Goal: Task Accomplishment & Management: Manage account settings

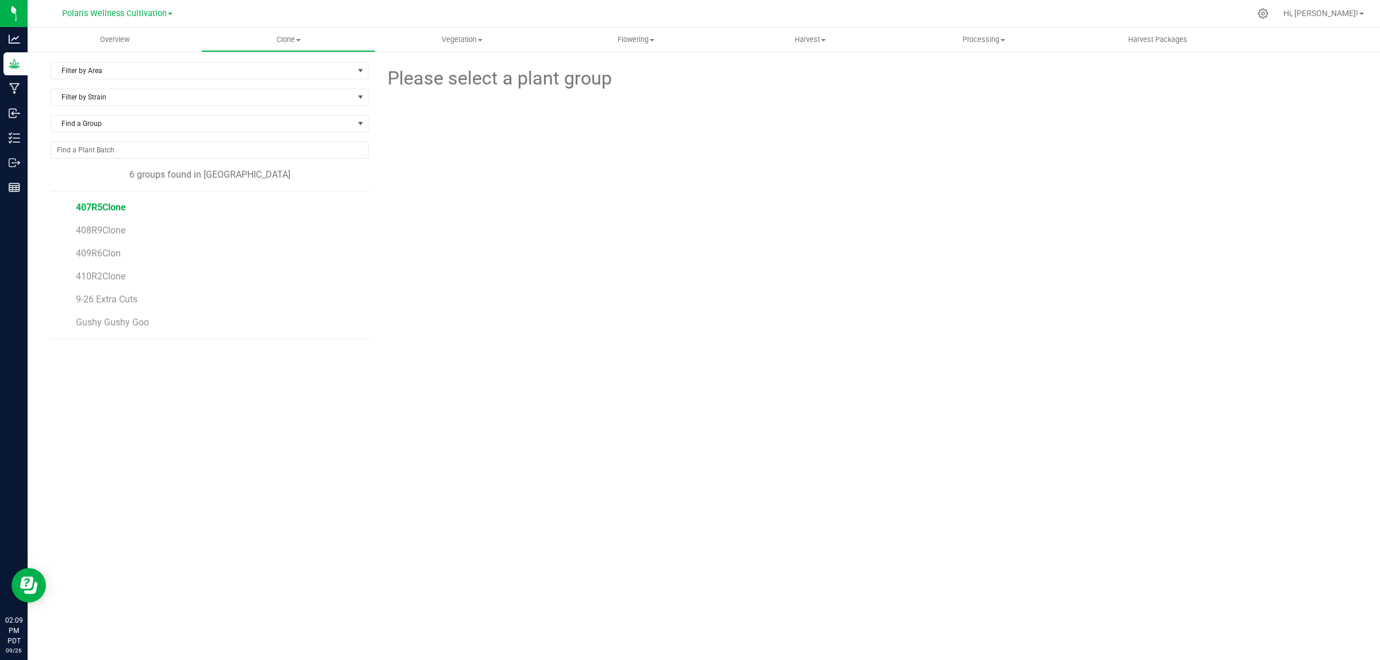
click at [115, 212] on span "407R5Clone" at bounding box center [101, 207] width 50 height 11
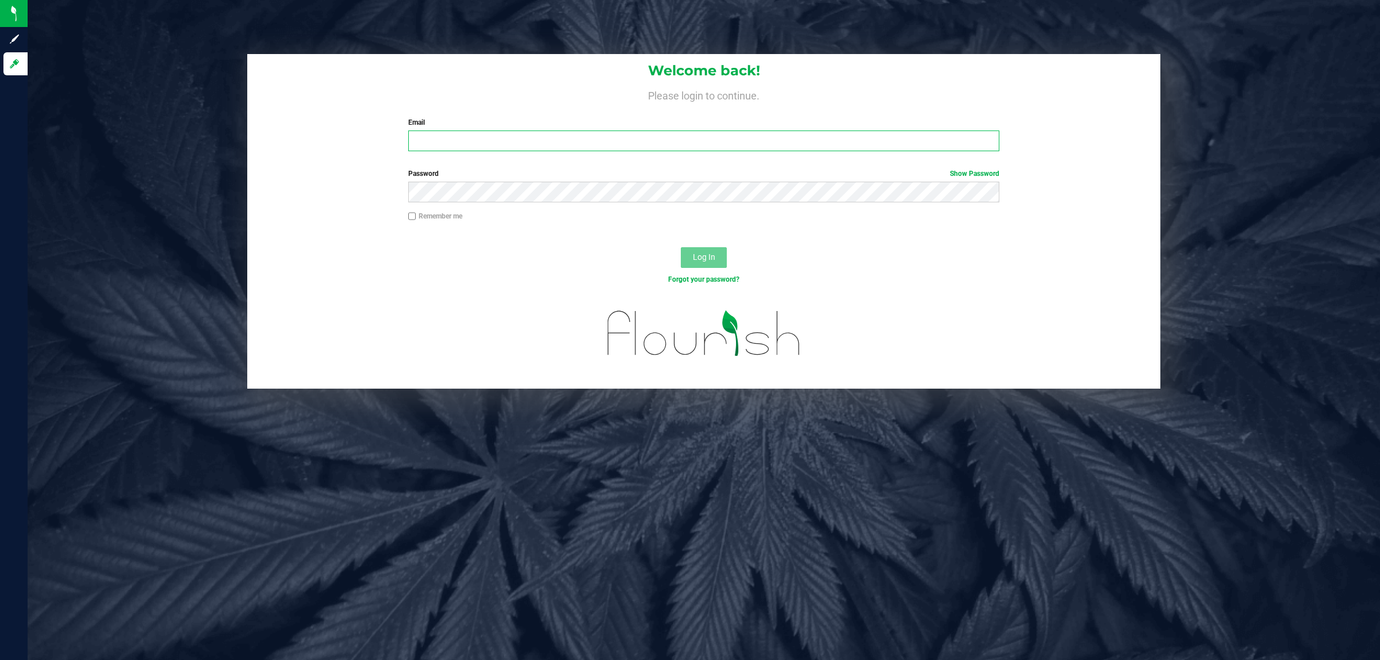
click at [455, 141] on input "Email" at bounding box center [704, 141] width 592 height 21
type input "tyler@polarismmj.com"
click at [681, 247] on button "Log In" at bounding box center [704, 257] width 46 height 21
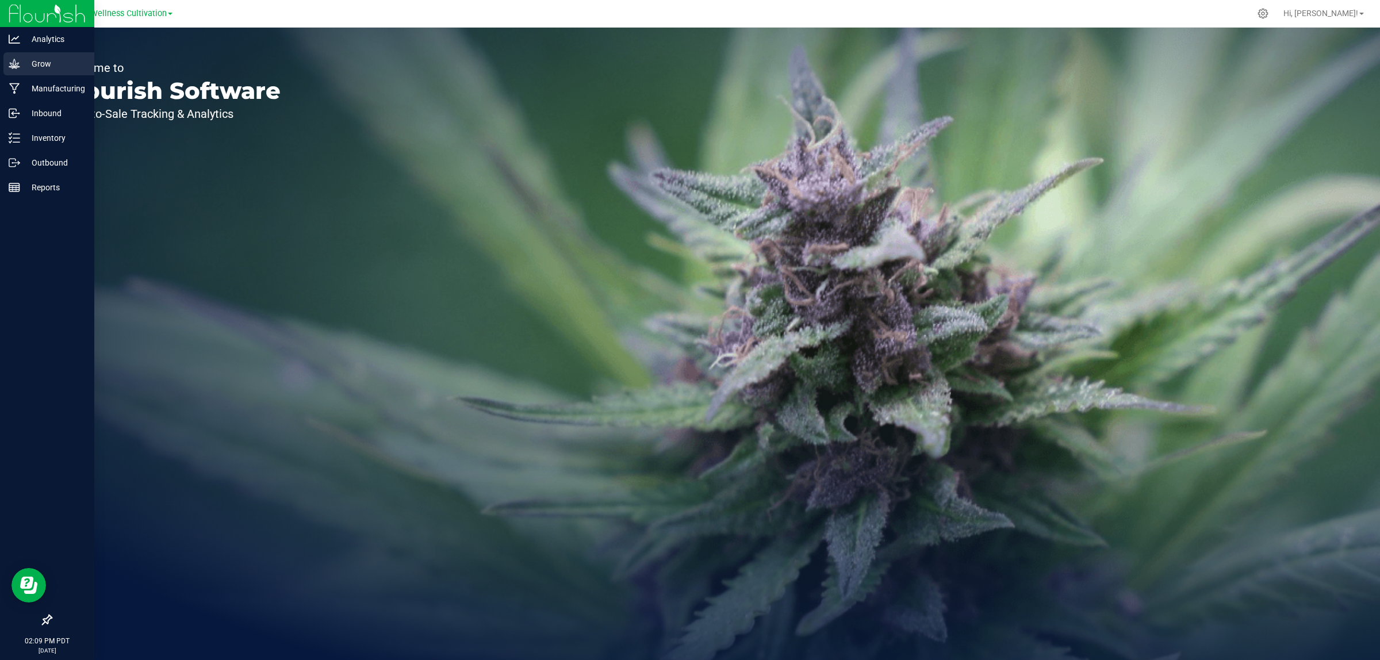
click at [38, 65] on p "Grow" at bounding box center [54, 64] width 69 height 14
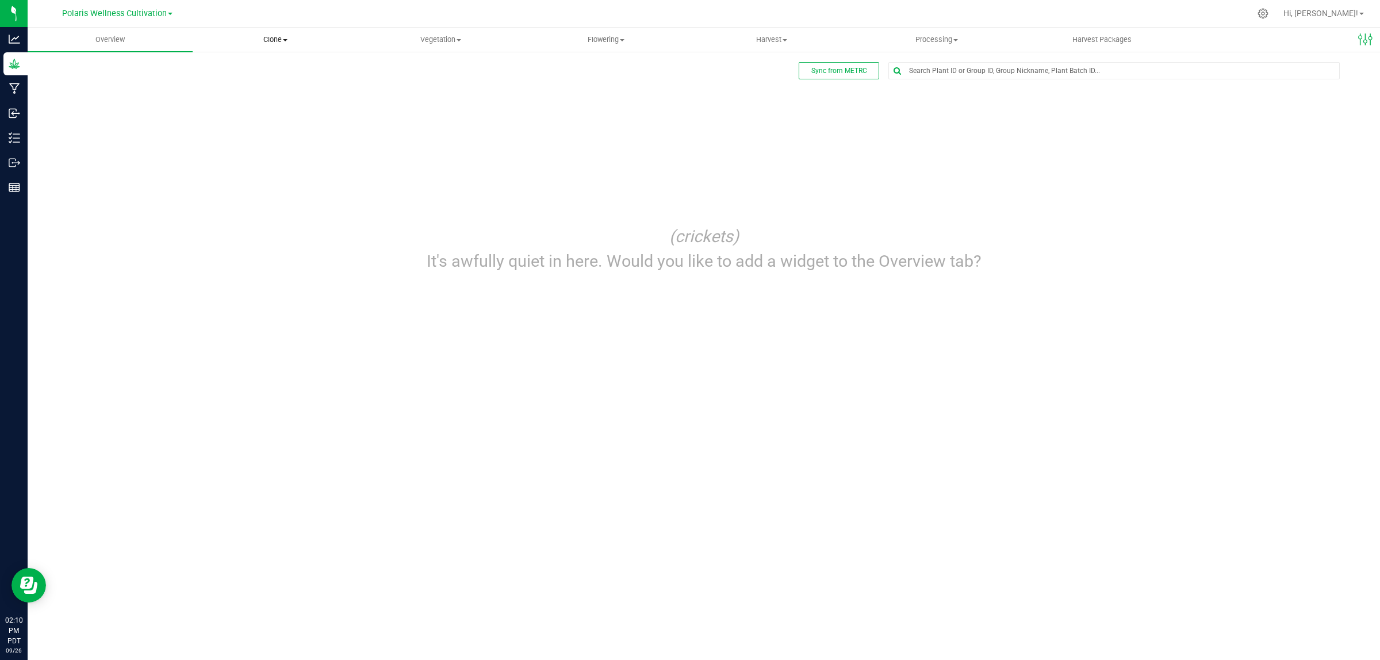
click at [277, 44] on span "Clone" at bounding box center [275, 40] width 164 height 10
click at [245, 69] on span "Create plants" at bounding box center [233, 69] width 81 height 10
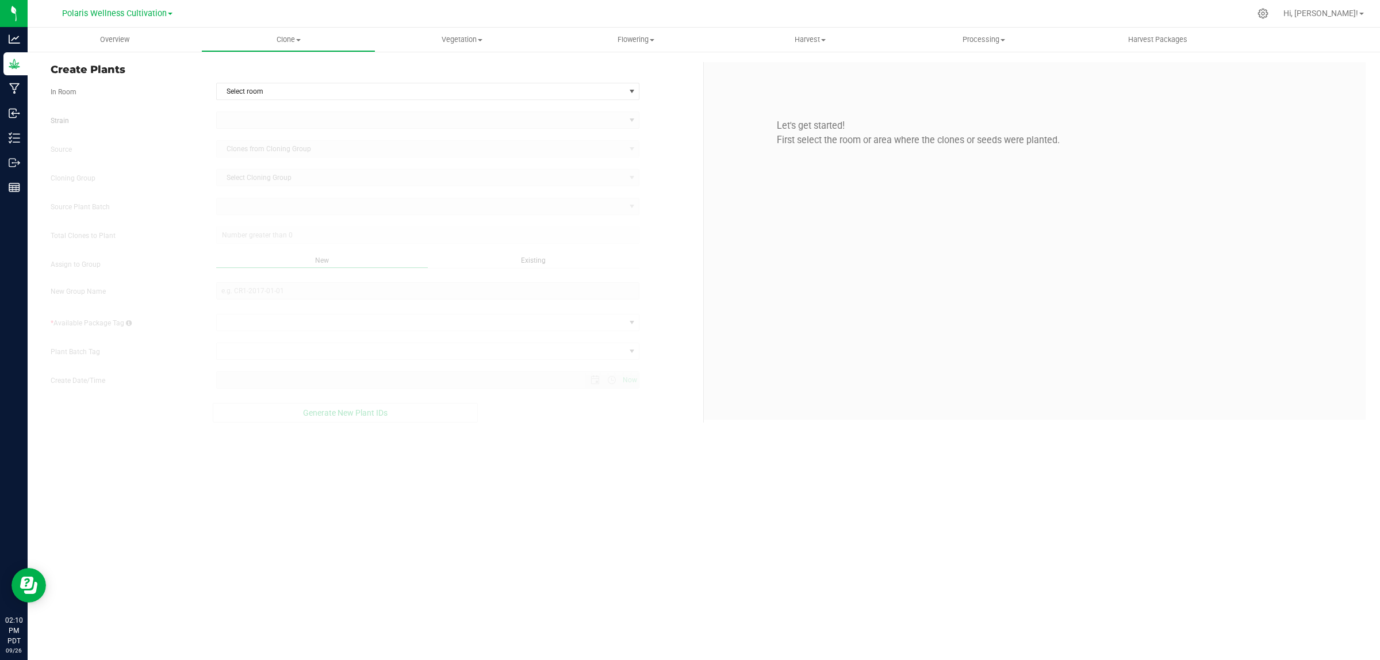
type input "9/26/2025 2:10 PM"
click at [278, 39] on span "Clone" at bounding box center [288, 40] width 173 height 10
click at [271, 79] on span "Cloning groups" at bounding box center [244, 83] width 87 height 10
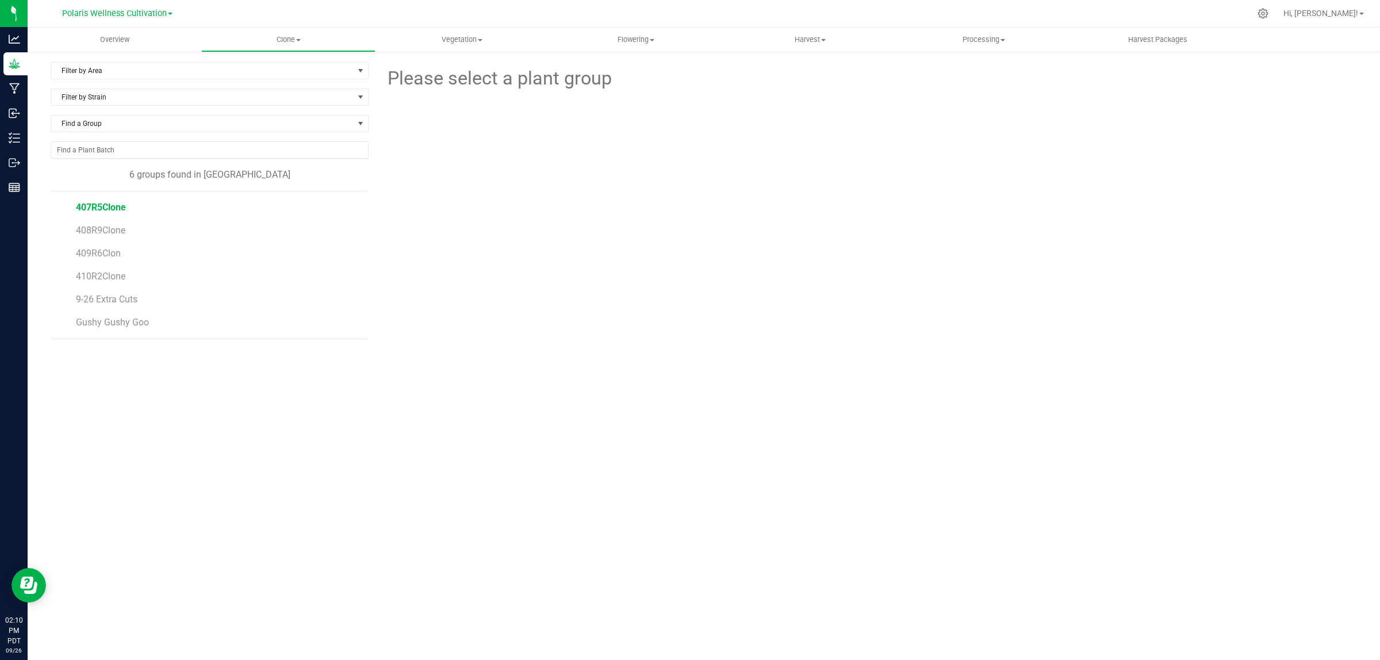
click at [95, 207] on span "407R5Clone" at bounding box center [101, 207] width 50 height 11
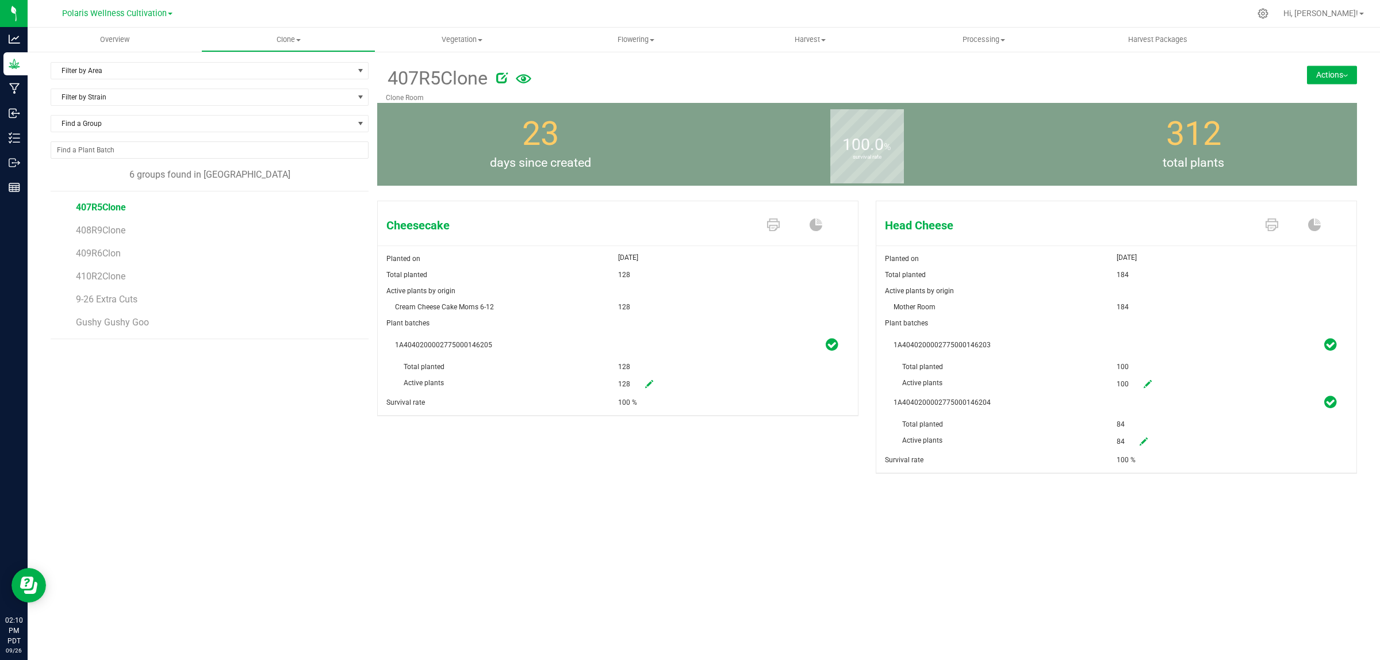
click at [1324, 76] on button "Actions" at bounding box center [1332, 75] width 50 height 18
click at [1300, 133] on span "Split group" at bounding box center [1294, 129] width 34 height 8
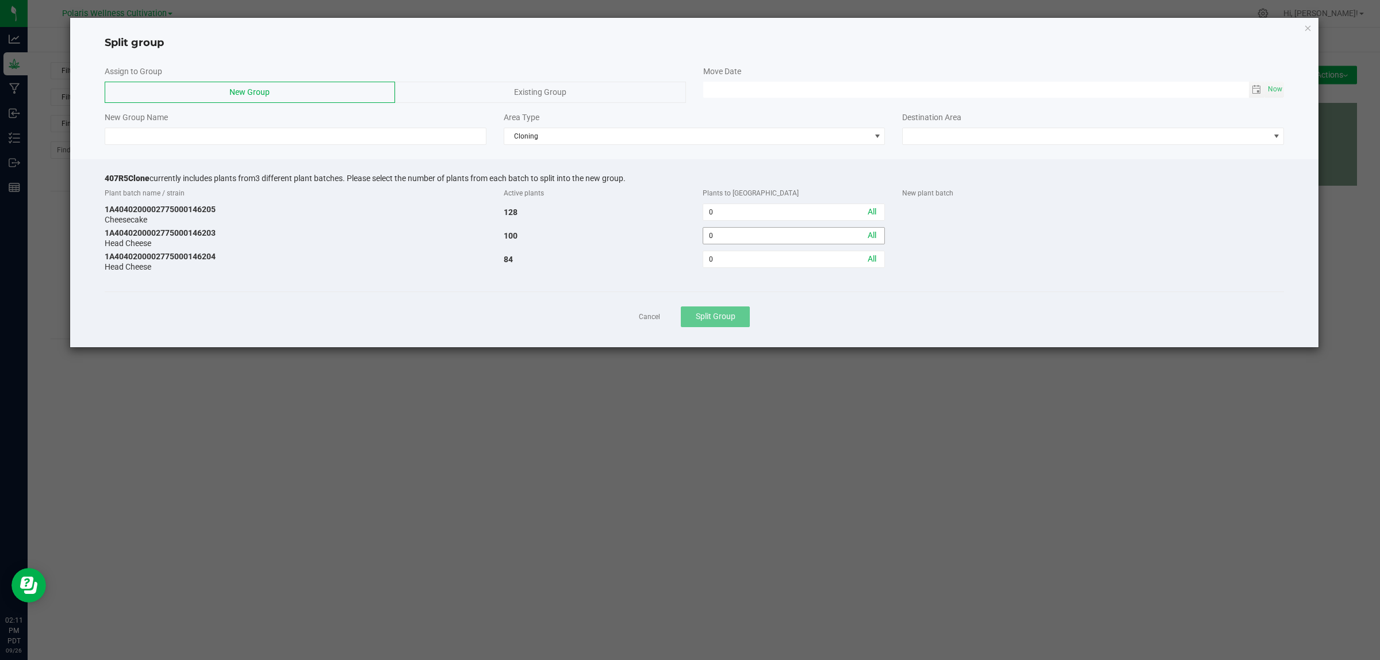
click at [742, 242] on input "0" at bounding box center [793, 236] width 181 height 16
click at [870, 233] on link "All" at bounding box center [872, 235] width 9 height 9
type input "100"
click at [740, 213] on input "0" at bounding box center [793, 212] width 181 height 16
type input "105"
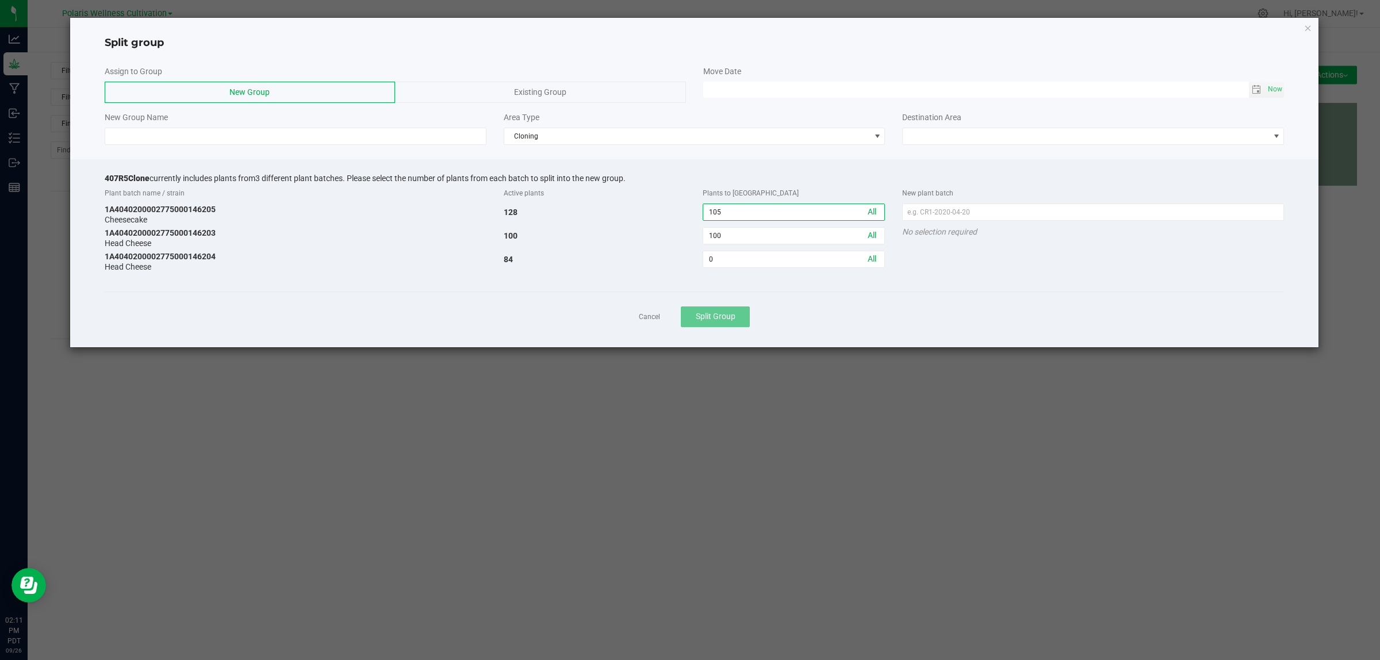
click at [860, 299] on div "Cancel Split Group" at bounding box center [695, 317] width 1180 height 50
click at [614, 145] on span "Cloning" at bounding box center [695, 136] width 382 height 17
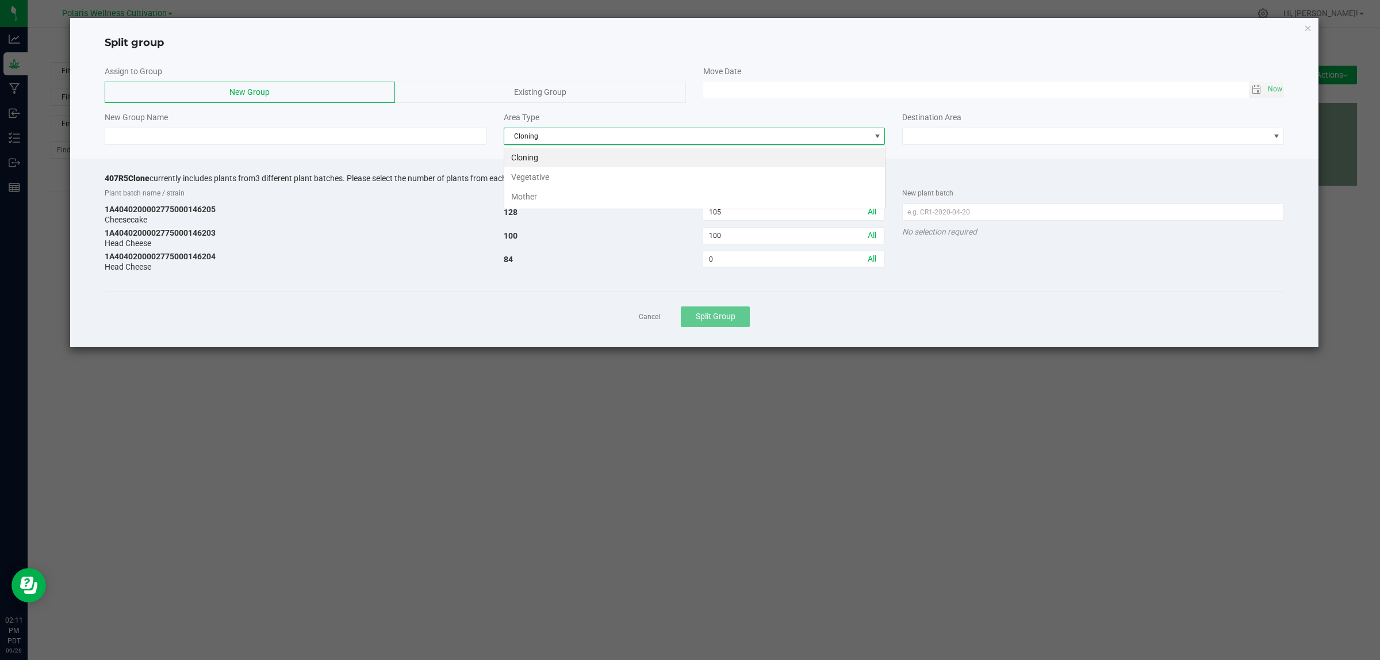
scroll to position [18, 381]
click at [618, 139] on span "Cloning" at bounding box center [687, 136] width 366 height 16
click at [633, 138] on span "Cloning" at bounding box center [687, 136] width 366 height 16
click at [558, 176] on li "Vegetative" at bounding box center [694, 177] width 381 height 20
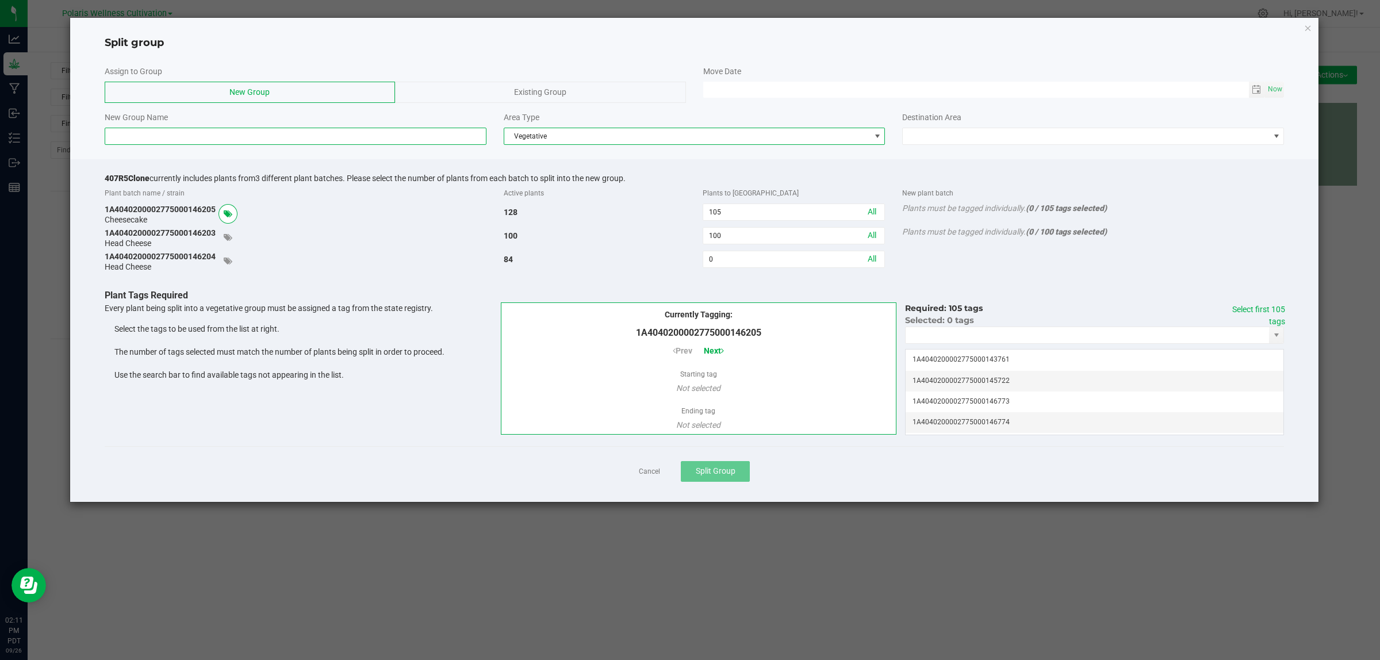
click at [269, 139] on input at bounding box center [296, 136] width 382 height 17
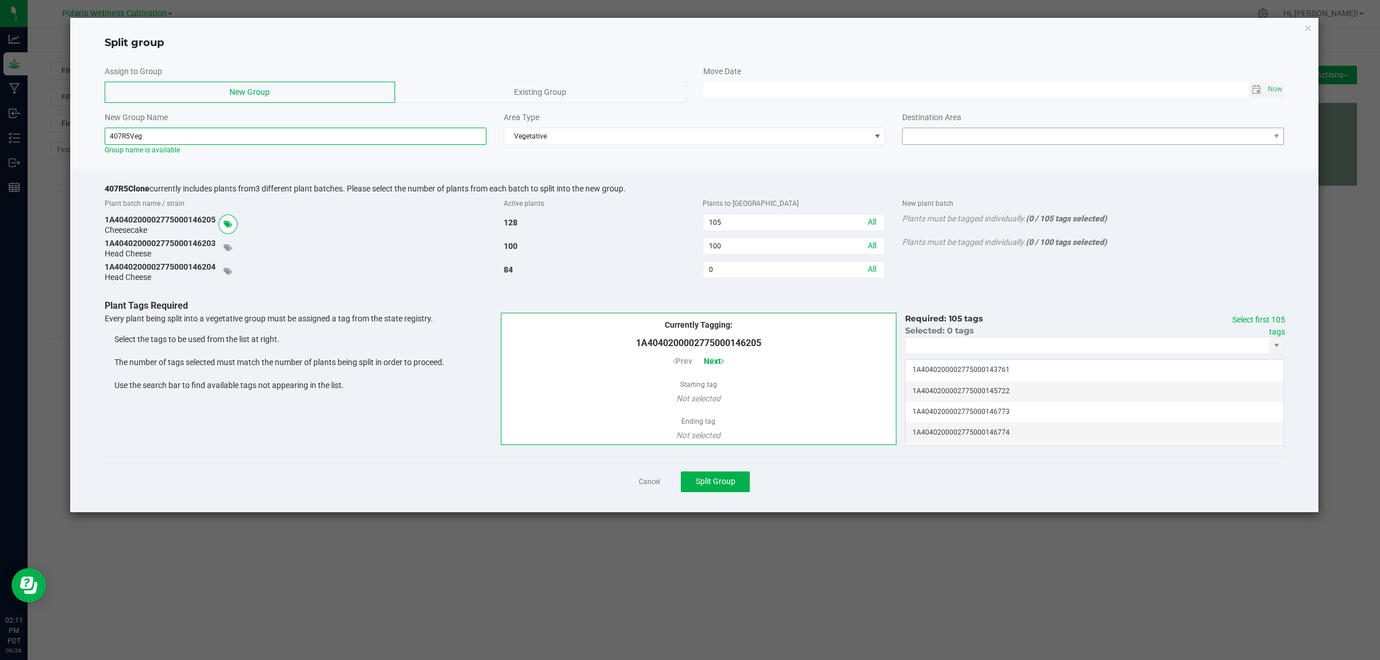
type input "407R5Veg"
click at [1209, 136] on span at bounding box center [1086, 136] width 366 height 16
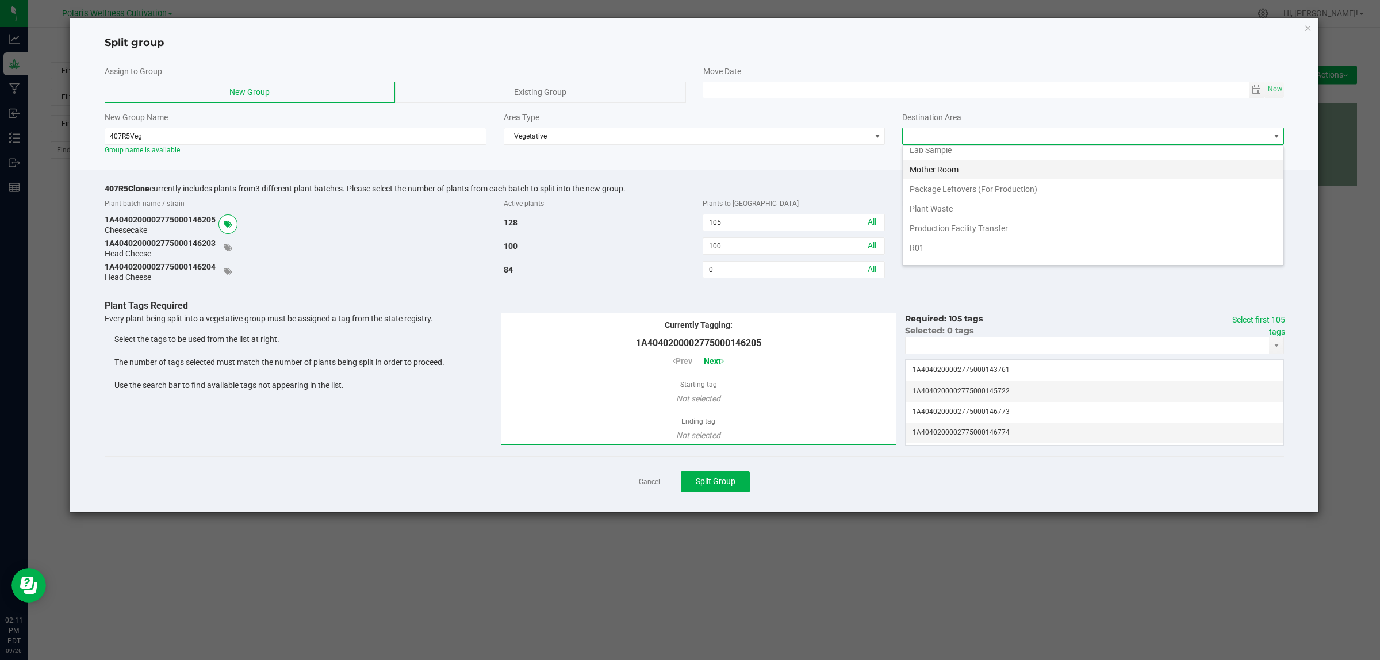
scroll to position [72, 0]
click at [920, 224] on li "R01" at bounding box center [1093, 223] width 381 height 20
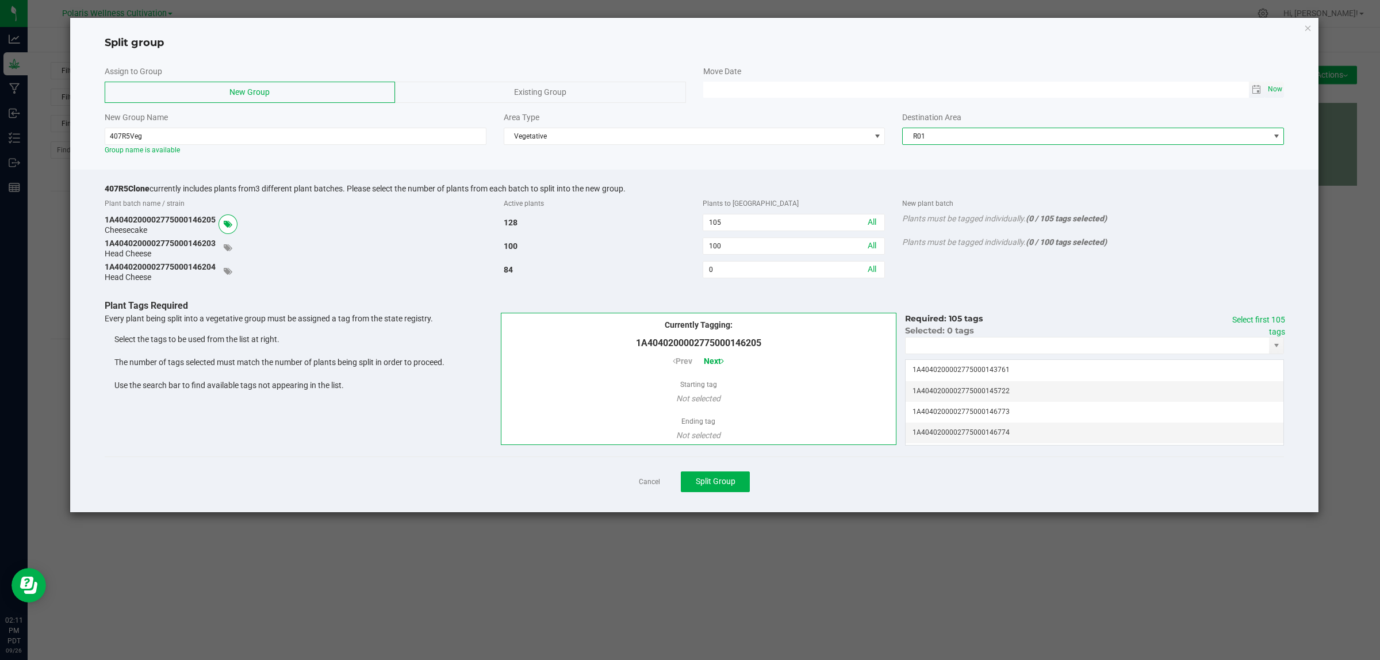
click at [1279, 87] on span "Now" at bounding box center [1276, 89] width 20 height 17
type input "09/26/2025 02:11 PM"
click at [1017, 352] on input "NO DATA FOUND" at bounding box center [1087, 346] width 363 height 16
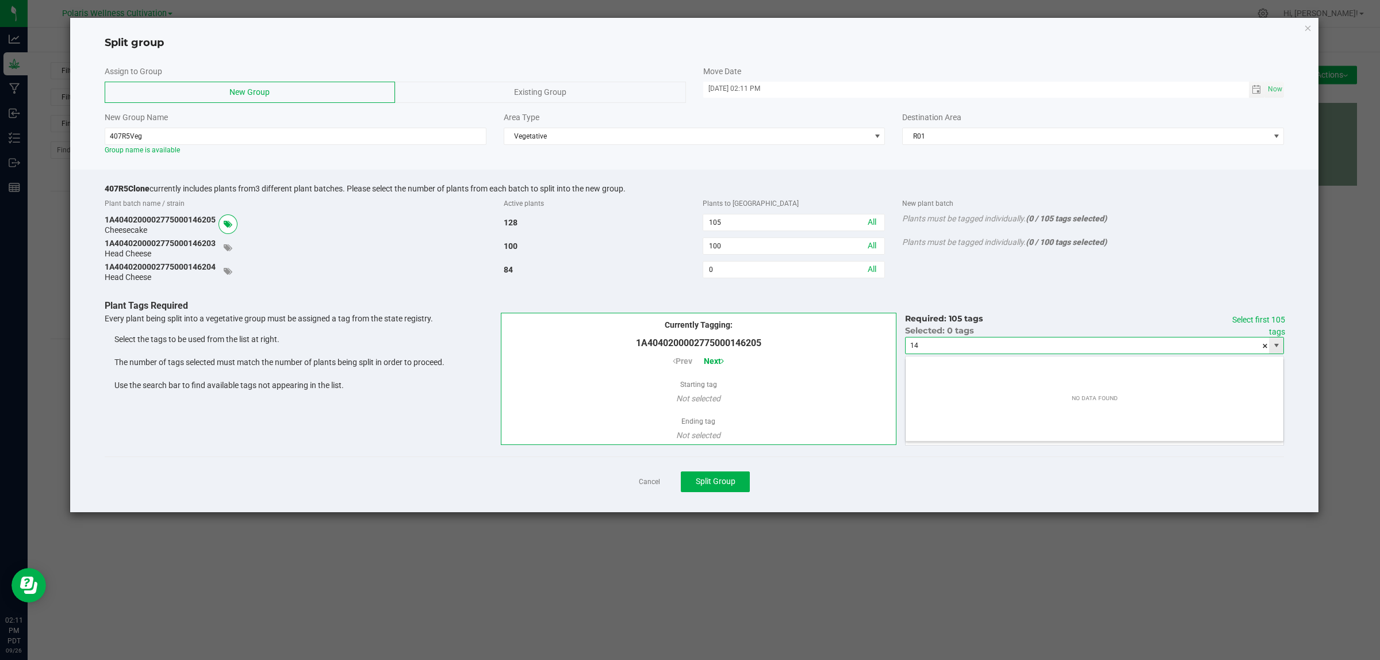
scroll to position [18, 378]
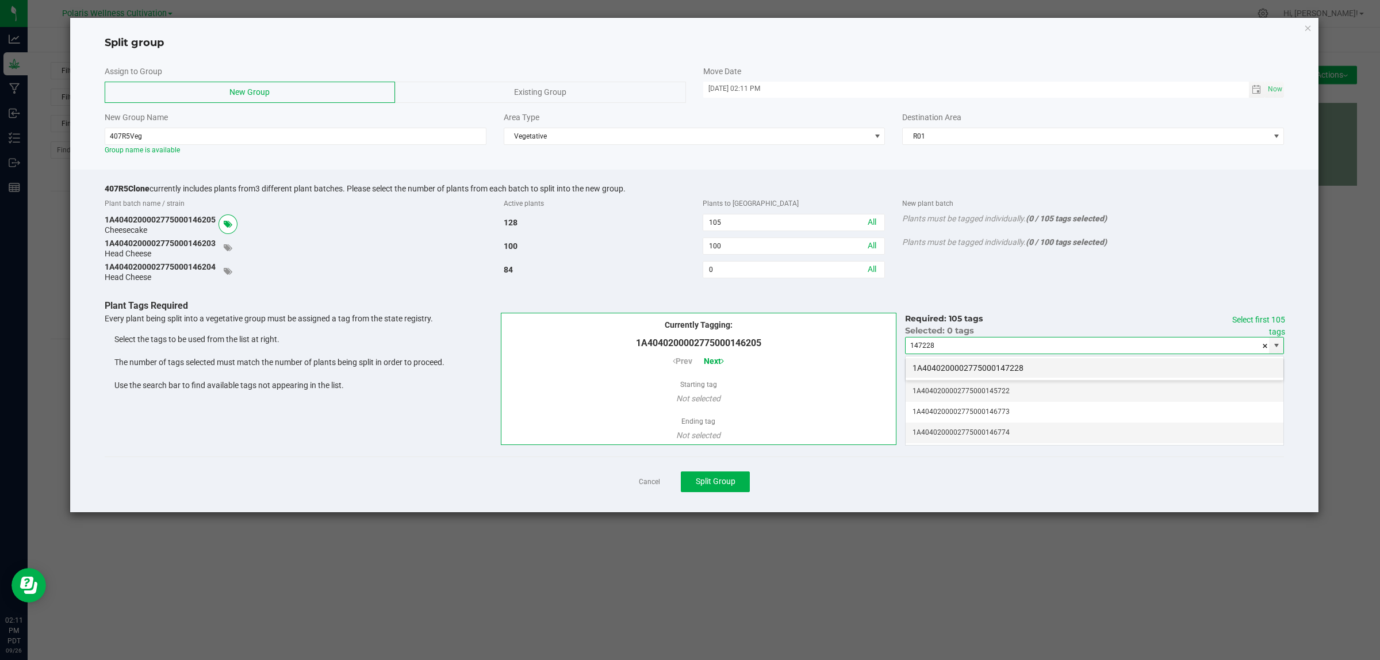
click at [1016, 367] on li "1A4040200002775000147228" at bounding box center [1095, 368] width 378 height 20
type input "1A4040200002775000147228"
click at [1274, 320] on link "Select first 105 tags" at bounding box center [1258, 325] width 53 height 21
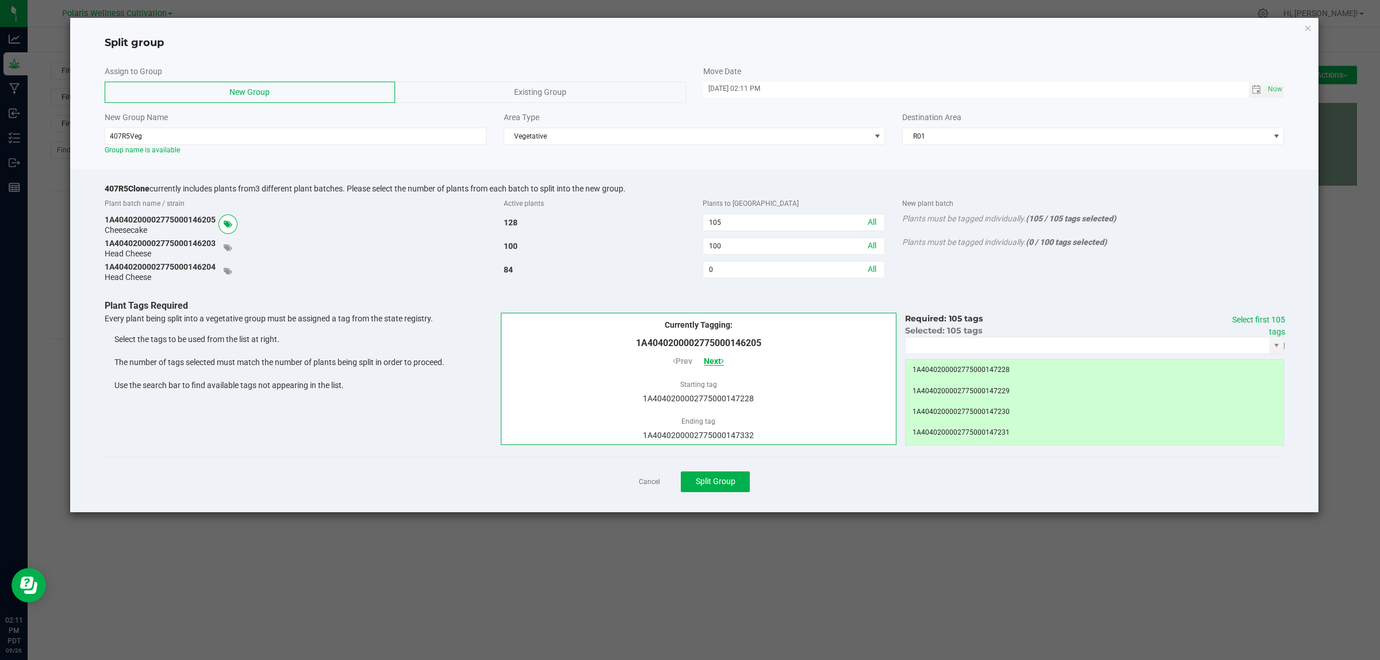
click at [718, 359] on span "Next" at bounding box center [714, 361] width 20 height 9
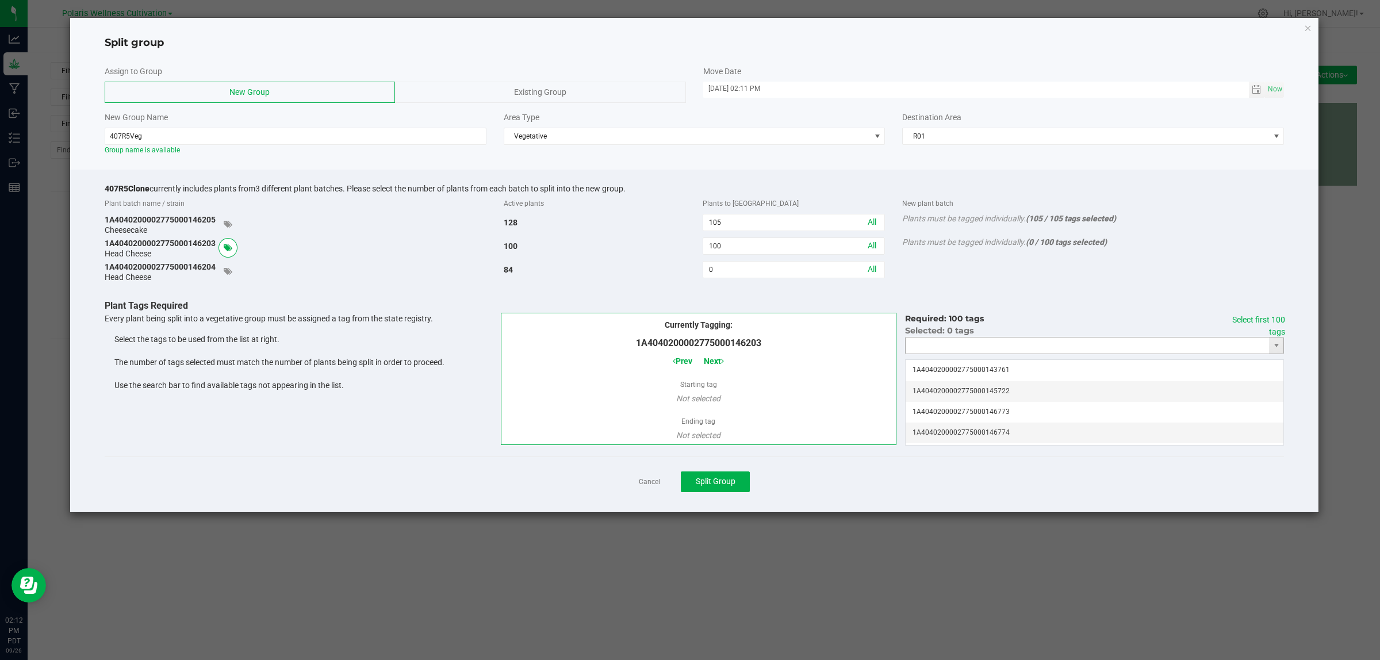
click at [1009, 351] on input "NO DATA FOUND" at bounding box center [1087, 346] width 363 height 16
click at [1010, 368] on li "1A4040200002775000146853" at bounding box center [1095, 368] width 378 height 20
type input "1A4040200002775000146853"
click at [1272, 319] on link "Select first 100 tags" at bounding box center [1258, 325] width 53 height 21
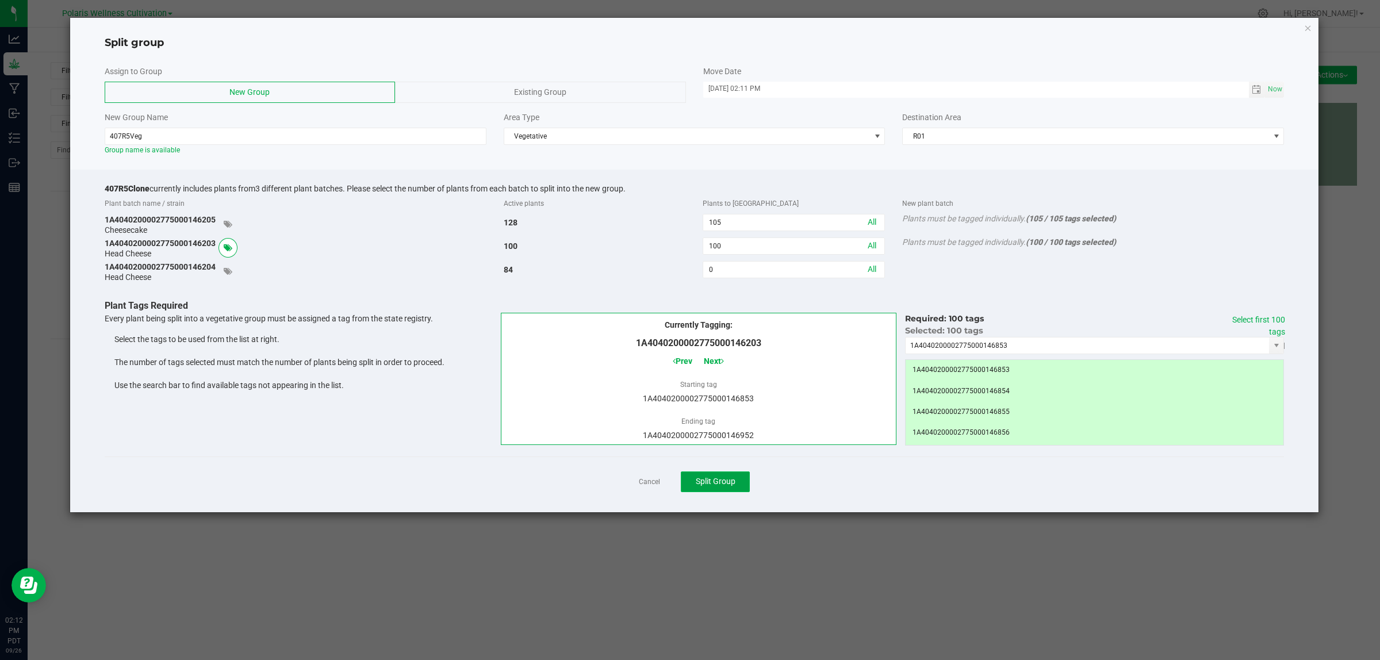
click at [714, 489] on button "Split Group" at bounding box center [715, 482] width 69 height 21
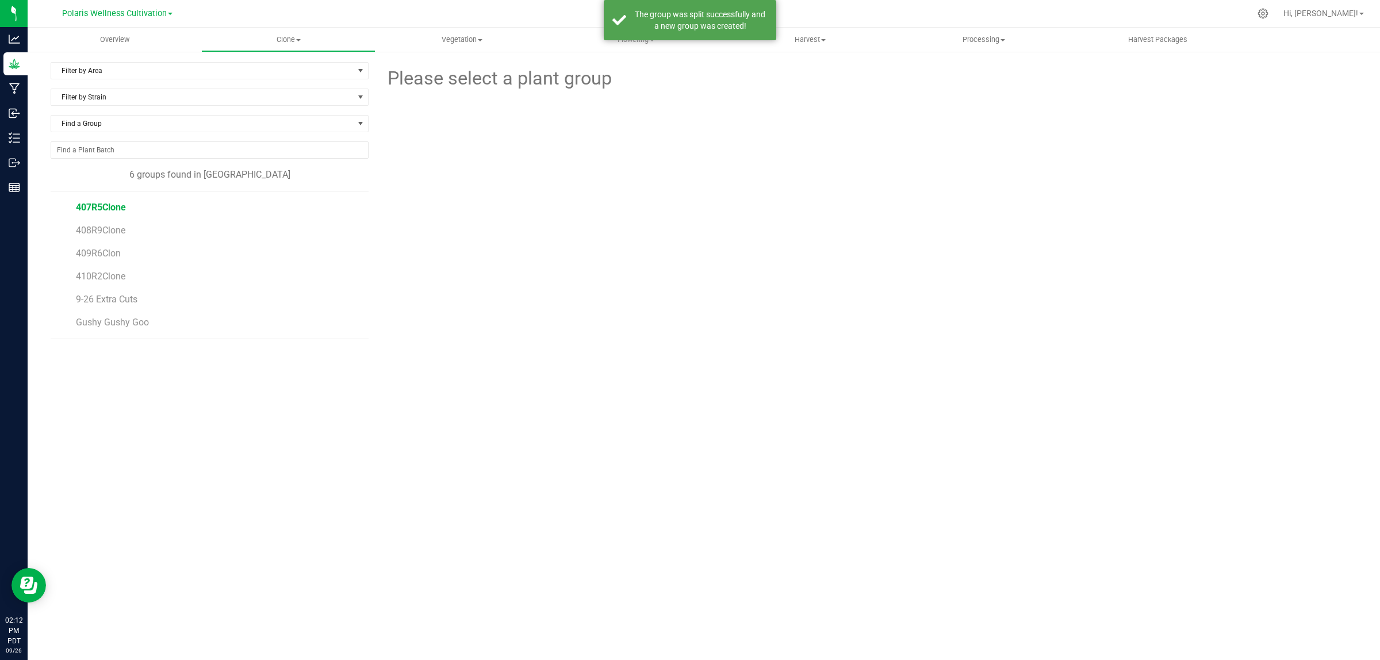
click at [99, 209] on span "407R5Clone" at bounding box center [101, 207] width 50 height 11
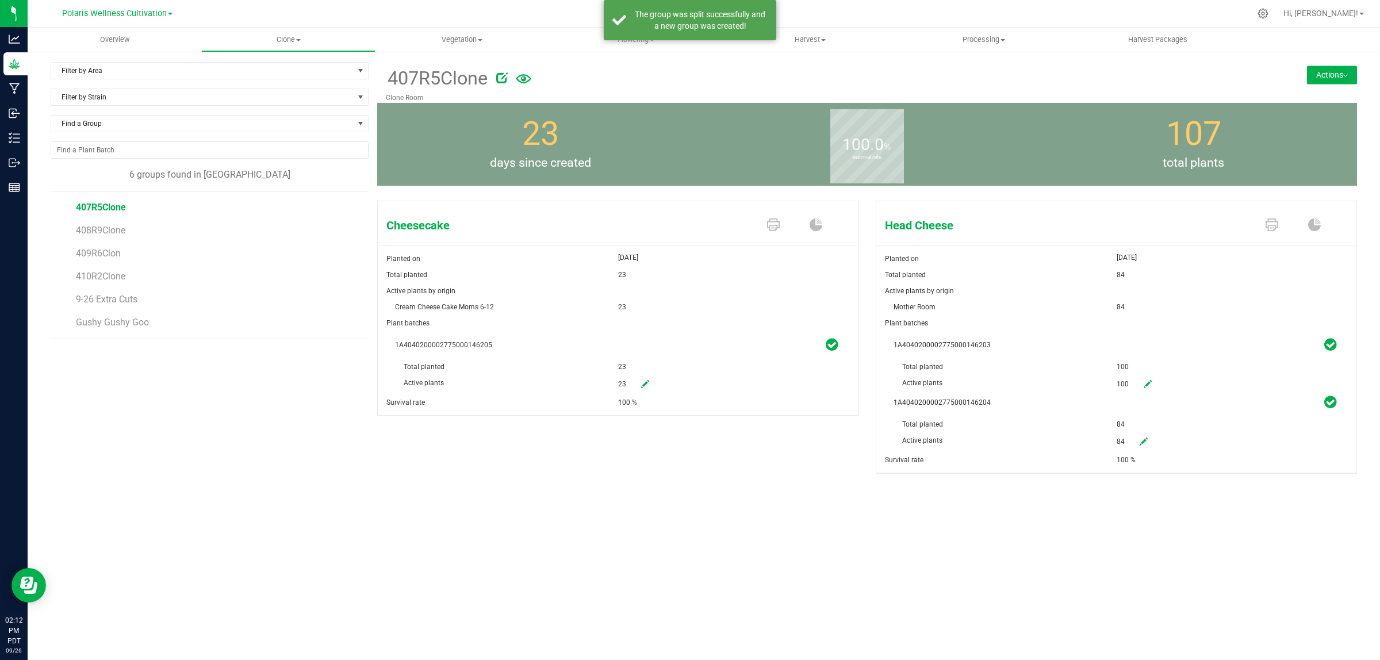
click at [642, 383] on icon at bounding box center [645, 384] width 8 height 8
click at [650, 384] on span "23 23" at bounding box center [685, 385] width 134 height 20
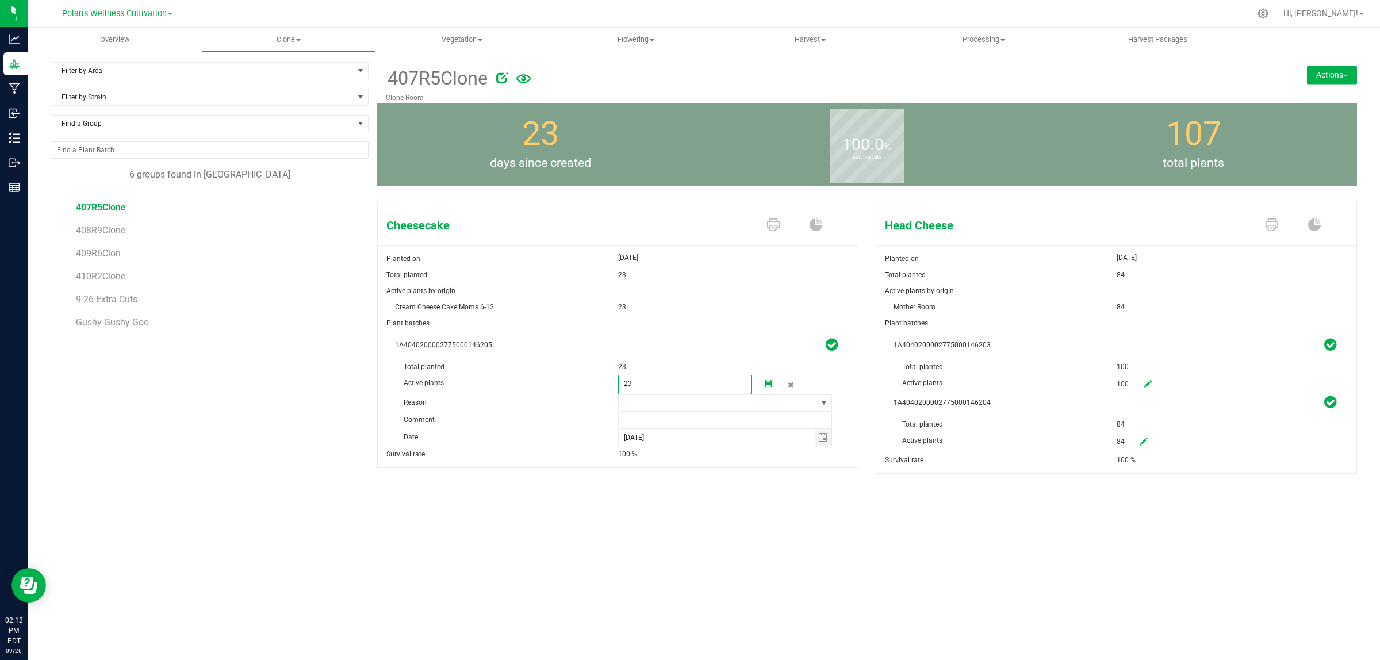
click at [650, 384] on input "23" at bounding box center [685, 383] width 133 height 16
type input "0"
click at [649, 406] on span at bounding box center [718, 403] width 199 height 16
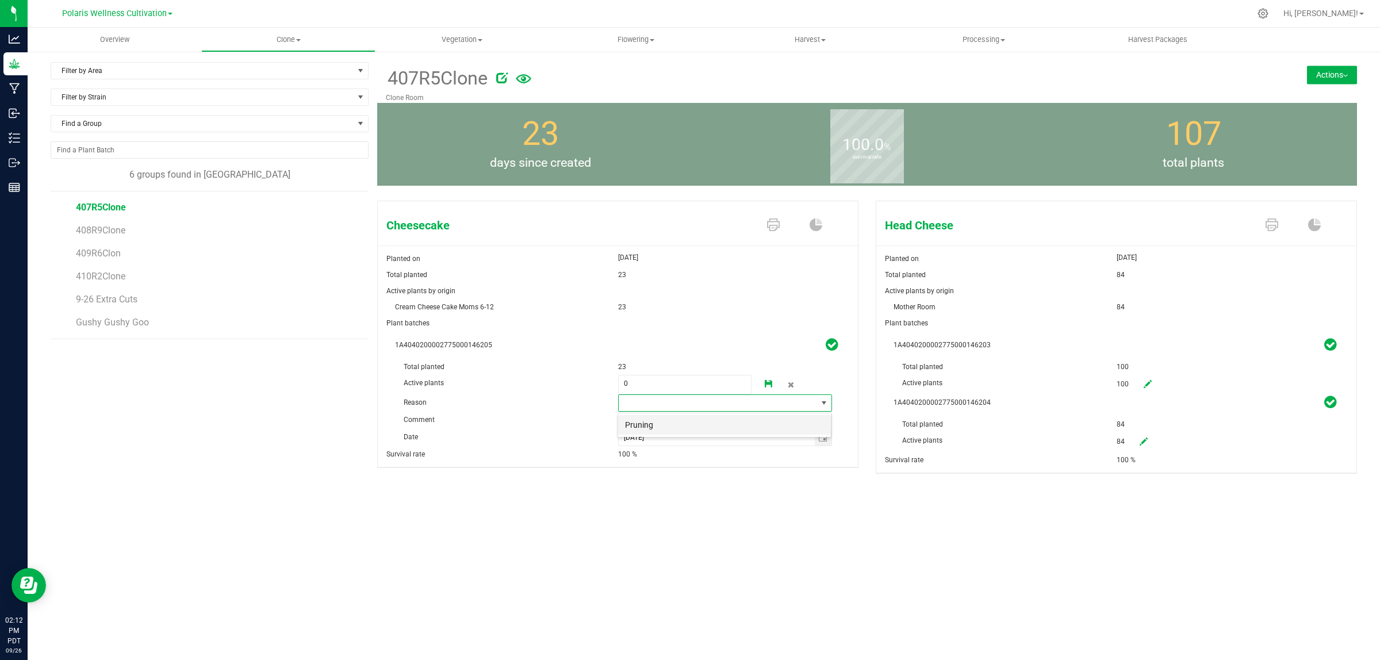
click at [653, 427] on li "Pruning" at bounding box center [724, 425] width 213 height 20
click at [645, 421] on input "text" at bounding box center [725, 420] width 214 height 17
type input "Extras that were not planted"
click at [769, 383] on icon at bounding box center [769, 384] width 8 height 8
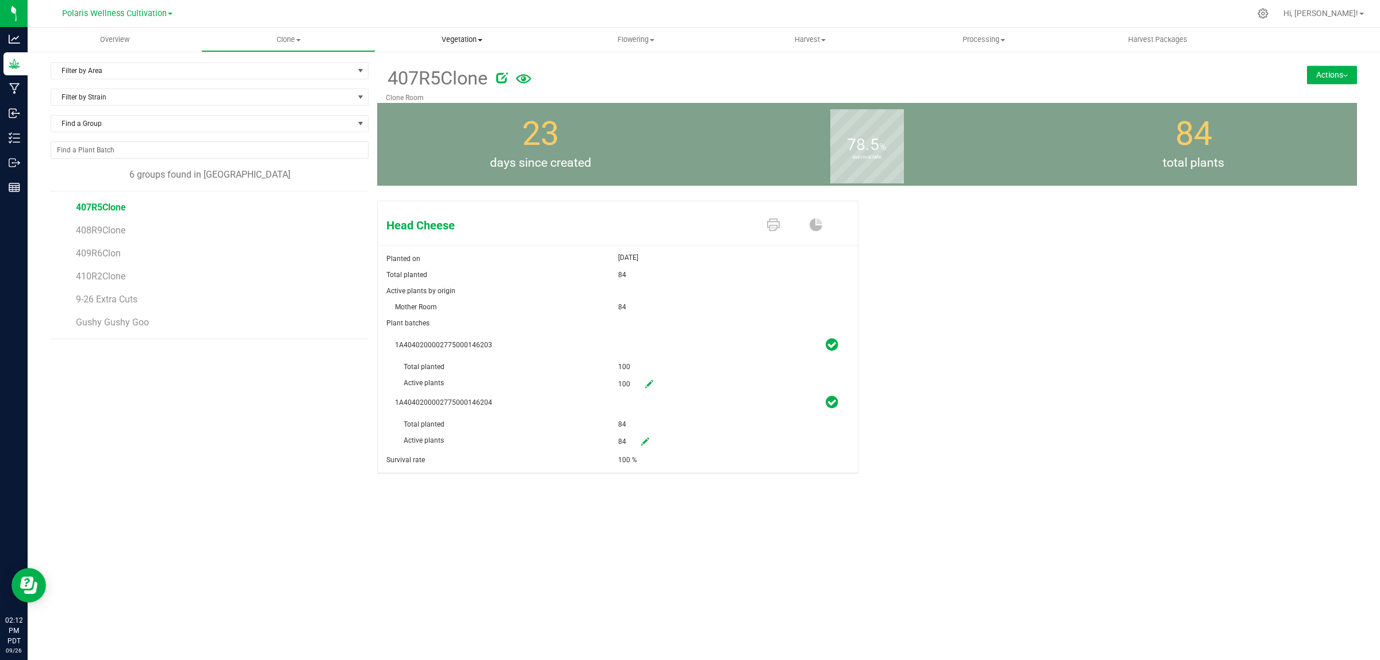
click at [460, 36] on span "Vegetation" at bounding box center [462, 40] width 173 height 10
click at [427, 64] on span "Veg groups" at bounding box center [411, 69] width 73 height 10
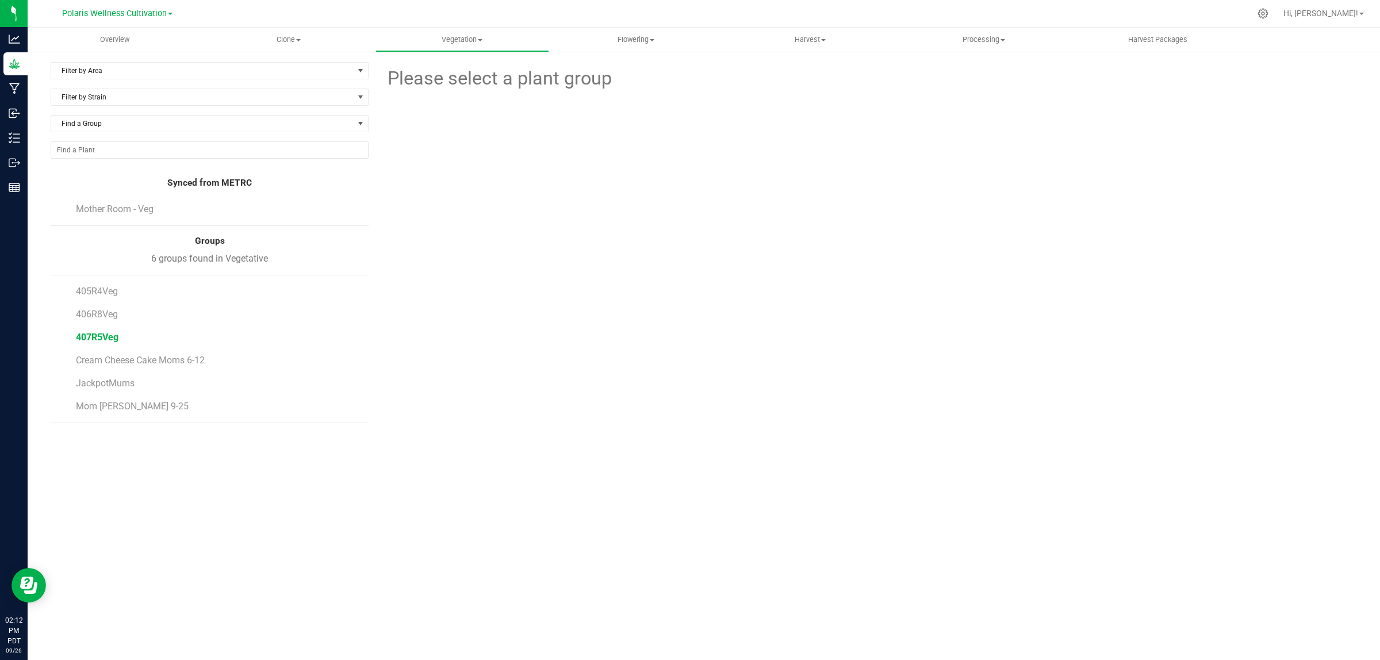
click at [104, 338] on span "407R5Veg" at bounding box center [97, 337] width 43 height 11
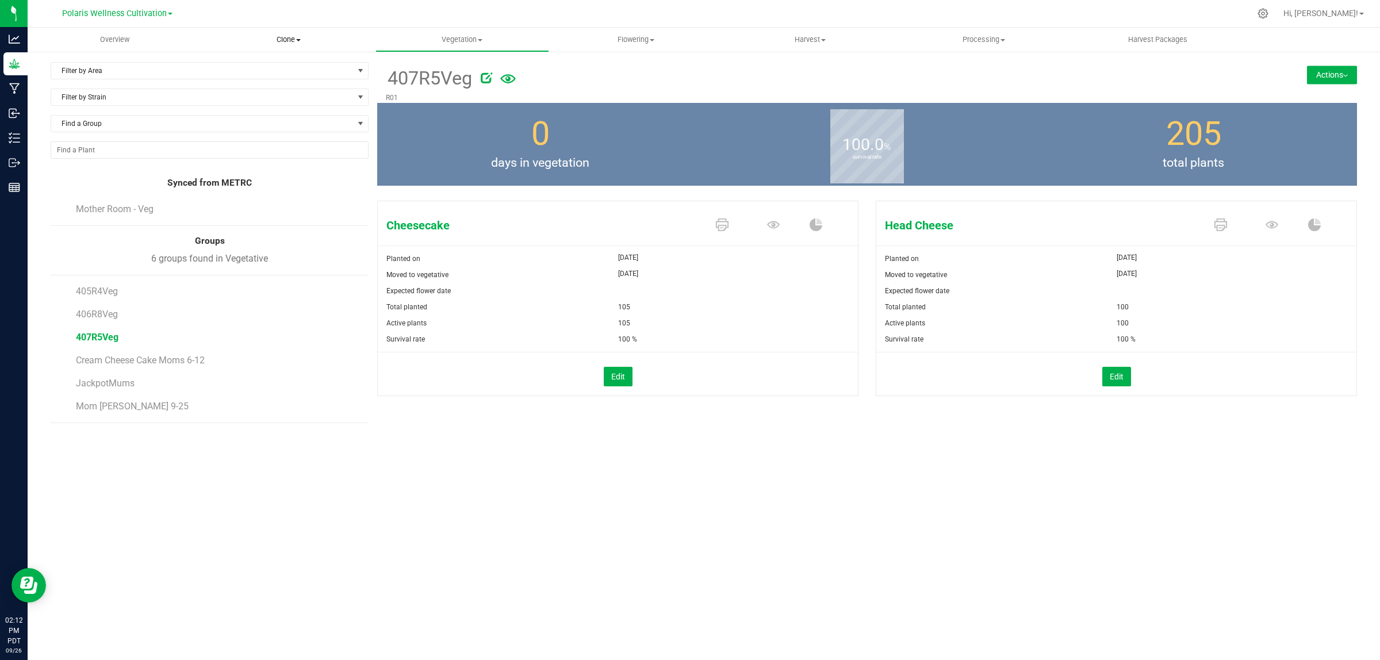
click at [292, 37] on span "Clone" at bounding box center [288, 40] width 173 height 10
click at [277, 79] on span "Cloning groups" at bounding box center [244, 83] width 87 height 10
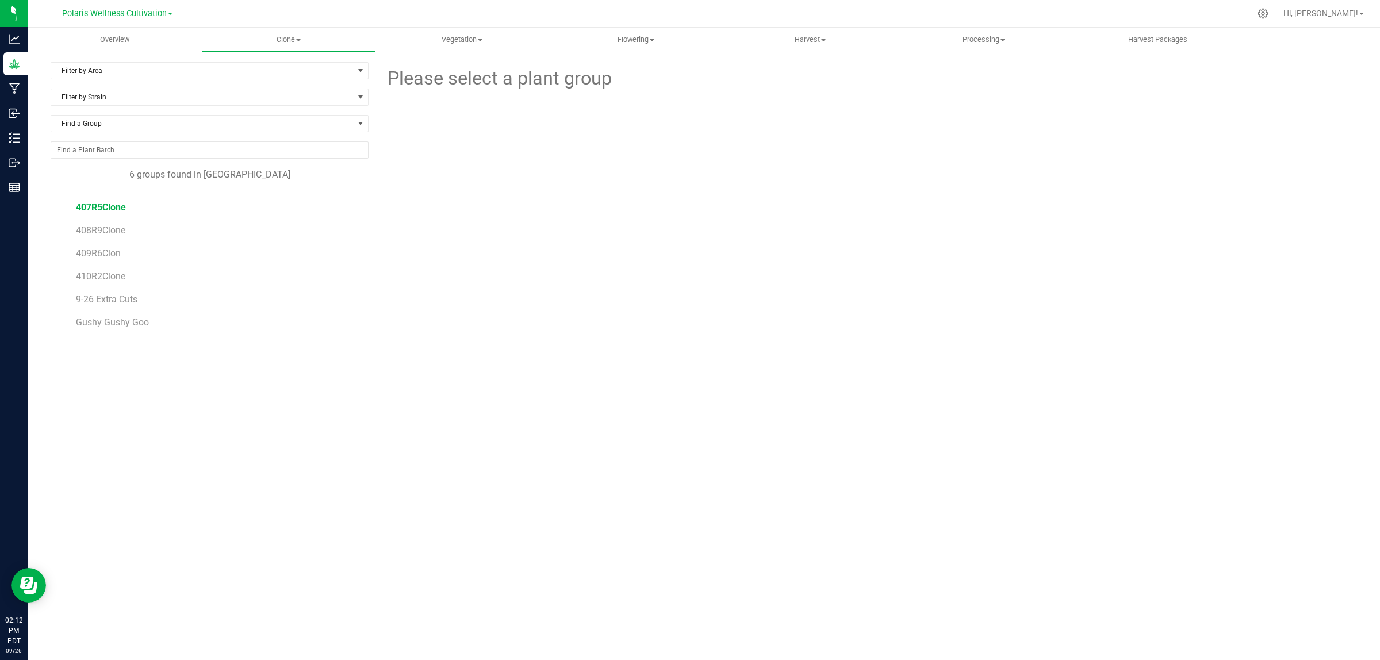
click at [87, 210] on span "407R5Clone" at bounding box center [101, 207] width 50 height 11
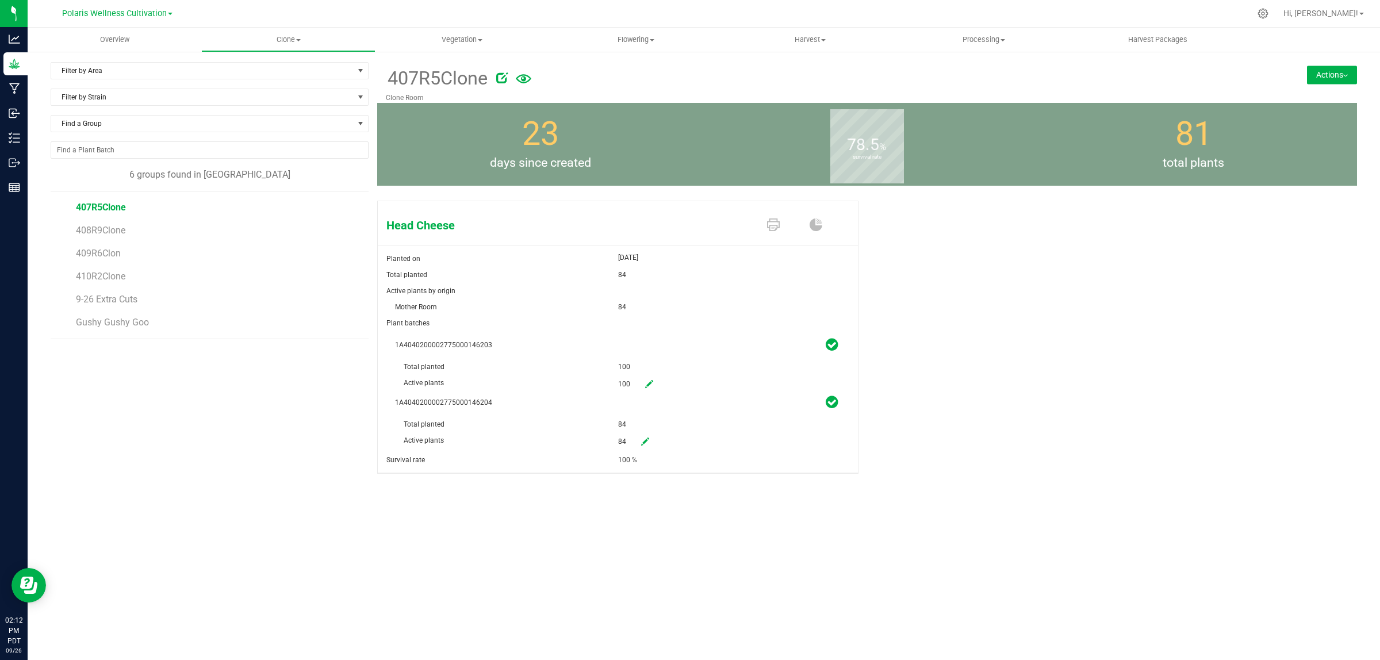
click at [645, 441] on icon at bounding box center [645, 442] width 8 height 8
click at [648, 440] on span "84 84" at bounding box center [685, 442] width 134 height 20
click at [647, 440] on input "84" at bounding box center [685, 441] width 133 height 16
type input "0"
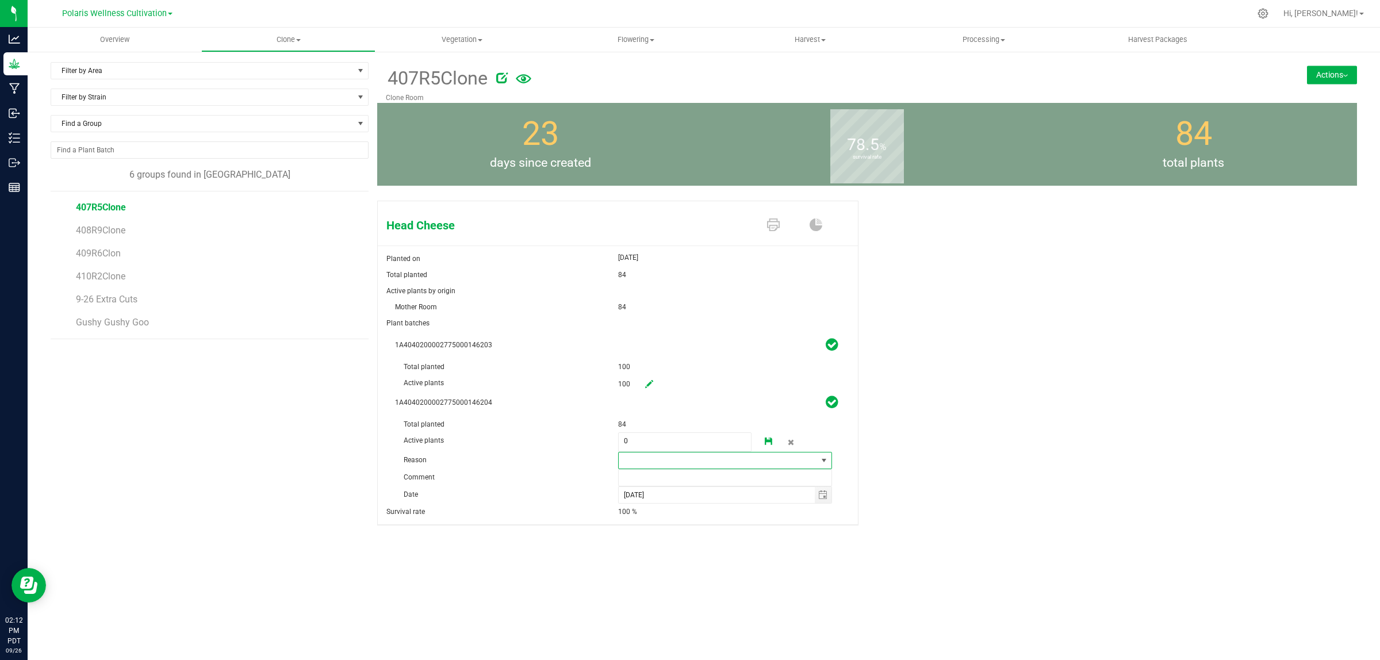
click at [642, 459] on span at bounding box center [718, 461] width 199 height 16
click at [653, 480] on li "Pruning" at bounding box center [724, 483] width 213 height 20
click at [644, 479] on input "text" at bounding box center [725, 477] width 214 height 17
type input "Extras that were not planted"
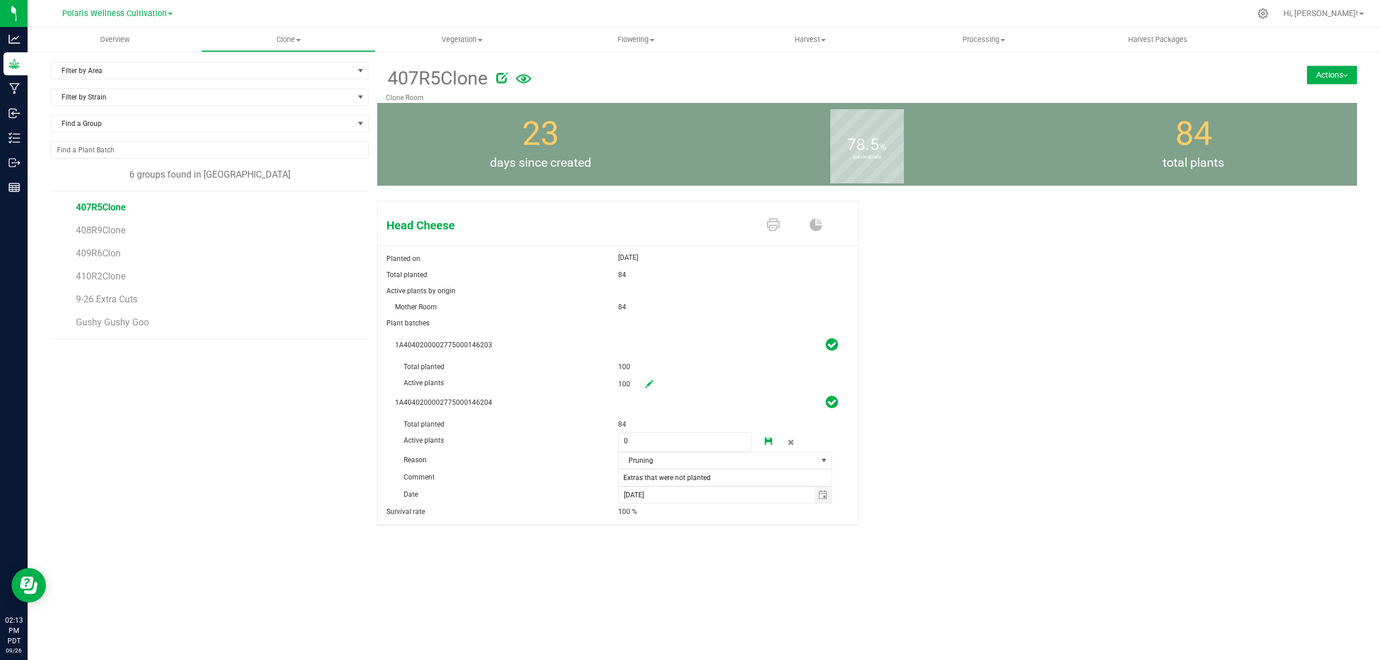
click at [768, 443] on icon at bounding box center [769, 442] width 8 height 8
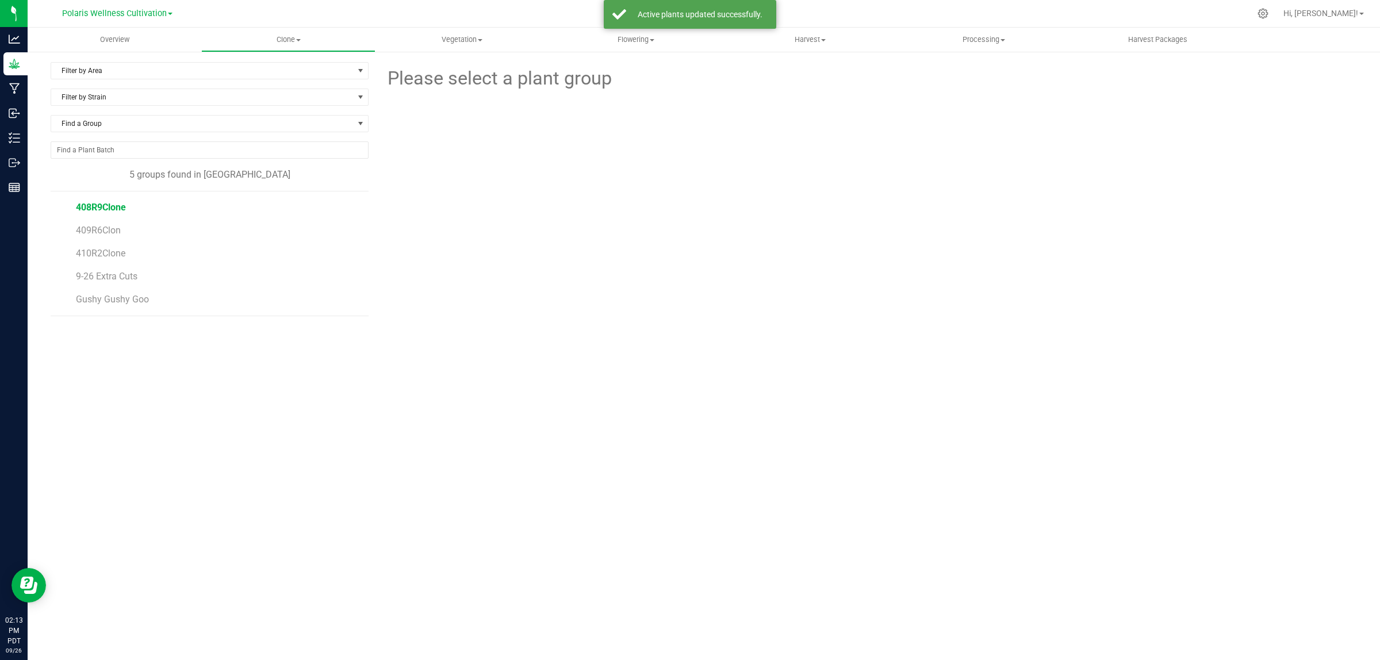
click at [90, 208] on span "408R9Clone" at bounding box center [101, 207] width 50 height 11
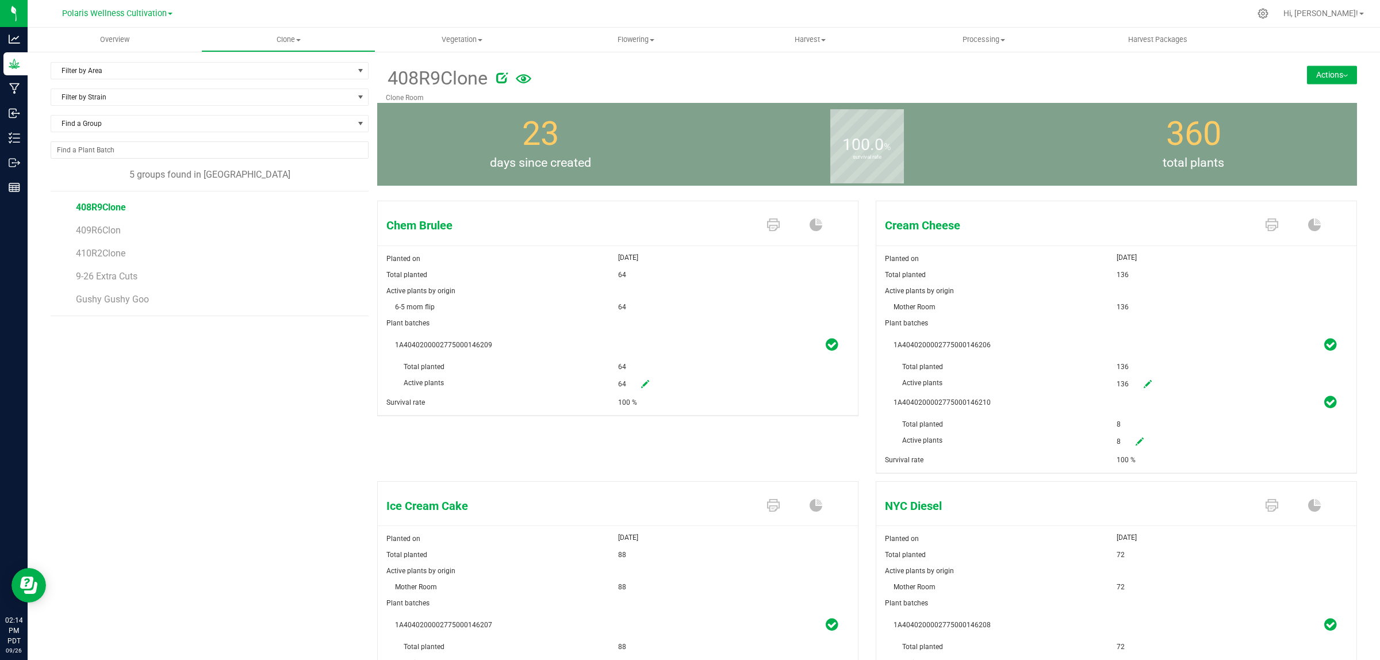
click at [1315, 71] on button "Actions" at bounding box center [1332, 75] width 50 height 18
click at [1295, 129] on span "Split group" at bounding box center [1294, 129] width 34 height 8
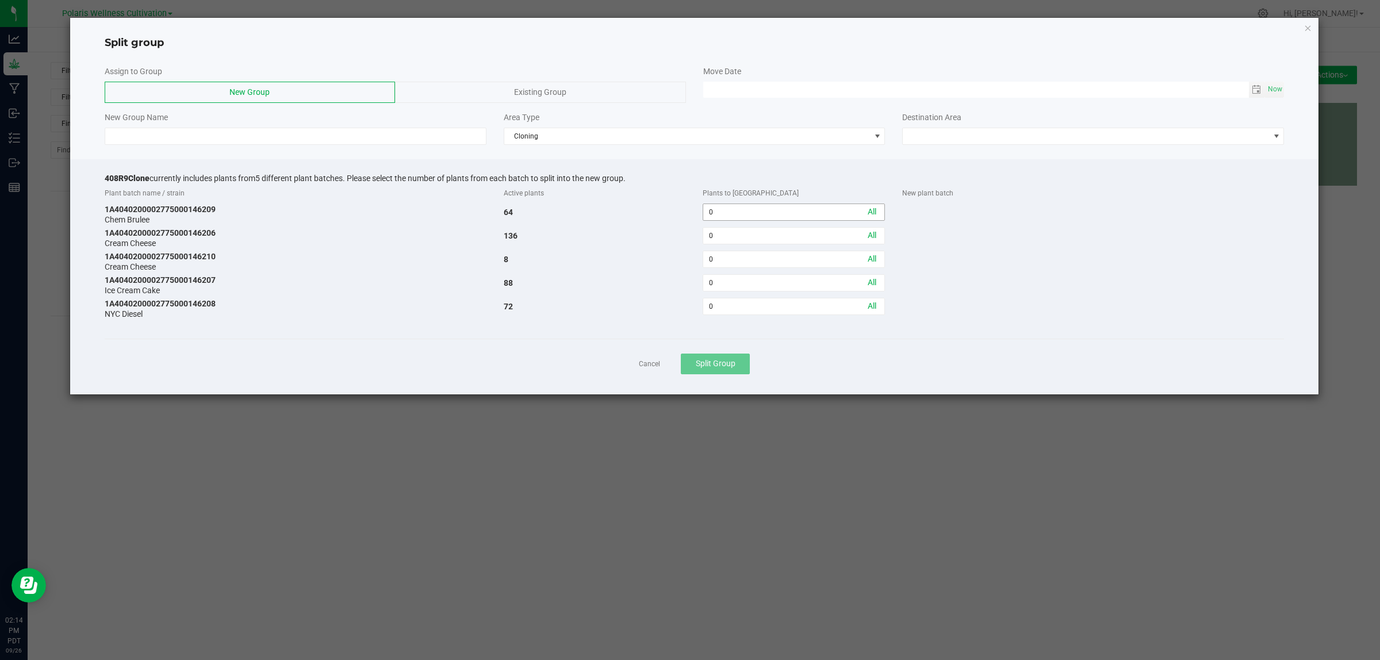
click at [723, 213] on input "0" at bounding box center [793, 212] width 181 height 16
type input "60"
click at [723, 236] on input "0" at bounding box center [793, 236] width 181 height 16
type input "80"
type input "MM/dd/yy HH:MM AM"
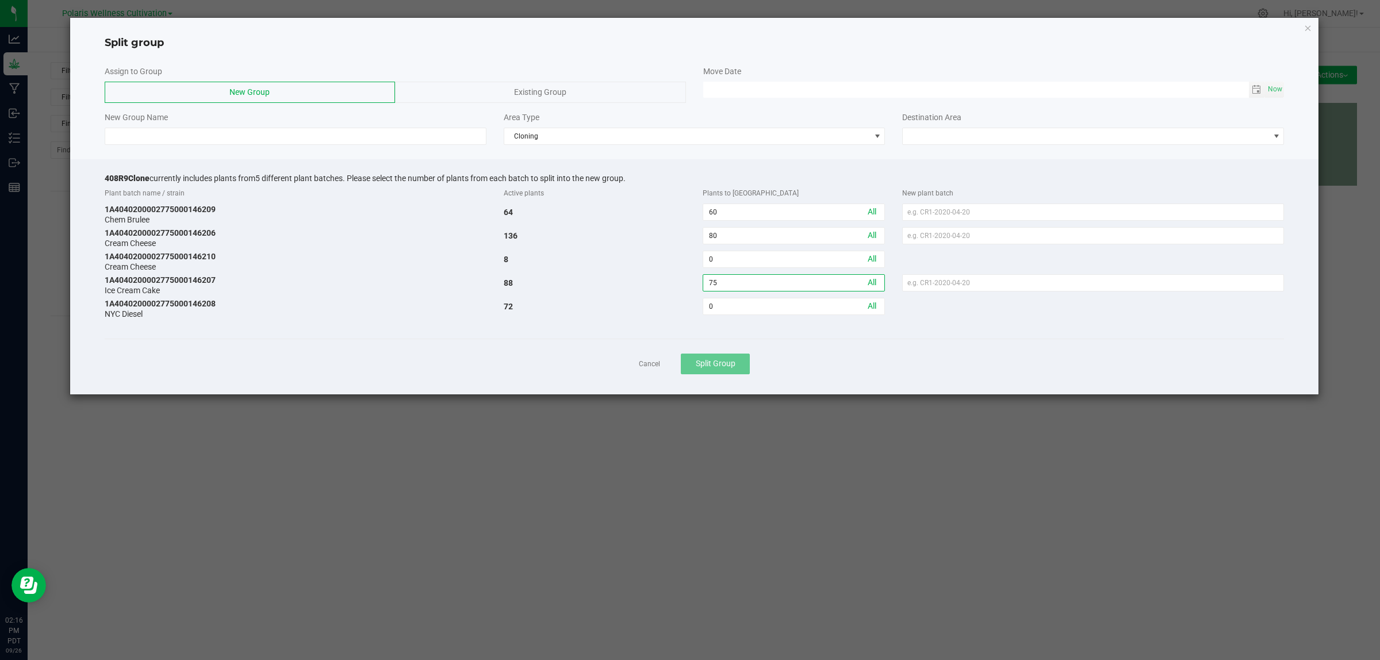
type input "75"
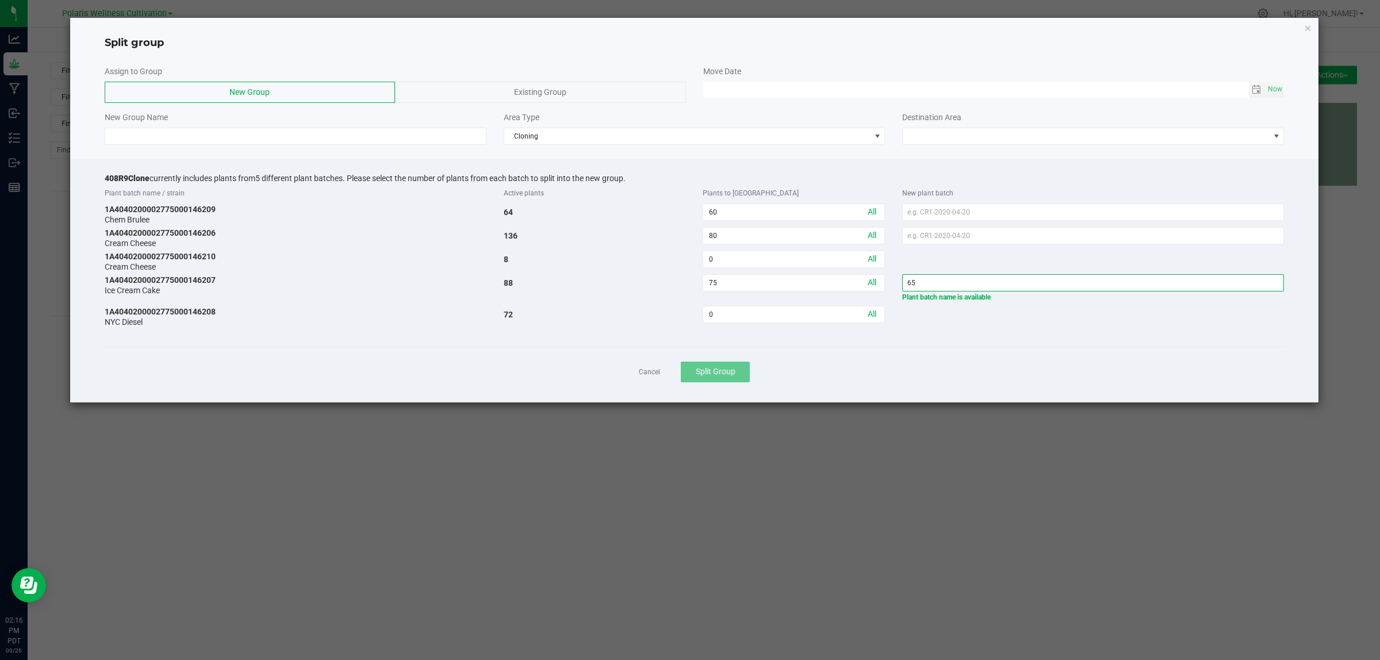
type input "6"
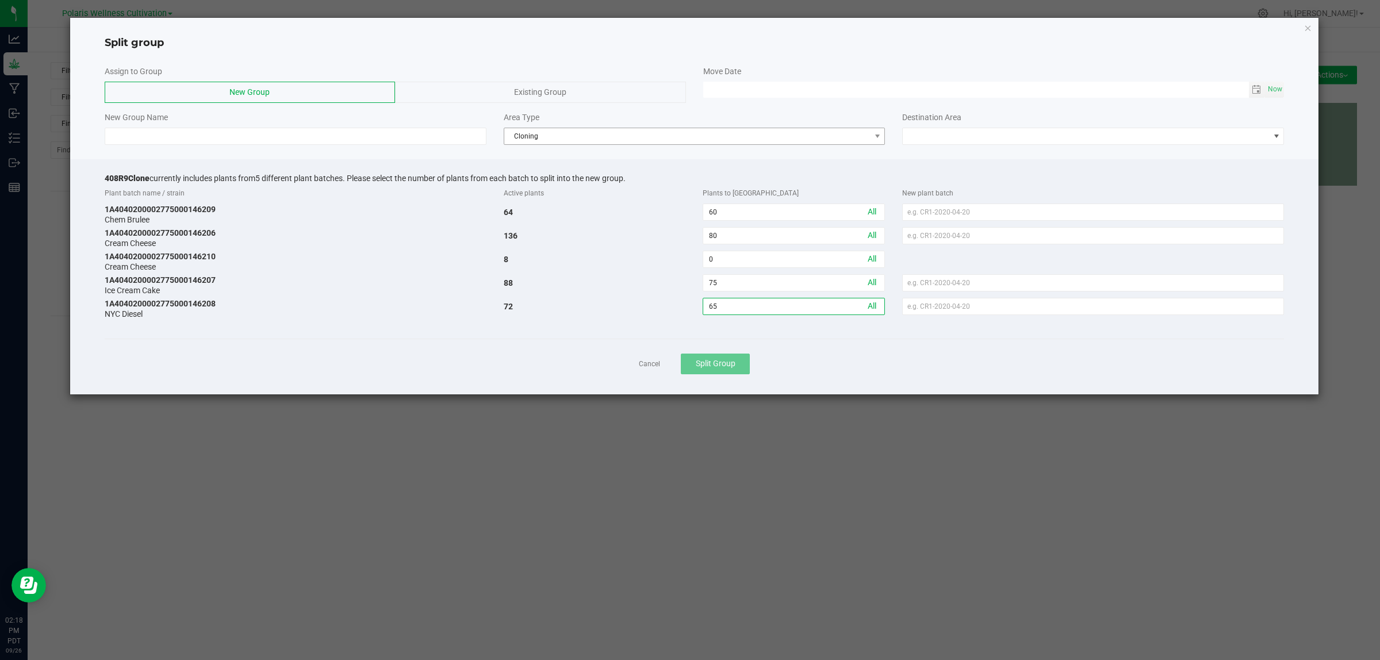
type input "65"
click at [716, 133] on span "Cloning" at bounding box center [687, 136] width 366 height 16
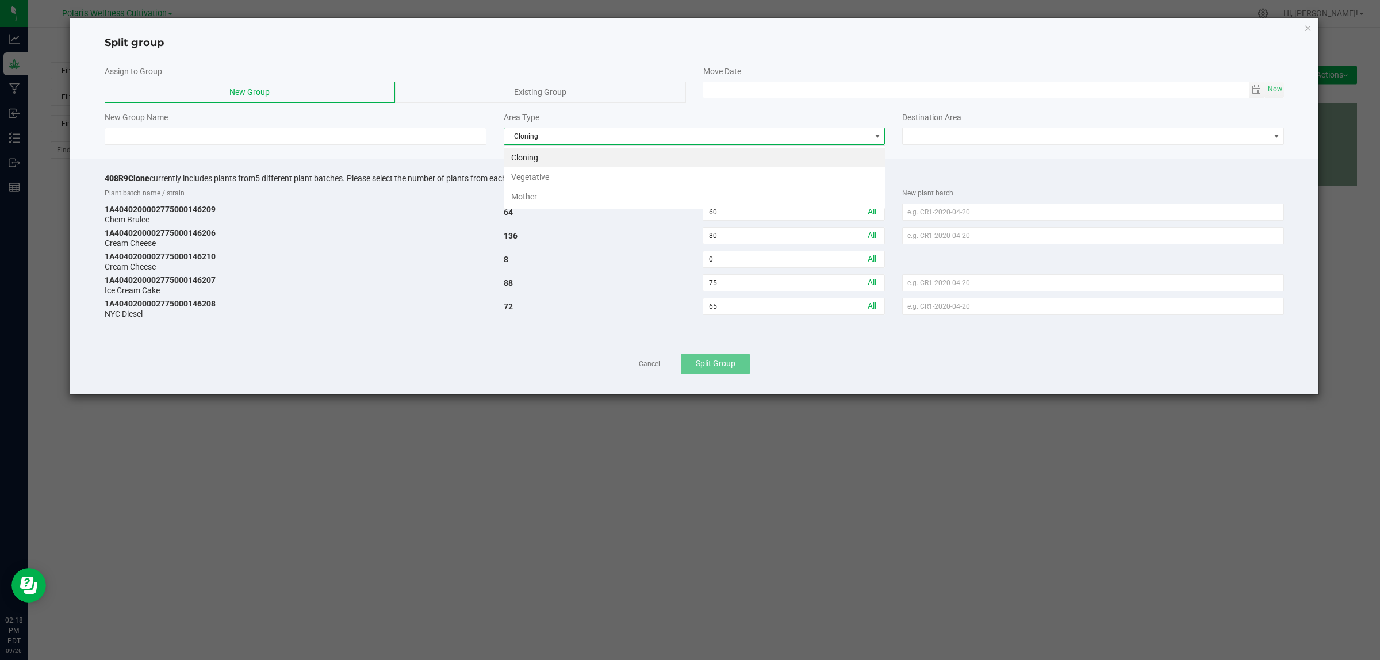
scroll to position [18, 381]
click at [620, 179] on li "Vegetative" at bounding box center [694, 177] width 381 height 20
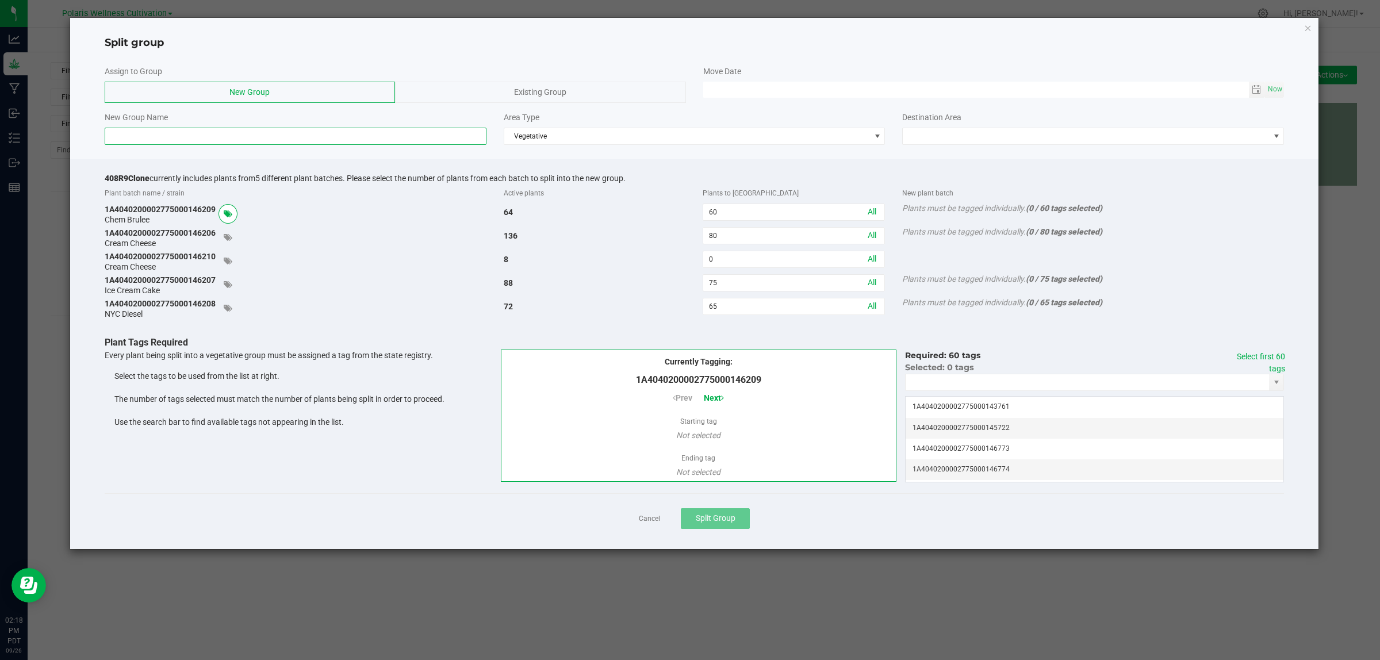
click at [262, 133] on input at bounding box center [296, 136] width 382 height 17
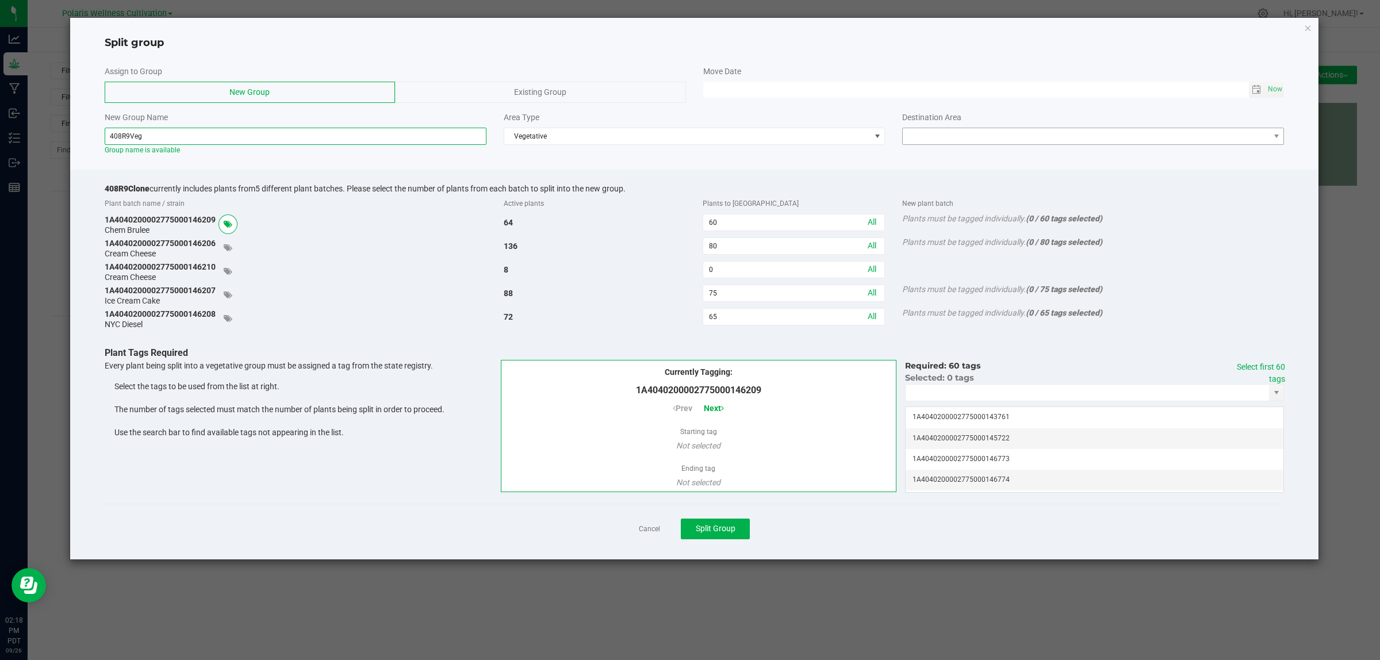
type input "408R9Veg"
click at [986, 133] on span at bounding box center [1086, 136] width 366 height 16
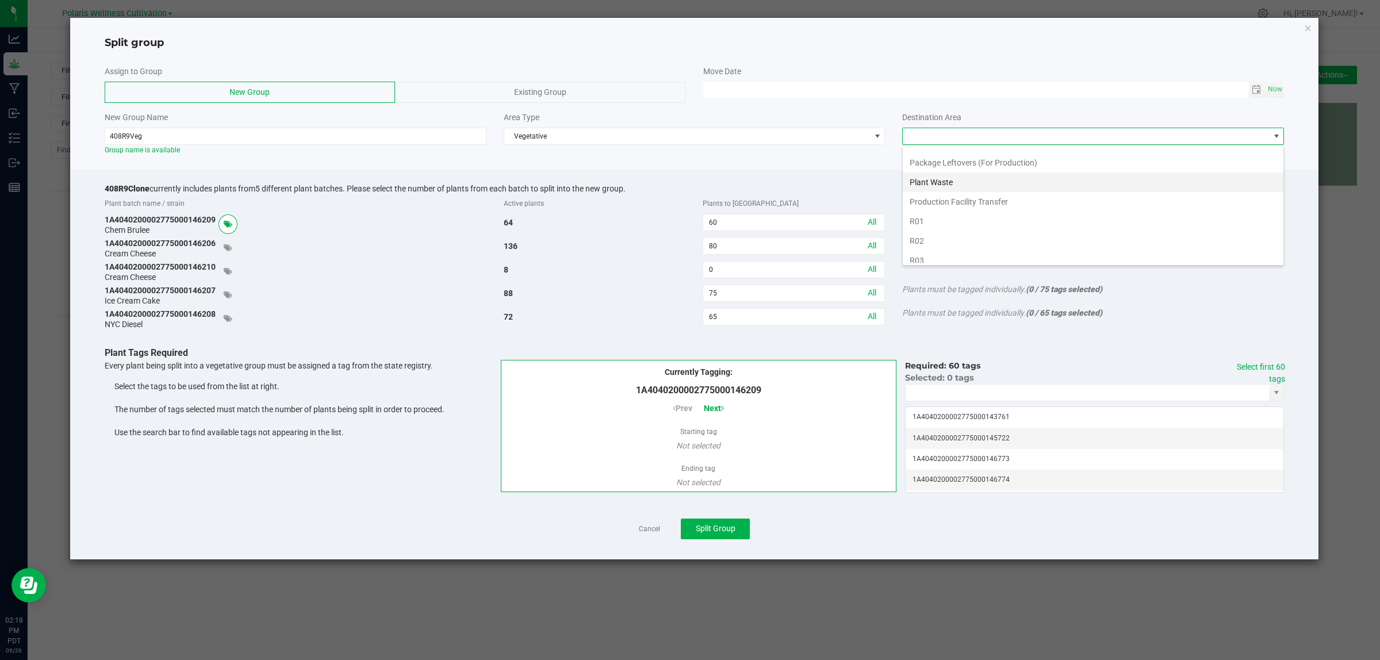
scroll to position [72, 0]
click at [924, 222] on li "R01" at bounding box center [1093, 223] width 381 height 20
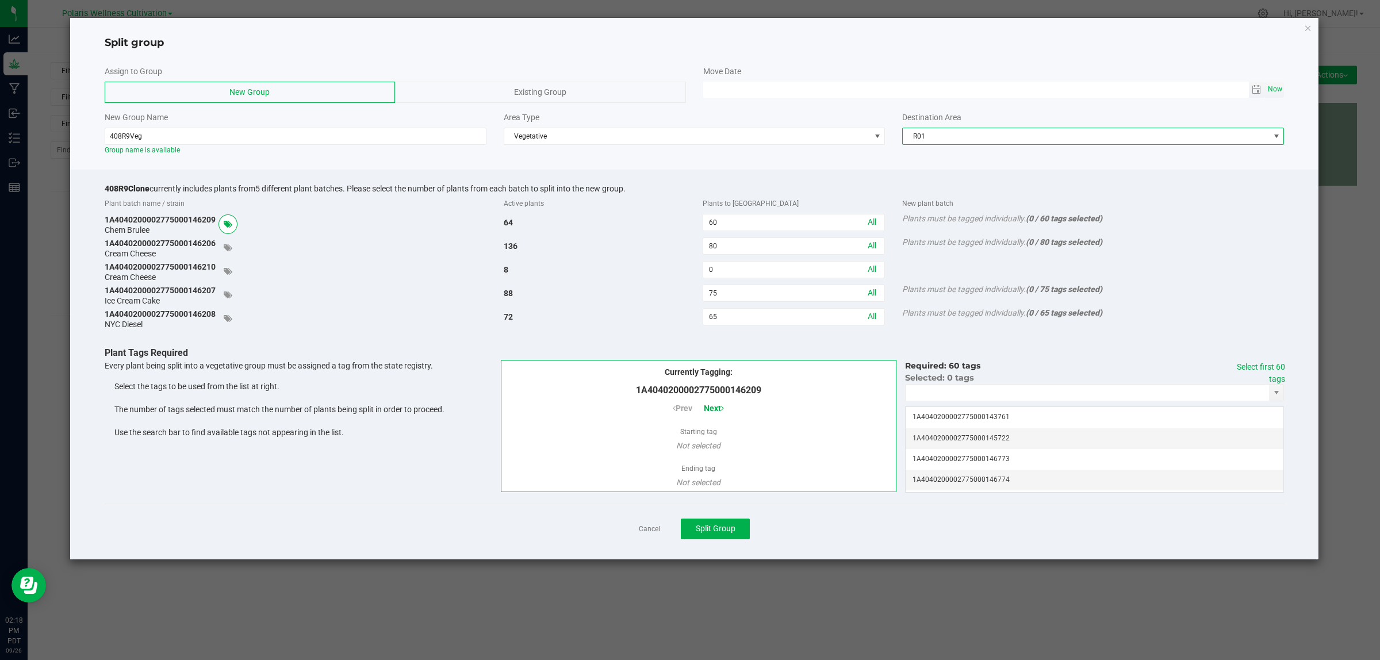
click at [1274, 90] on span "Now" at bounding box center [1276, 89] width 20 height 17
type input "[DATE] 02:18 PM"
click at [993, 392] on input "NO DATA FOUND" at bounding box center [1087, 393] width 363 height 16
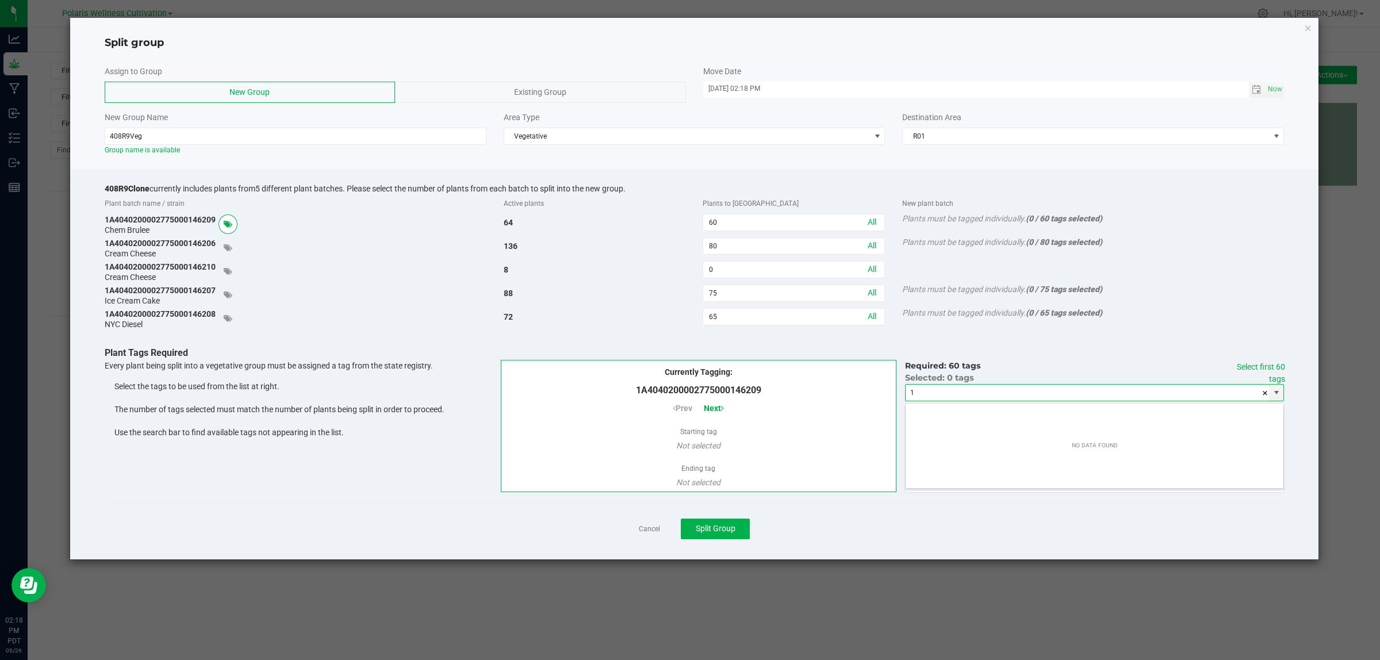
scroll to position [18, 378]
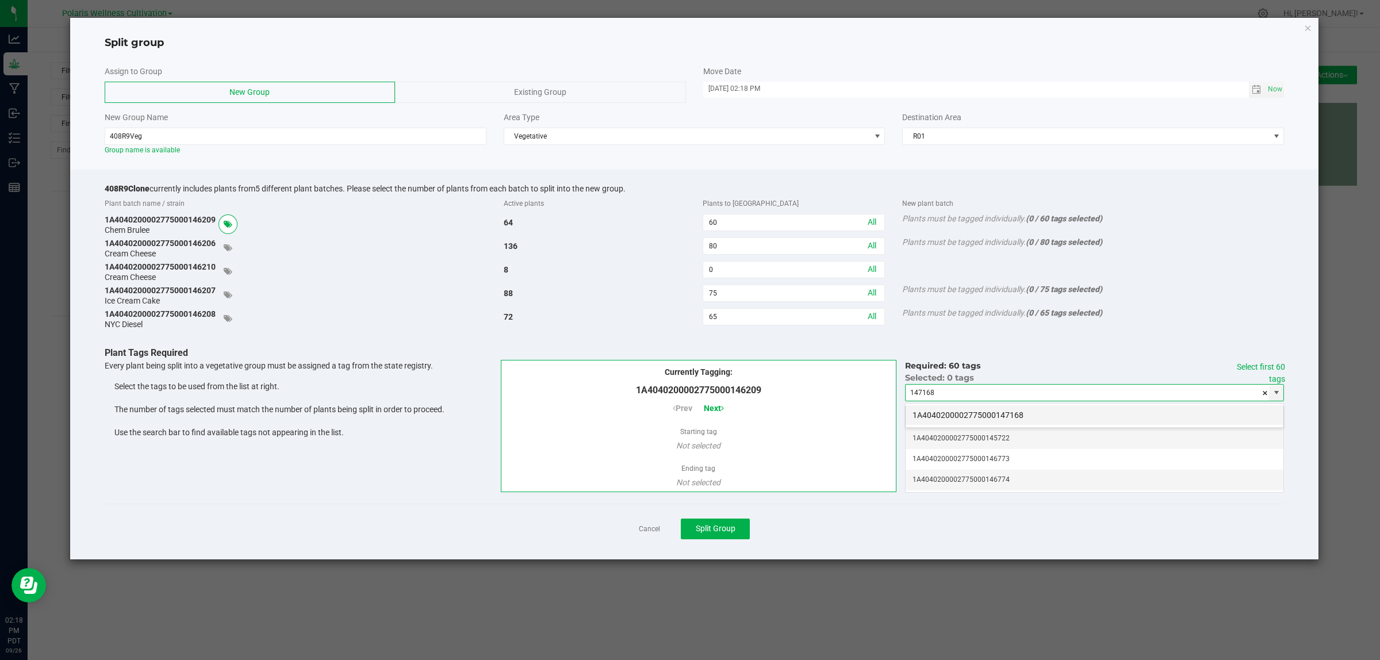
click at [998, 417] on li "1A4040200002775000147168" at bounding box center [1095, 415] width 378 height 20
click at [1268, 365] on link "Select first 60 tags" at bounding box center [1261, 372] width 48 height 21
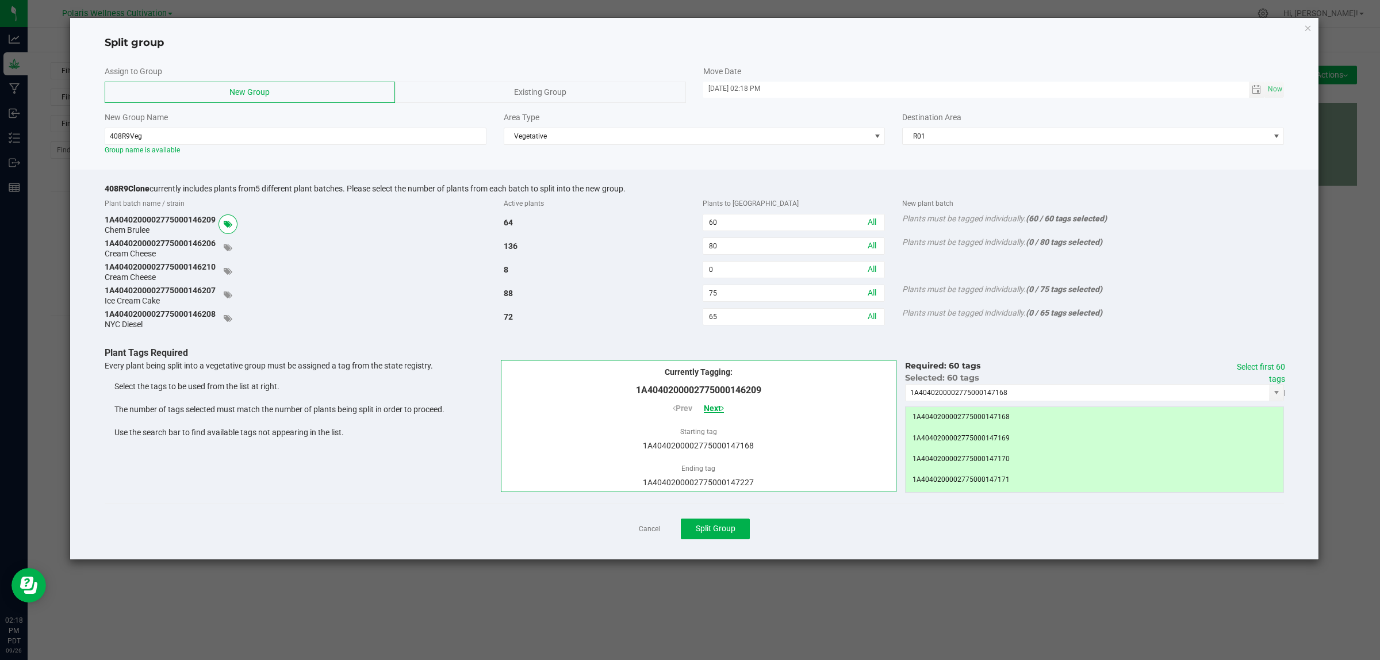
click at [716, 405] on span "Next" at bounding box center [714, 408] width 20 height 9
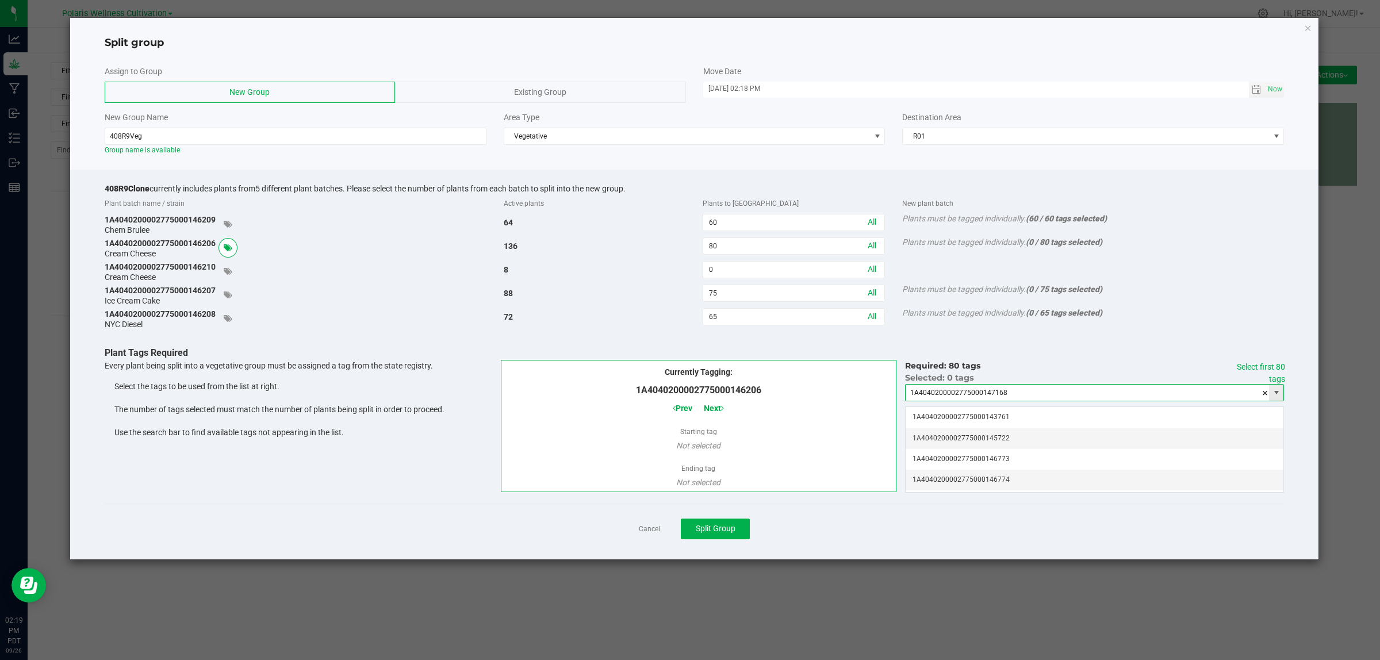
click at [1026, 397] on input "1A4040200002775000147168" at bounding box center [1087, 393] width 363 height 16
click at [1047, 415] on li "1A4040200002775000146773" at bounding box center [1095, 415] width 378 height 20
type input "1A4040200002775000146773"
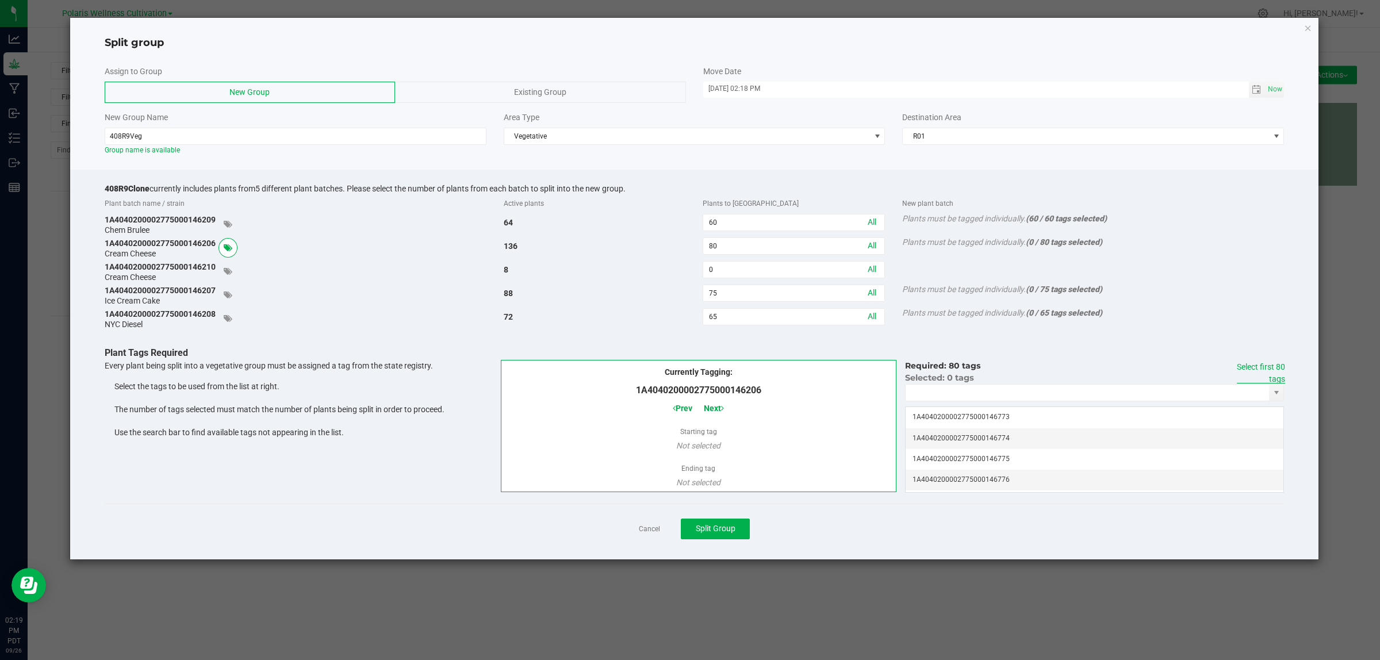
click at [1267, 365] on link "Select first 80 tags" at bounding box center [1261, 372] width 48 height 21
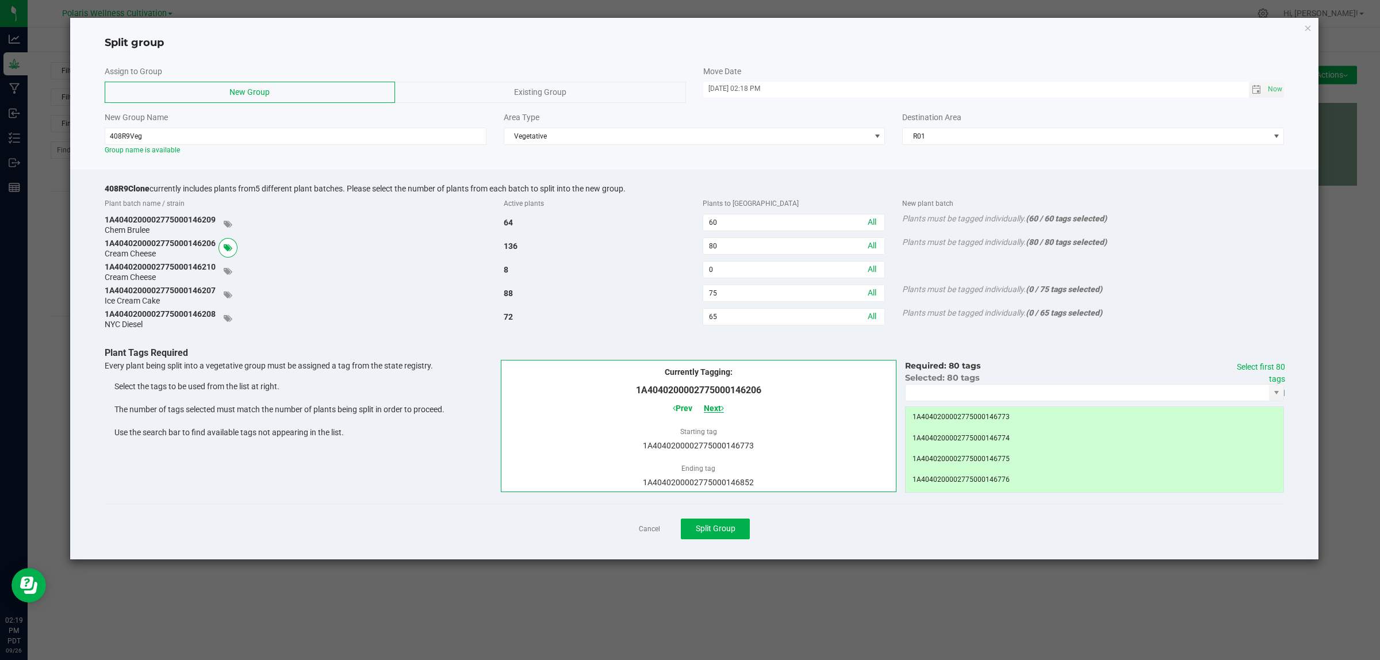
click at [719, 408] on span "Next" at bounding box center [714, 408] width 20 height 9
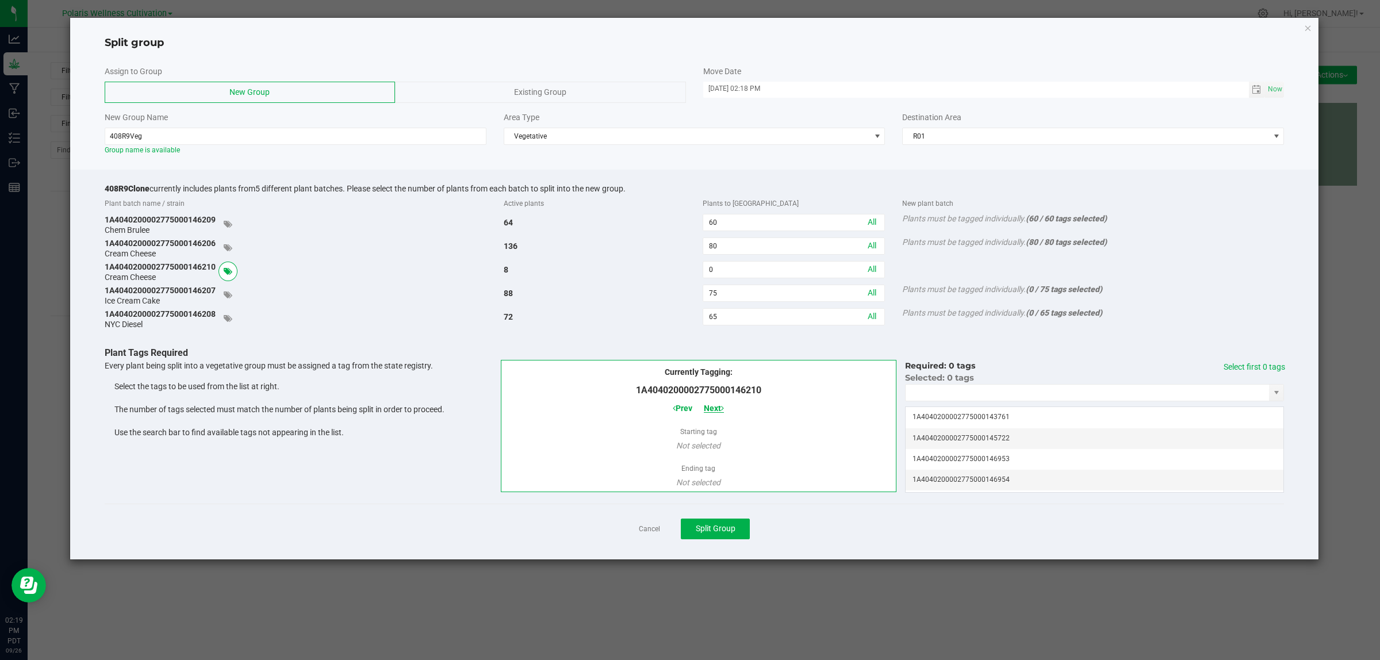
click at [719, 408] on span "Next" at bounding box center [714, 408] width 20 height 9
click at [960, 397] on input "NO DATA FOUND" at bounding box center [1087, 393] width 363 height 16
click at [1024, 415] on li "1A4040200002775000147093" at bounding box center [1095, 415] width 378 height 20
click at [1277, 371] on link "Select first 75 tags" at bounding box center [1261, 372] width 48 height 21
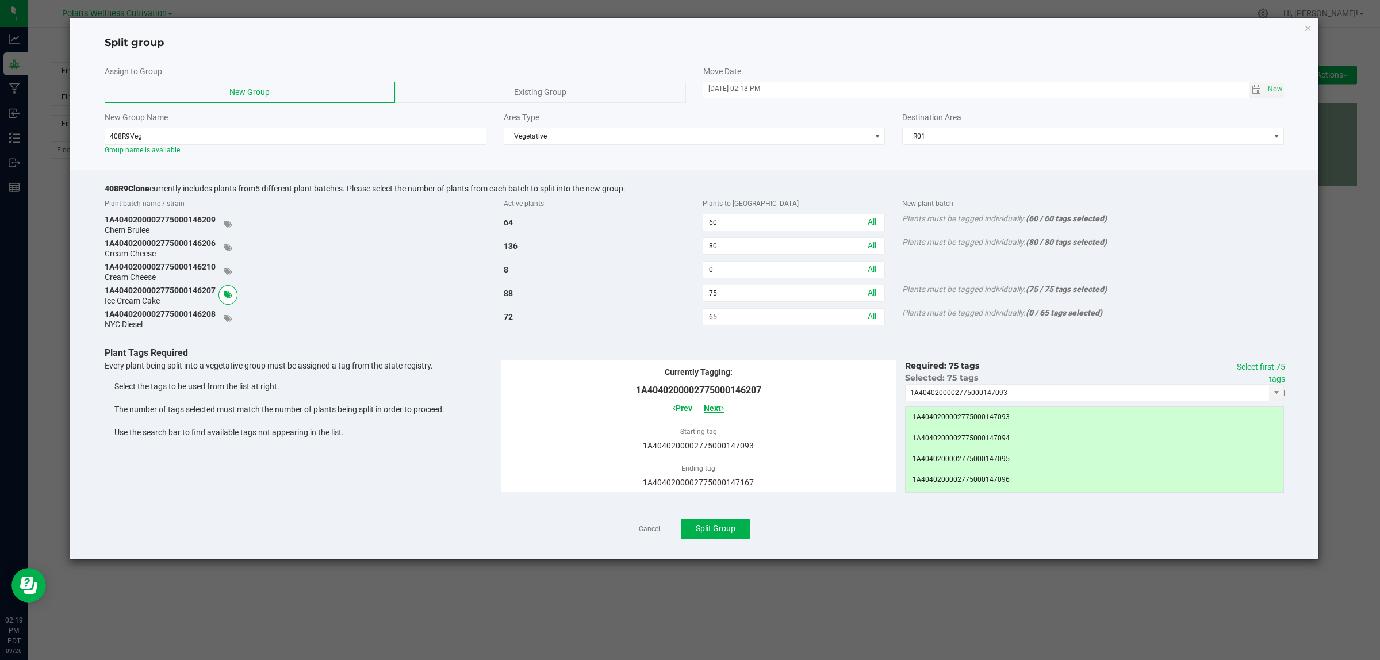
click at [718, 405] on span "Next" at bounding box center [714, 408] width 20 height 9
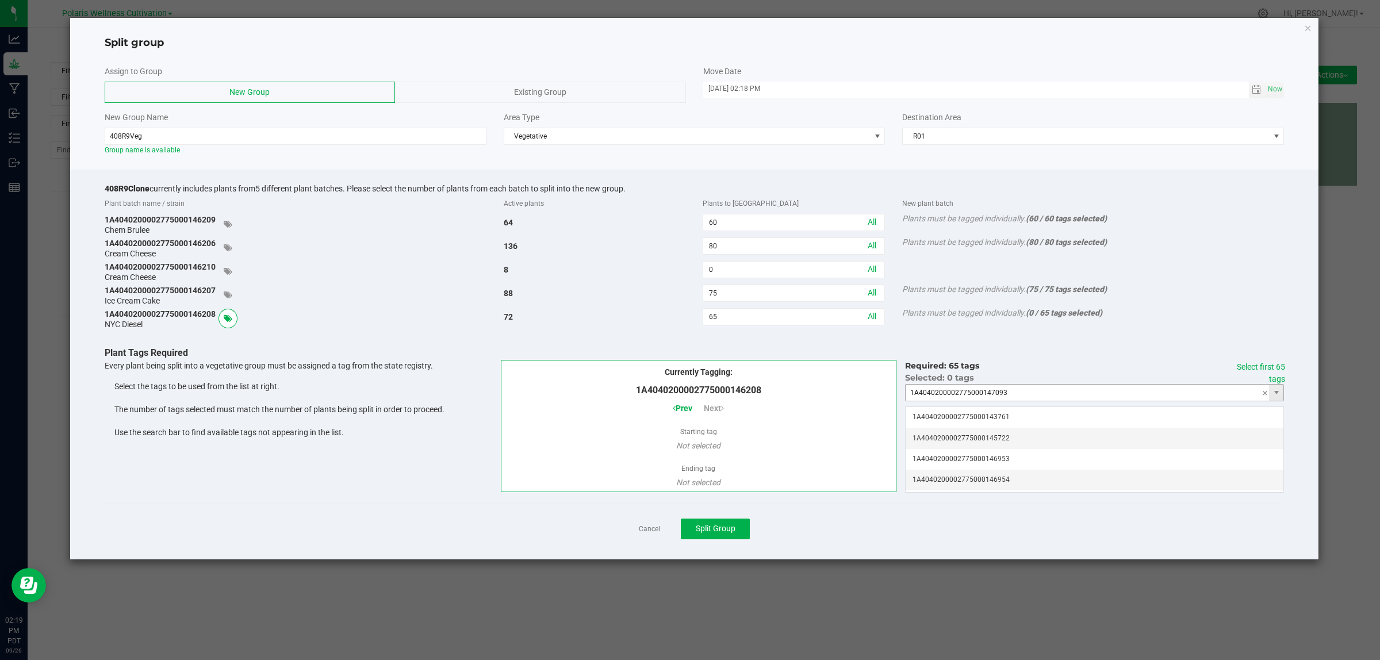
click at [1030, 395] on input "1A4040200002775000147093" at bounding box center [1087, 393] width 363 height 16
click at [1018, 412] on li "1A4040200002775000147028" at bounding box center [1095, 415] width 378 height 20
type input "1A4040200002775000147028"
drag, startPoint x: 1288, startPoint y: 363, endPoint x: 1281, endPoint y: 364, distance: 7.5
click at [1286, 363] on div "Required: 65 tags Select first 65 tags Selected: 0 tags 1A404020000277500014702…" at bounding box center [1094, 424] width 396 height 129
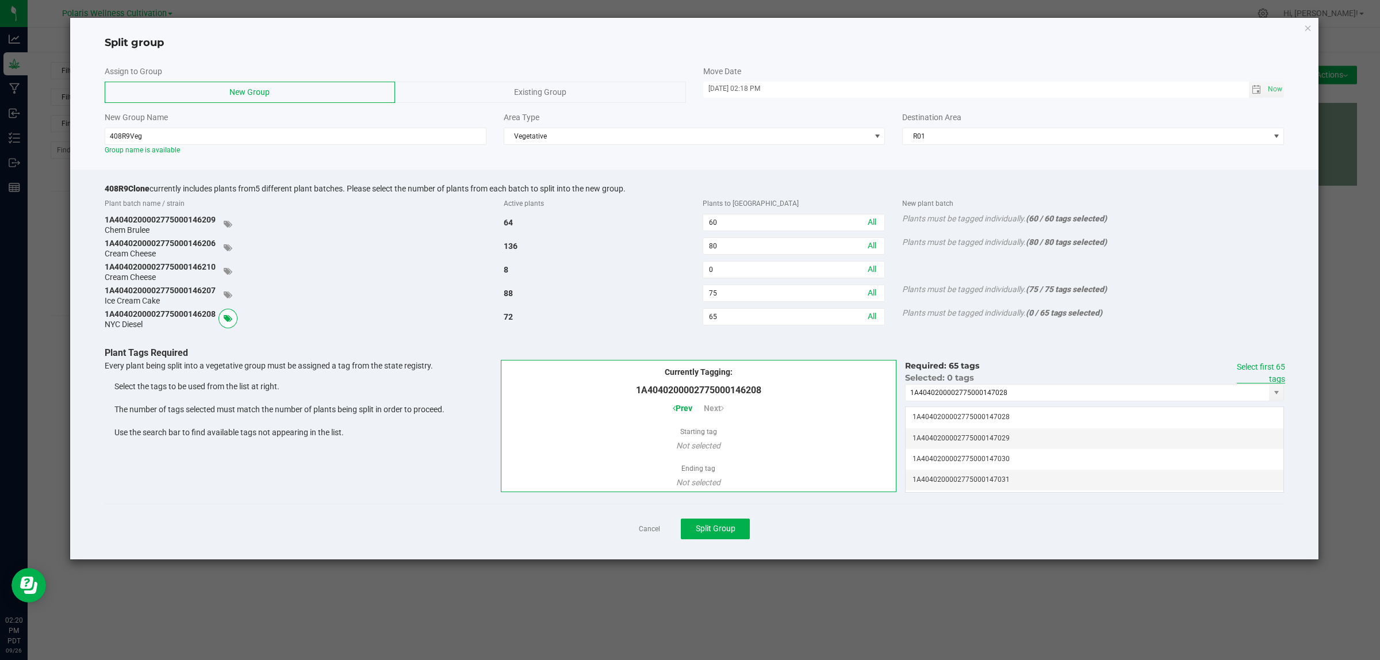
click at [1274, 366] on link "Select first 65 tags" at bounding box center [1261, 372] width 48 height 21
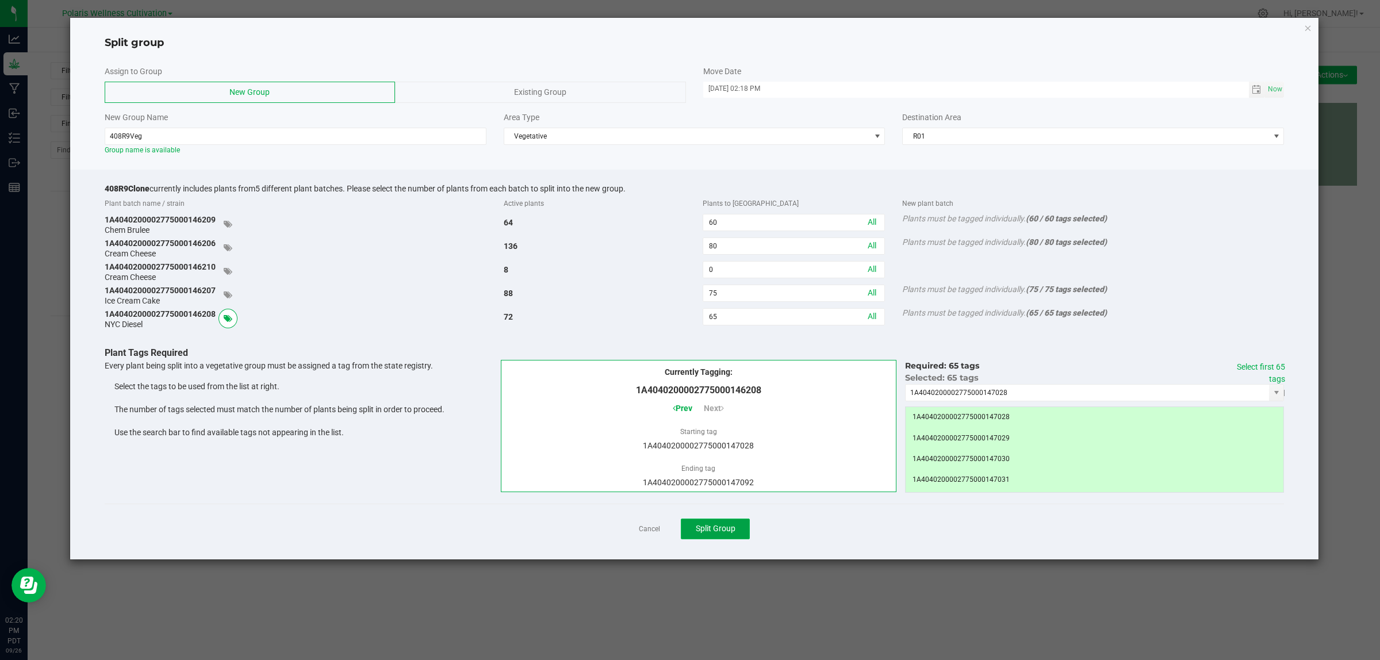
click at [716, 531] on span "Split Group" at bounding box center [716, 528] width 40 height 9
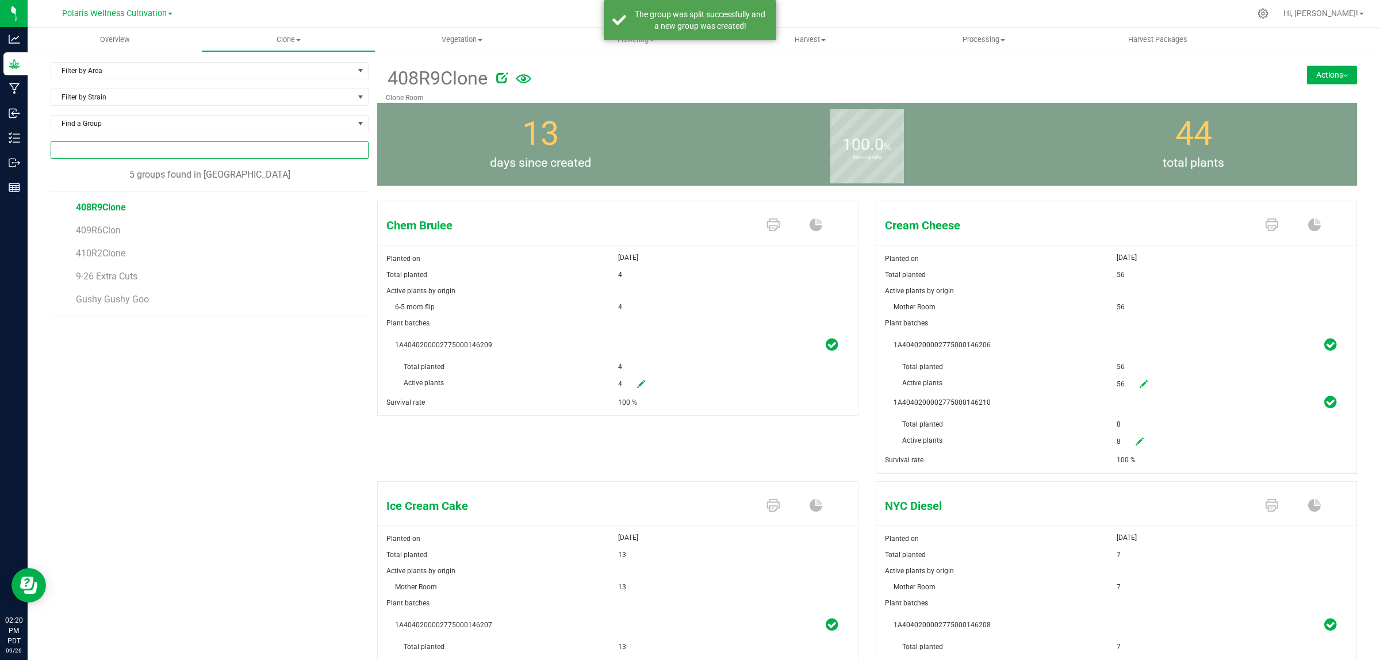
click at [159, 154] on input "NO DATA FOUND" at bounding box center [209, 150] width 317 height 16
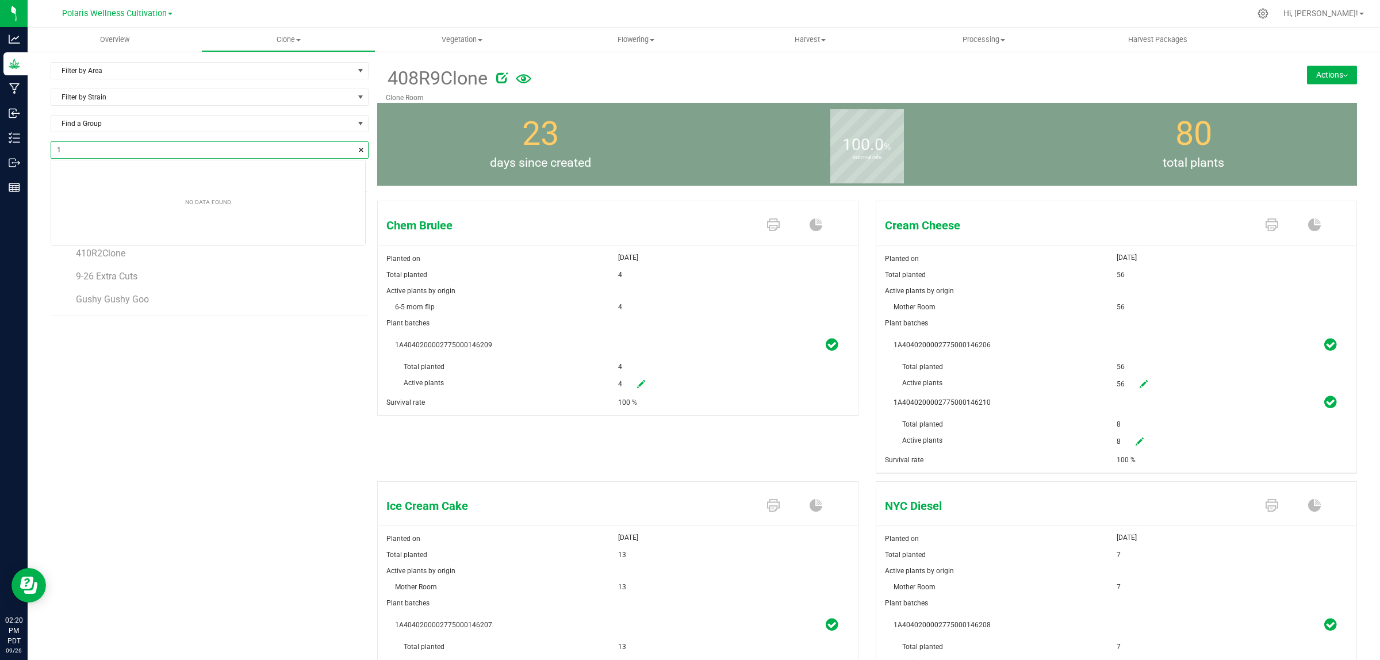
scroll to position [16, 313]
click at [236, 155] on input "146210" at bounding box center [209, 150] width 317 height 16
click at [160, 191] on li "1A4040200002775000146210" at bounding box center [208, 192] width 314 height 20
type input "1A4040200002775000146210"
click at [1136, 442] on icon at bounding box center [1140, 442] width 8 height 8
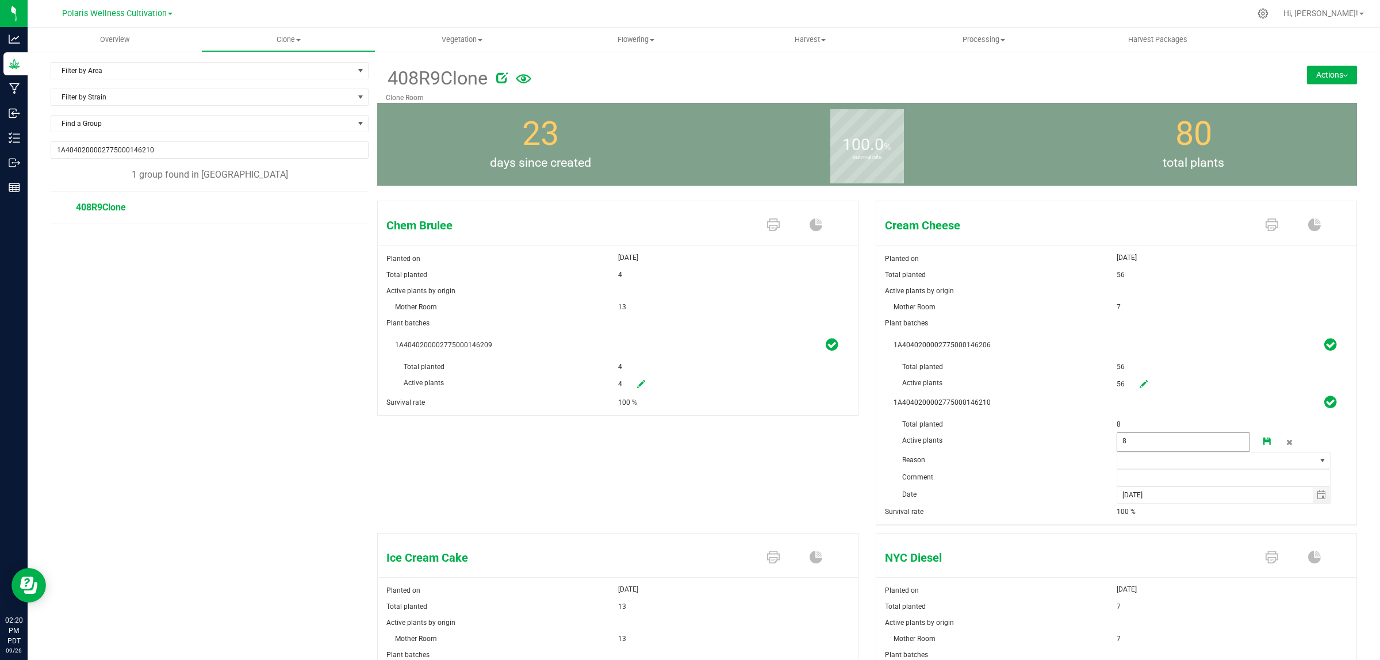
click at [1128, 442] on span "8 8" at bounding box center [1184, 442] width 134 height 20
click at [1128, 442] on input "8" at bounding box center [1183, 441] width 133 height 16
type input "75"
click at [1185, 461] on span at bounding box center [1216, 461] width 199 height 16
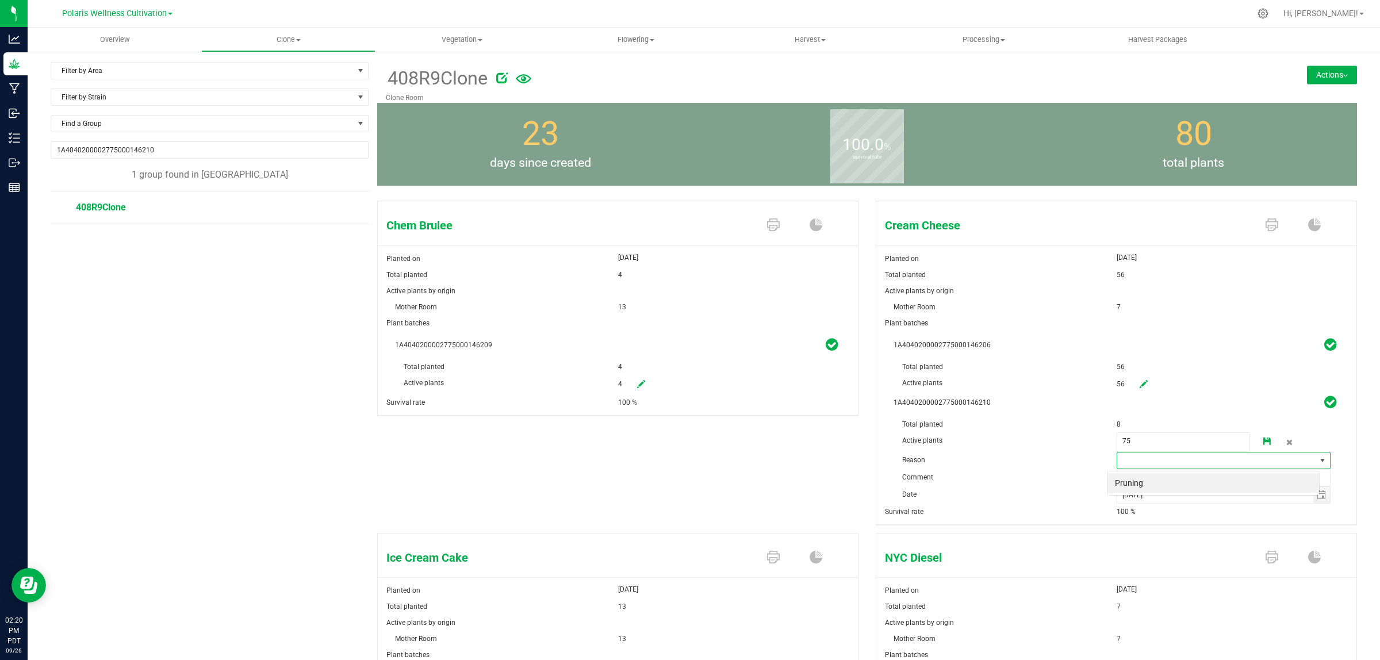
scroll to position [18, 212]
click at [1155, 484] on li "Pruning" at bounding box center [1213, 483] width 211 height 20
click at [1134, 480] on input "text" at bounding box center [1224, 477] width 214 height 17
type input "miscount"
click at [1261, 438] on link at bounding box center [1267, 442] width 23 height 20
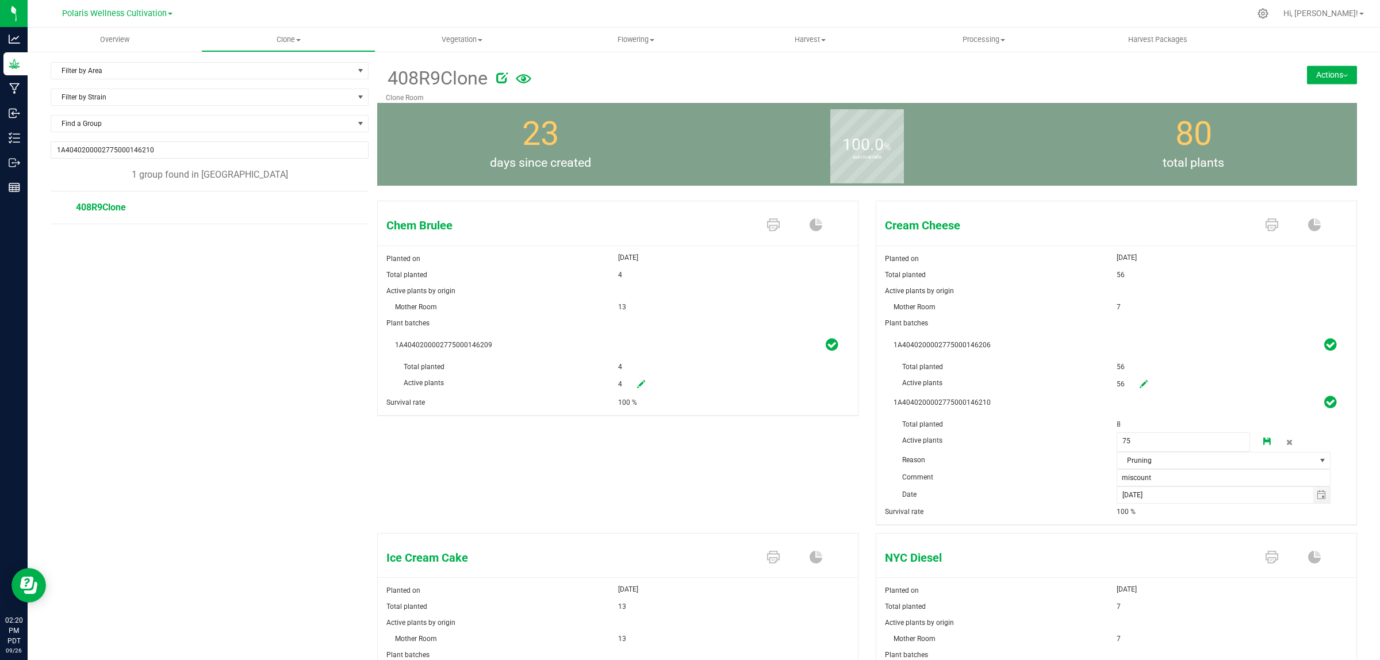
type input "8"
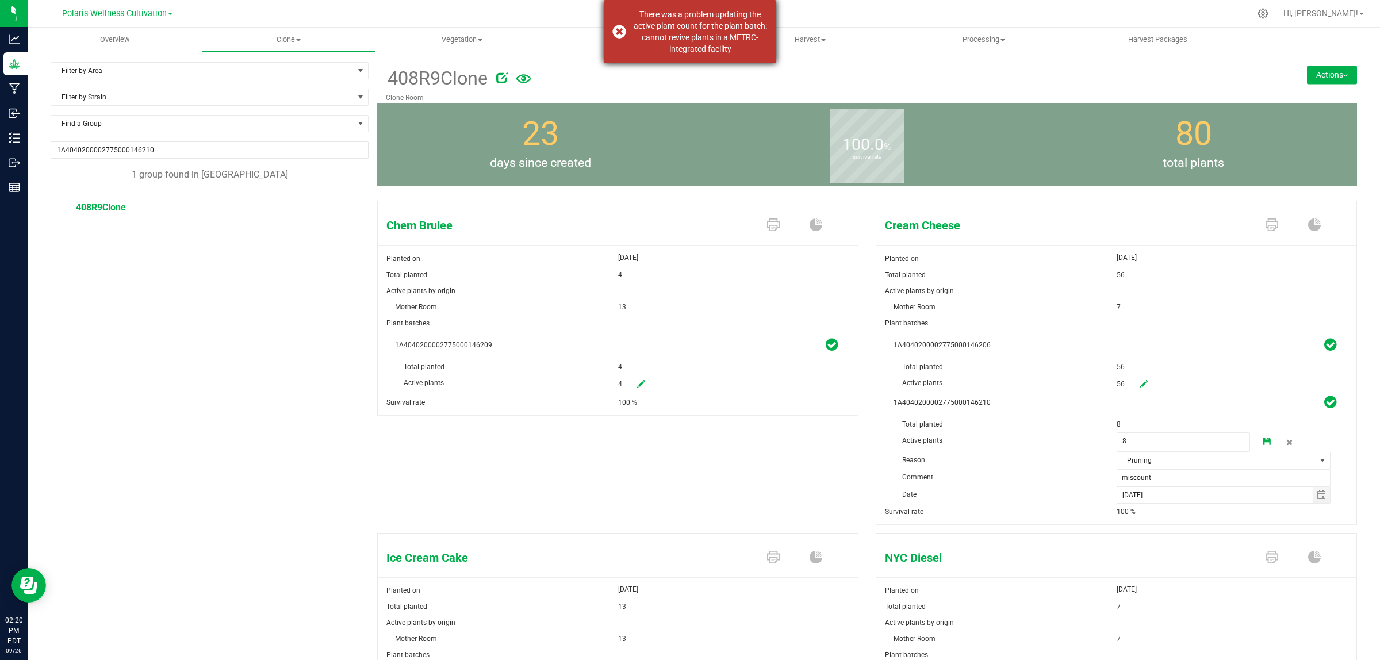
click at [696, 29] on div "There was a problem updating the active plant count for the plant batch: cannot…" at bounding box center [700, 32] width 135 height 46
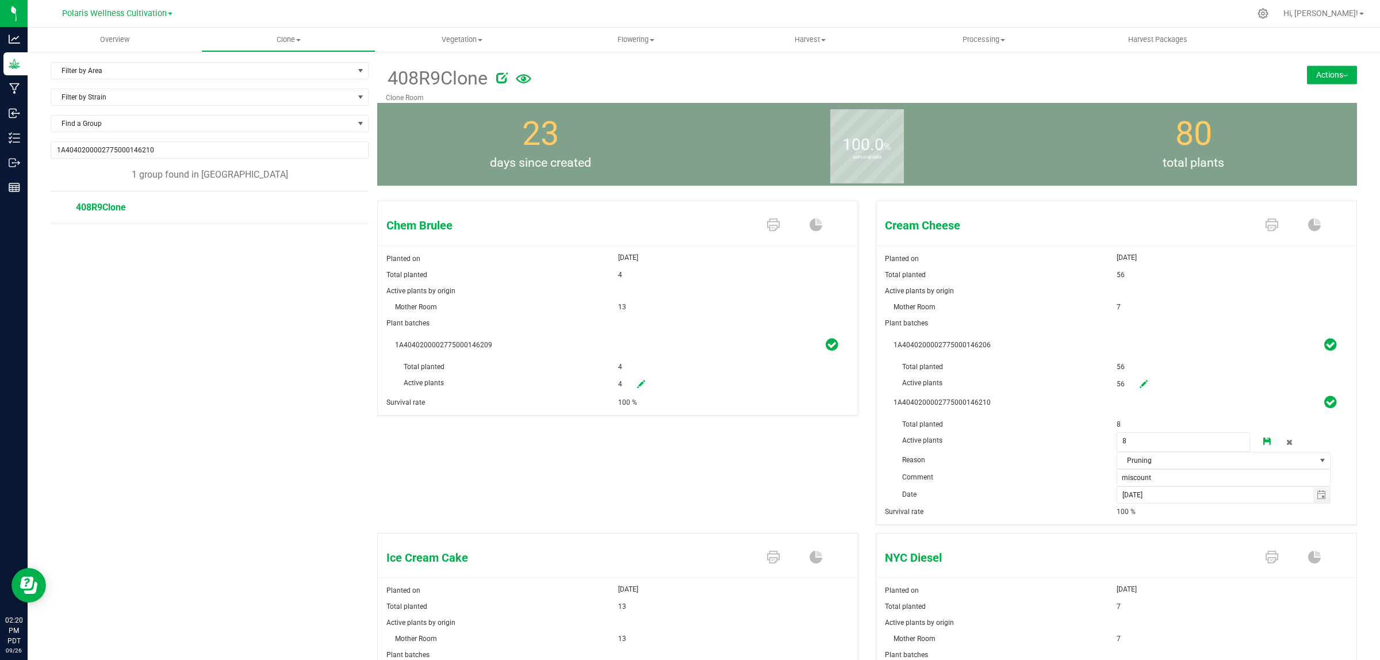
click at [1283, 443] on link at bounding box center [1289, 442] width 21 height 20
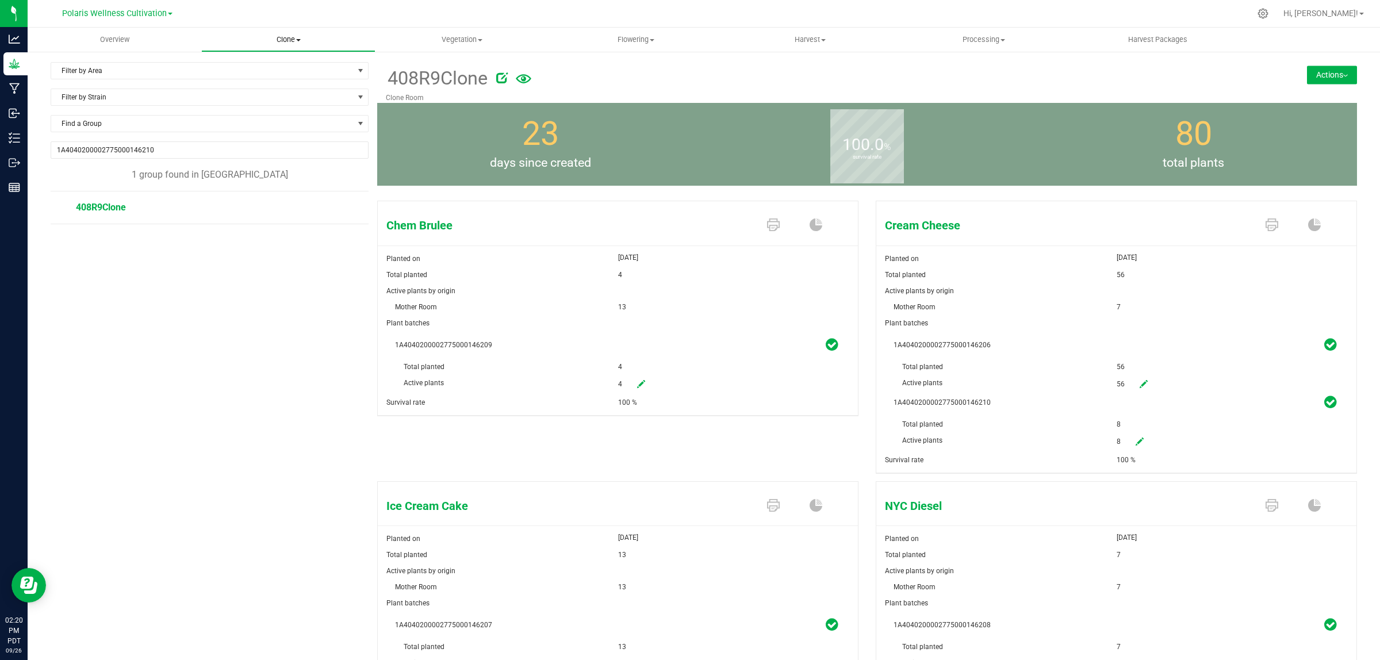
click at [294, 36] on span "Clone" at bounding box center [288, 40] width 173 height 10
click at [253, 65] on span "Create plants" at bounding box center [241, 69] width 81 height 10
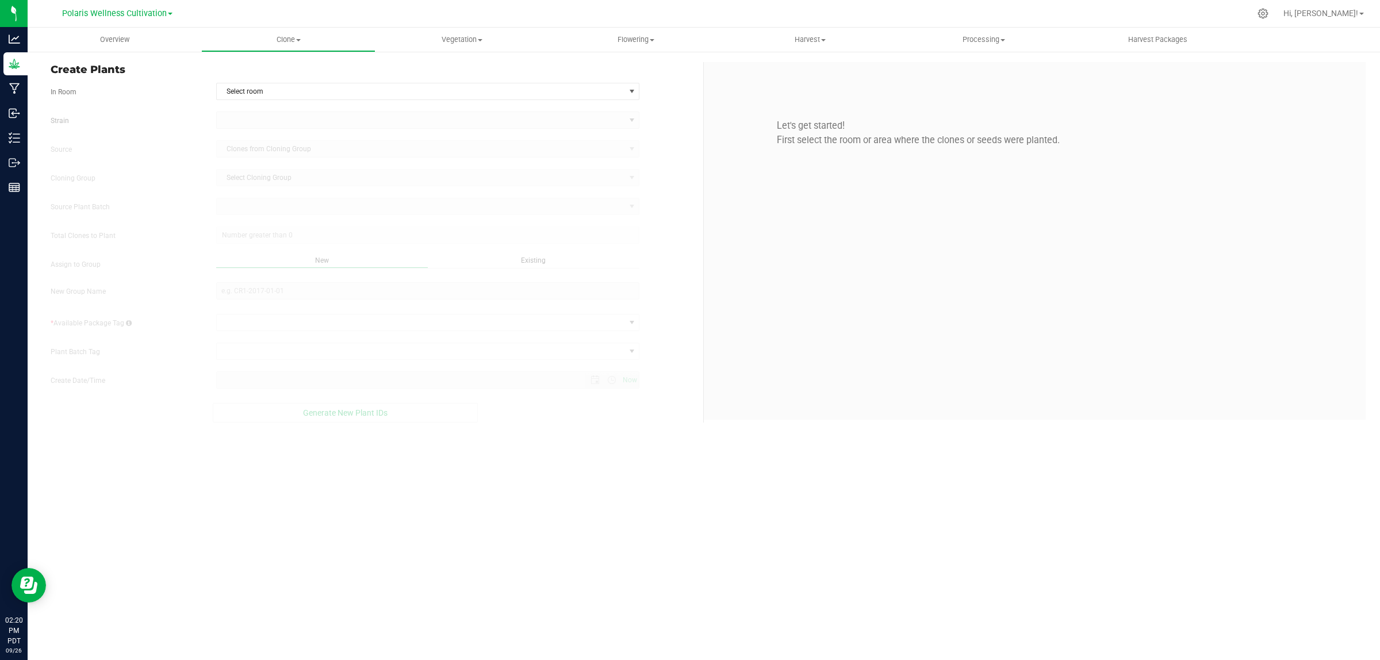
type input "[DATE] 2:20 PM"
click at [347, 96] on span "Select room" at bounding box center [421, 91] width 408 height 16
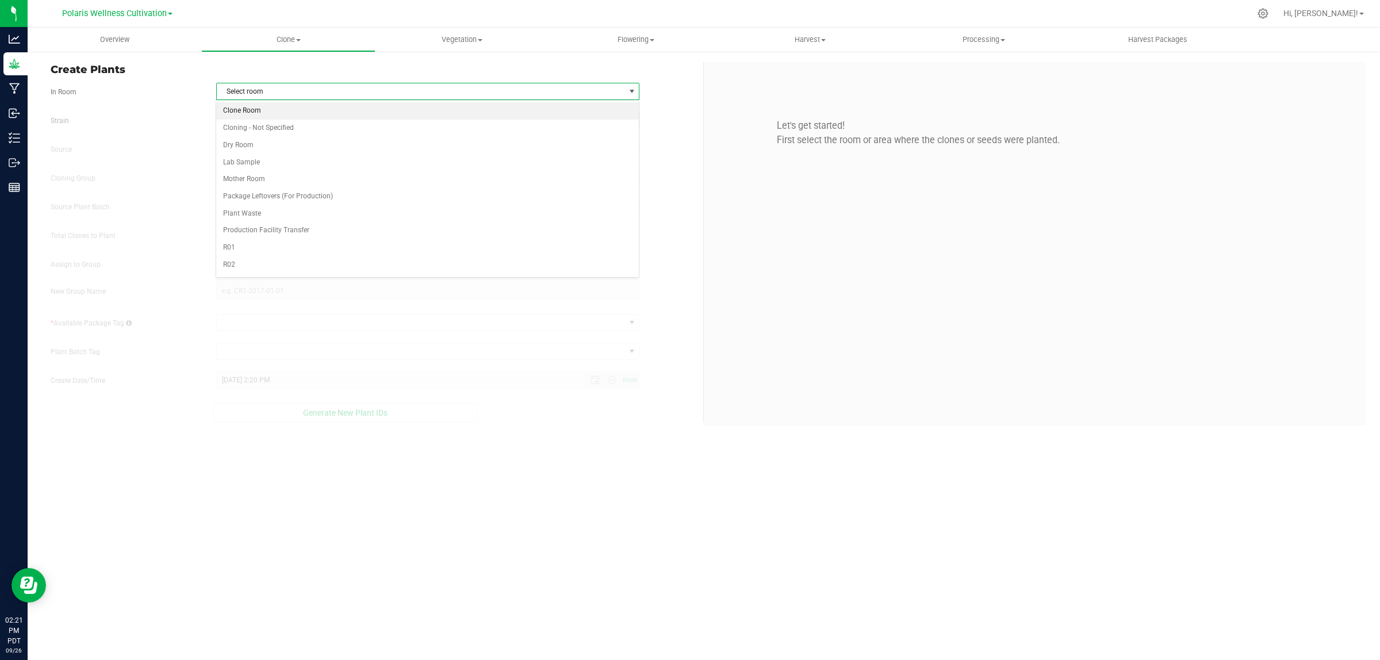
click at [292, 105] on li "Clone Room" at bounding box center [427, 110] width 422 height 17
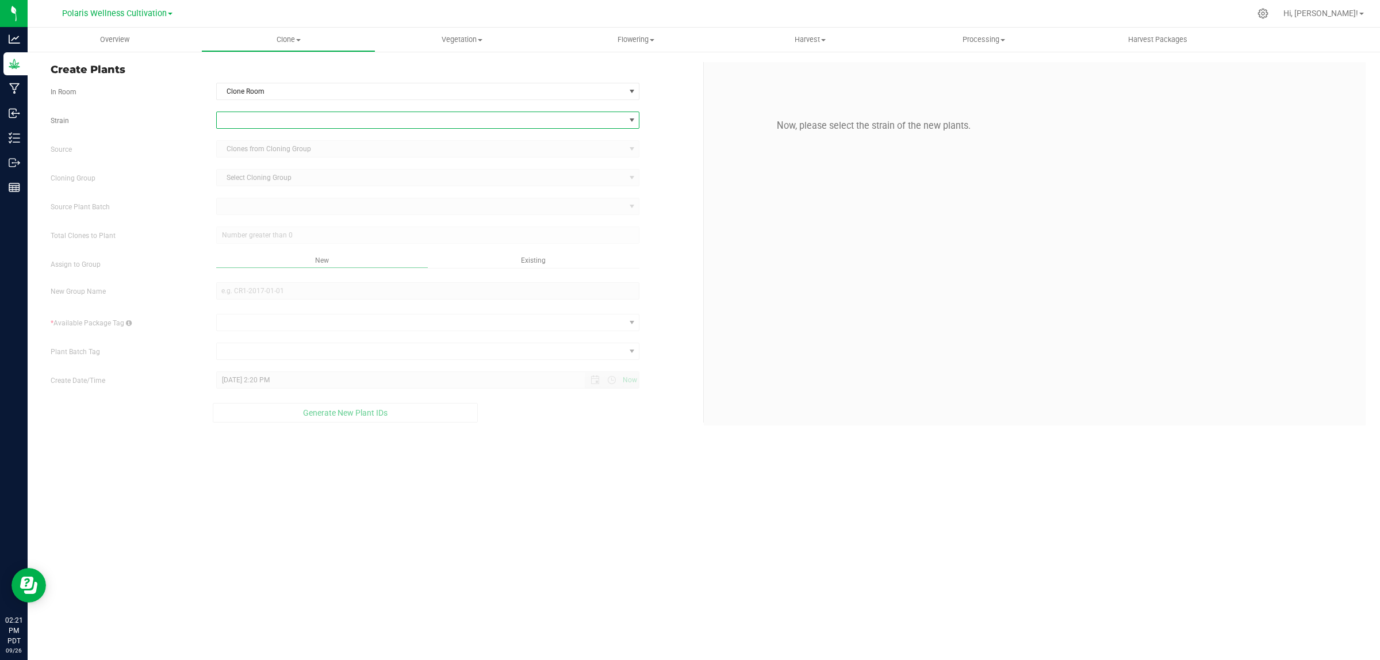
click at [263, 122] on span at bounding box center [421, 120] width 408 height 16
type input "cream"
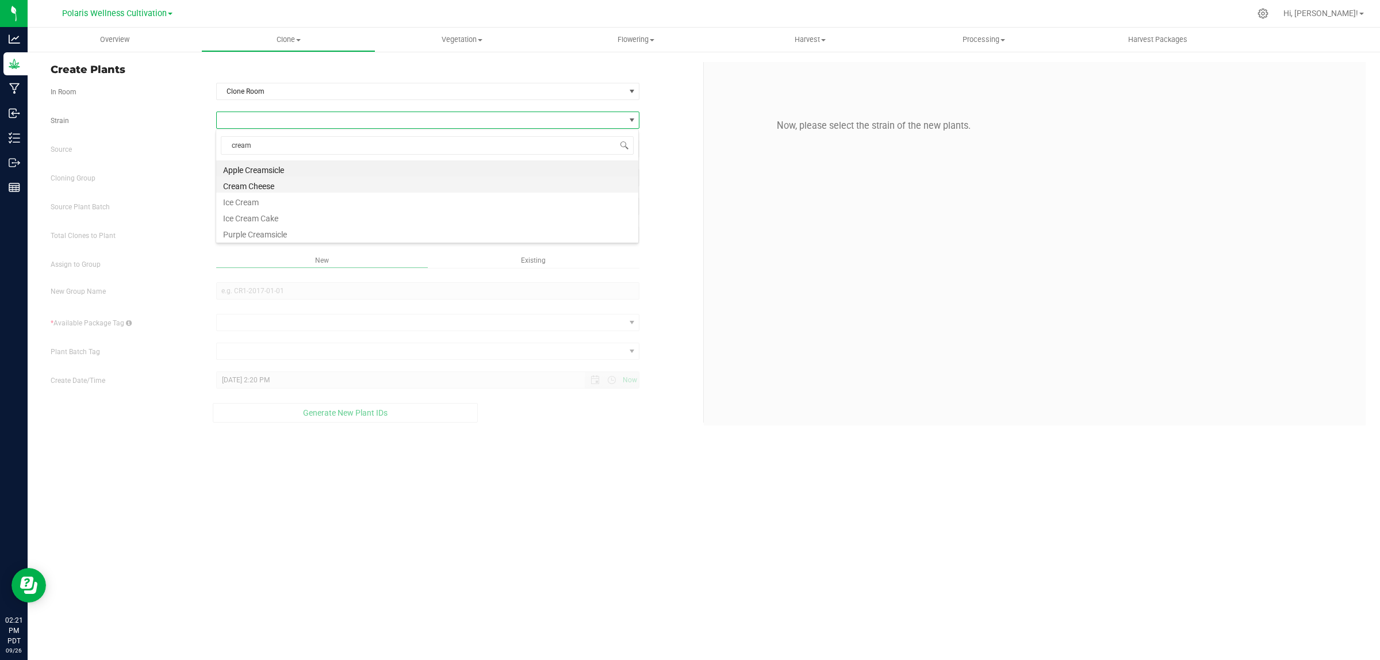
click at [267, 187] on li "Cream Cheese" at bounding box center [427, 185] width 422 height 16
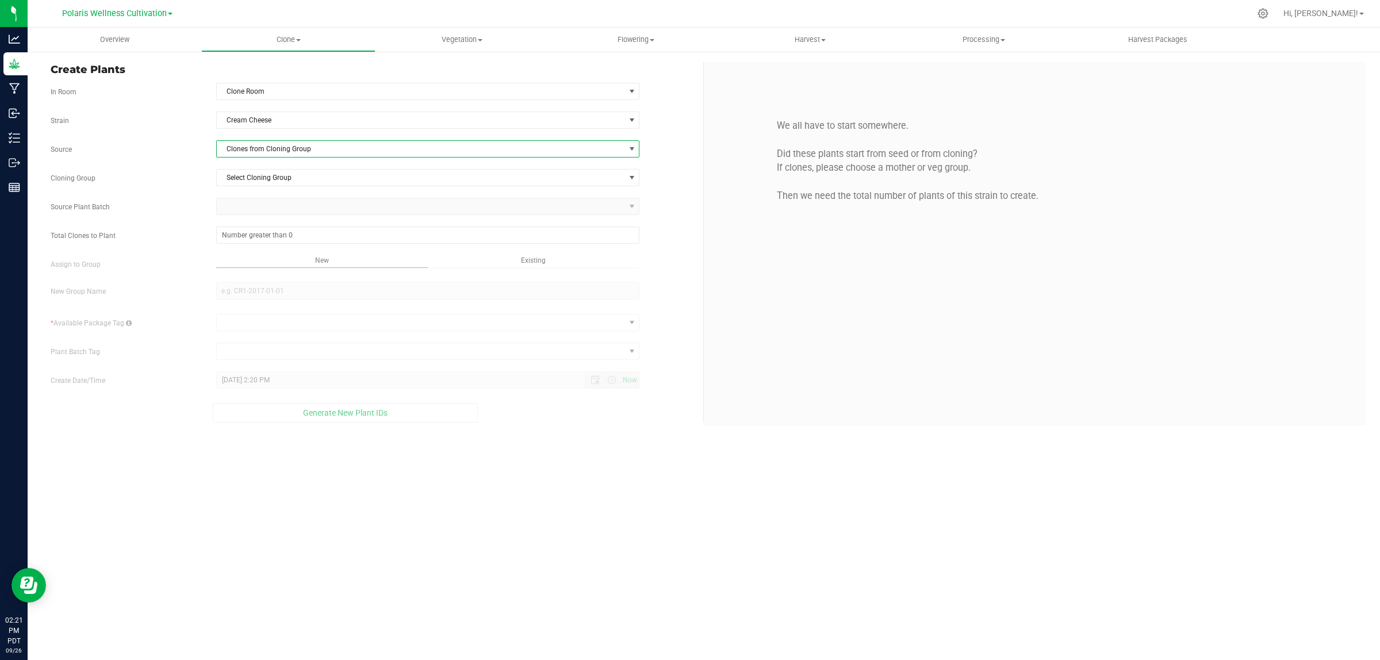
click at [270, 145] on span "Clones from Cloning Group" at bounding box center [421, 149] width 408 height 16
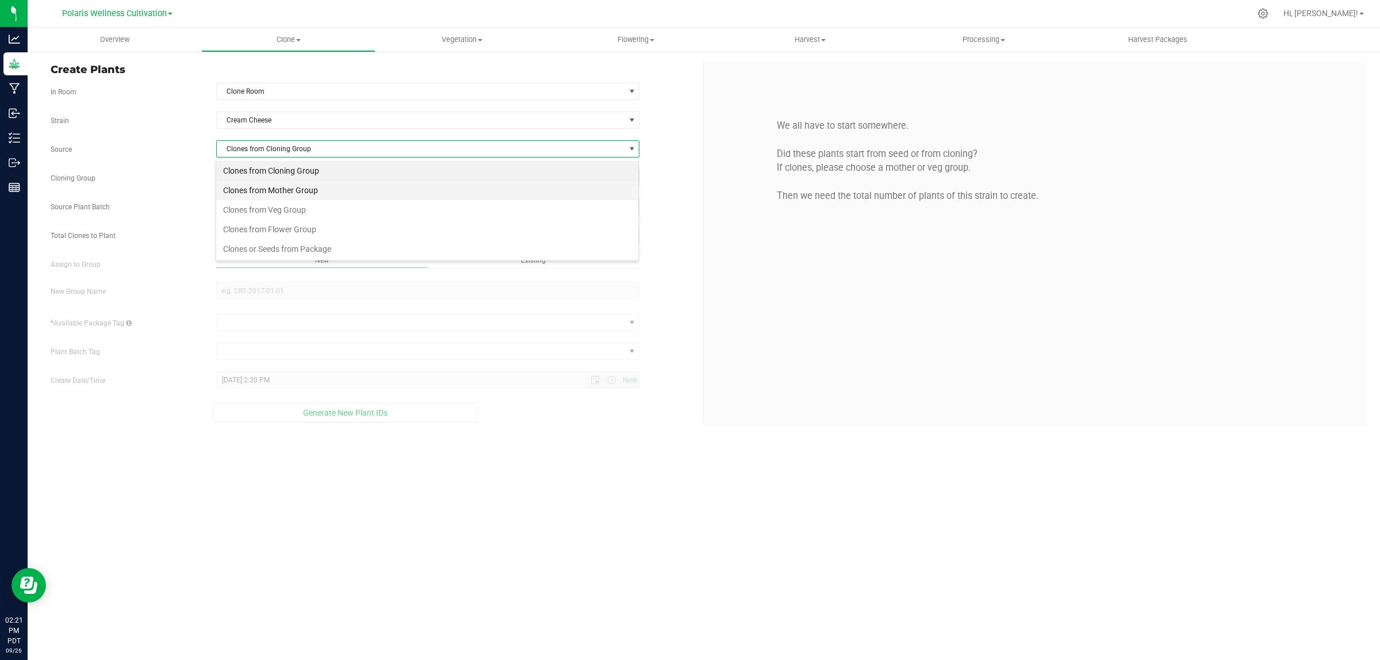
click at [282, 187] on li "Clones from Mother Group" at bounding box center [427, 191] width 422 height 20
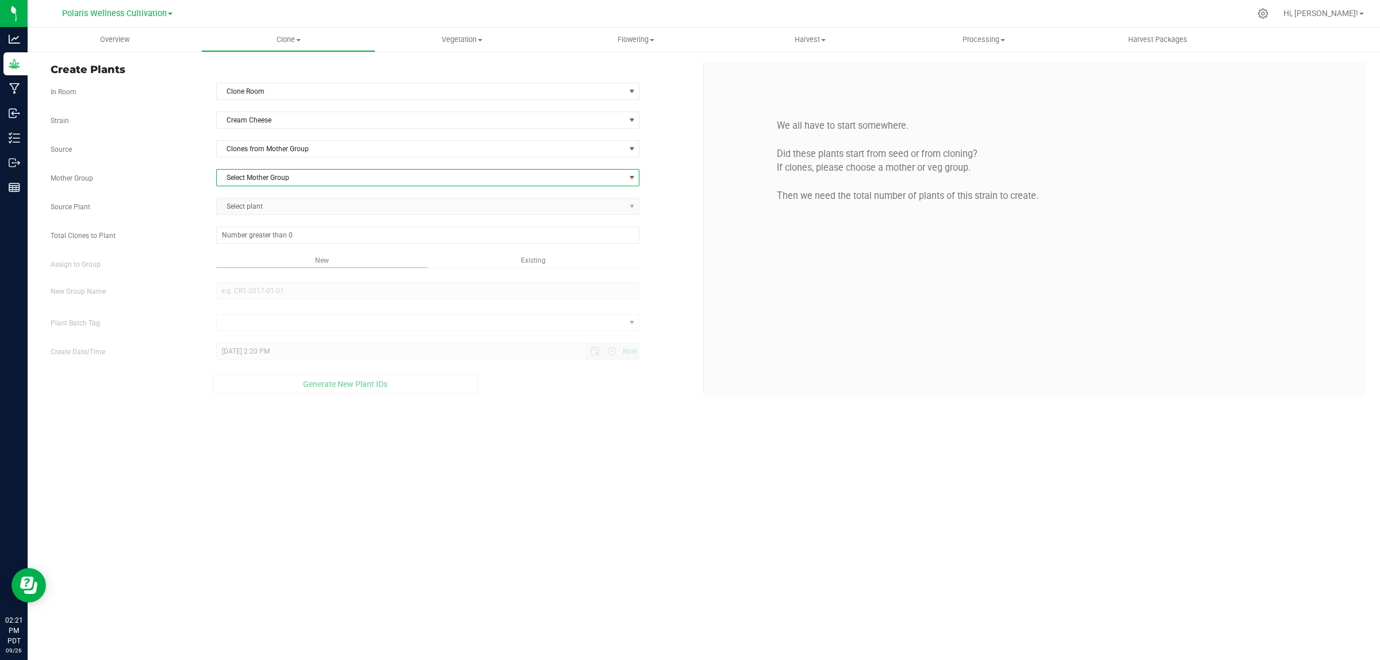
click at [282, 176] on span "Select Mother Group" at bounding box center [421, 178] width 408 height 16
click at [265, 197] on li "Mother Room" at bounding box center [427, 198] width 422 height 17
click at [260, 199] on span "Select plant" at bounding box center [421, 206] width 408 height 16
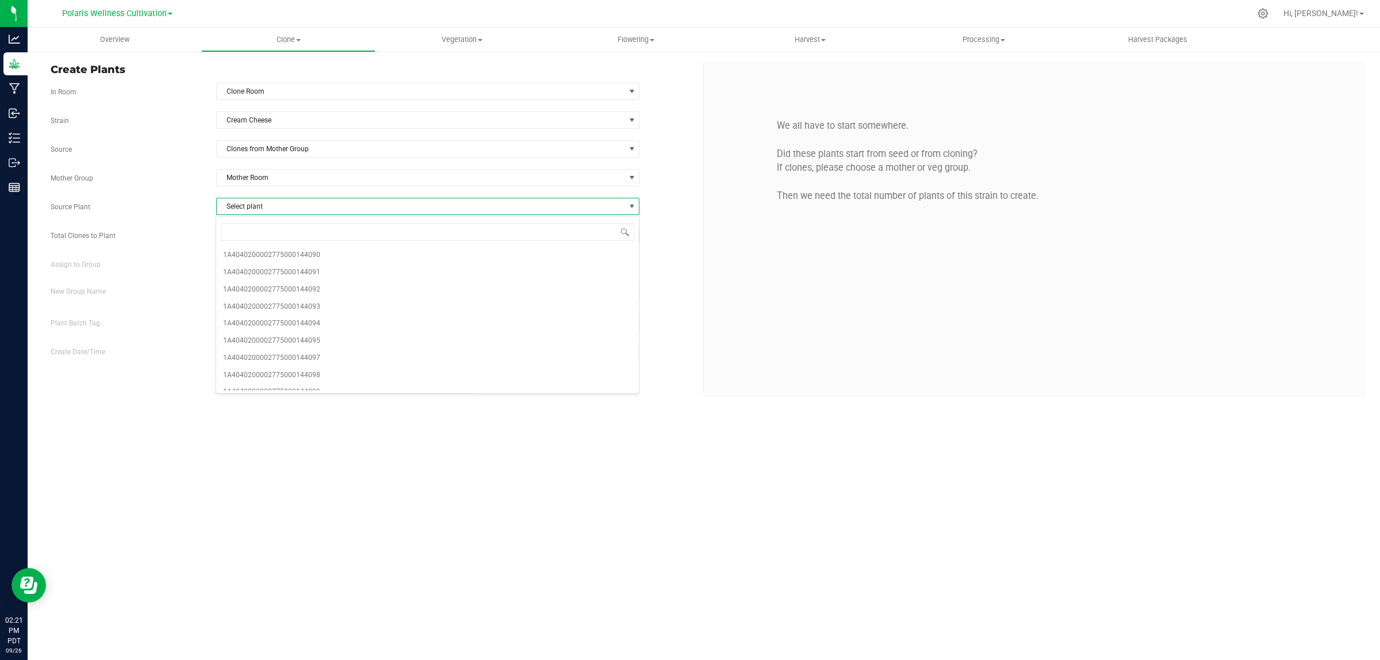
click at [270, 207] on span "Select plant" at bounding box center [421, 206] width 408 height 16
click at [271, 206] on span "Select plant" at bounding box center [421, 206] width 408 height 16
click at [311, 306] on span "1A4040200002775000144093" at bounding box center [271, 307] width 97 height 15
click at [296, 240] on span at bounding box center [428, 235] width 424 height 17
type input "67"
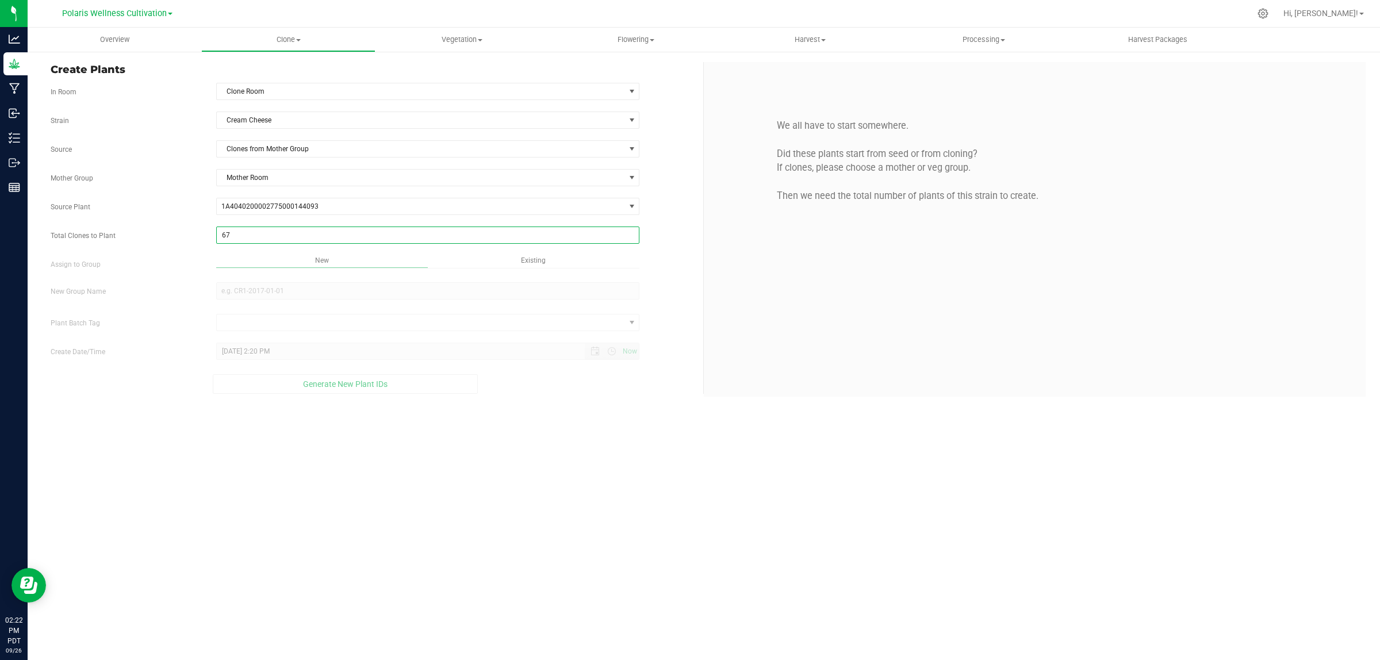
type input "67"
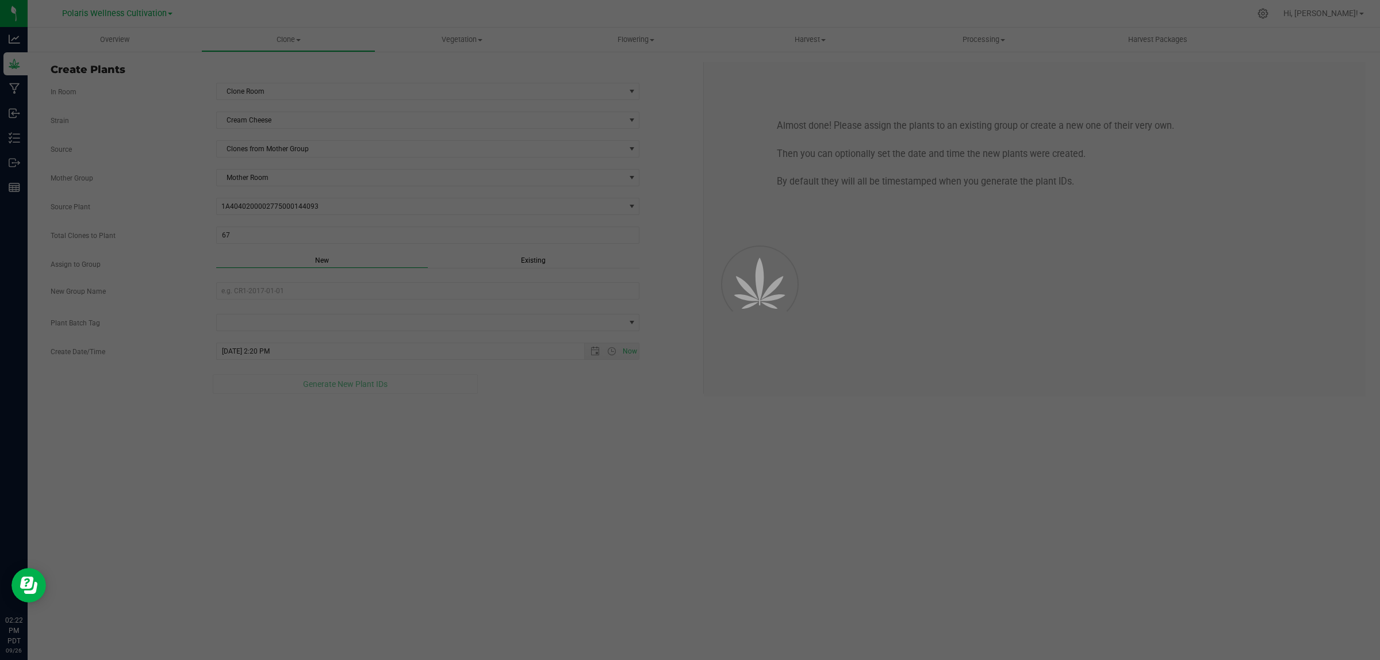
click at [525, 265] on div "Overview Clone Create plants Cloning groups Cloning plant batches Apply to plan…" at bounding box center [704, 344] width 1352 height 633
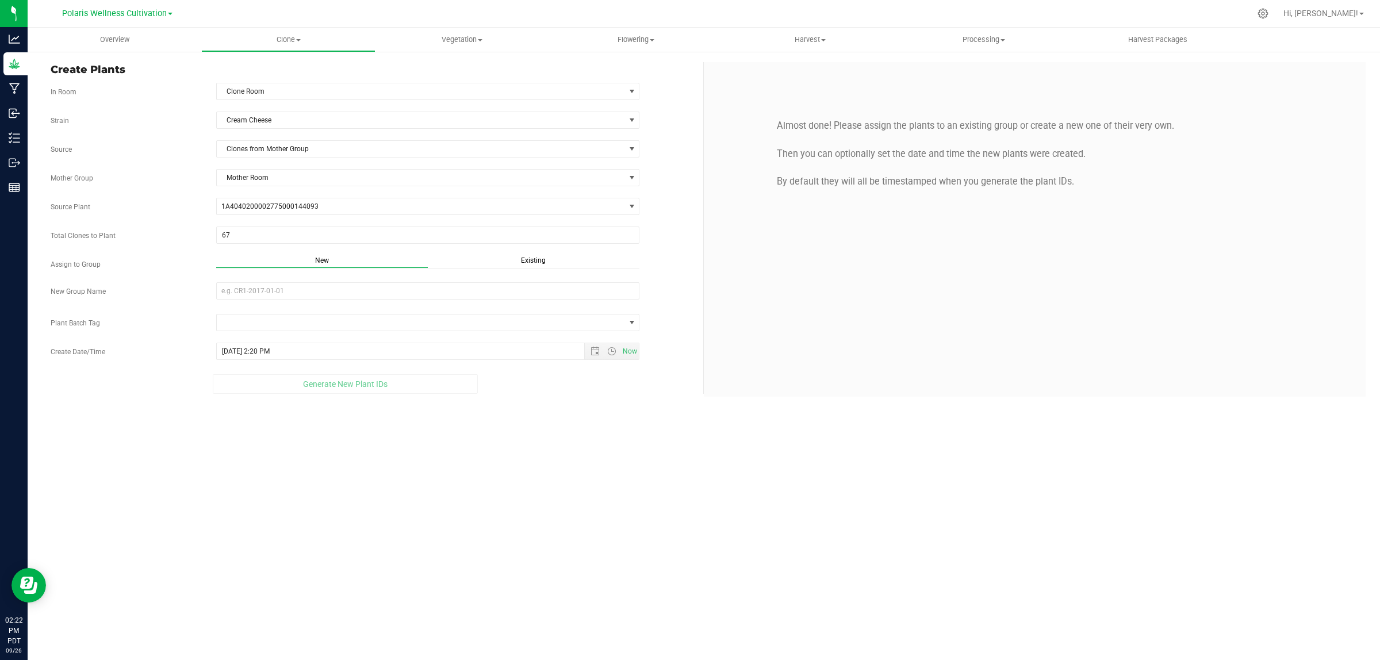
click at [531, 265] on span "Existing" at bounding box center [533, 260] width 25 height 8
click at [361, 291] on span "Select Plant Group" at bounding box center [421, 291] width 408 height 16
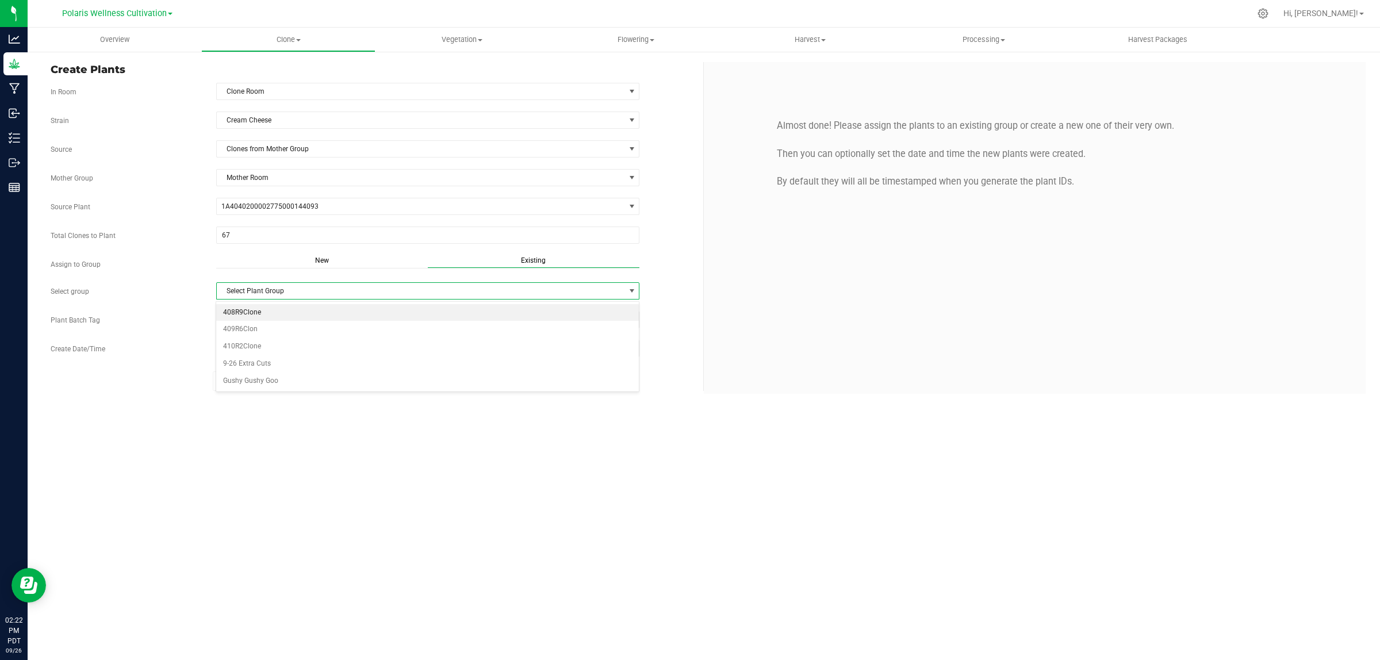
click at [251, 311] on li "408R9Clone" at bounding box center [427, 312] width 422 height 17
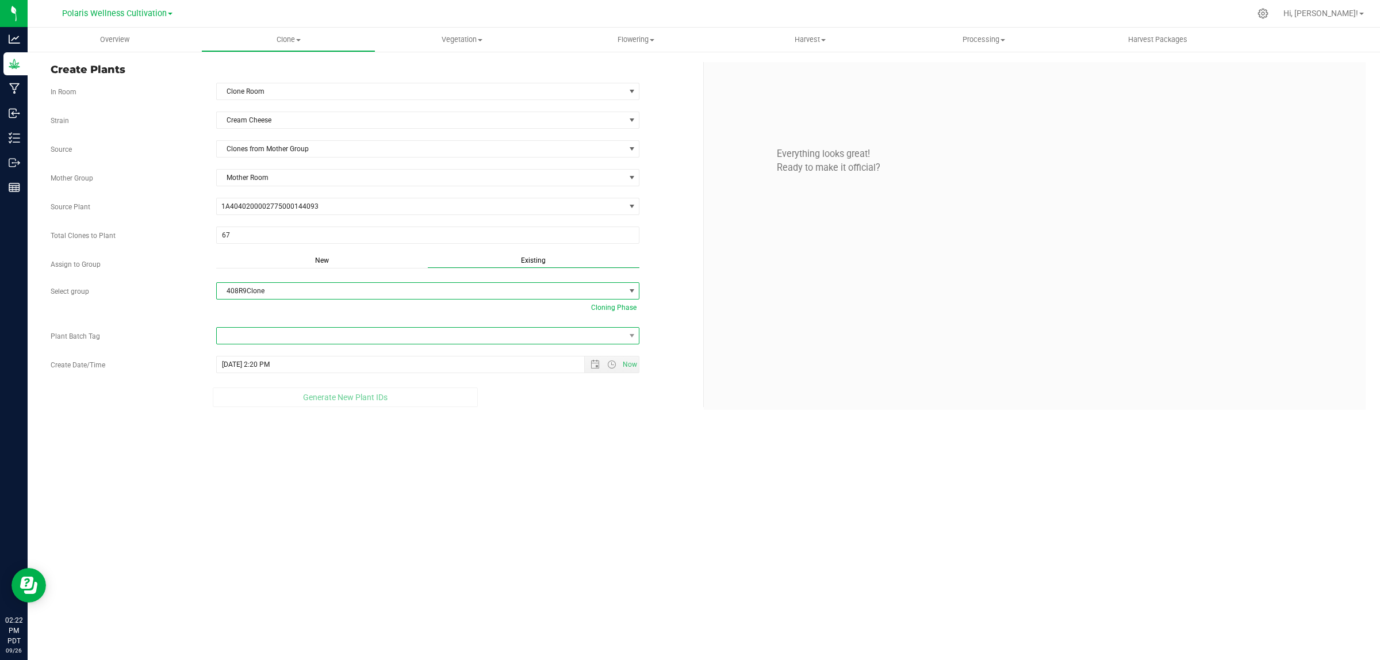
click at [258, 340] on span at bounding box center [421, 336] width 408 height 16
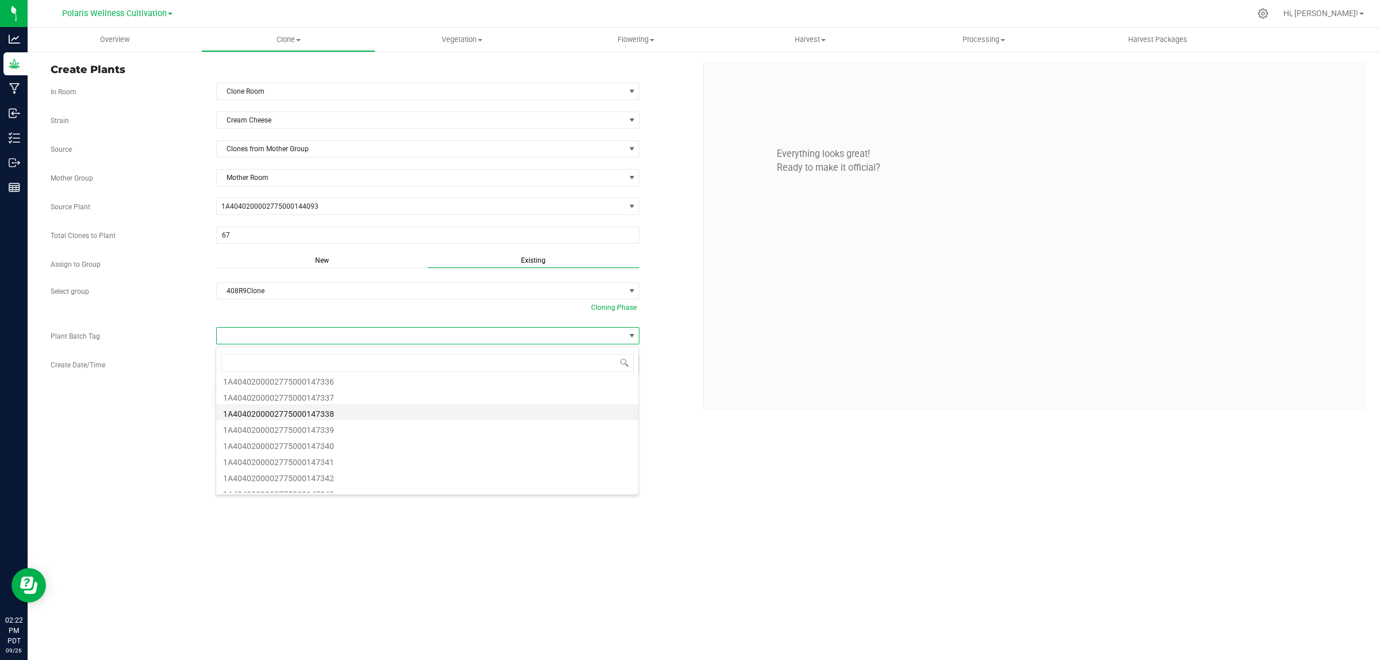
scroll to position [1222, 0]
click at [334, 404] on li "1A4040200002775000147333" at bounding box center [427, 404] width 422 height 16
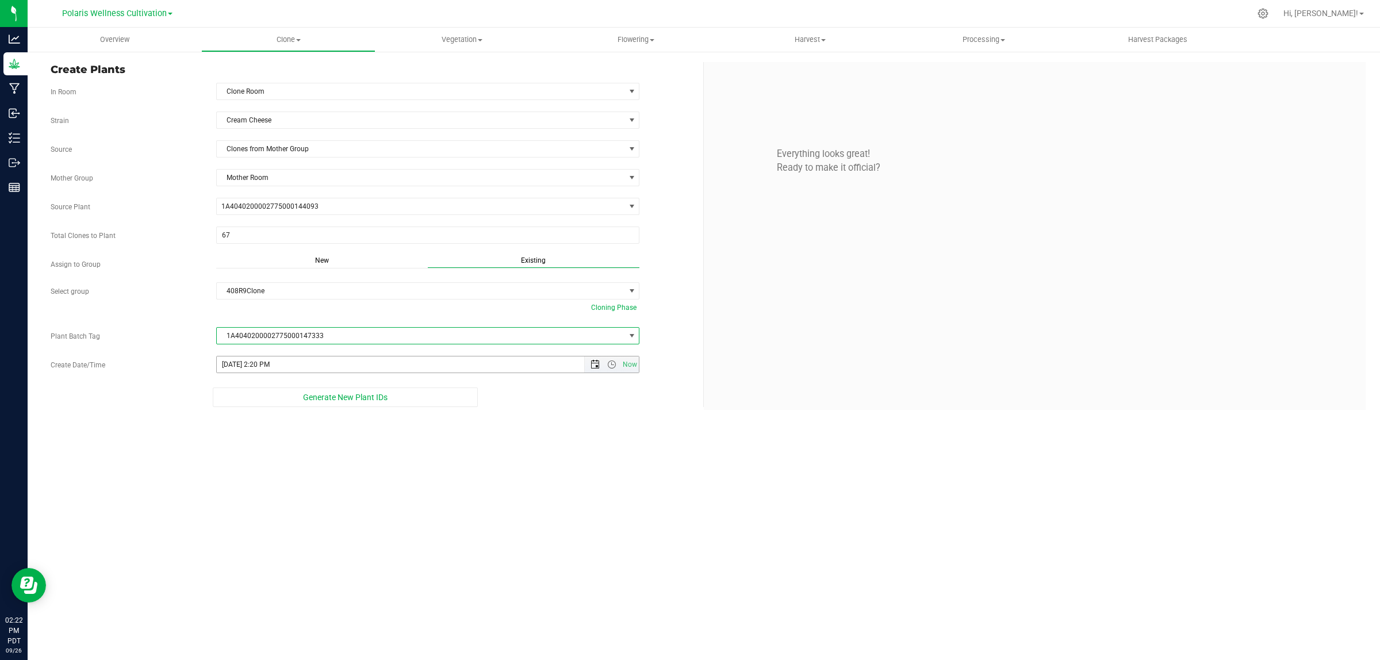
click at [593, 364] on span "Open the date view" at bounding box center [595, 364] width 9 height 9
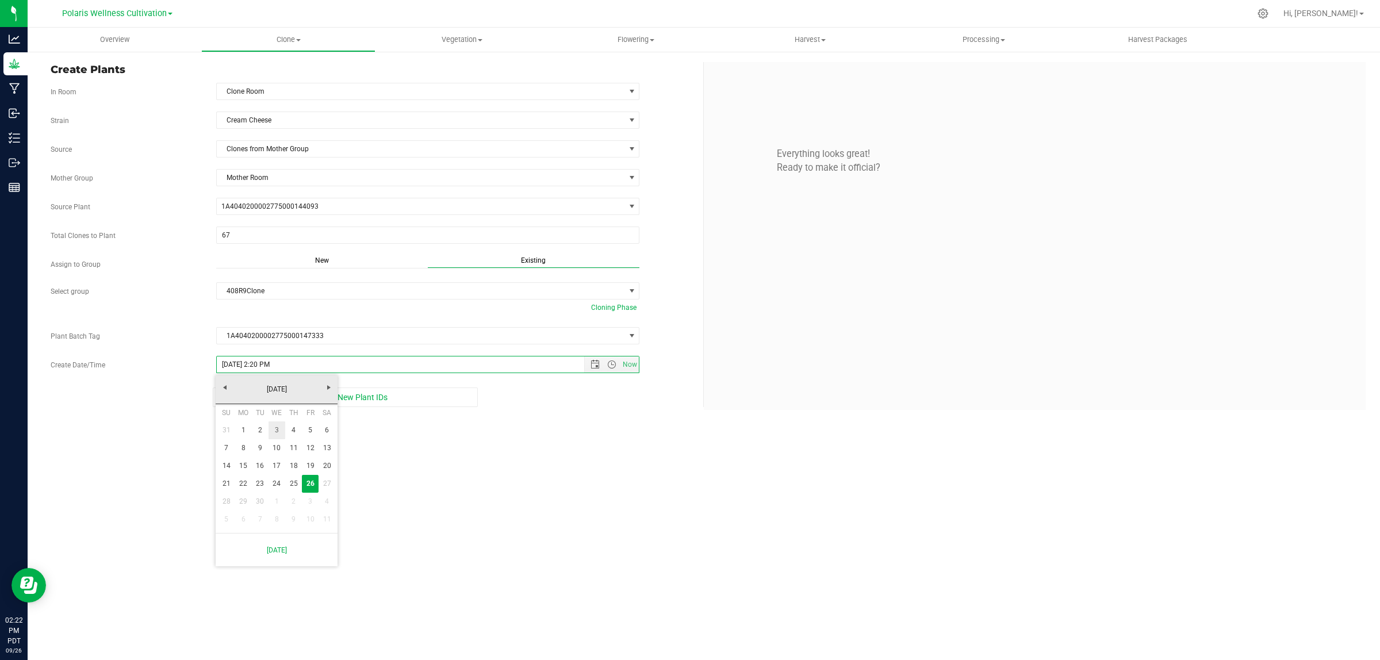
click at [277, 430] on link "3" at bounding box center [277, 430] width 17 height 18
type input "[DATE] 2:20 PM"
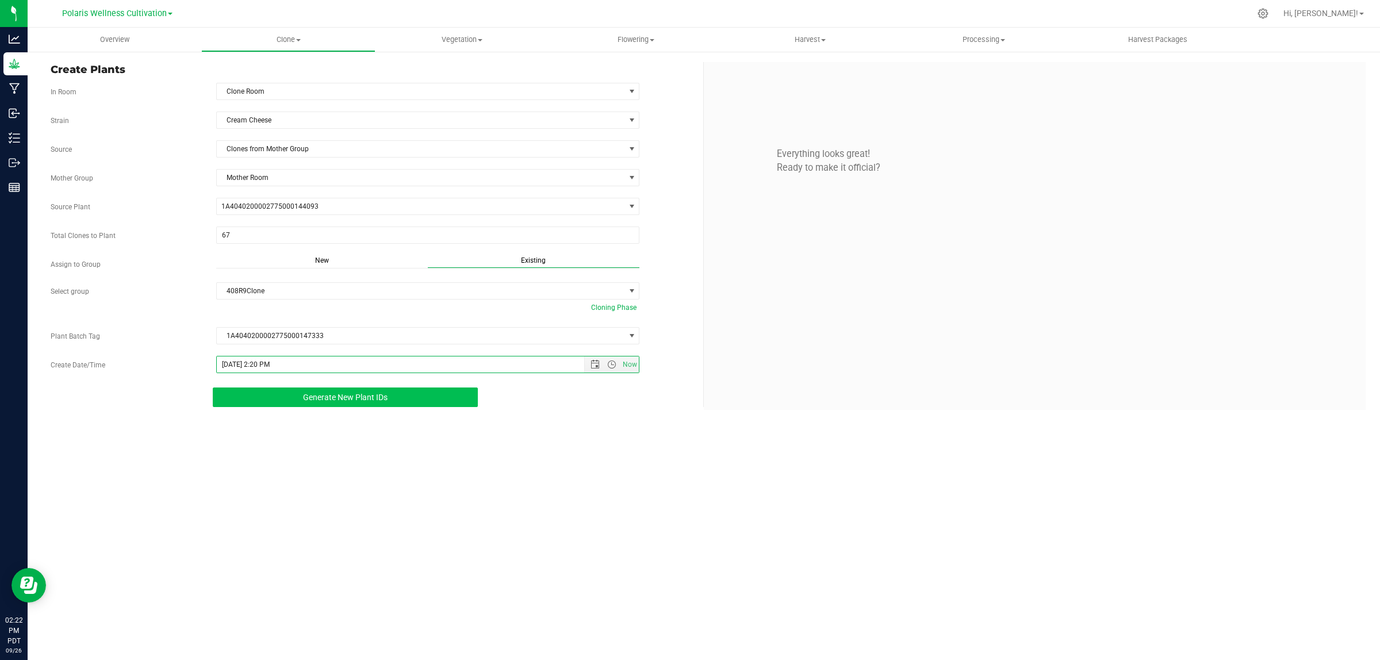
click at [346, 401] on span "Generate New Plant IDs" at bounding box center [345, 397] width 85 height 9
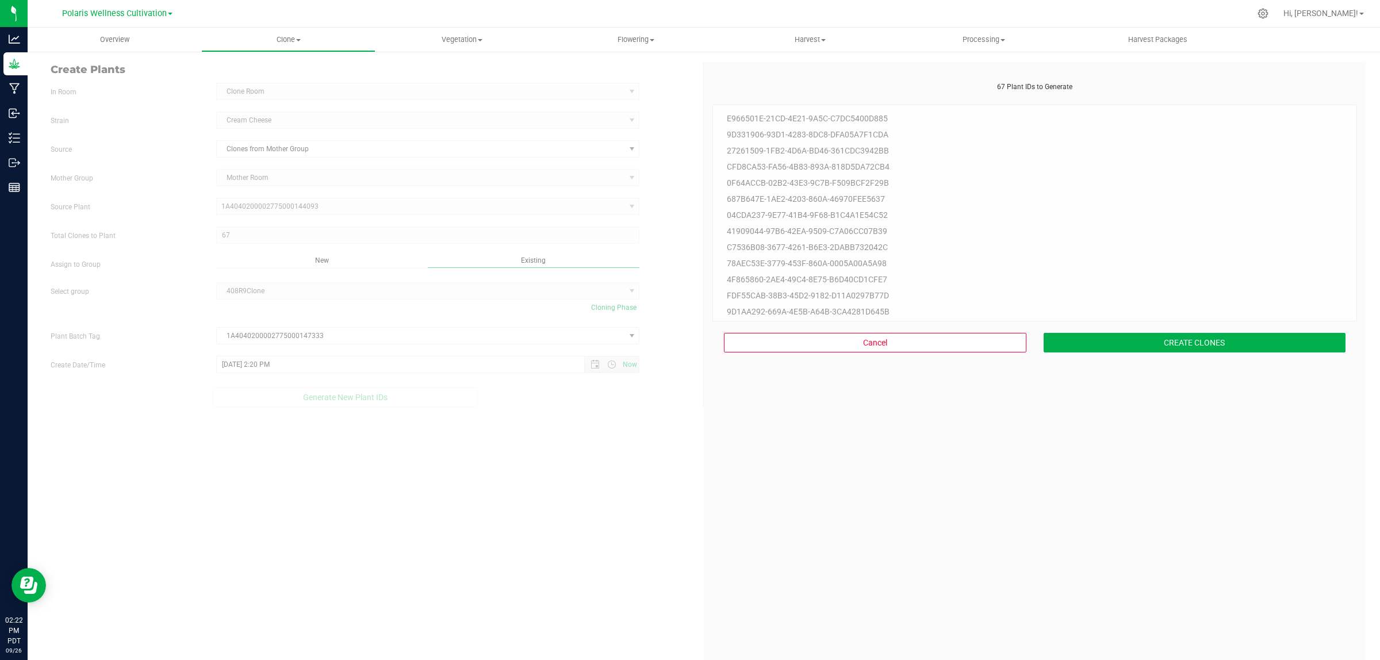
scroll to position [35, 0]
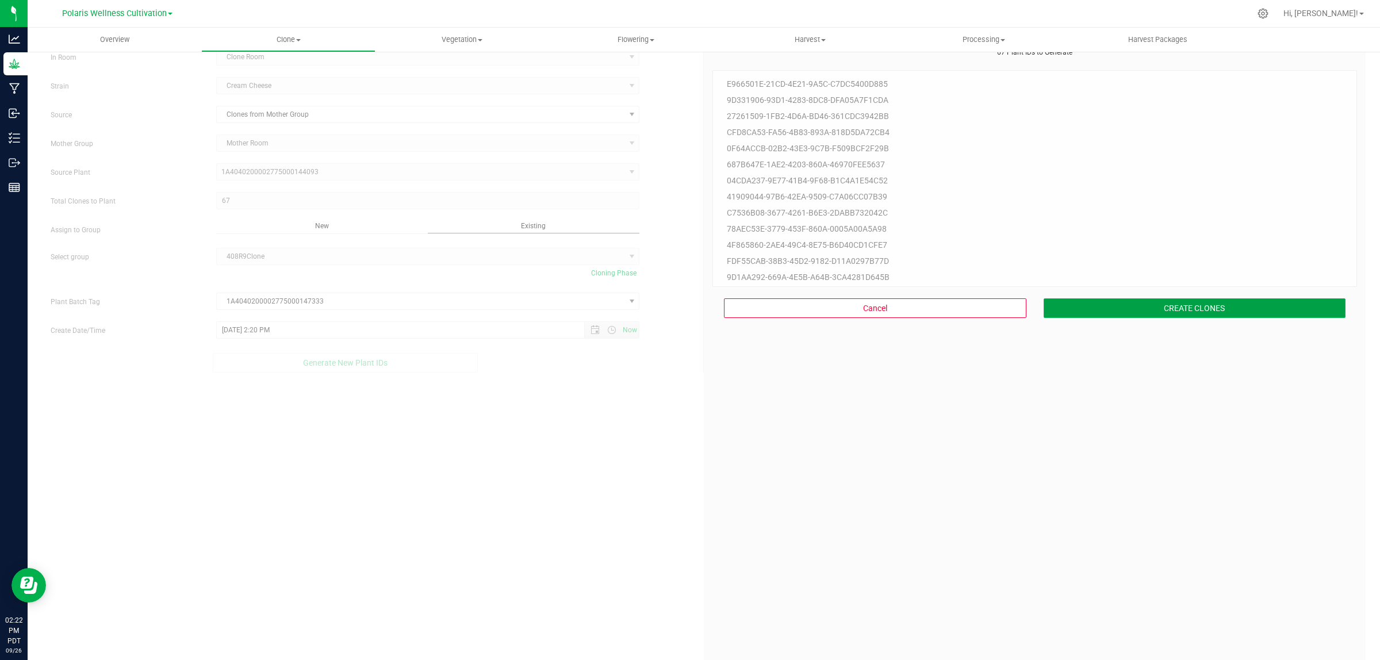
click at [1179, 308] on button "CREATE CLONES" at bounding box center [1195, 308] width 302 height 20
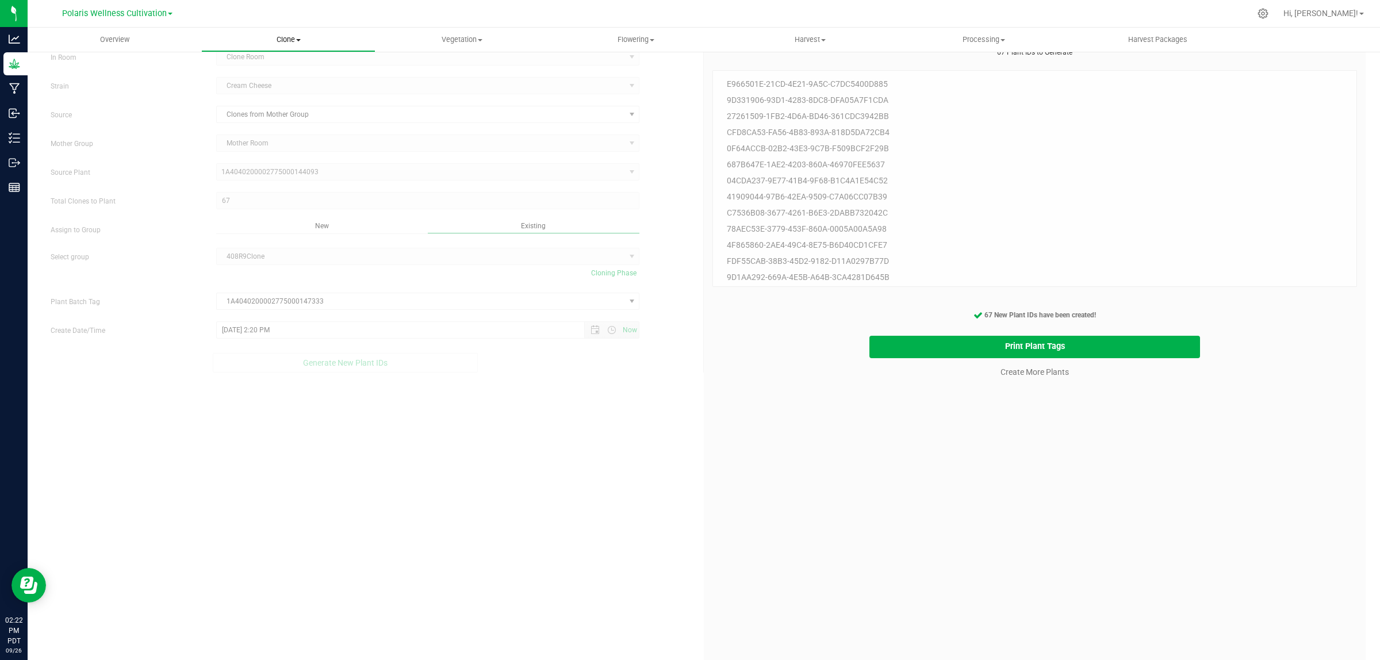
click at [291, 36] on span "Clone" at bounding box center [288, 40] width 173 height 10
click at [269, 81] on span "Cloning groups" at bounding box center [244, 83] width 87 height 10
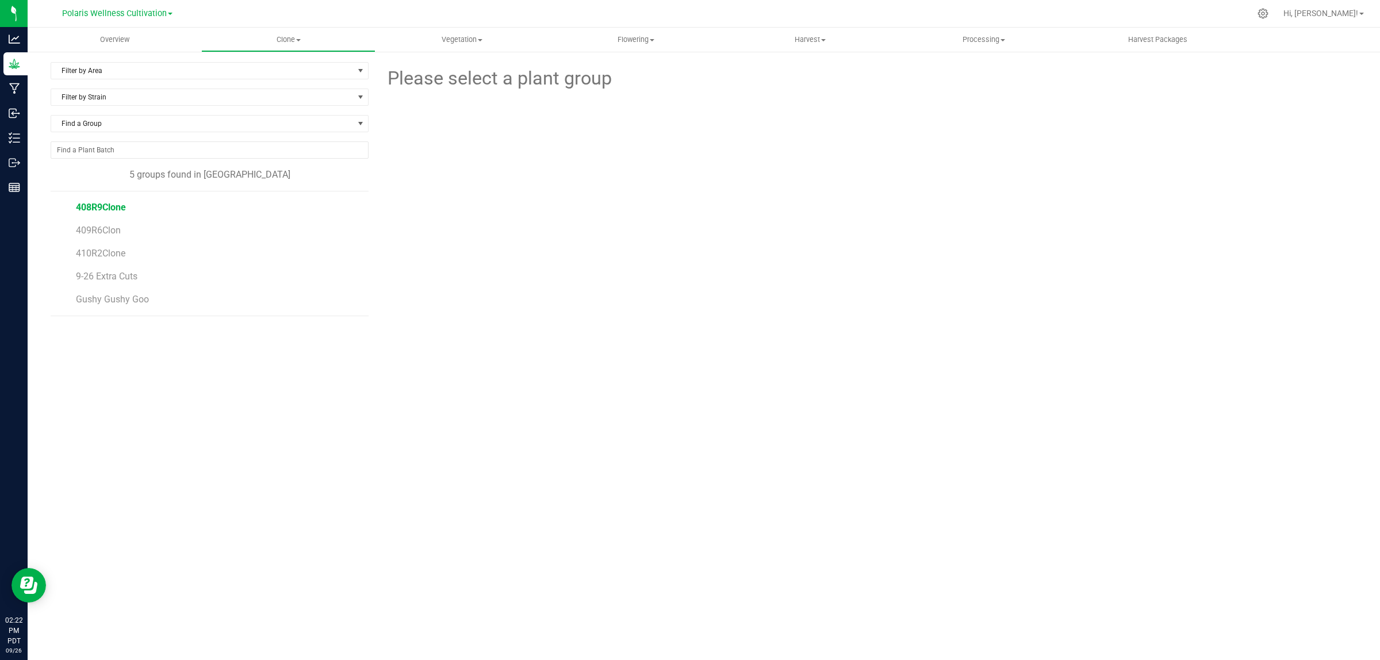
click at [99, 208] on span "408R9Clone" at bounding box center [101, 207] width 50 height 11
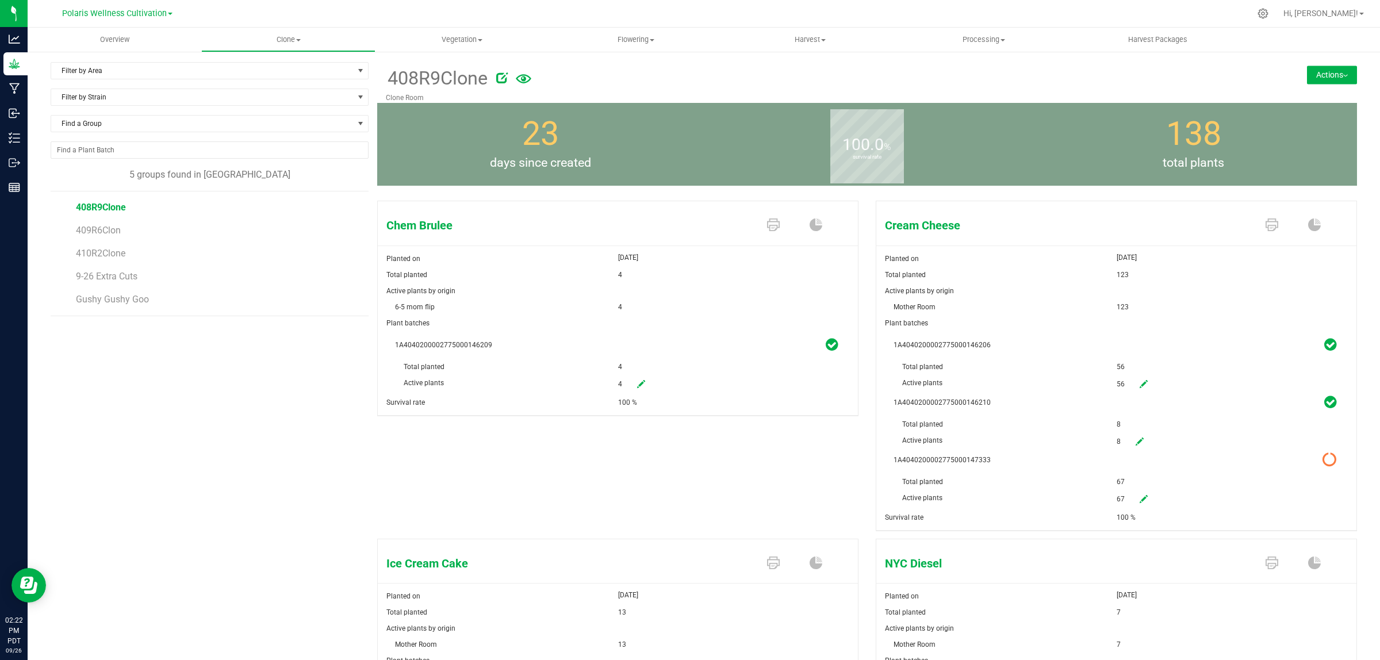
click at [1323, 75] on button "Actions" at bounding box center [1332, 75] width 50 height 18
click at [1289, 127] on span "Split group" at bounding box center [1294, 129] width 34 height 8
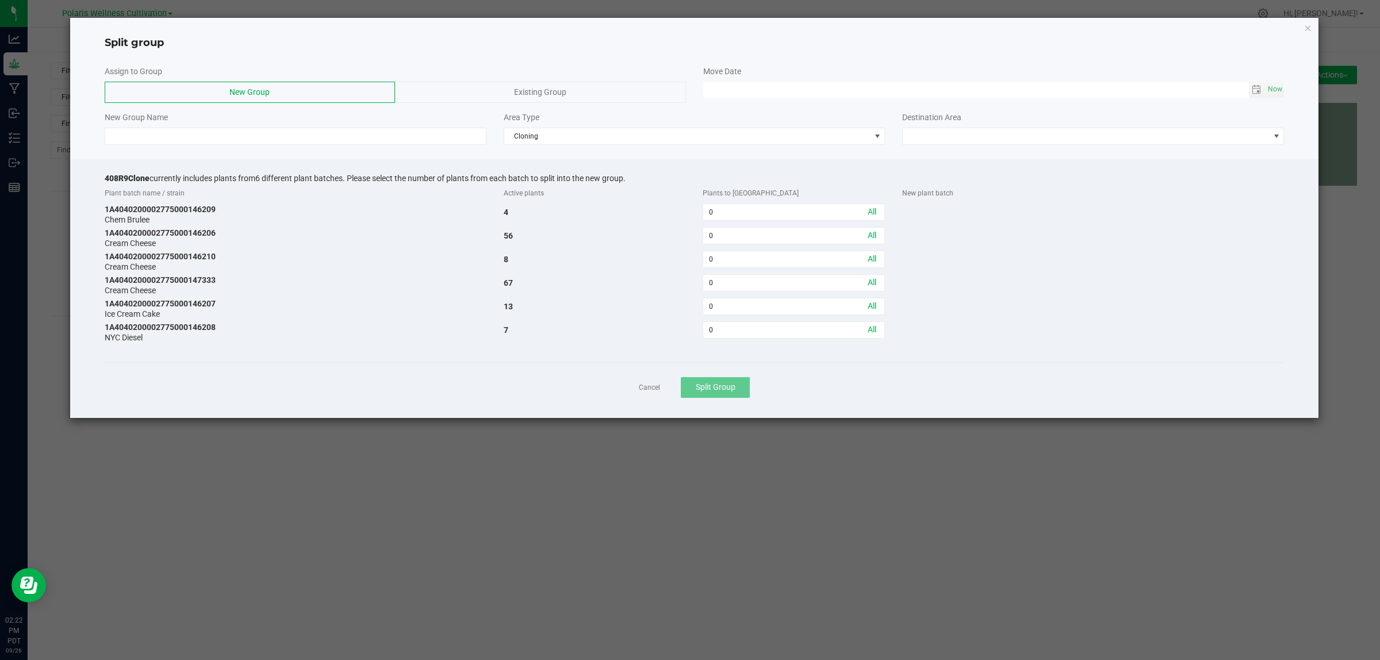
click at [553, 93] on span "Existing Group" at bounding box center [540, 91] width 52 height 9
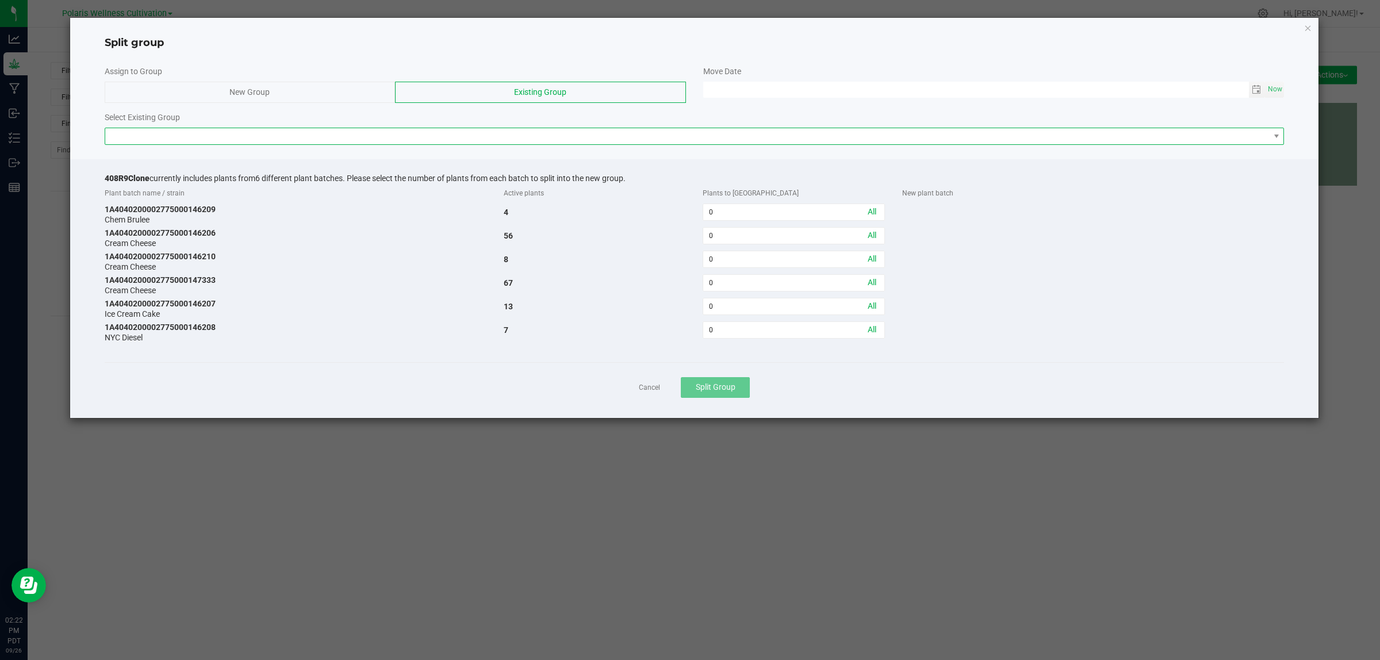
click at [547, 132] on span at bounding box center [687, 136] width 1164 height 16
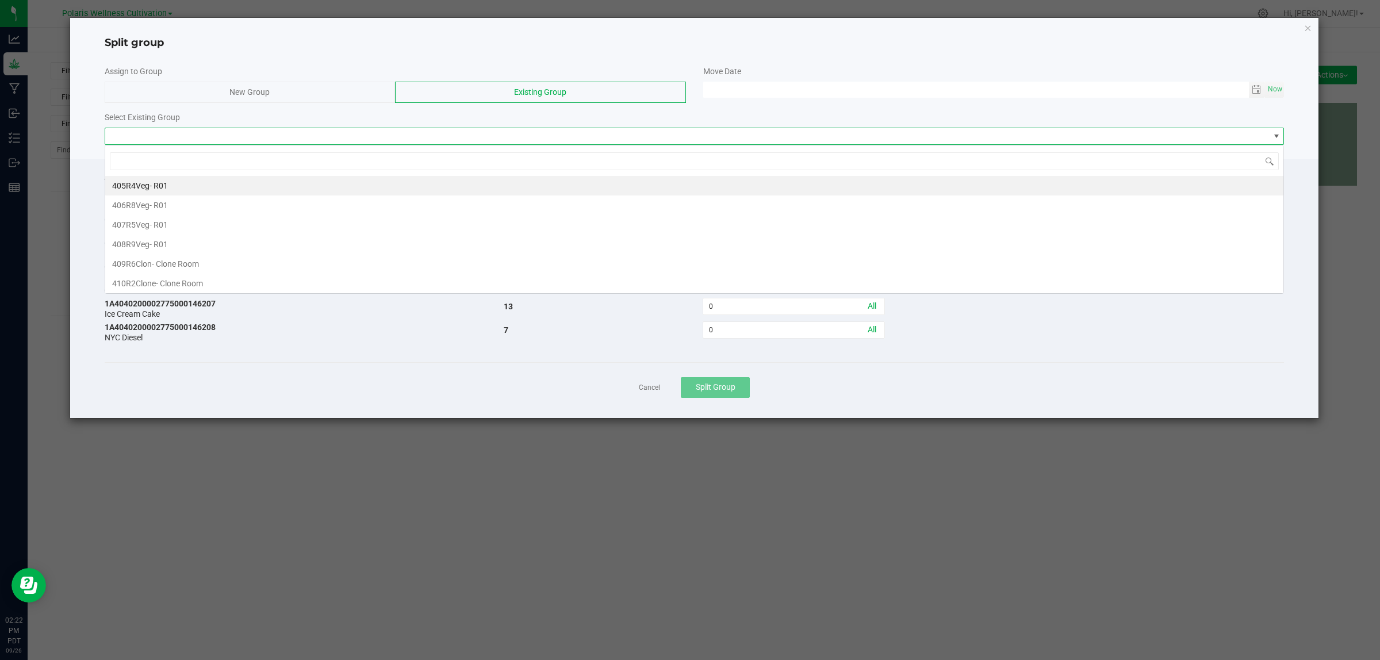
scroll to position [18, 1179]
click at [144, 246] on span "408R9Veg" at bounding box center [130, 244] width 37 height 9
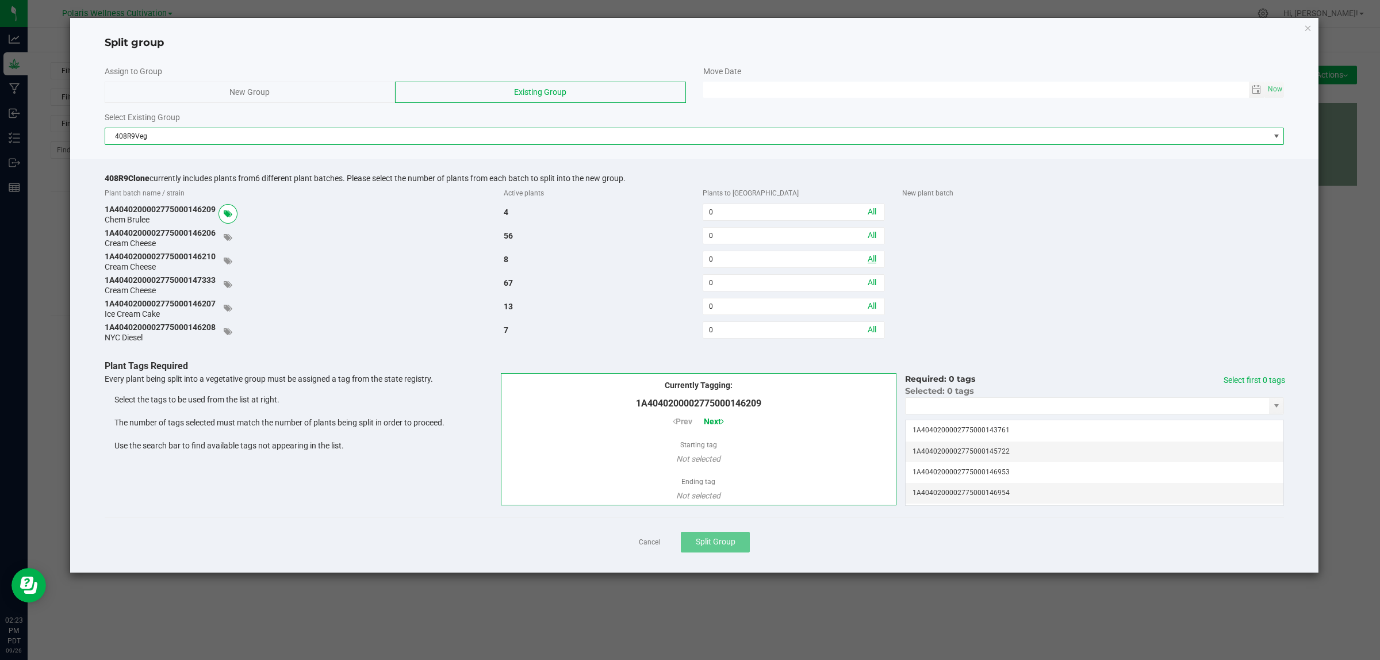
click at [874, 262] on link "All" at bounding box center [872, 258] width 9 height 9
type input "8"
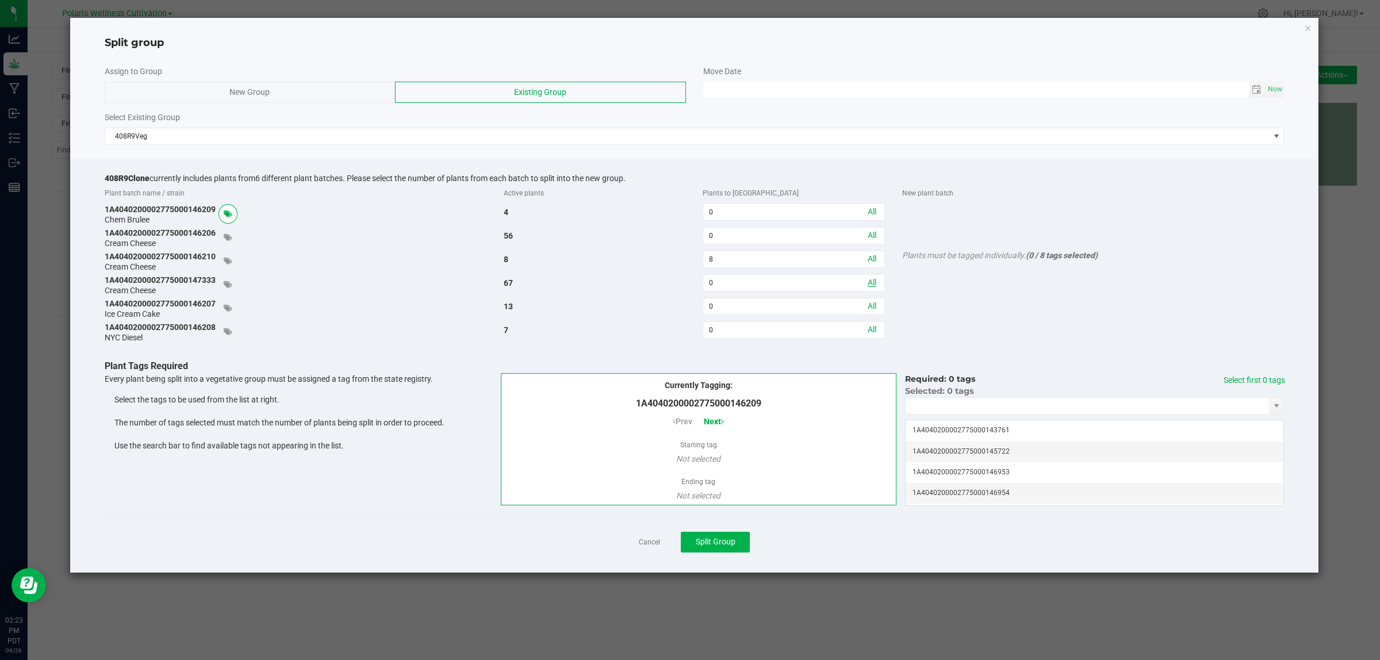
click at [872, 283] on link "All" at bounding box center [872, 282] width 9 height 9
type input "67"
click at [717, 421] on span "Next" at bounding box center [714, 421] width 20 height 9
click at [975, 409] on input "NO DATA FOUND" at bounding box center [1087, 406] width 363 height 16
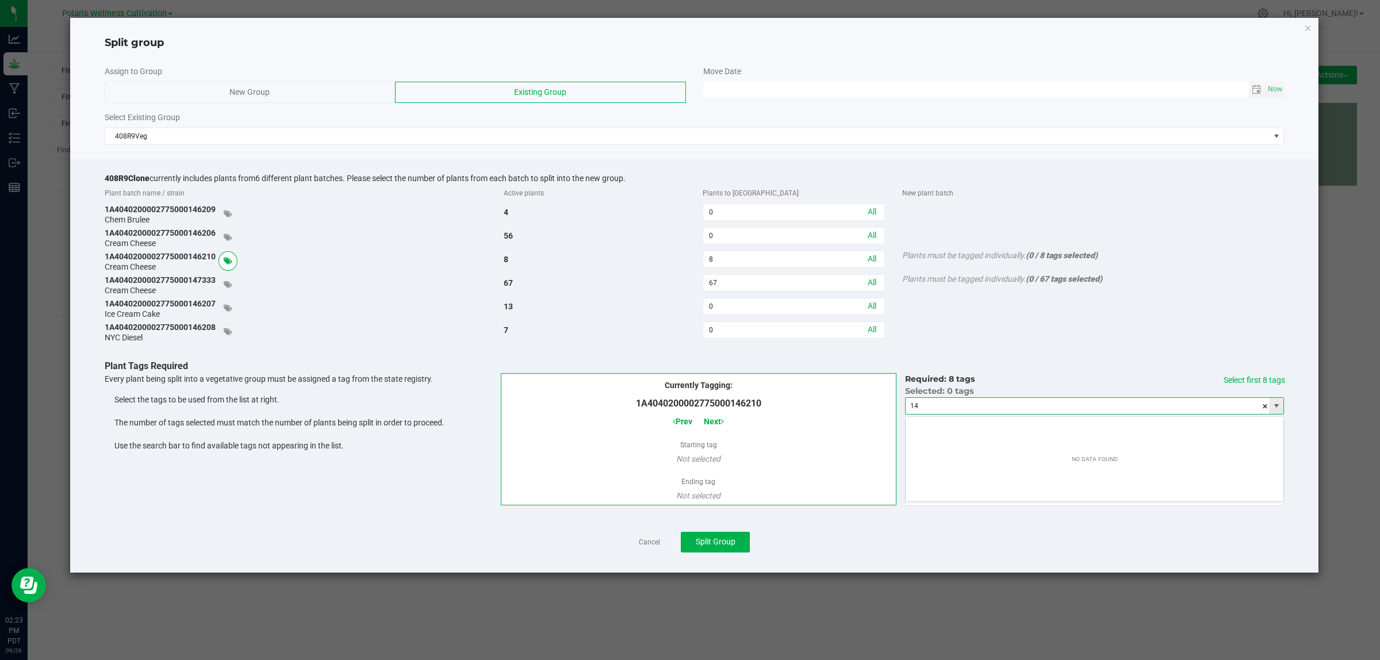
scroll to position [18, 378]
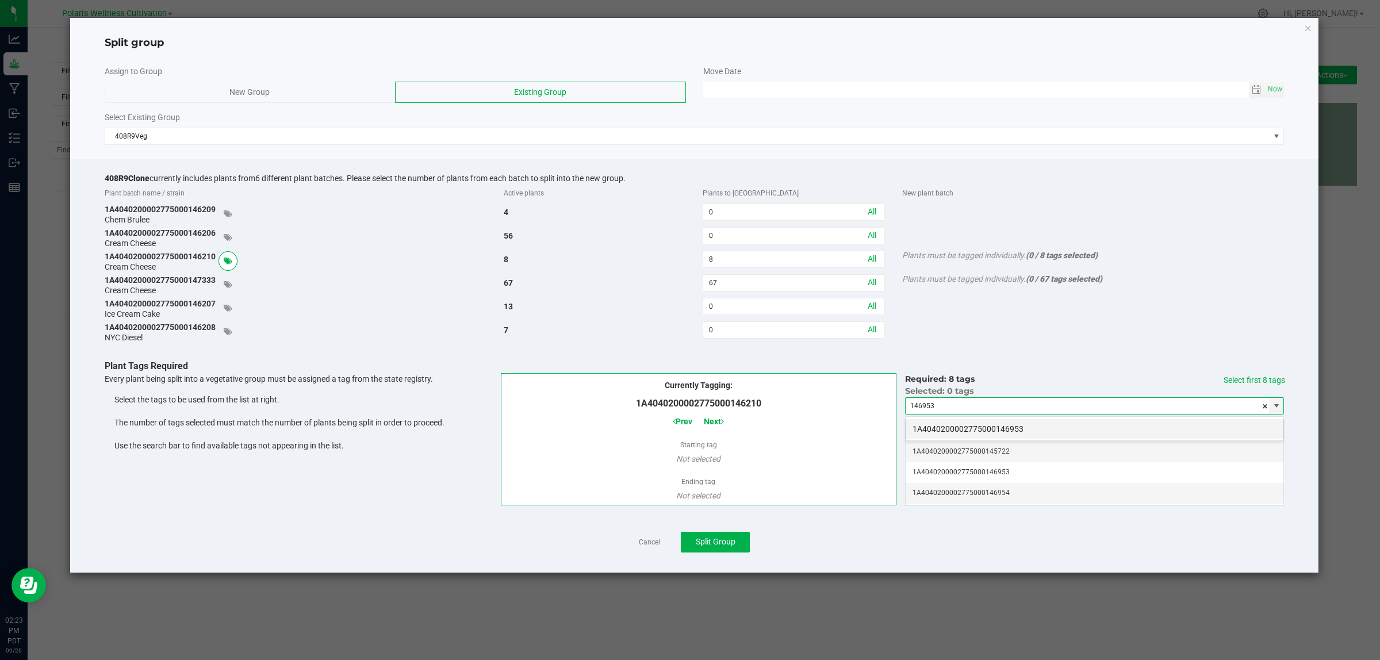
click at [1007, 427] on li "1A4040200002775000146953" at bounding box center [1095, 429] width 378 height 20
type input "1A4040200002775000146953"
click at [1261, 377] on link "Select first 8 tags" at bounding box center [1255, 379] width 62 height 9
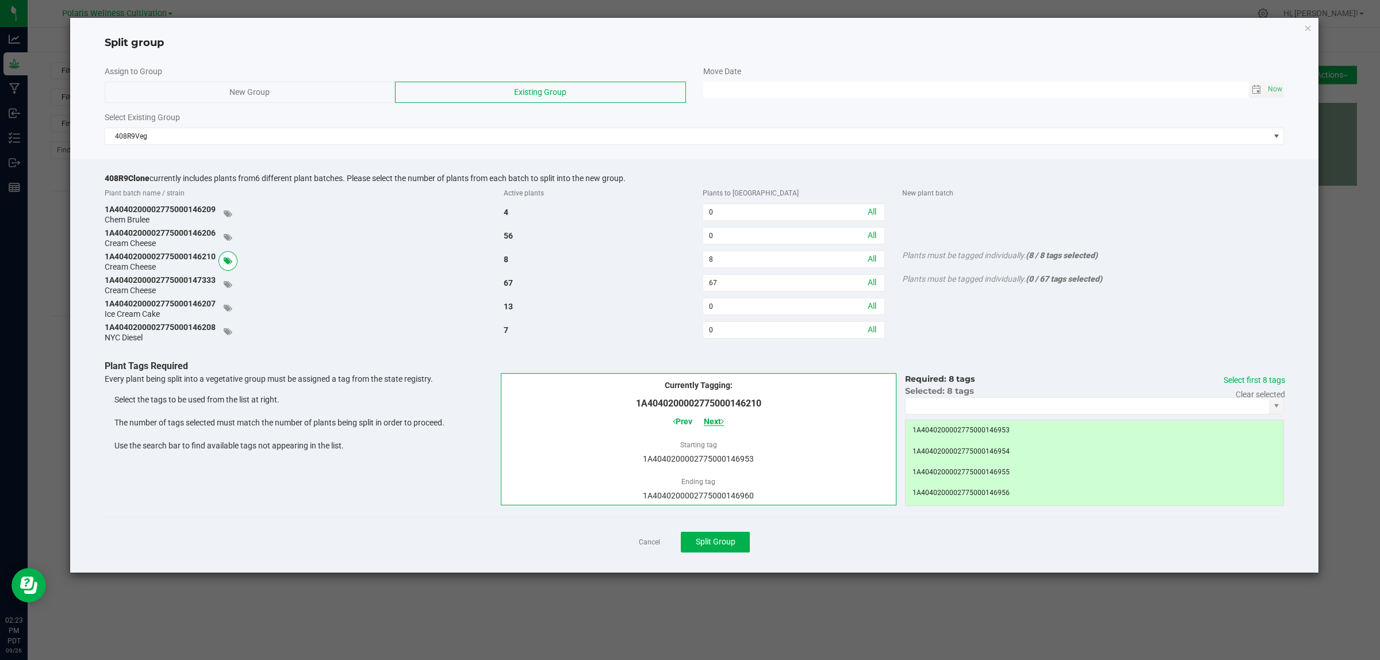
click at [720, 424] on span "Next" at bounding box center [714, 421] width 20 height 9
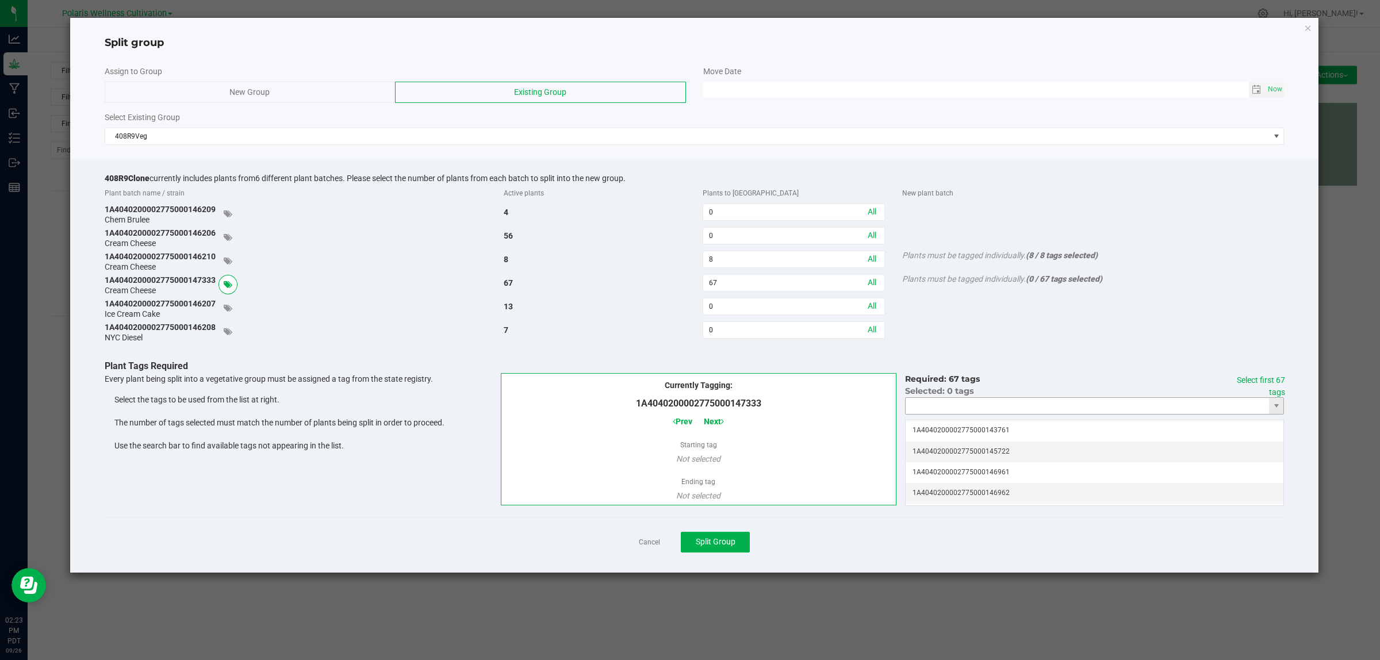
click at [1053, 407] on input "NO DATA FOUND" at bounding box center [1087, 406] width 363 height 16
click at [1022, 429] on li "1A4040200002775000146961" at bounding box center [1095, 429] width 378 height 20
type input "1A4040200002775000146961"
click at [1270, 381] on link "Select first 67 tags" at bounding box center [1261, 385] width 48 height 21
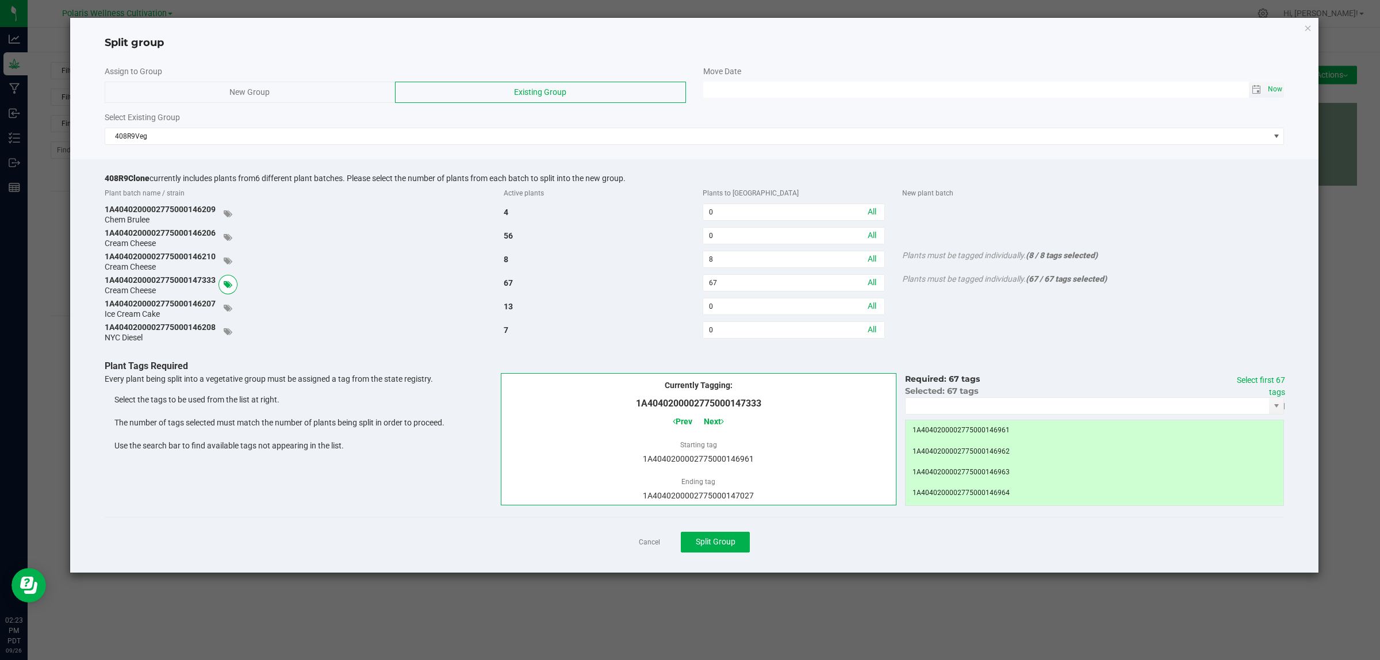
click at [1280, 88] on span "Now" at bounding box center [1276, 89] width 20 height 17
type input "[DATE] 02:23 PM"
click at [726, 535] on button "Split Group" at bounding box center [715, 542] width 69 height 21
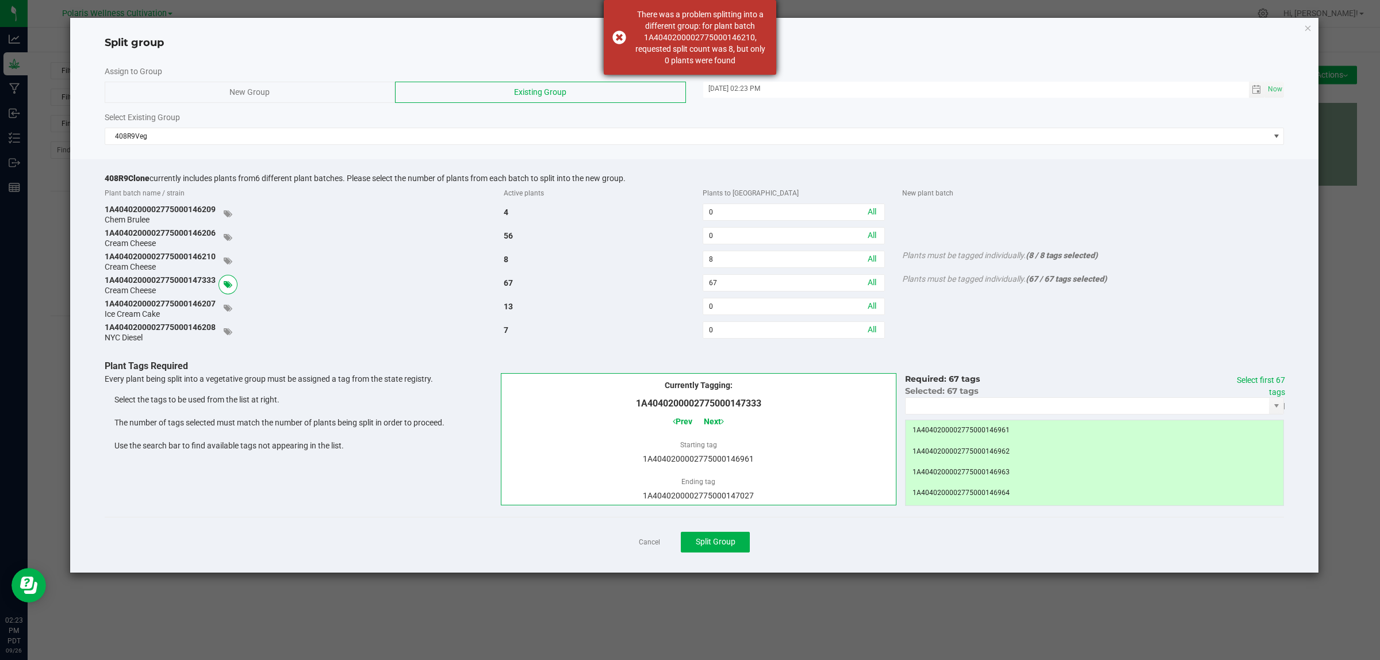
click at [725, 59] on div "There was a problem splitting into a different group: for plant batch 1A4040200…" at bounding box center [700, 38] width 135 height 58
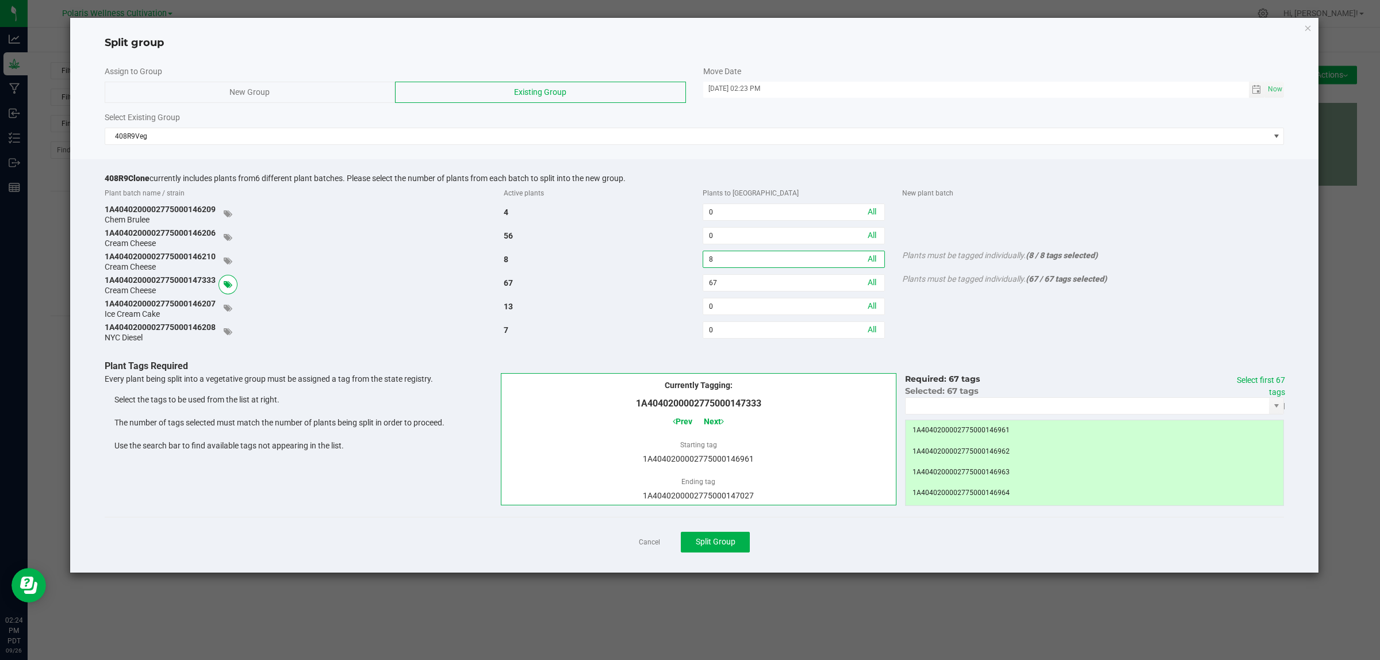
click at [762, 256] on input "8" at bounding box center [793, 259] width 181 height 16
type input "0"
click at [765, 242] on input "0" at bounding box center [793, 236] width 181 height 16
type input "8"
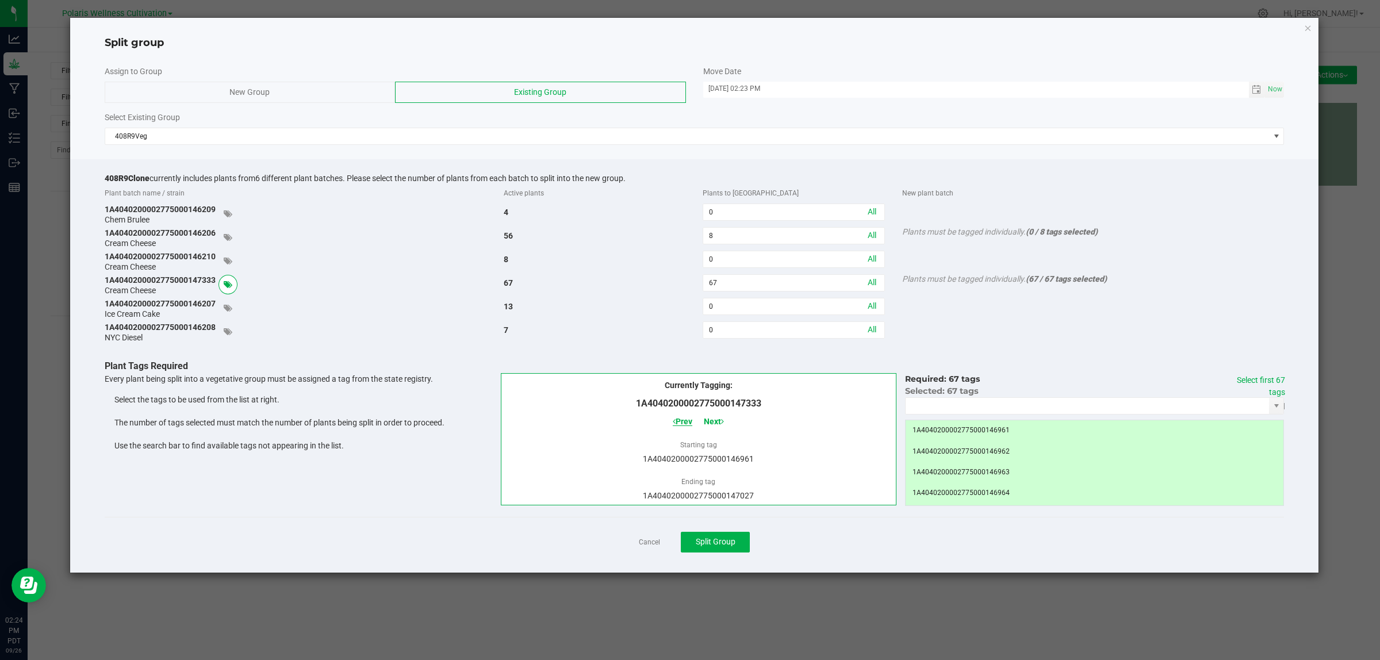
click at [683, 420] on span "Prev" at bounding box center [683, 421] width 20 height 9
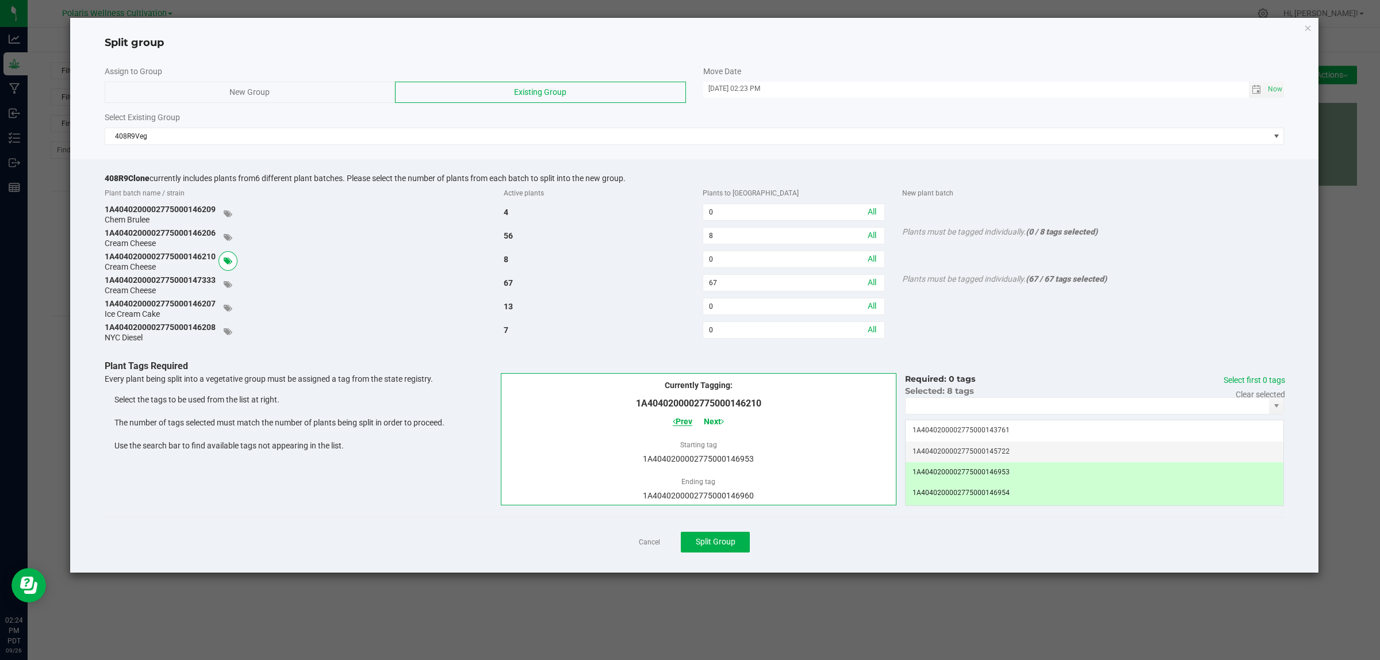
click at [683, 420] on span "Prev" at bounding box center [683, 421] width 20 height 9
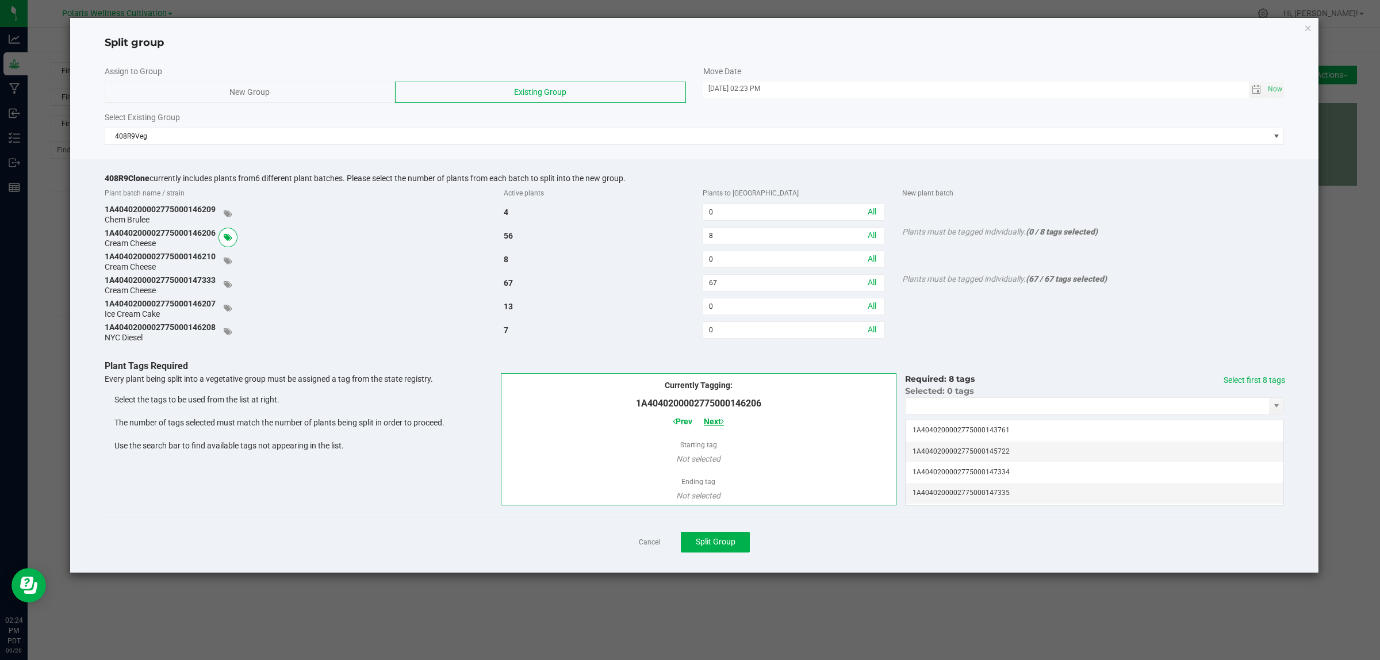
click at [722, 418] on span "Next" at bounding box center [714, 421] width 20 height 9
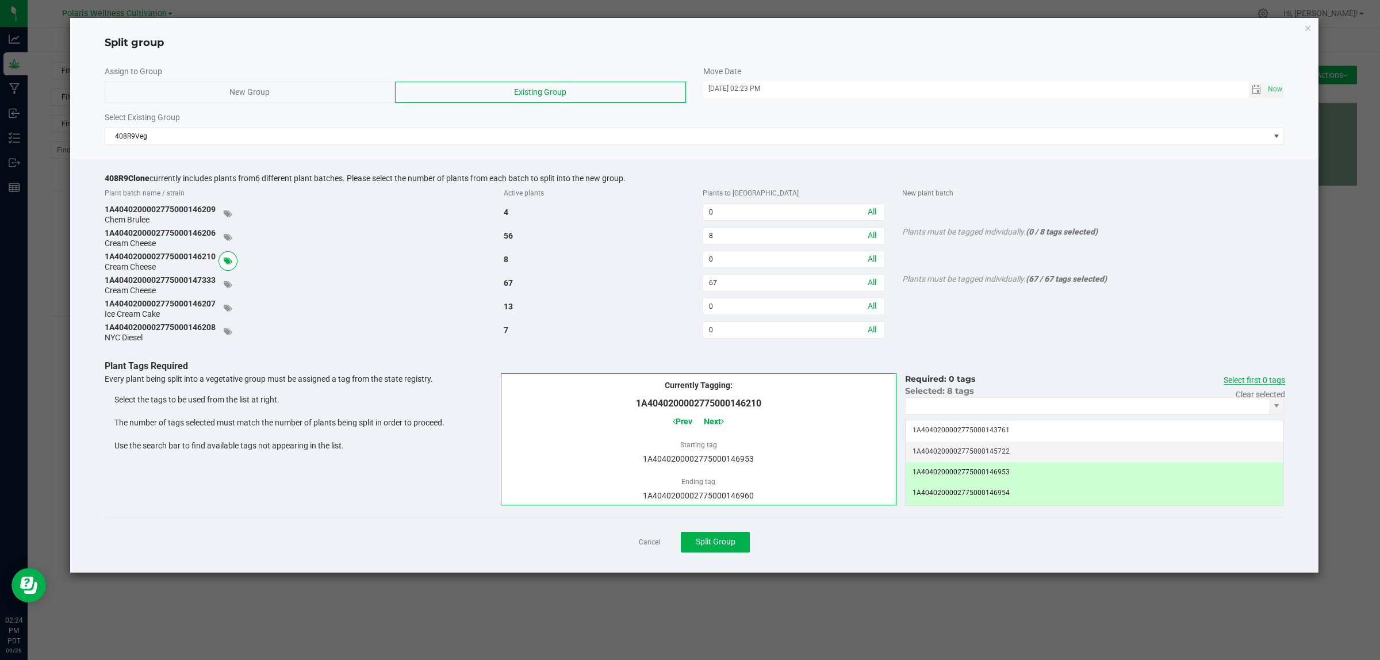
click at [1266, 380] on link "Select first 0 tags" at bounding box center [1255, 379] width 62 height 9
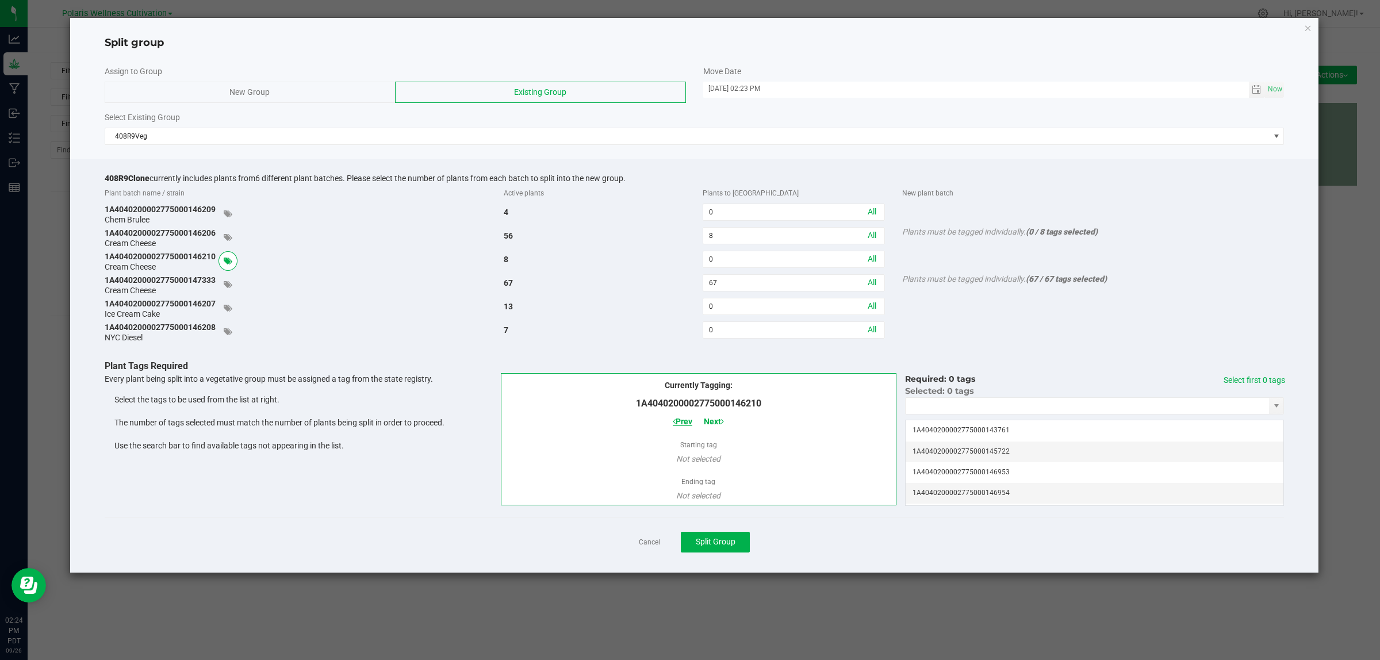
drag, startPoint x: 680, startPoint y: 421, endPoint x: 684, endPoint y: 417, distance: 6.1
click at [680, 421] on span "Prev" at bounding box center [683, 421] width 20 height 9
click at [1030, 408] on input "NO DATA FOUND" at bounding box center [1087, 406] width 363 height 16
click at [1022, 426] on li "1A4040200002775000146953" at bounding box center [1095, 429] width 378 height 20
type input "1A4040200002775000146953"
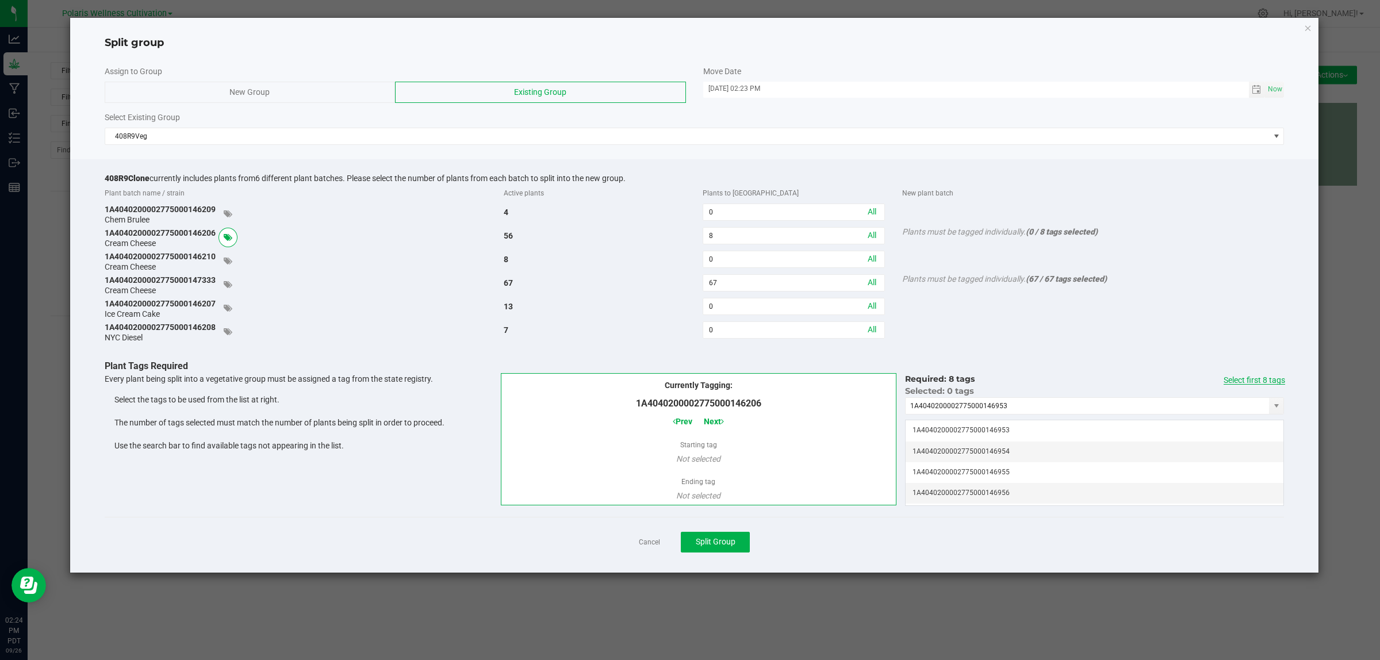
click at [1260, 380] on link "Select first 8 tags" at bounding box center [1255, 379] width 62 height 9
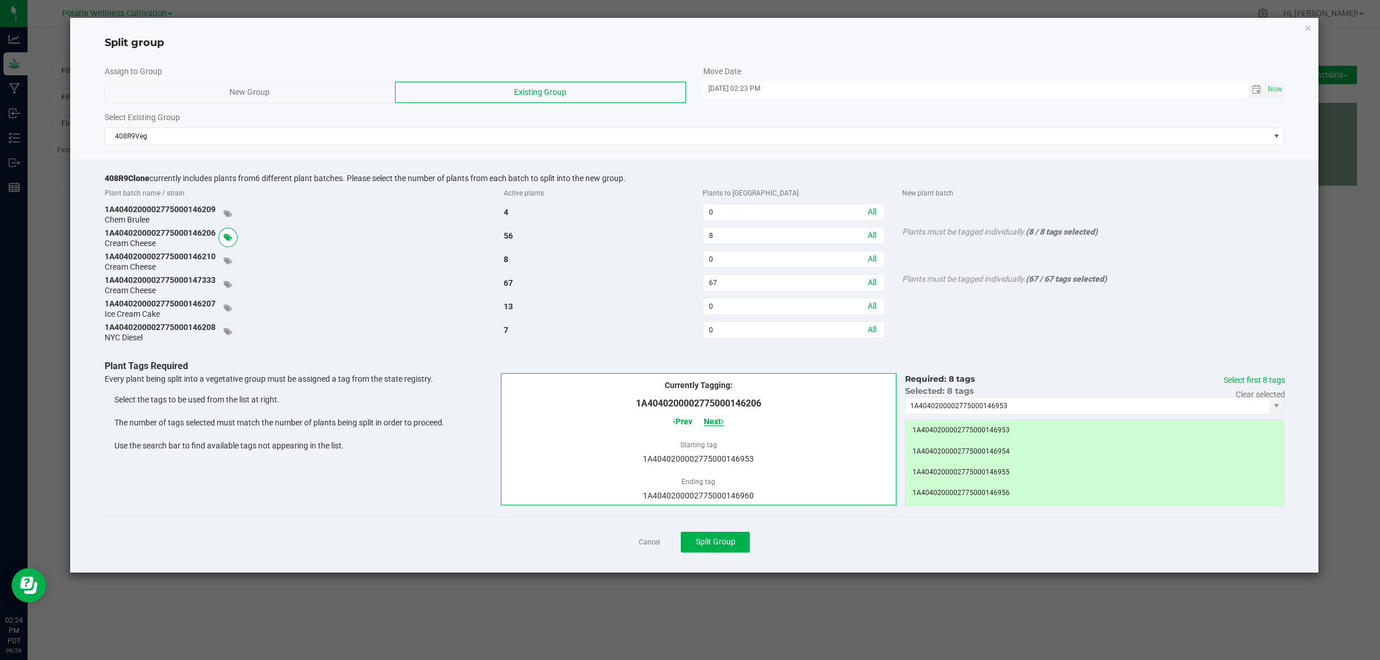
click at [713, 418] on span "Next" at bounding box center [714, 421] width 20 height 9
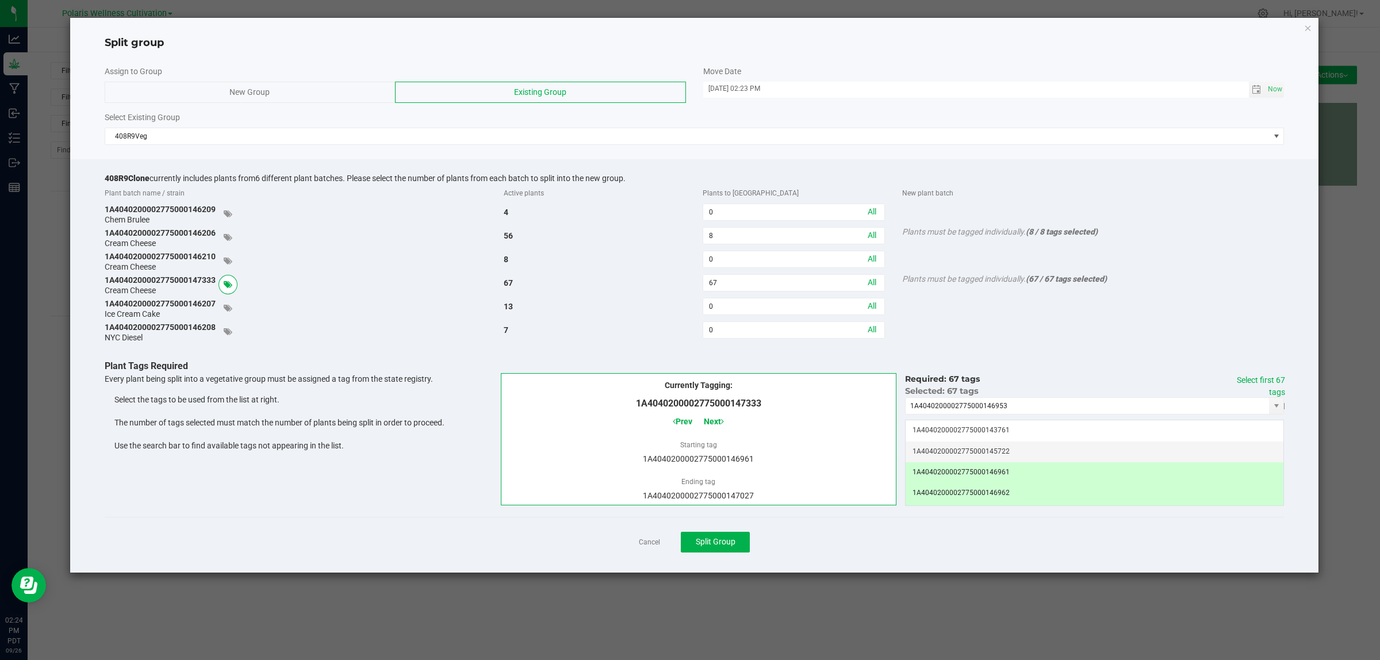
click at [728, 530] on div "Cancel Split Group" at bounding box center [695, 542] width 1180 height 50
click at [725, 541] on span "Split Group" at bounding box center [716, 541] width 40 height 9
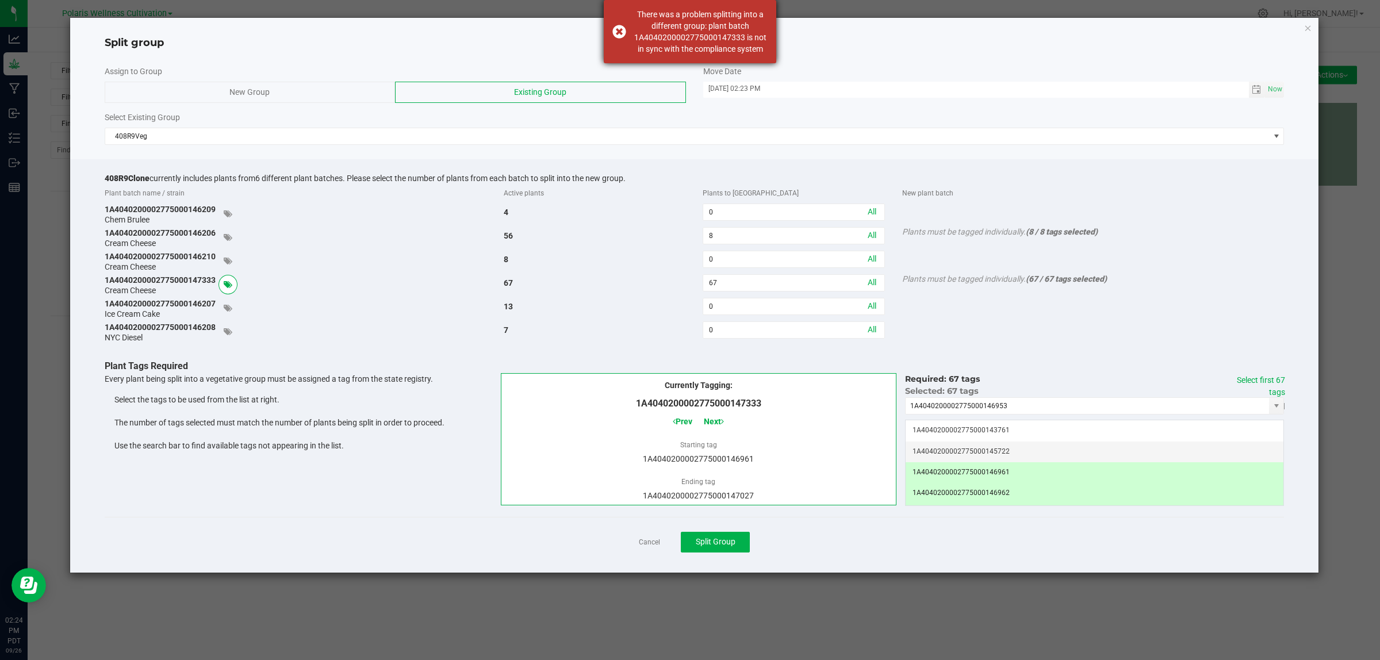
click at [743, 41] on div "There was a problem splitting into a different group: plant batch 1A40402000027…" at bounding box center [700, 32] width 135 height 46
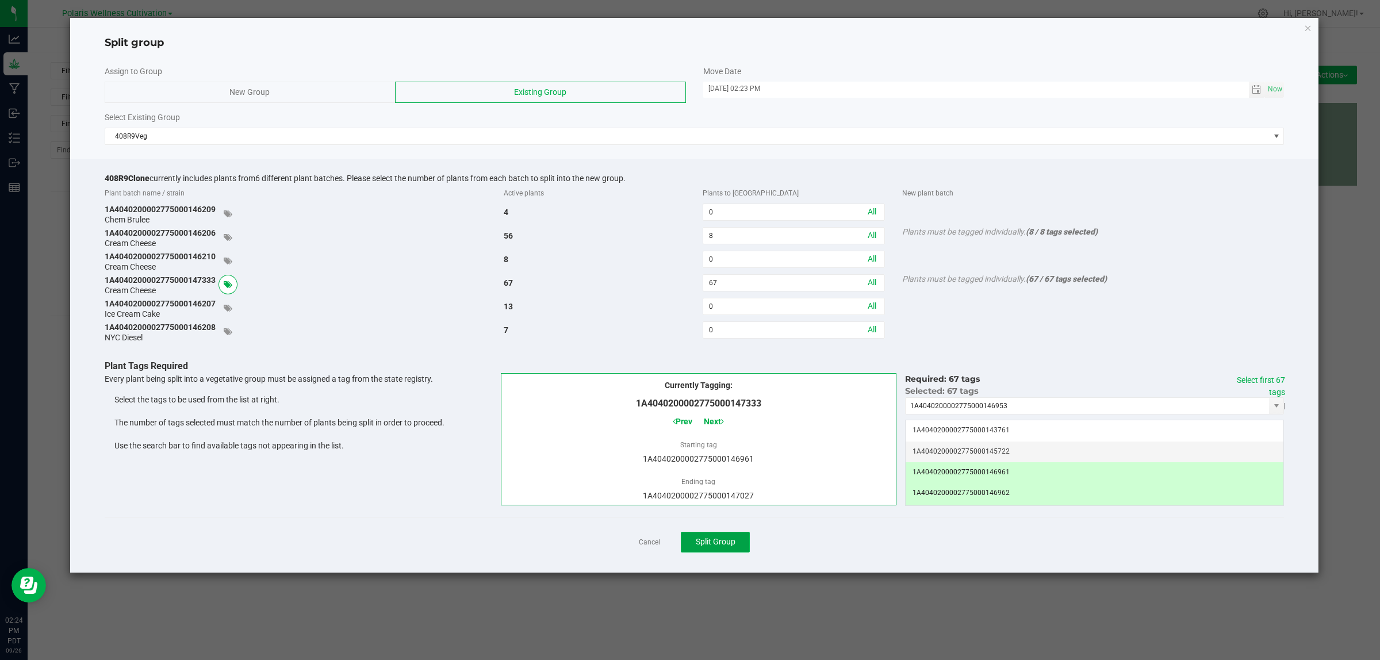
click at [729, 538] on button "Split Group" at bounding box center [715, 542] width 69 height 21
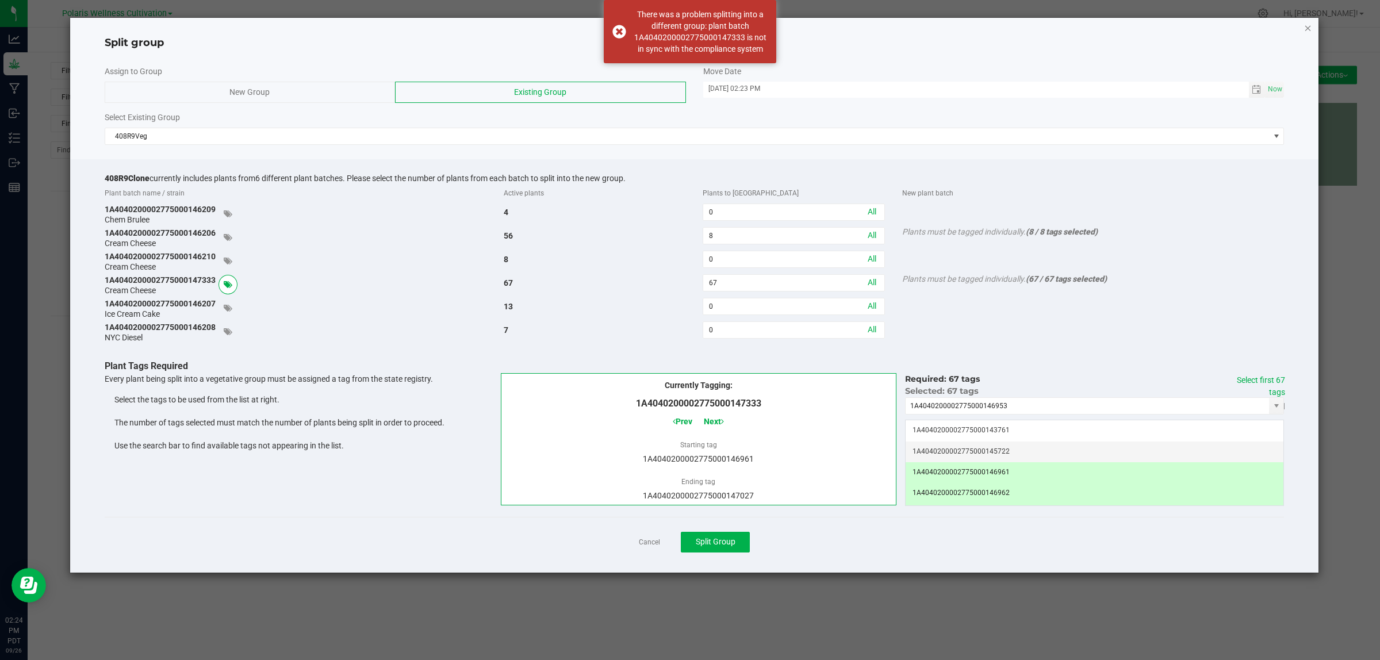
click at [1307, 29] on icon "button" at bounding box center [1308, 28] width 8 height 14
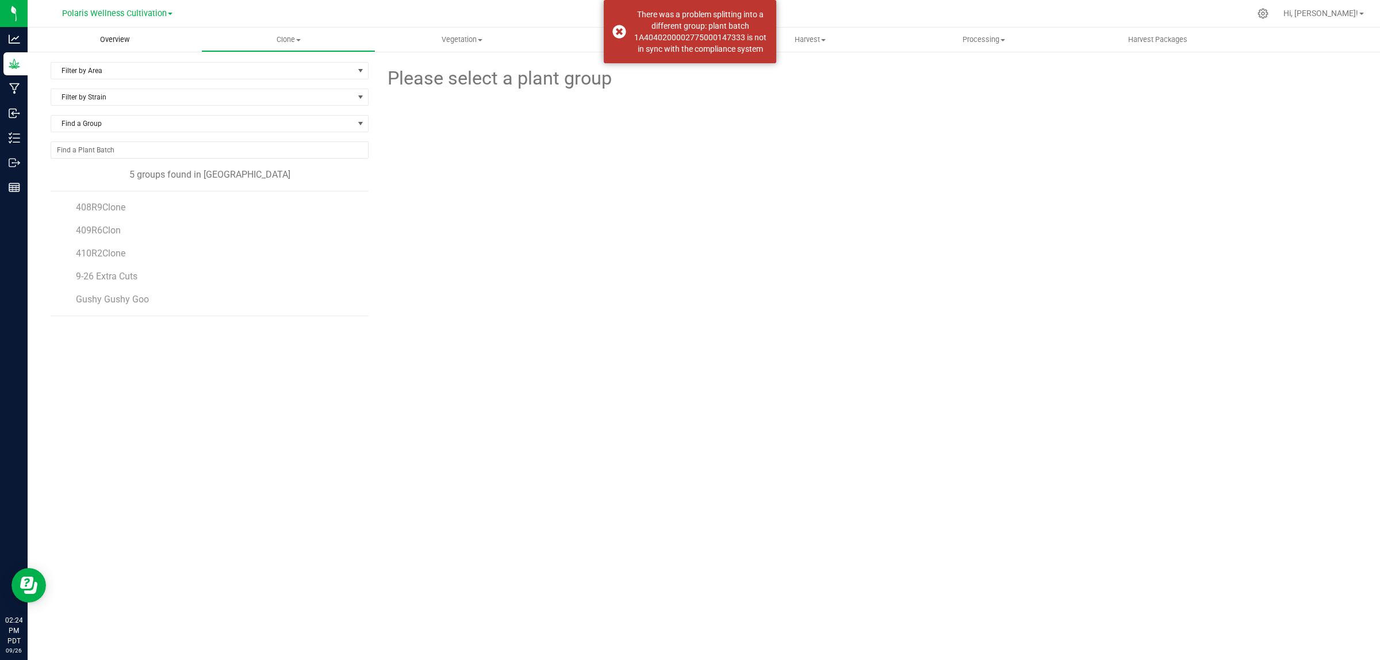
click at [115, 28] on uib-tab-heading "Overview" at bounding box center [115, 40] width 174 height 24
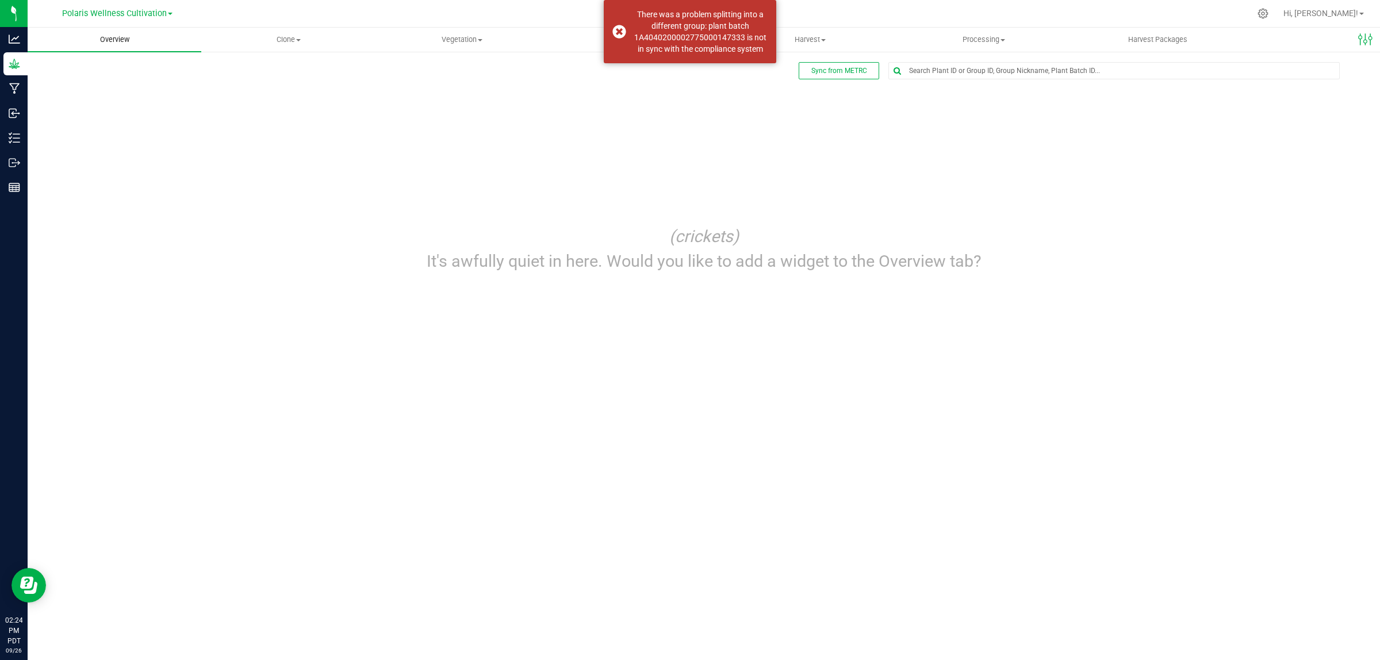
click at [115, 41] on span "Overview" at bounding box center [115, 40] width 60 height 10
click at [890, 243] on p "(crickets)" at bounding box center [703, 236] width 635 height 25
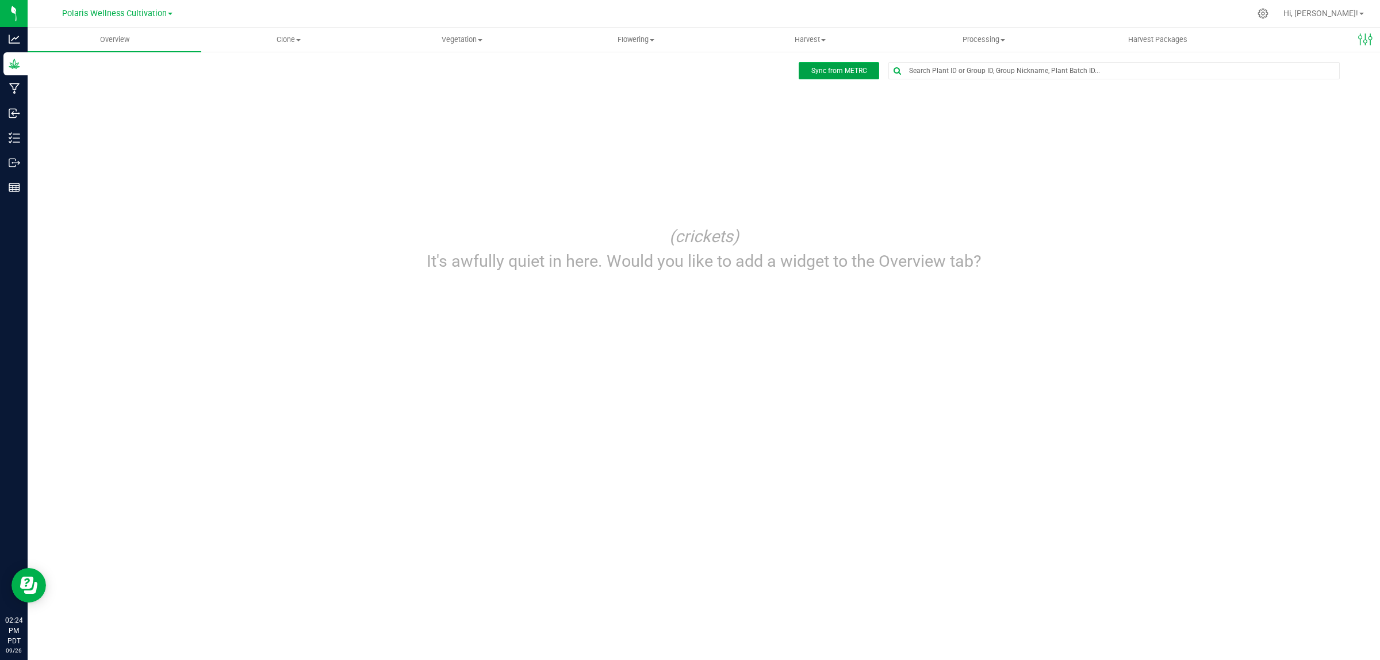
click at [845, 70] on span "Sync from METRC" at bounding box center [839, 71] width 56 height 8
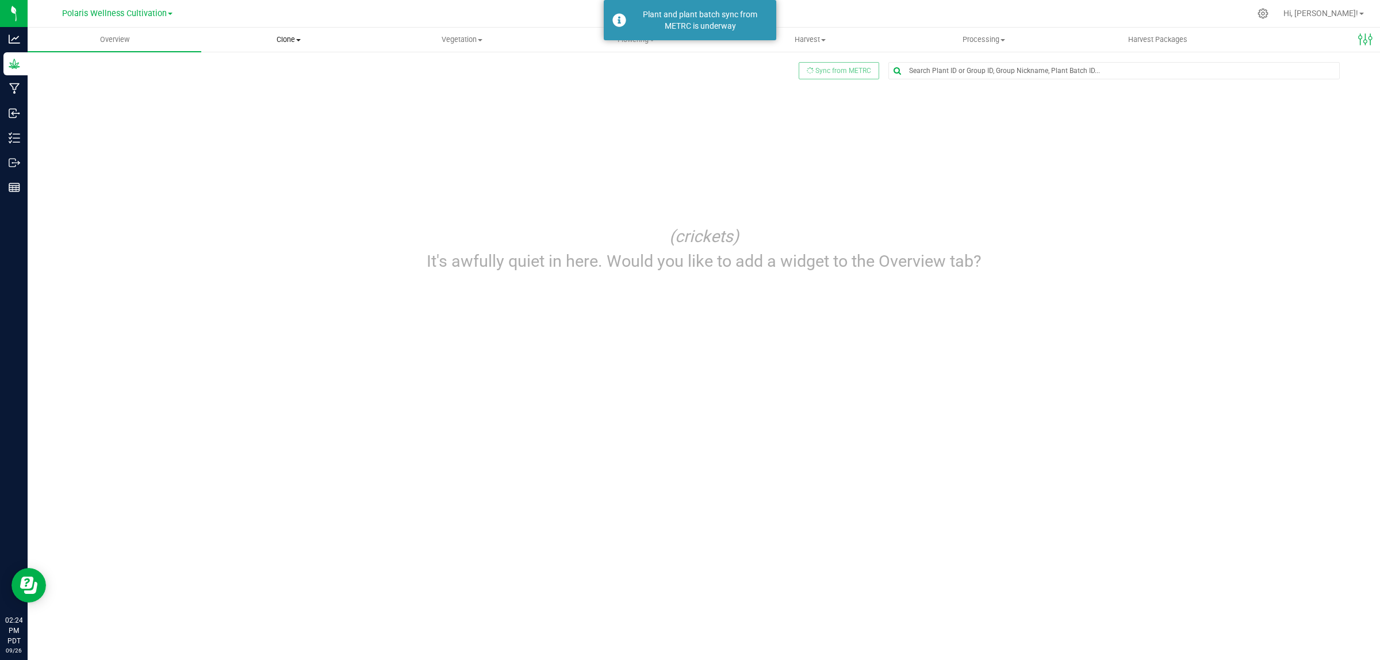
click at [303, 39] on span "Clone" at bounding box center [288, 40] width 173 height 10
click at [275, 81] on span "Cloning groups" at bounding box center [244, 83] width 87 height 10
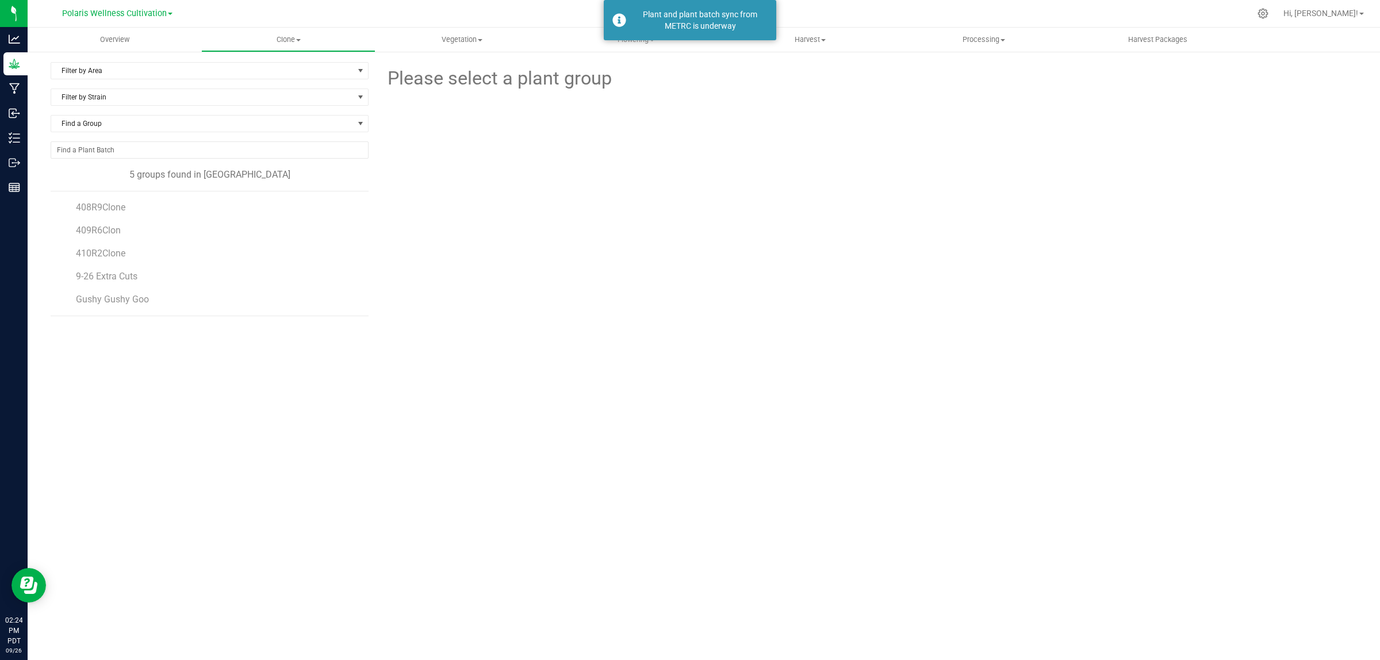
click at [111, 202] on li "408R9Clone" at bounding box center [218, 202] width 284 height 23
click at [108, 205] on span "408R9Clone" at bounding box center [101, 207] width 50 height 11
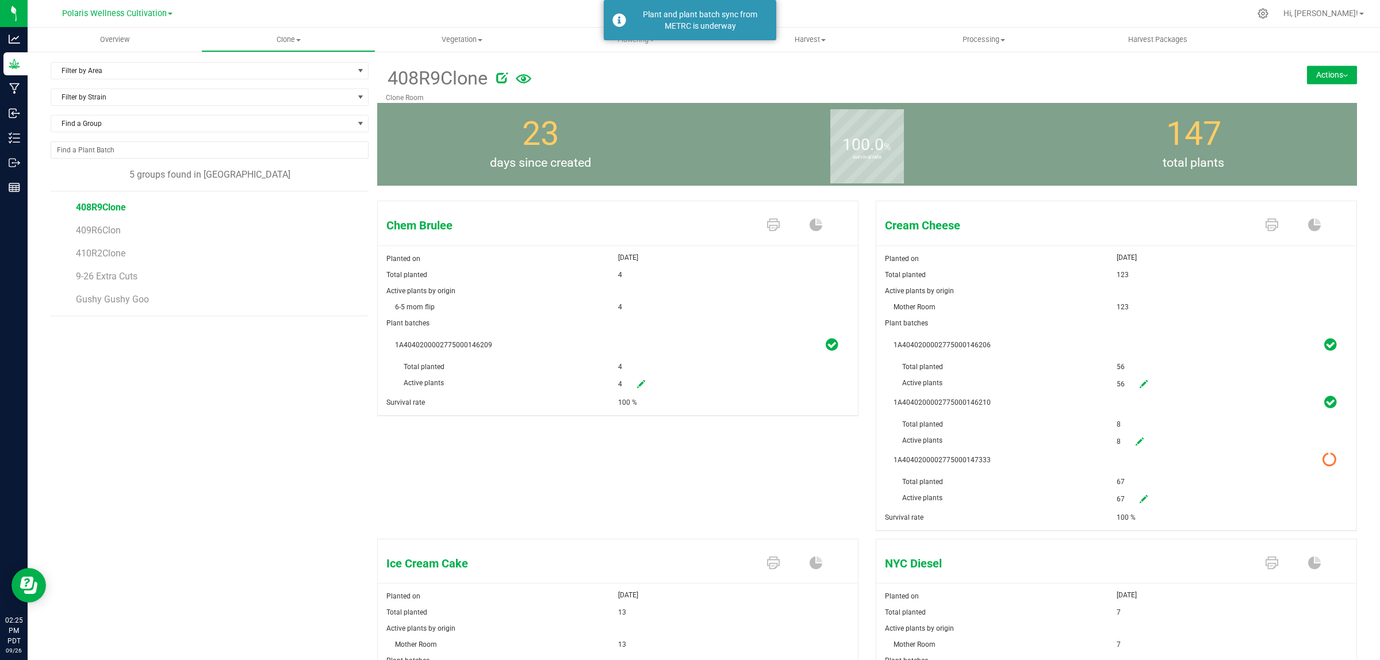
click at [637, 381] on icon at bounding box center [641, 384] width 8 height 8
click at [635, 381] on span "4 4" at bounding box center [685, 385] width 134 height 20
click at [634, 381] on input "4" at bounding box center [685, 383] width 133 height 16
type input "0"
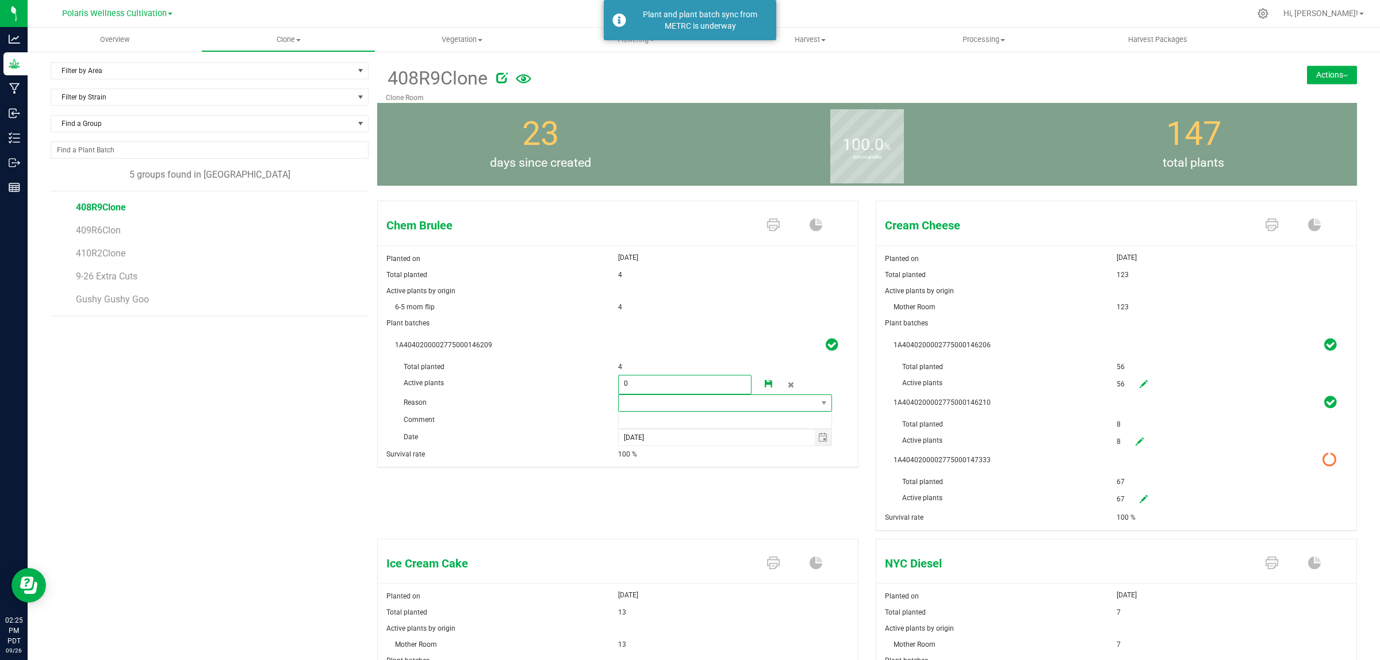
click at [715, 407] on span at bounding box center [718, 403] width 199 height 16
click at [683, 421] on li "Pruning" at bounding box center [719, 425] width 211 height 20
click at [679, 421] on input "text" at bounding box center [725, 420] width 214 height 17
type input "extra"
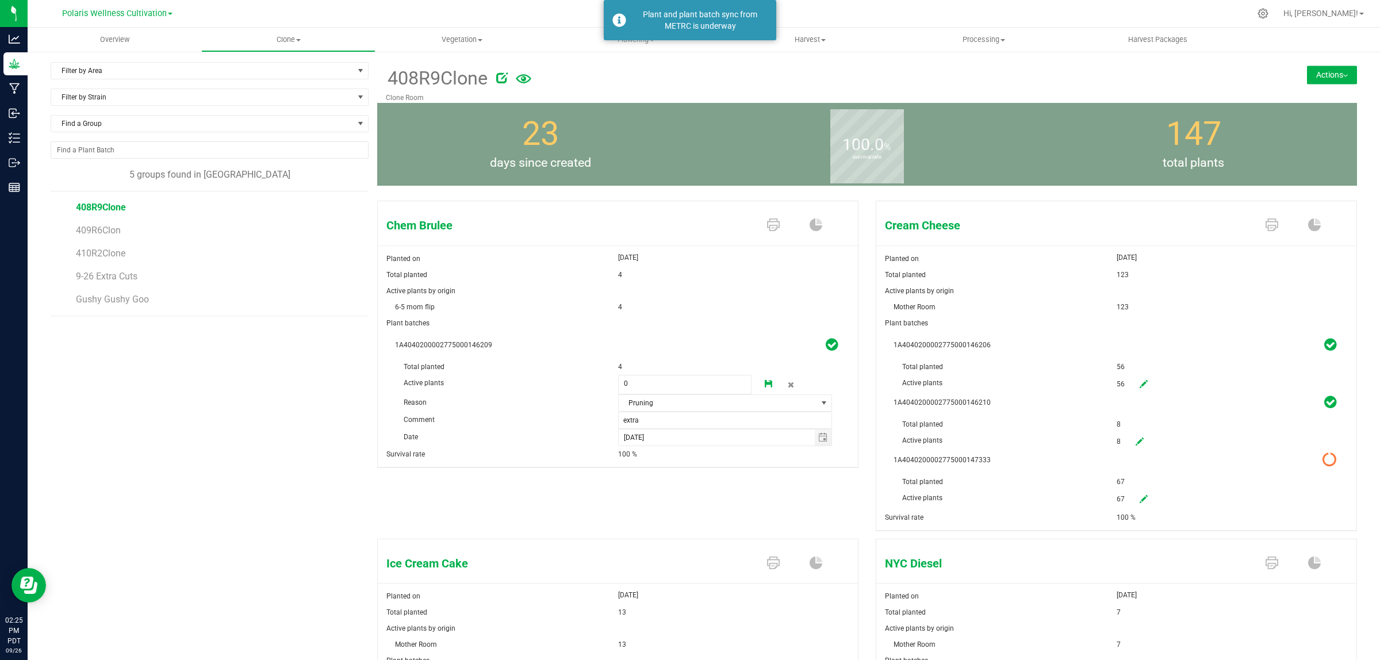
click at [765, 381] on icon at bounding box center [769, 384] width 8 height 8
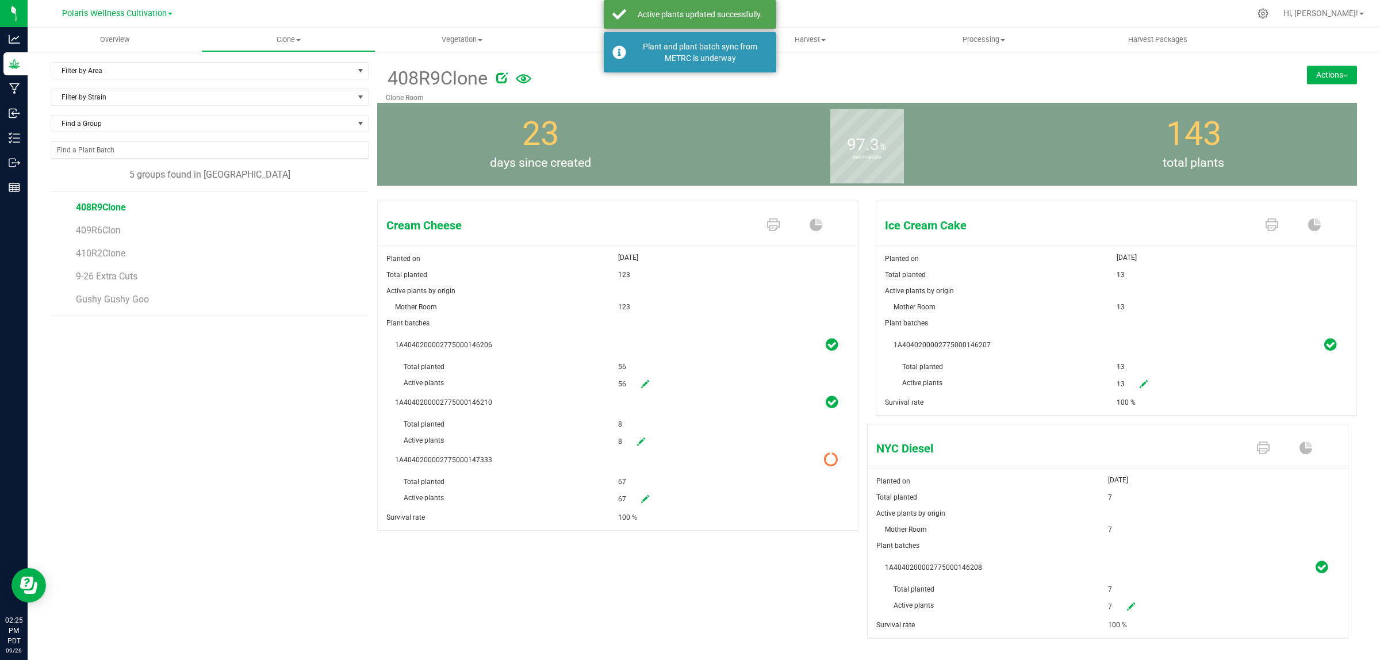
click at [825, 463] on icon at bounding box center [830, 460] width 14 height 14
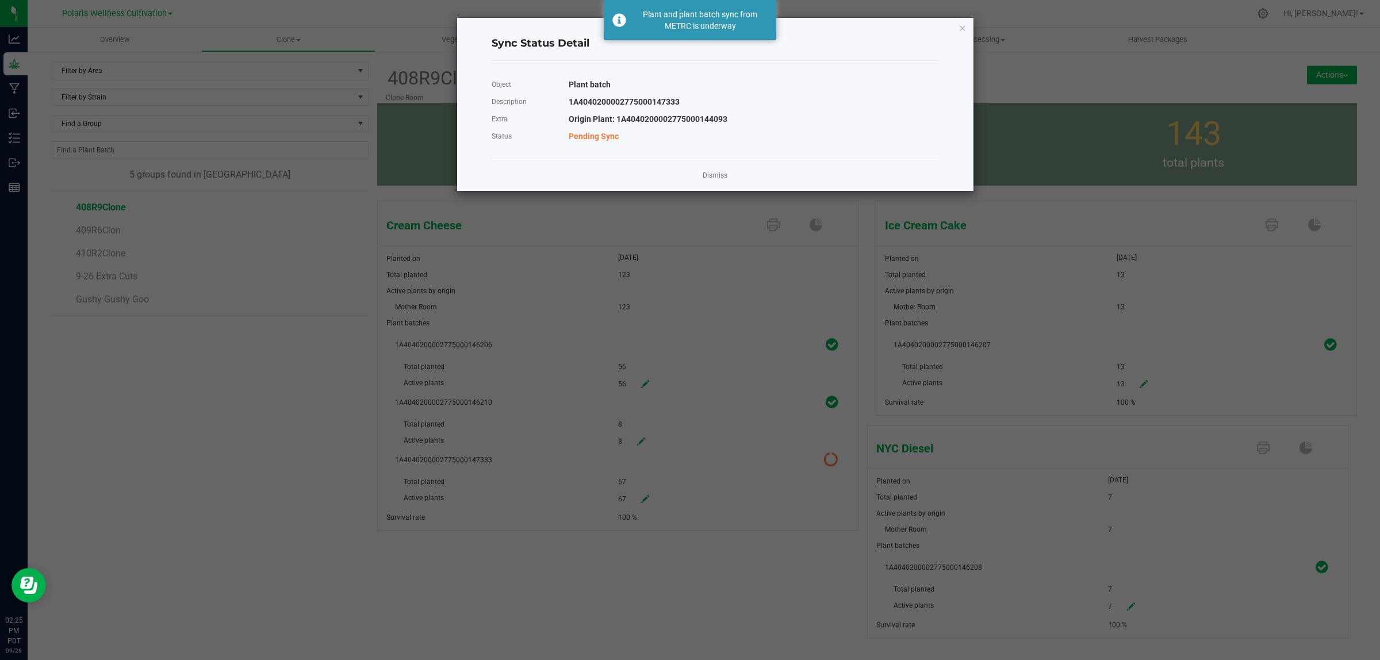
click at [616, 136] on span "Pending Sync" at bounding box center [594, 136] width 50 height 9
click at [596, 139] on span "Pending Sync" at bounding box center [594, 136] width 50 height 9
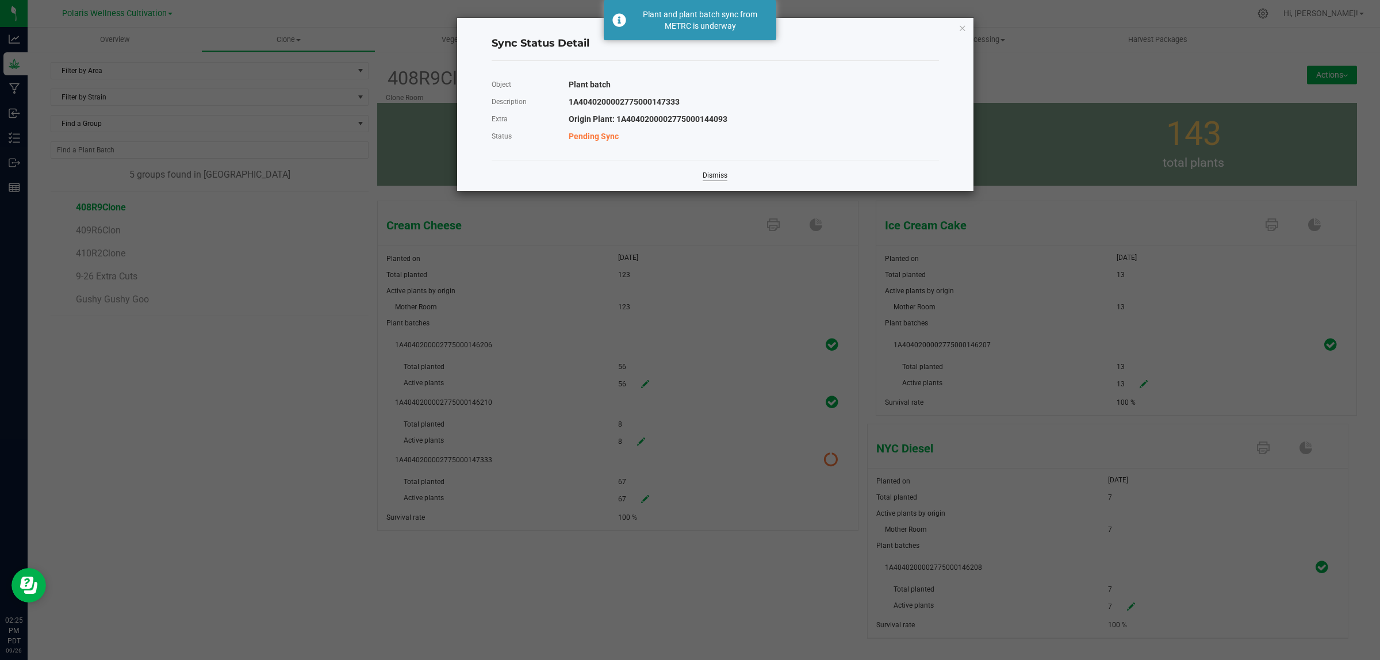
click at [715, 174] on link "Dismiss" at bounding box center [715, 176] width 25 height 10
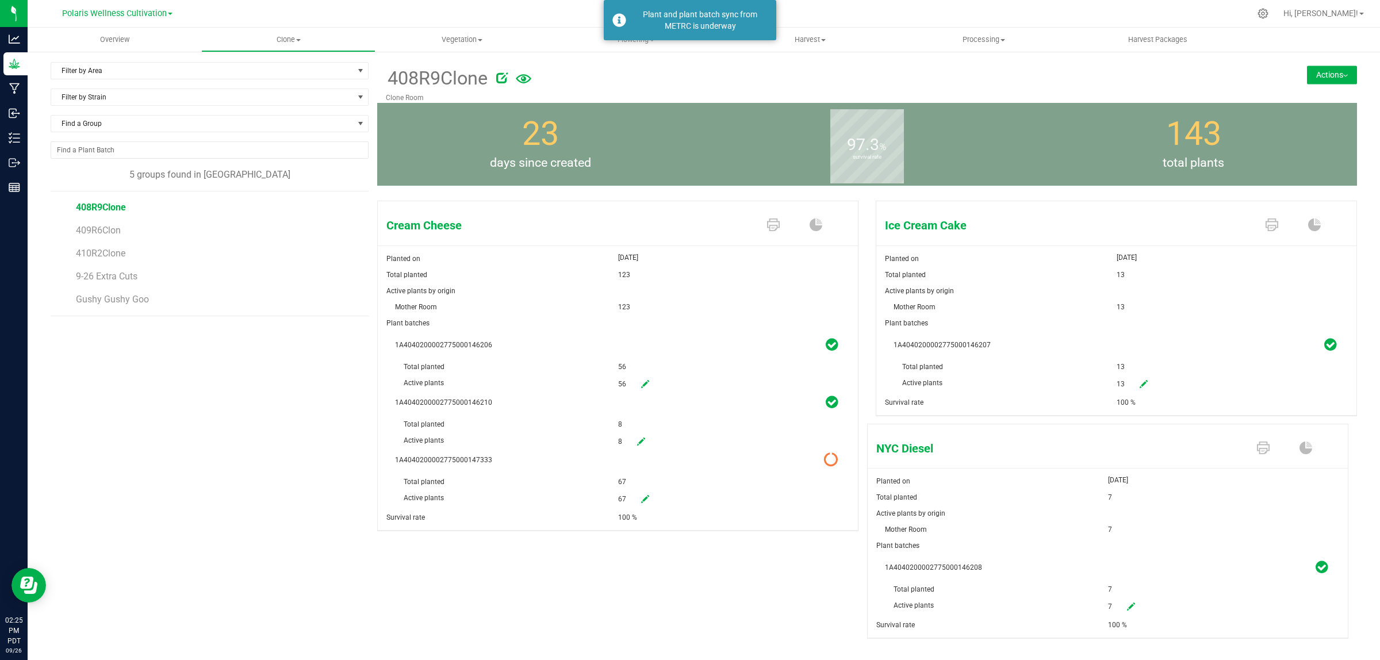
drag, startPoint x: 818, startPoint y: 463, endPoint x: 640, endPoint y: 501, distance: 181.6
click at [641, 501] on icon at bounding box center [645, 499] width 8 height 8
click at [640, 500] on span "67 67" at bounding box center [685, 500] width 134 height 20
click at [641, 500] on input "67" at bounding box center [685, 498] width 133 height 16
click at [639, 500] on input "67" at bounding box center [685, 498] width 133 height 16
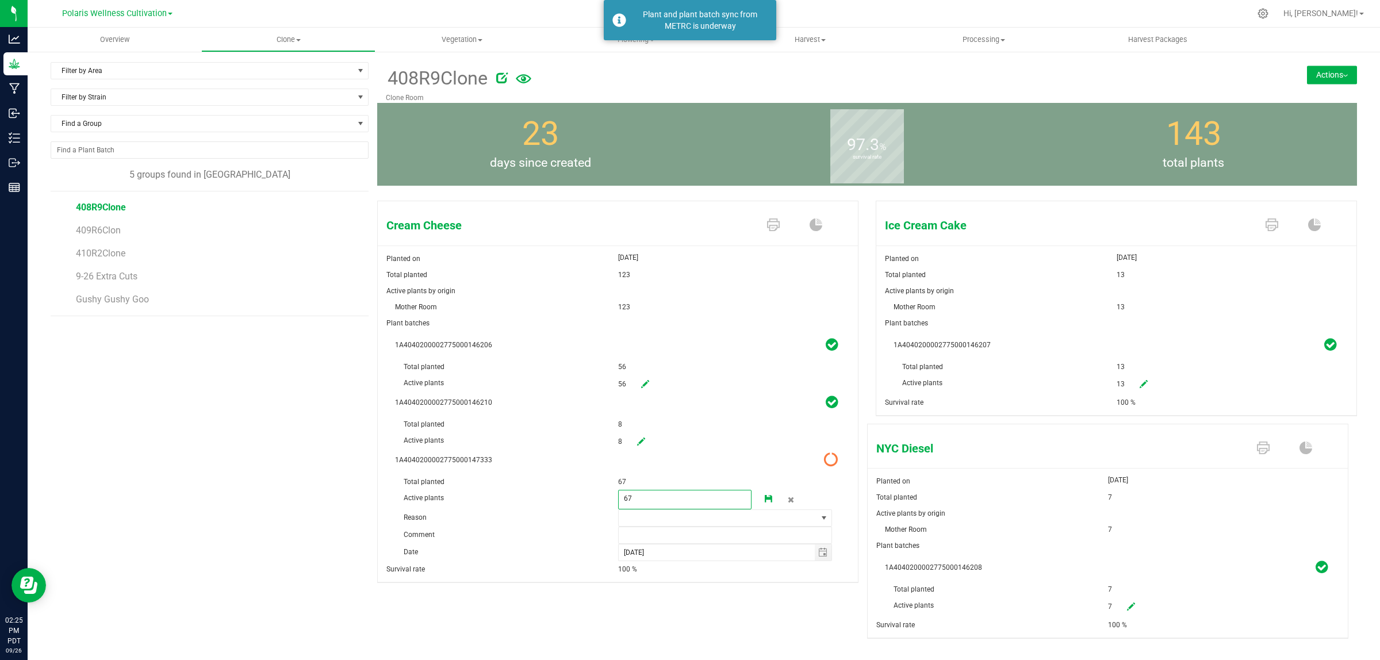
drag, startPoint x: 637, startPoint y: 504, endPoint x: 511, endPoint y: 504, distance: 125.9
click at [513, 474] on div "Active plants 67 67" at bounding box center [618, 474] width 446 height 0
type input "0"
click at [645, 522] on span at bounding box center [718, 518] width 199 height 16
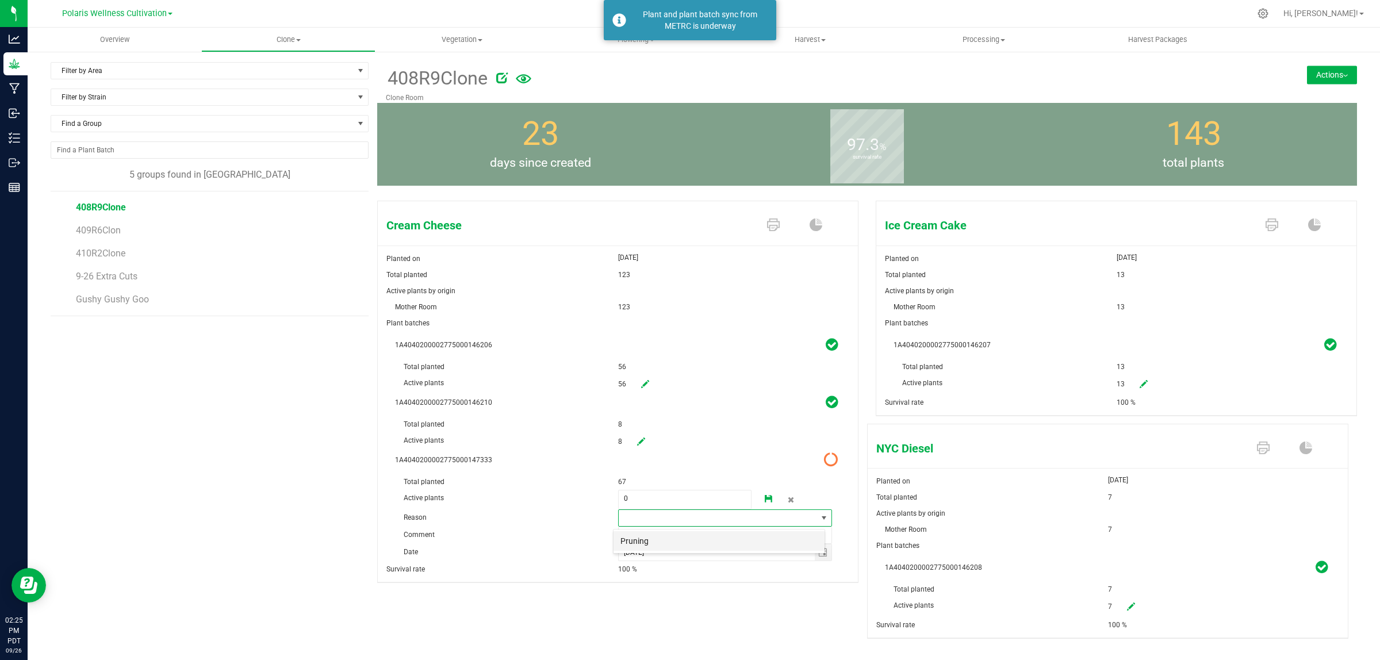
click at [639, 539] on li "Pruning" at bounding box center [719, 541] width 211 height 20
click at [639, 530] on input "text" at bounding box center [725, 535] width 214 height 17
type input "mistake"
click at [765, 499] on icon at bounding box center [769, 499] width 8 height 8
type input "67"
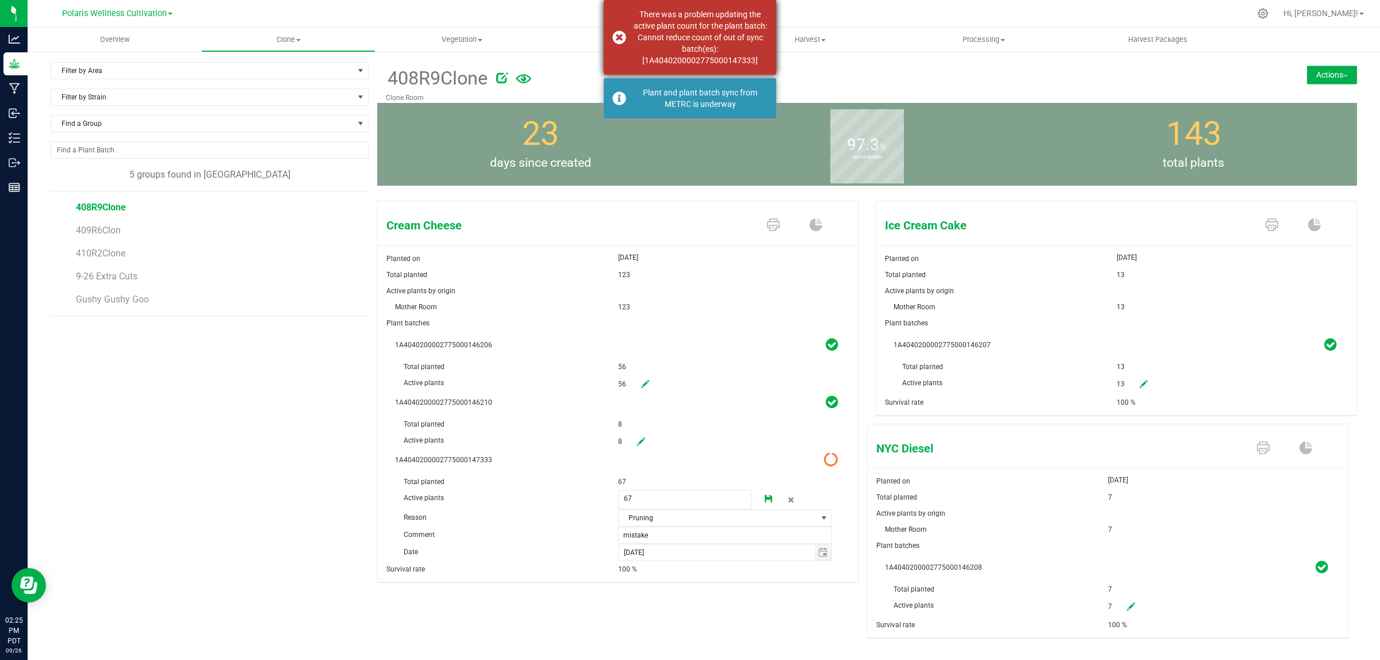
click at [633, 33] on div "There was a problem updating the active plant count for the plant batch: Cannot…" at bounding box center [700, 38] width 135 height 58
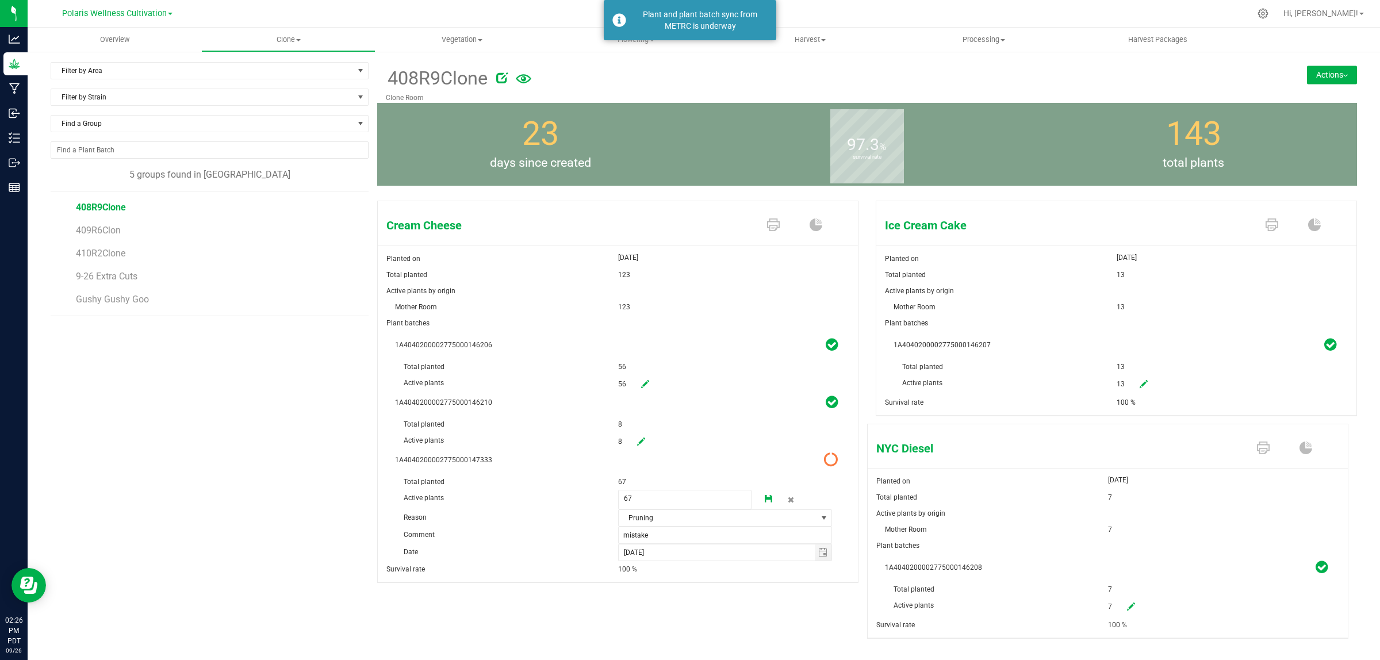
click at [823, 458] on icon at bounding box center [830, 460] width 14 height 14
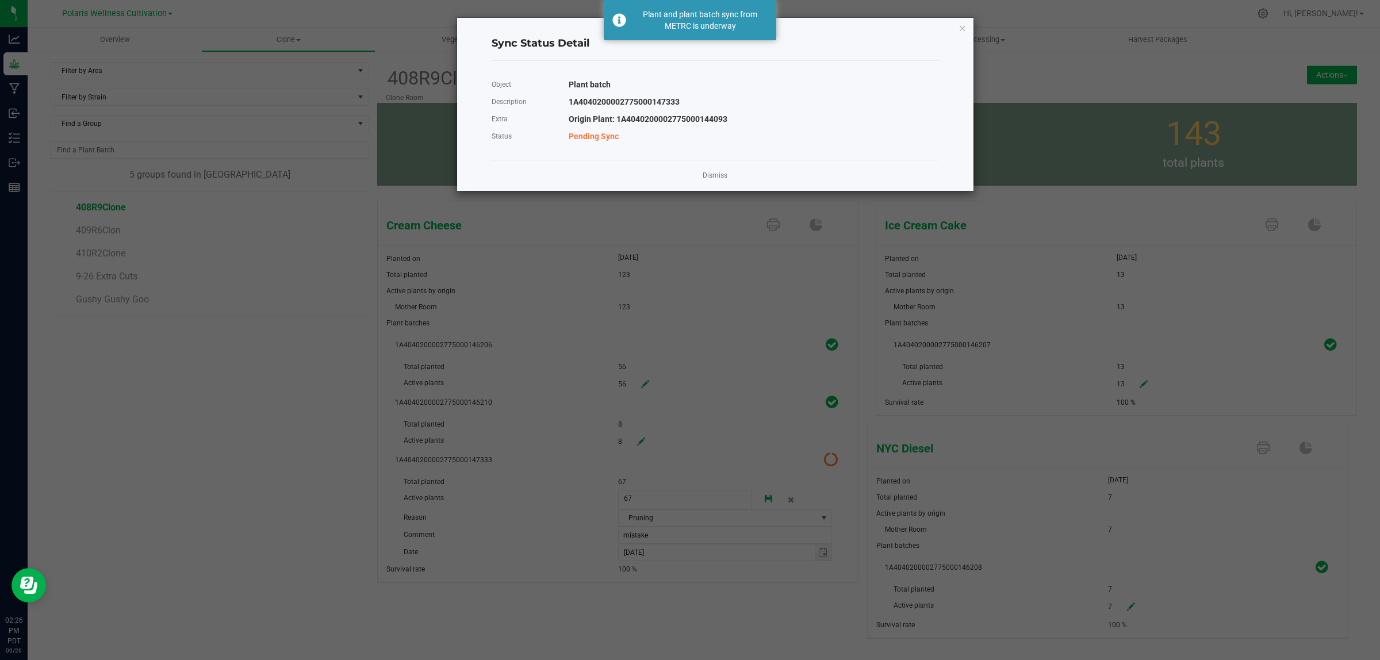
drag, startPoint x: 823, startPoint y: 458, endPoint x: 715, endPoint y: 170, distance: 307.4
click at [715, 170] on app-cancel-button "Dismiss" at bounding box center [715, 176] width 25 height 12
click at [717, 174] on link "Dismiss" at bounding box center [715, 176] width 25 height 10
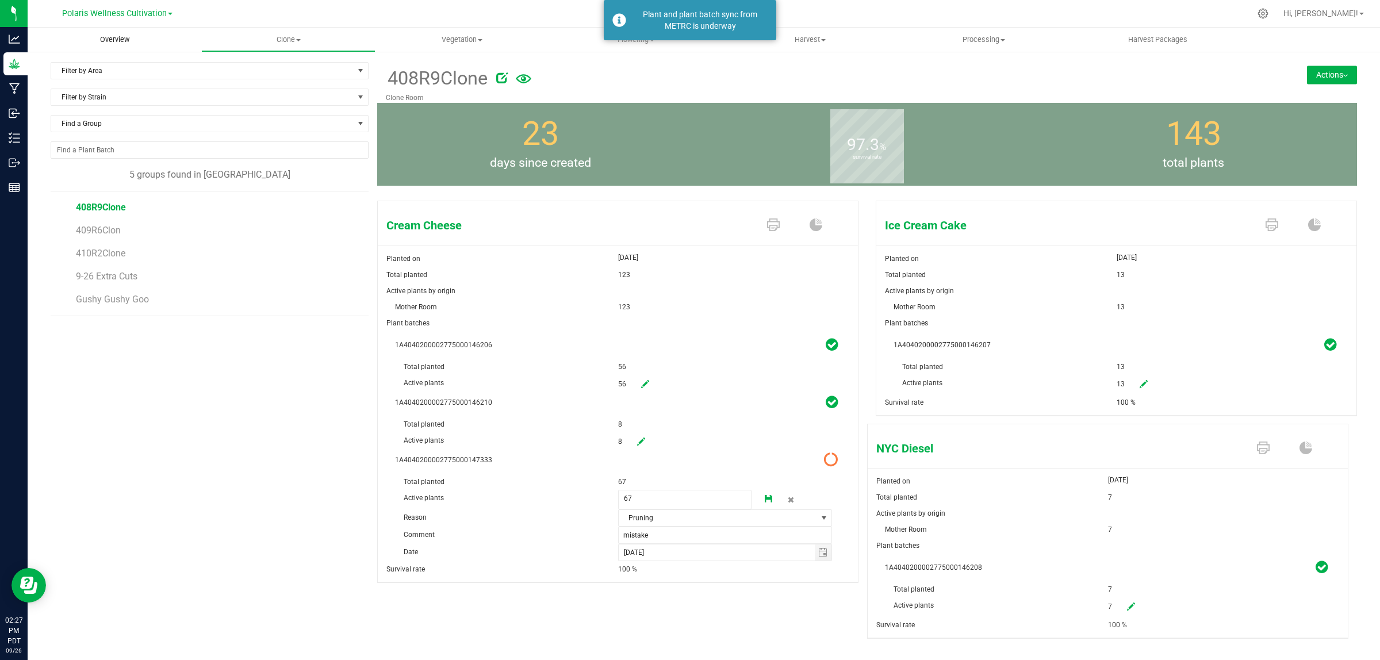
click at [121, 36] on span "Overview" at bounding box center [115, 40] width 60 height 10
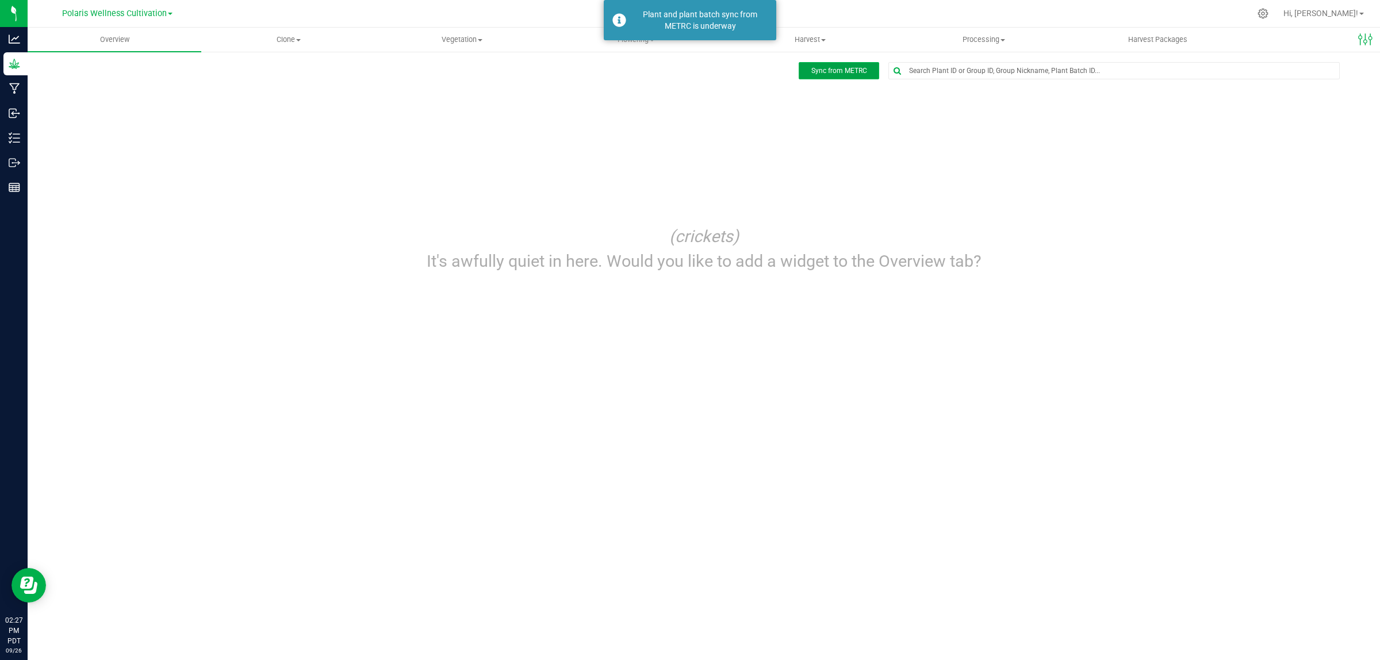
click at [837, 76] on button "Sync from METRC" at bounding box center [839, 70] width 81 height 17
click at [690, 15] on div "Plant and plant batch sync from METRC is underway" at bounding box center [700, 20] width 135 height 23
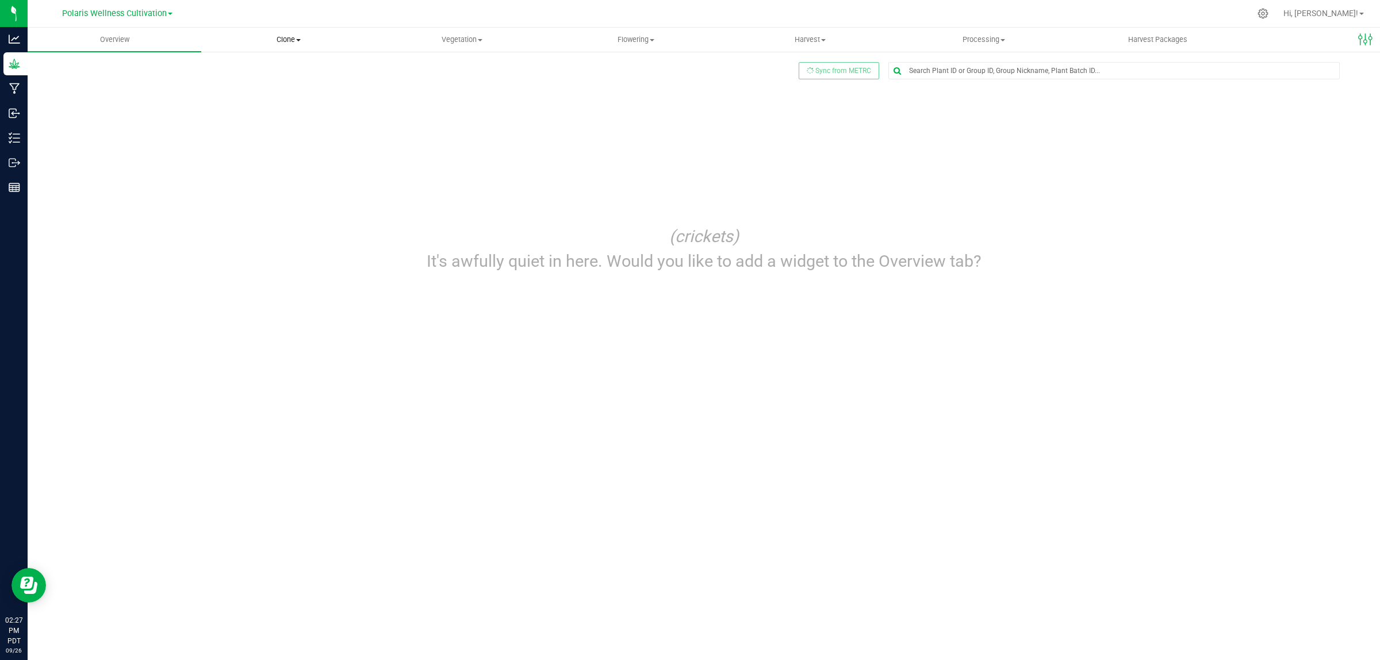
click at [300, 40] on span at bounding box center [298, 40] width 5 height 2
click at [283, 85] on span "Cloning groups" at bounding box center [244, 83] width 87 height 10
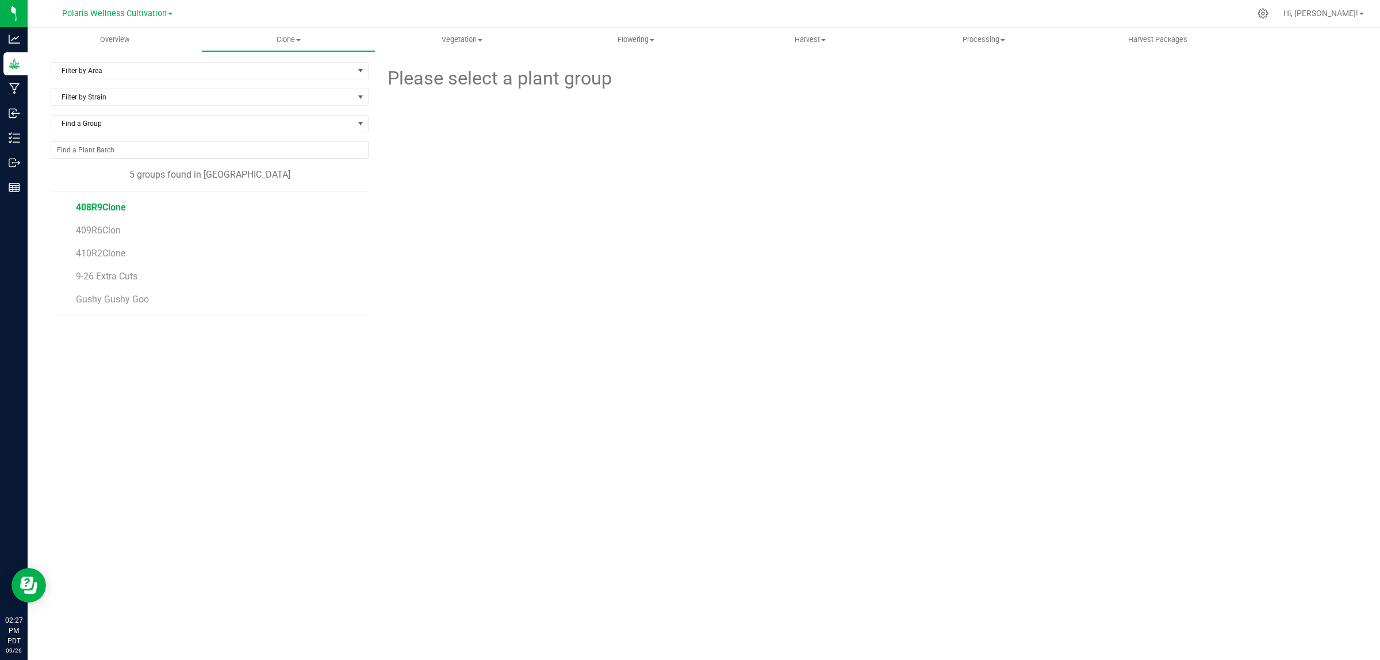
click at [118, 207] on span "408R9Clone" at bounding box center [101, 207] width 50 height 11
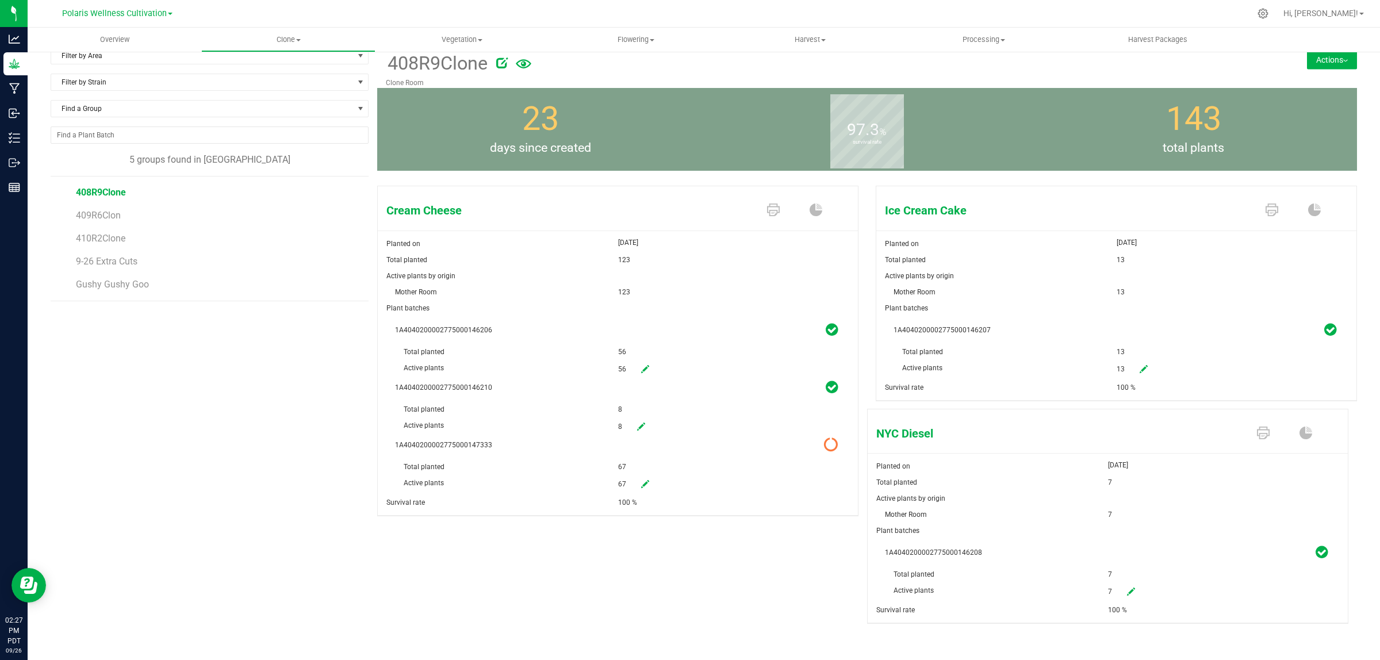
scroll to position [21, 0]
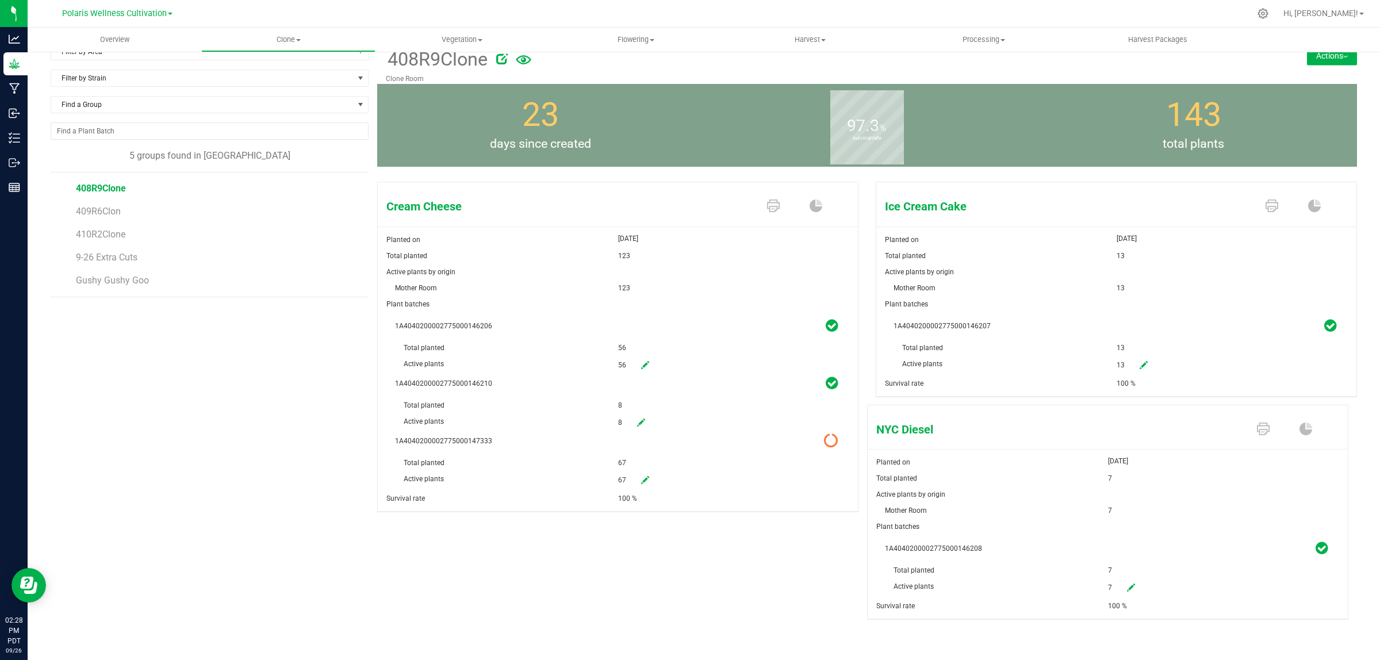
click at [823, 444] on icon at bounding box center [830, 441] width 14 height 14
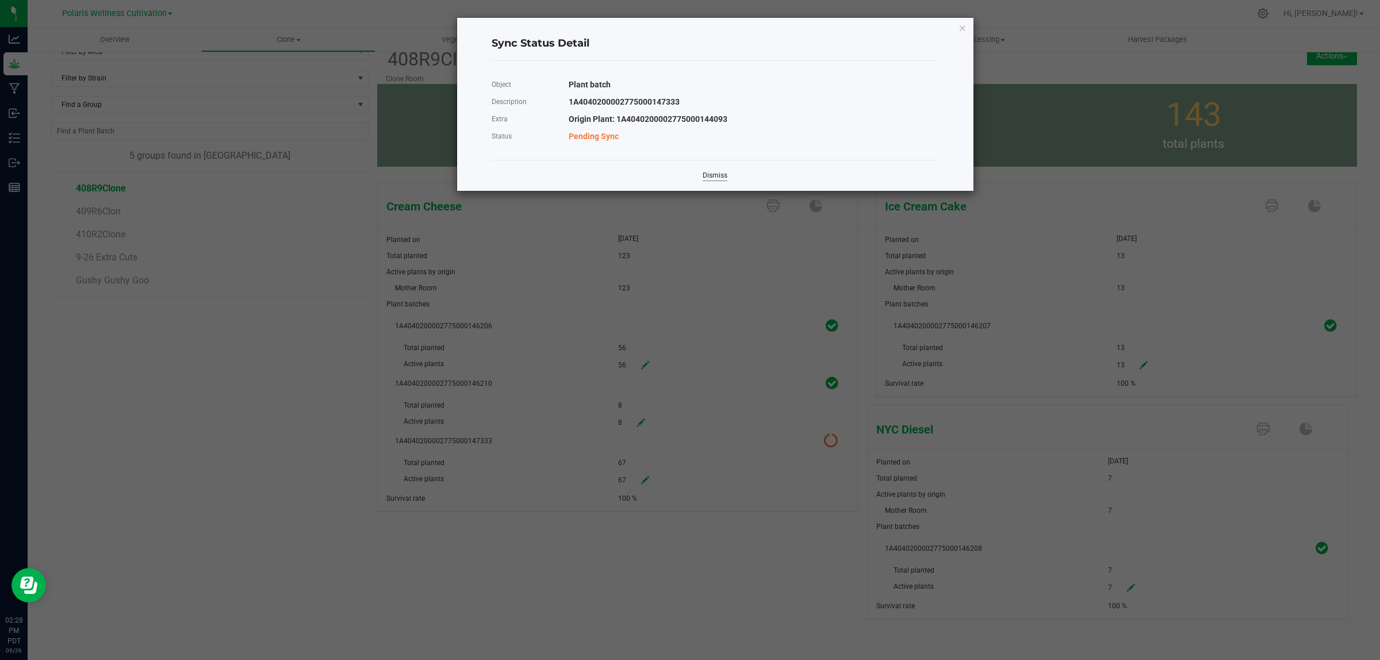
click at [720, 175] on link "Dismiss" at bounding box center [715, 176] width 25 height 10
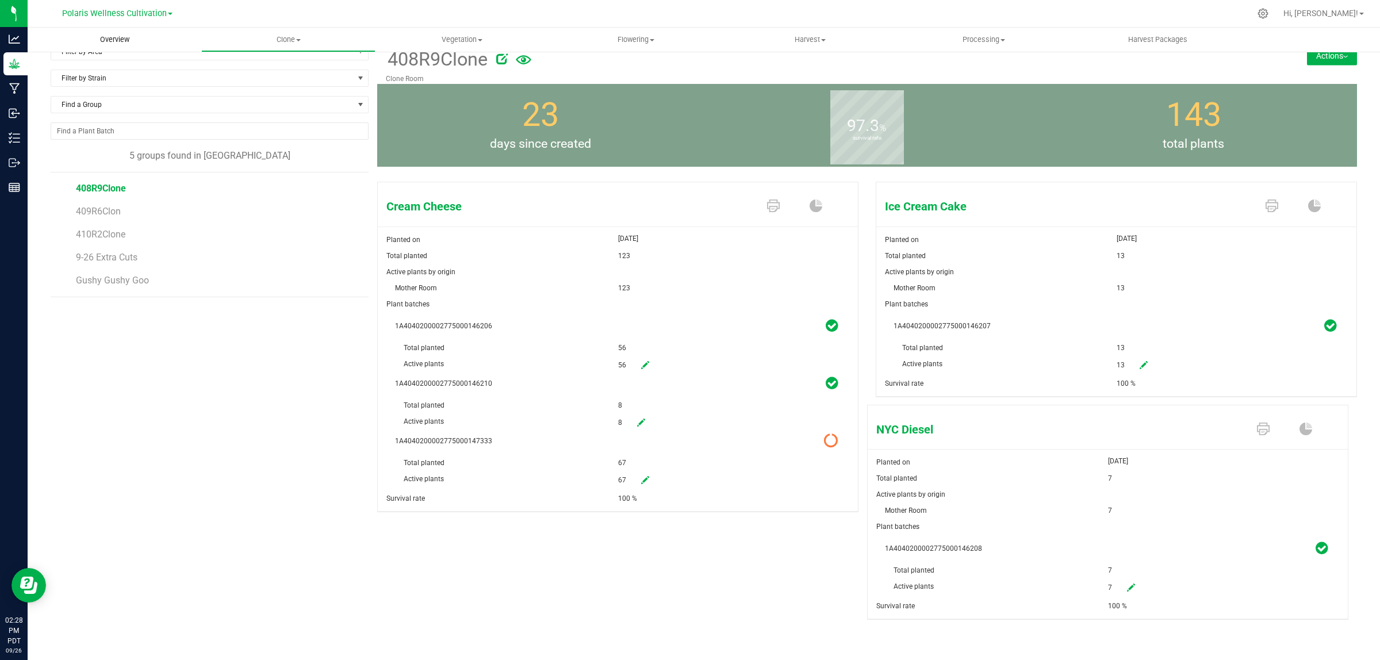
click at [109, 41] on span "Overview" at bounding box center [115, 40] width 60 height 10
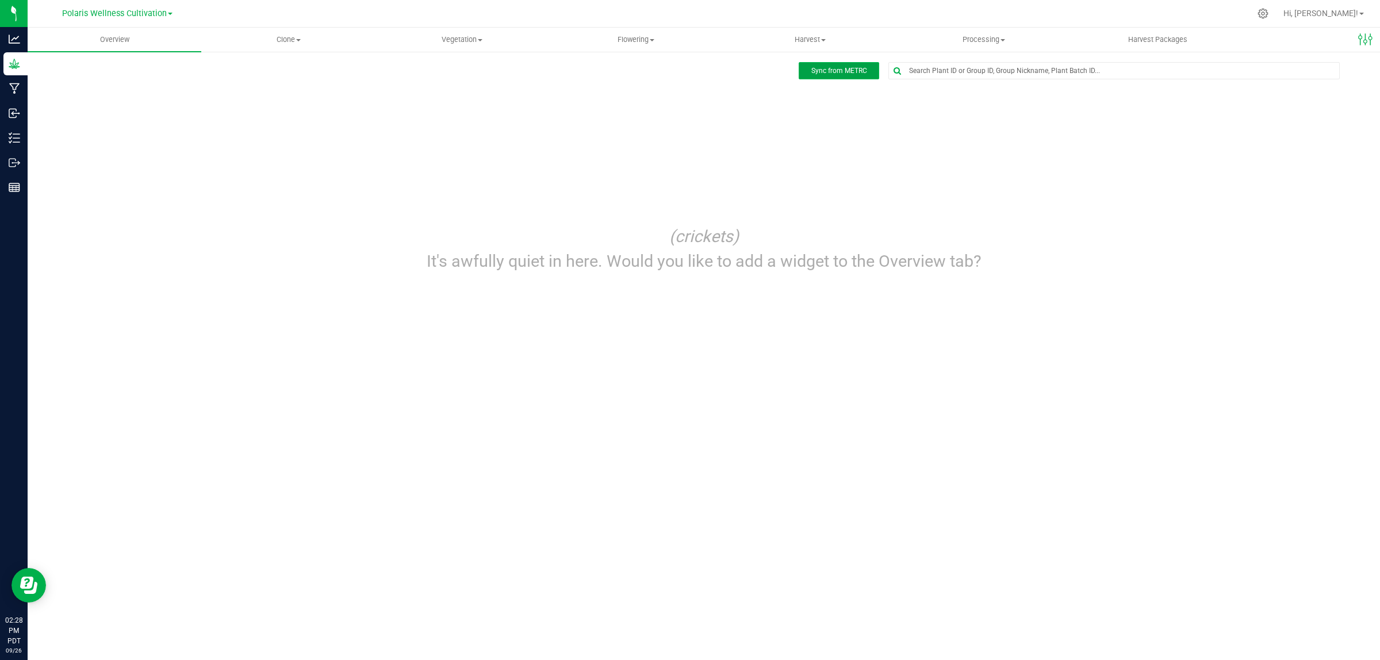
click at [854, 70] on span "Sync from METRC" at bounding box center [839, 71] width 56 height 8
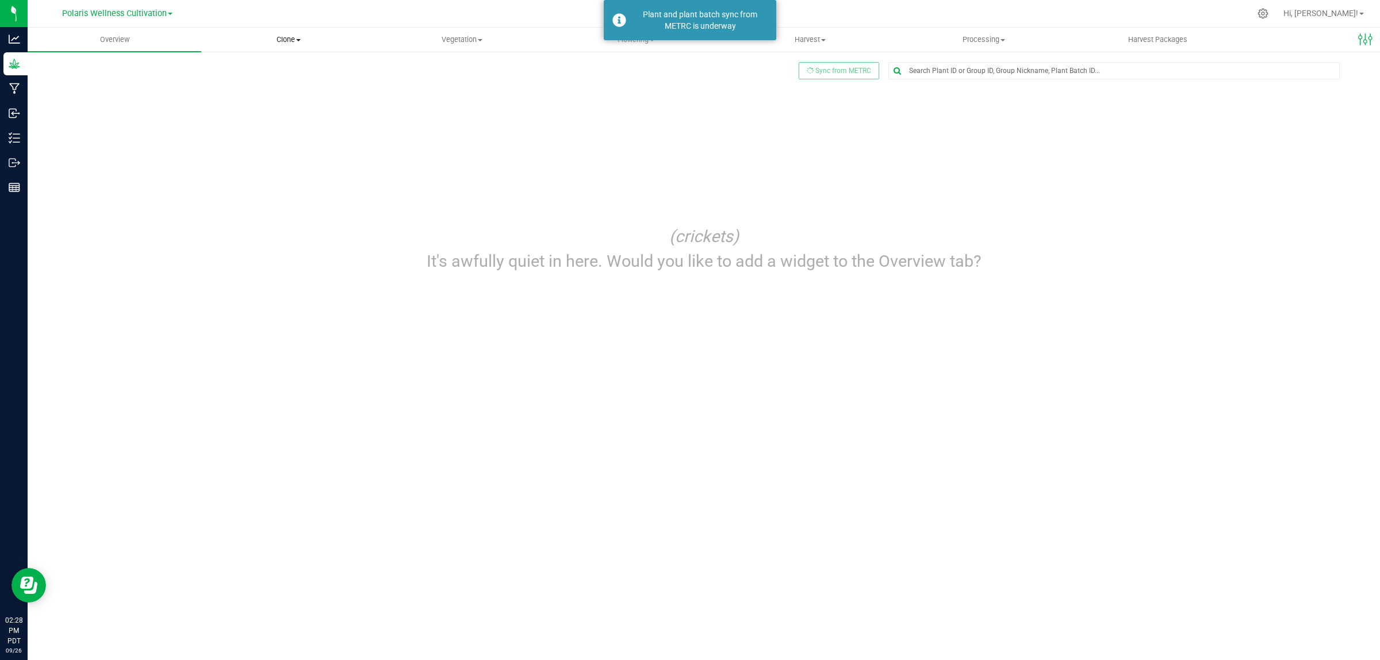
click at [296, 39] on span "Clone" at bounding box center [288, 40] width 173 height 10
click at [260, 82] on span "Cloning groups" at bounding box center [244, 83] width 87 height 10
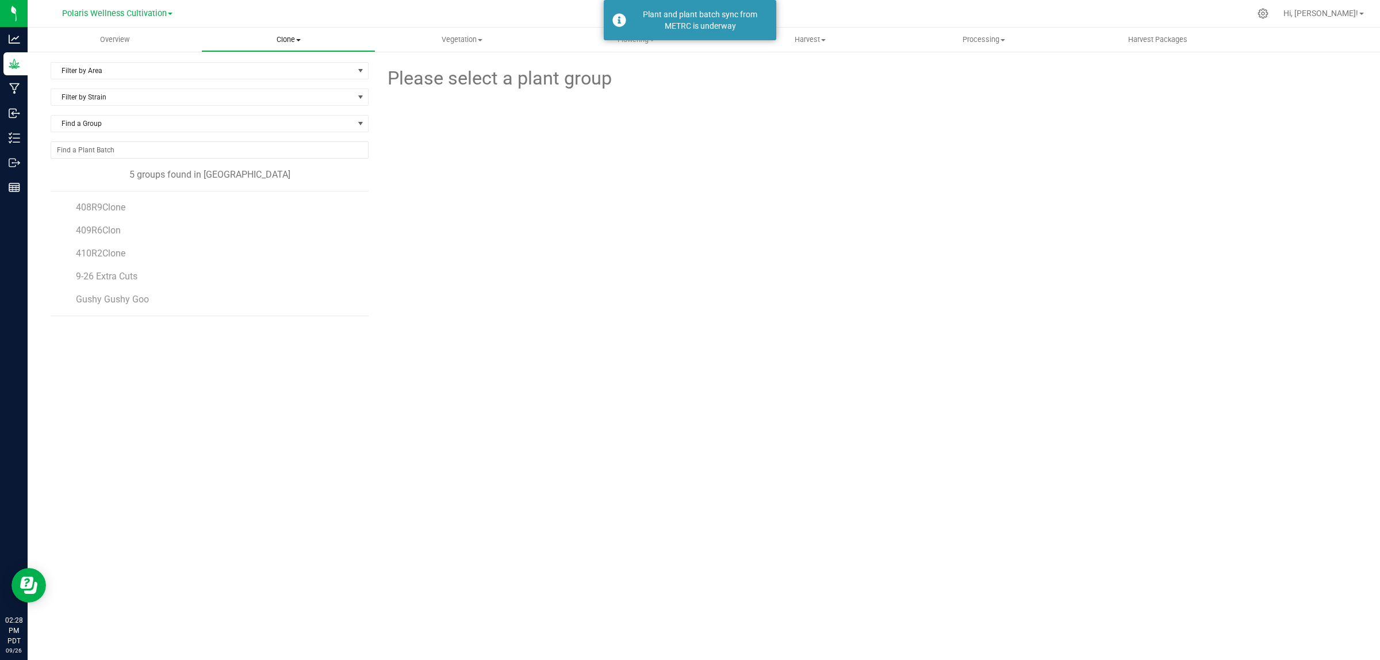
click at [289, 39] on span "Clone" at bounding box center [288, 40] width 173 height 10
click at [280, 96] on span "Cloning plant batches" at bounding box center [257, 97] width 113 height 10
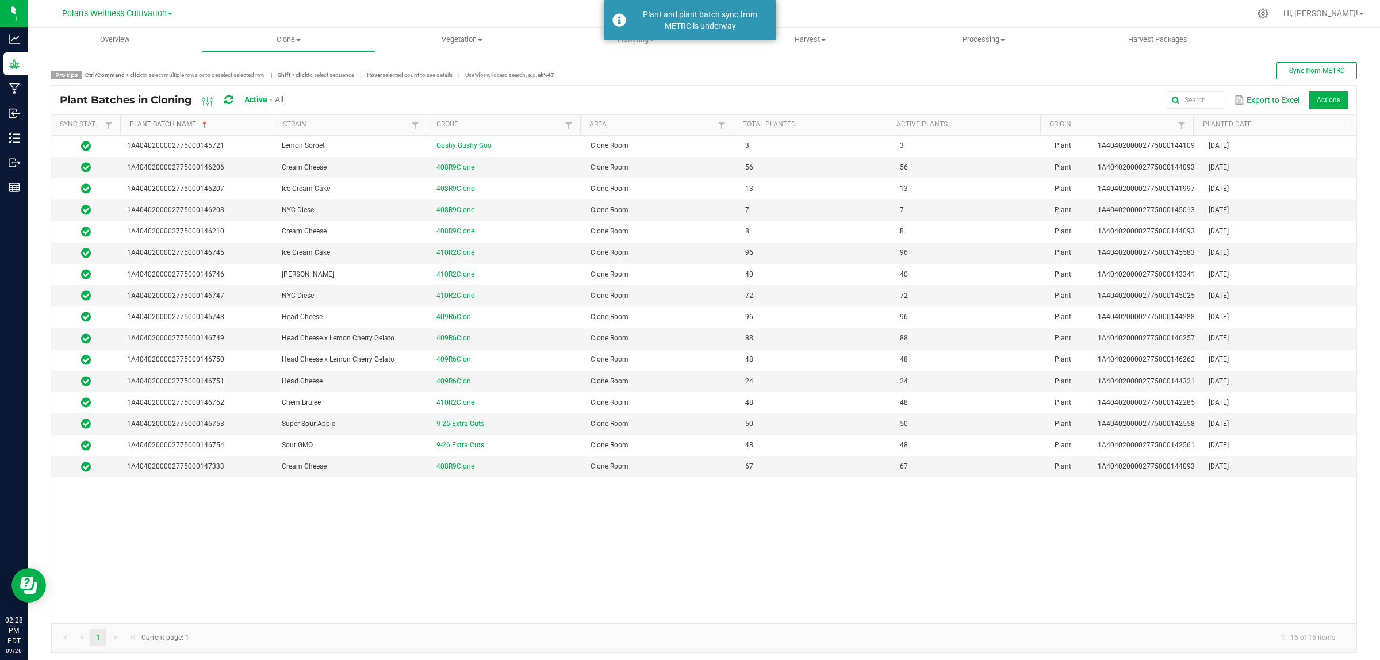
click at [234, 125] on link "Plant Batch Name" at bounding box center [199, 124] width 140 height 9
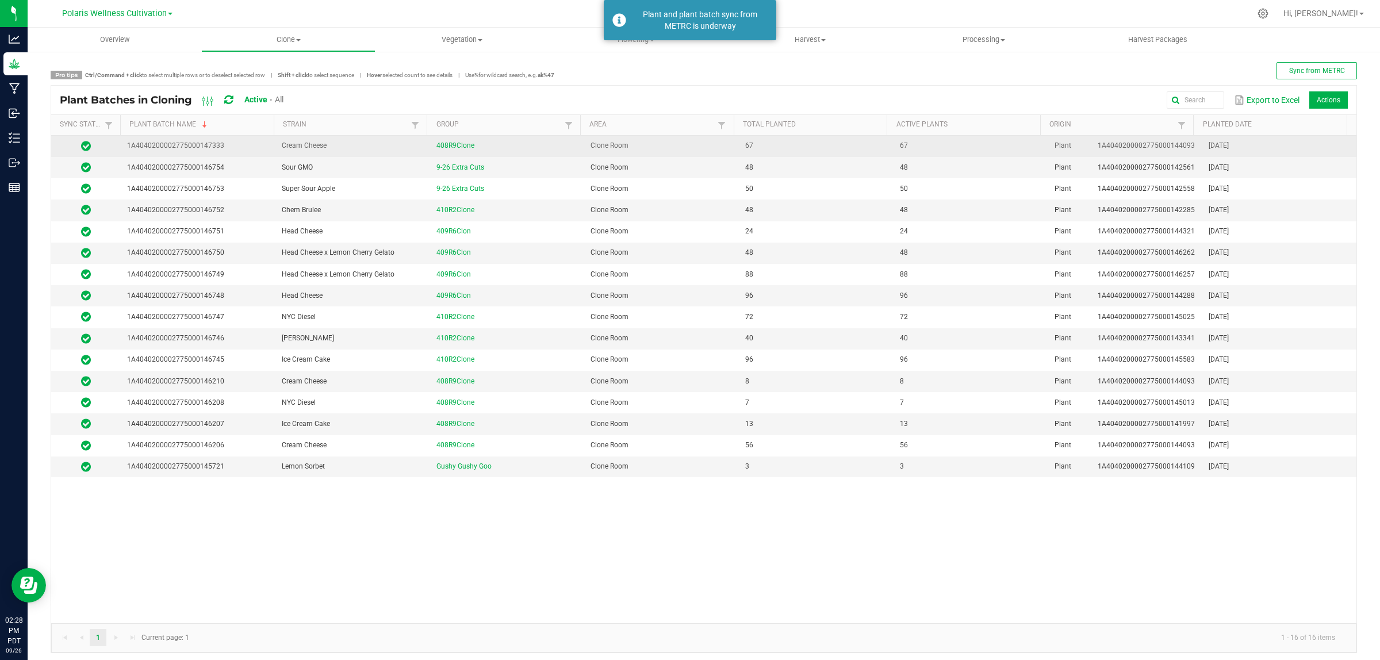
click at [312, 151] on td "Cream Cheese" at bounding box center [352, 146] width 155 height 21
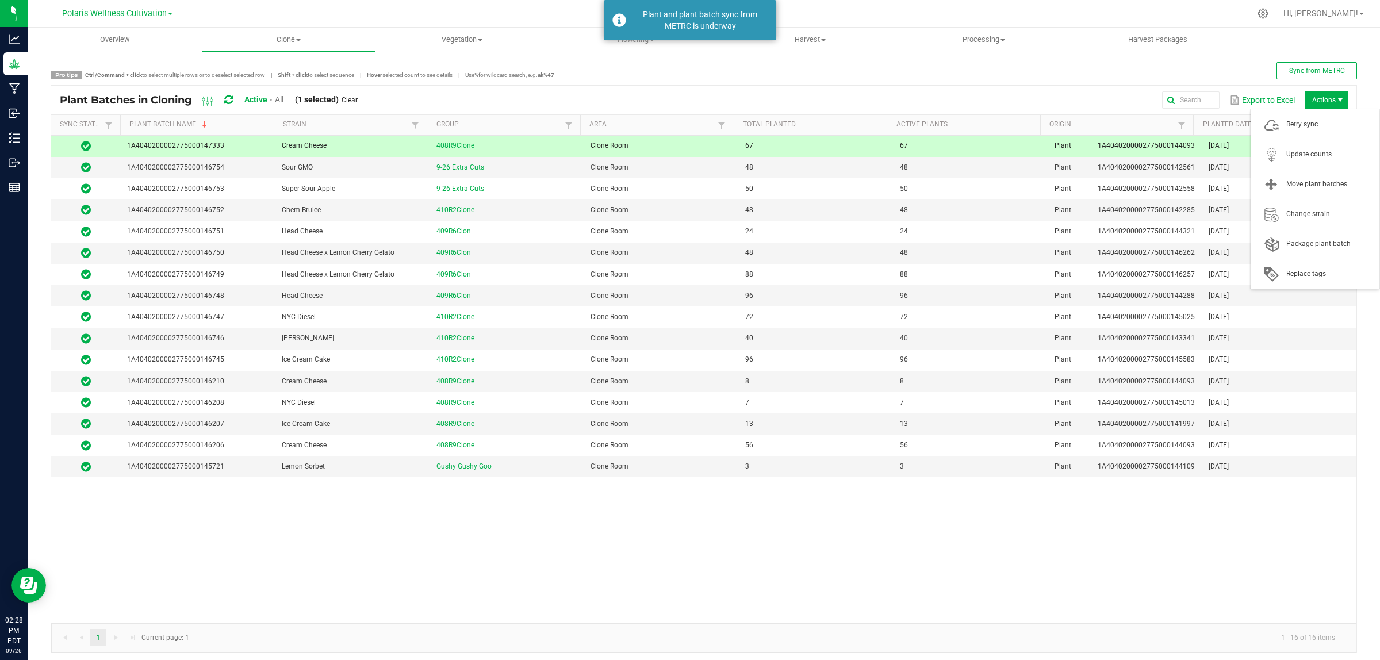
click at [1336, 101] on span "Actions" at bounding box center [1340, 99] width 9 height 9
click at [1323, 183] on span "Move plant batches" at bounding box center [1329, 184] width 86 height 10
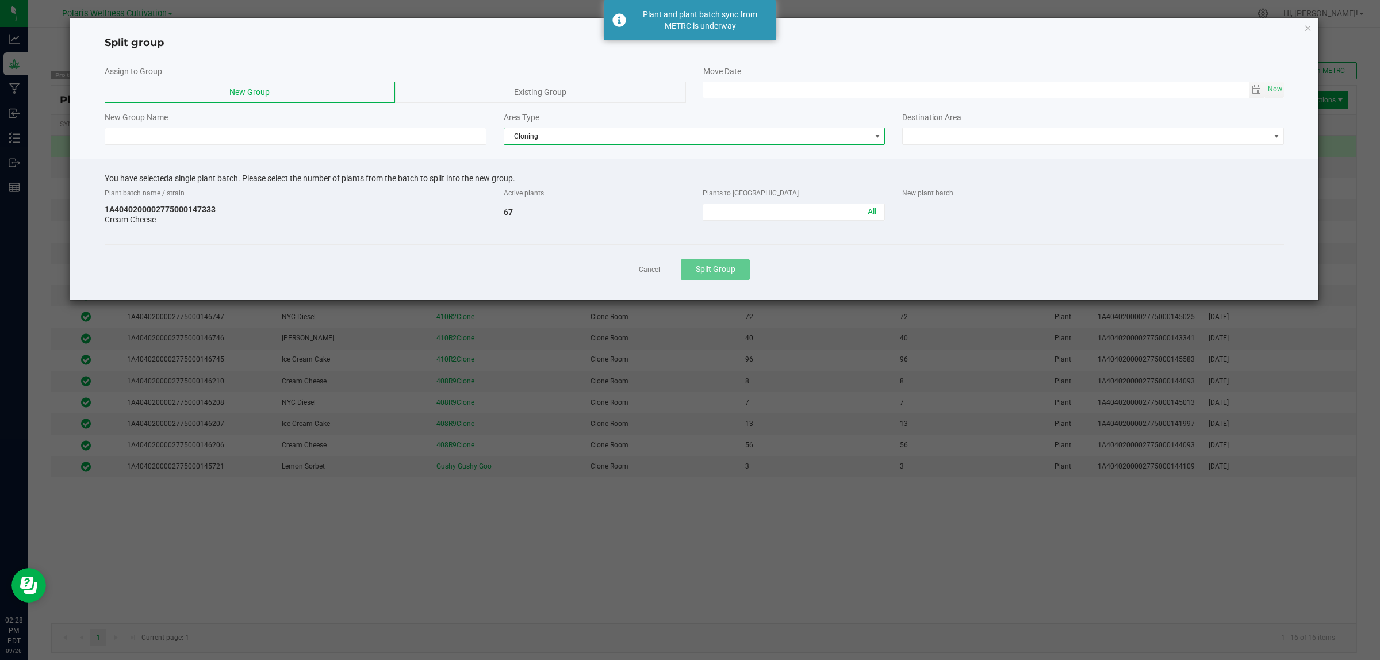
click at [565, 137] on span "Cloning" at bounding box center [687, 136] width 366 height 16
click at [542, 177] on li "Vegetative" at bounding box center [694, 177] width 381 height 20
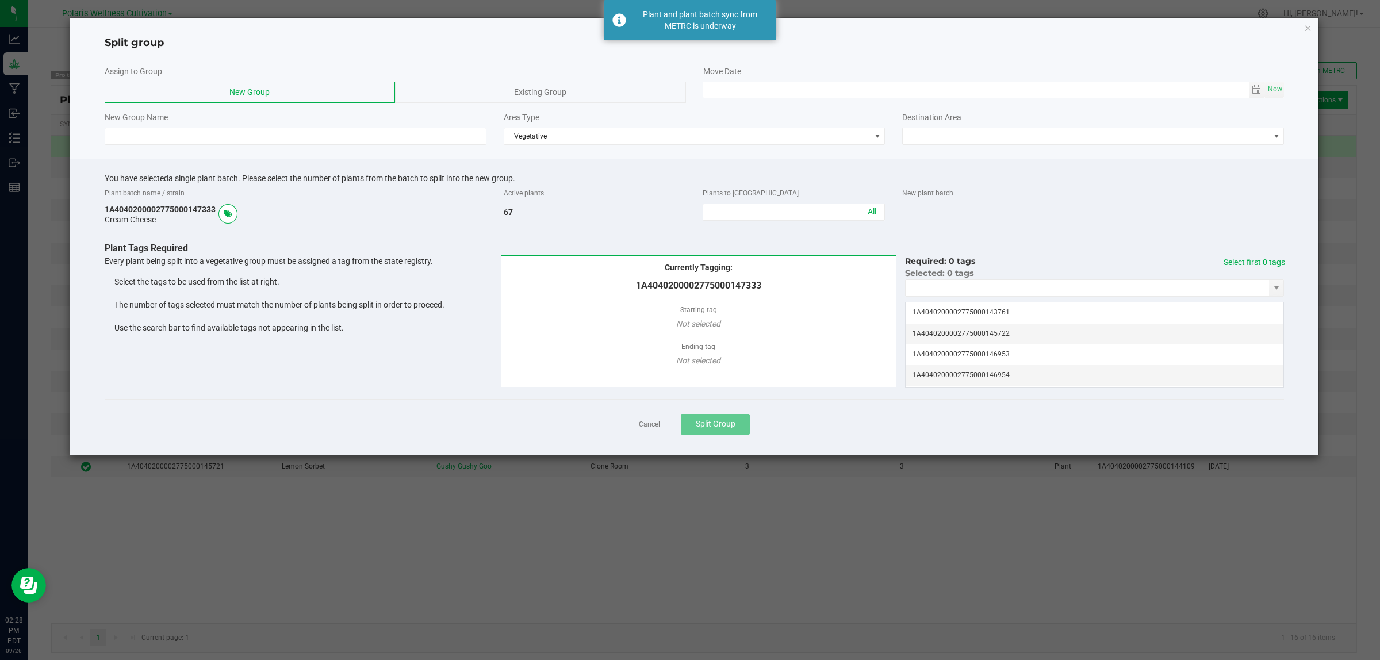
click at [555, 90] on span "Existing Group" at bounding box center [540, 91] width 52 height 9
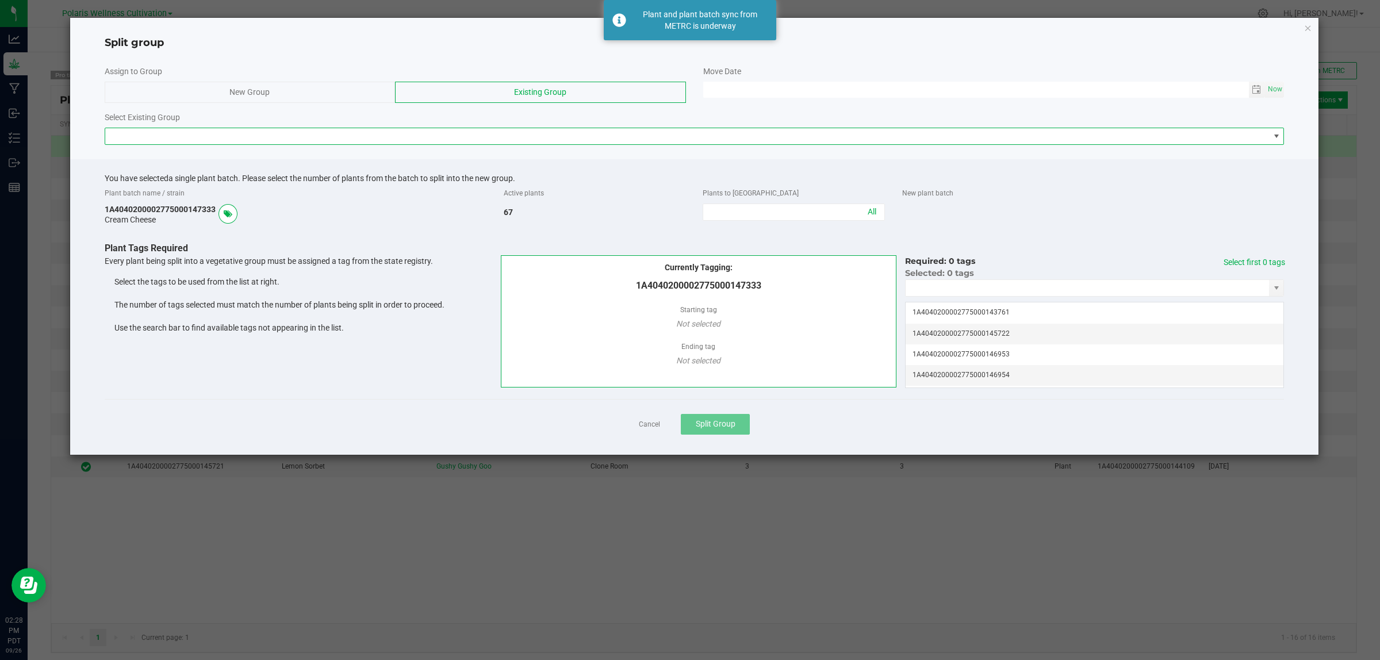
click at [546, 137] on span at bounding box center [687, 136] width 1164 height 16
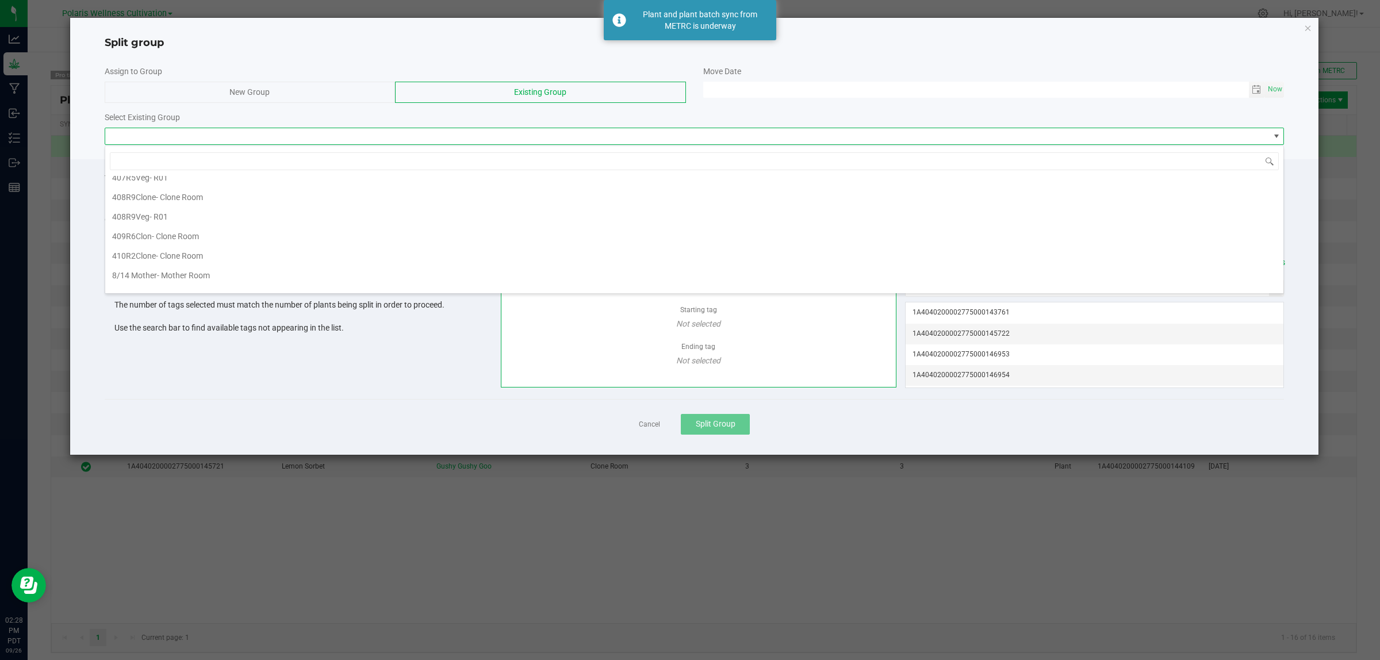
scroll to position [72, 0]
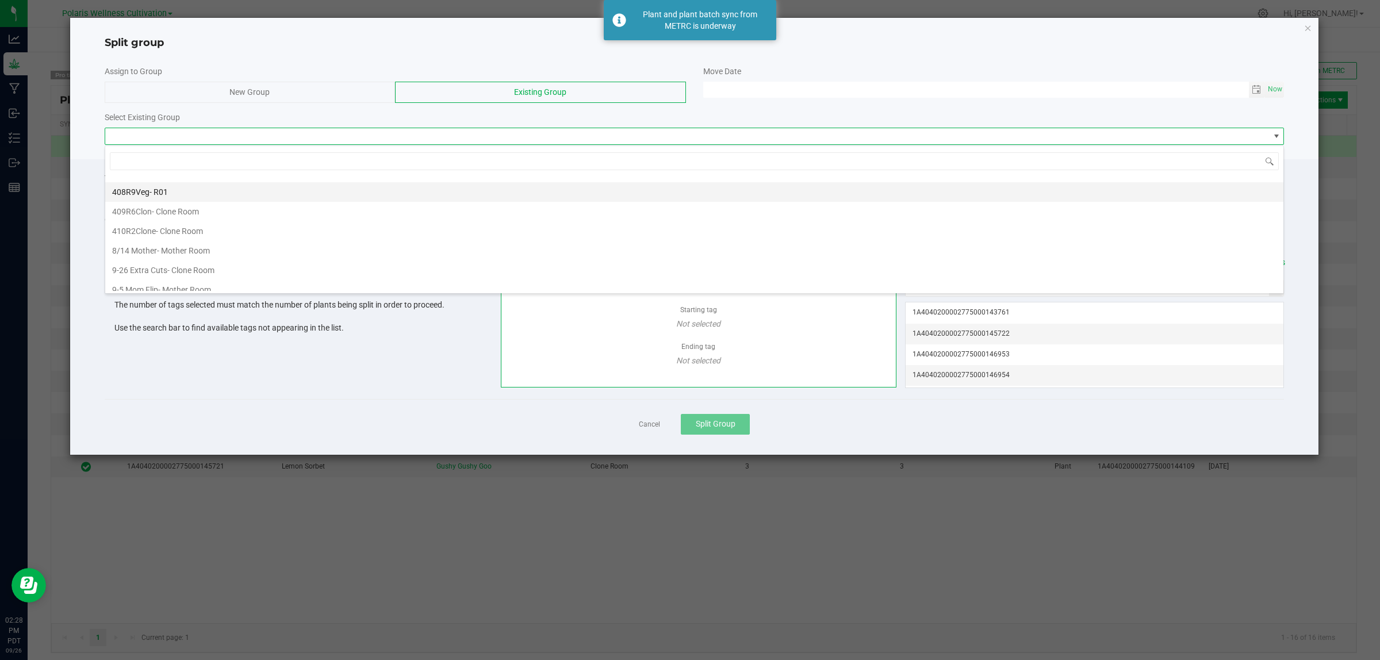
click at [142, 194] on span "408R9Veg" at bounding box center [130, 191] width 37 height 9
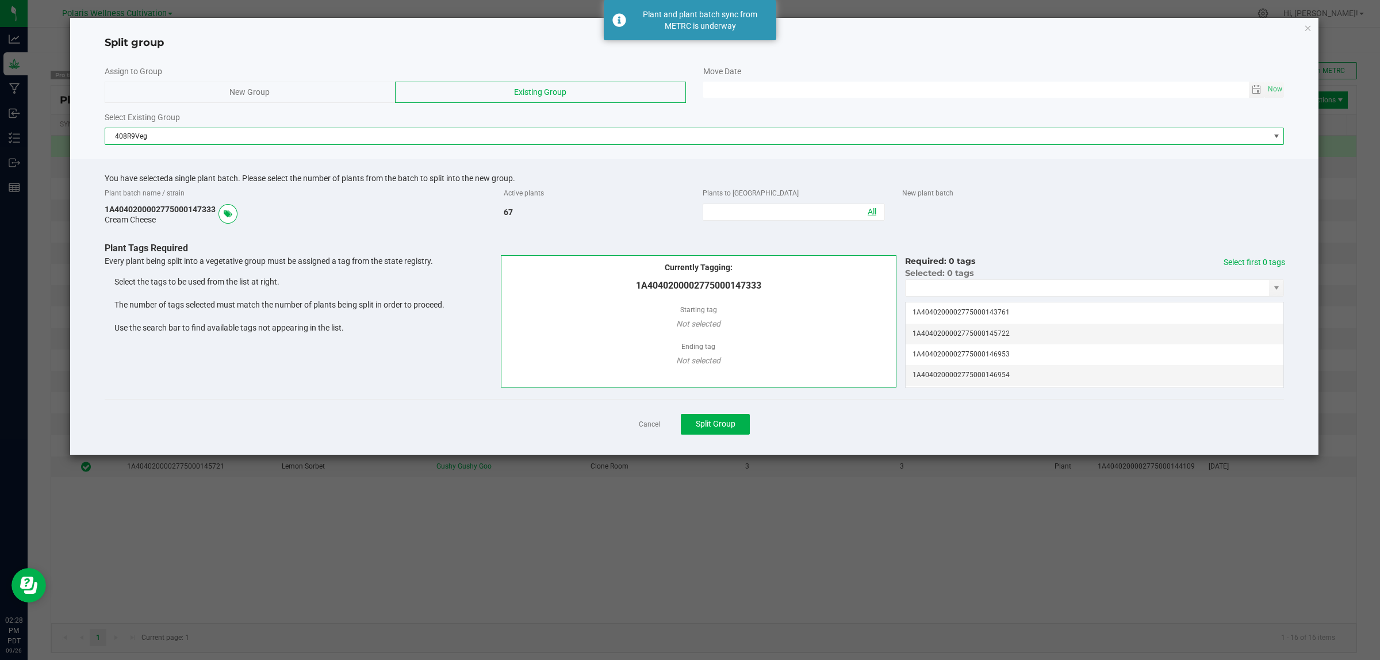
click at [875, 216] on link "All" at bounding box center [872, 211] width 9 height 9
type input "67"
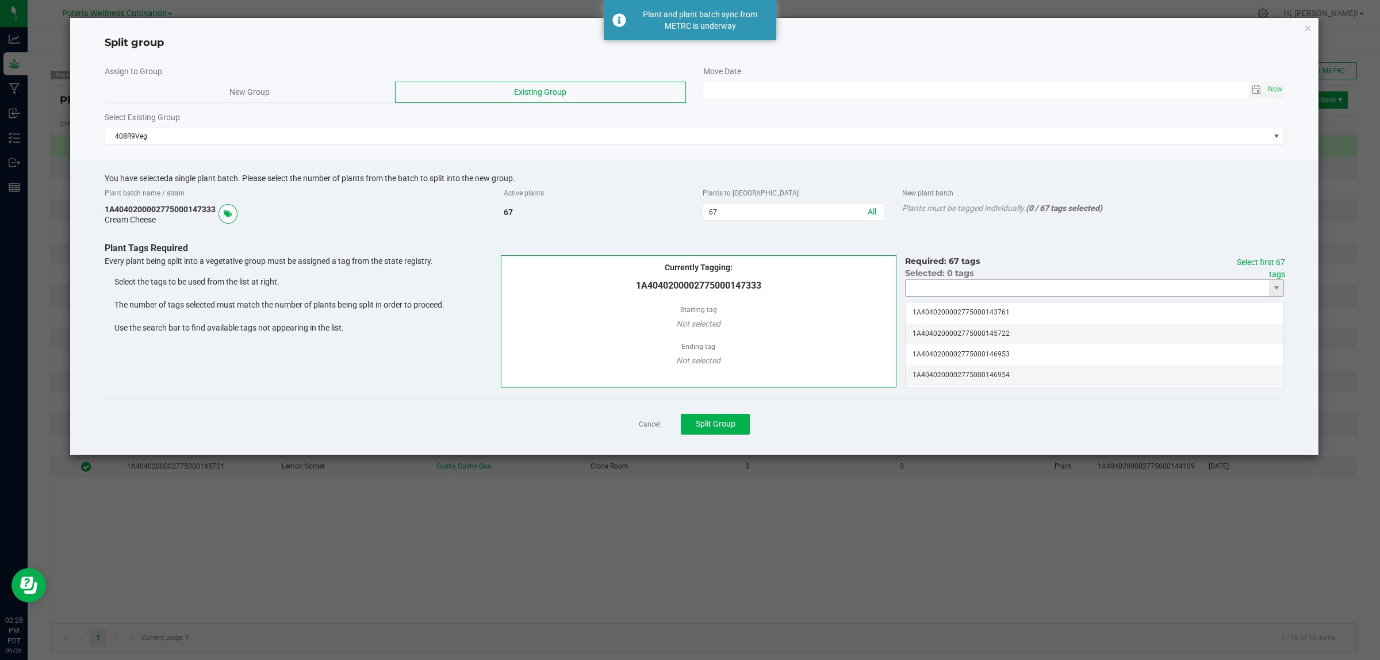
click at [1015, 289] on input "NO DATA FOUND" at bounding box center [1087, 288] width 363 height 16
click at [1016, 309] on li "1A4040200002775000146953" at bounding box center [1095, 311] width 378 height 20
type input "1A4040200002775000146953"
click at [1266, 260] on link "Select first 67 tags" at bounding box center [1261, 268] width 48 height 21
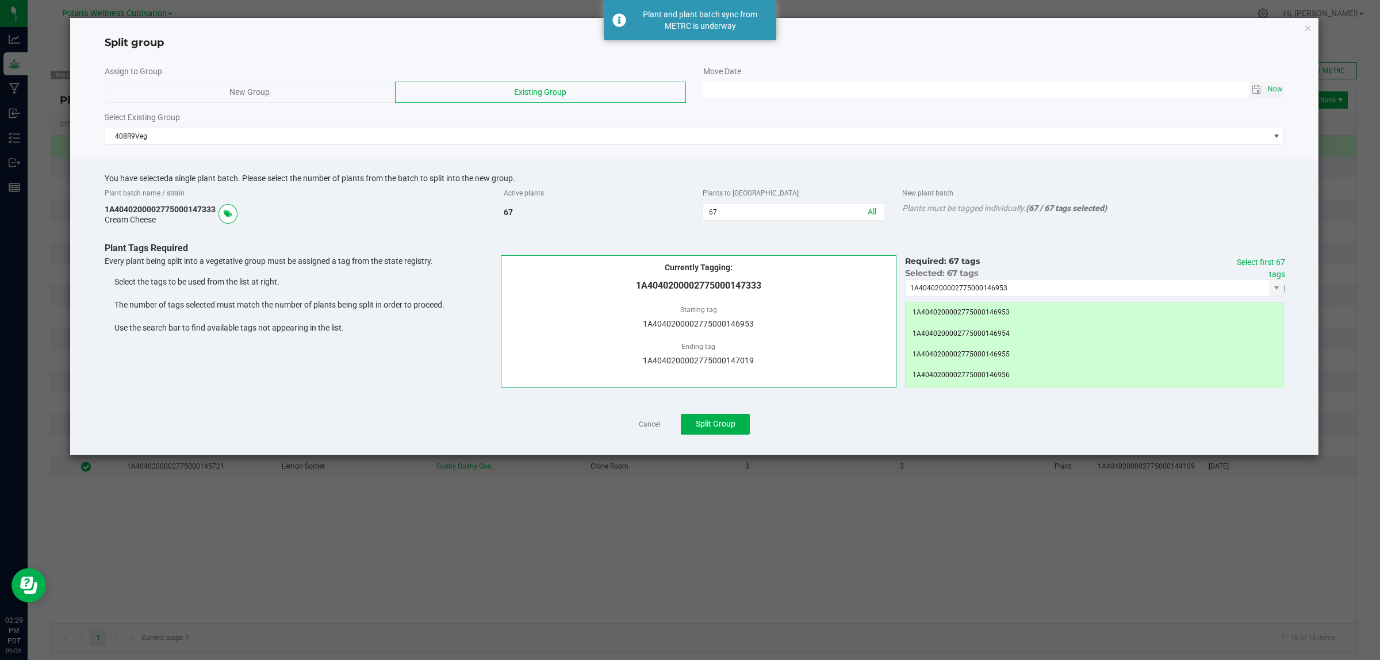
click at [1277, 89] on span "Now" at bounding box center [1276, 89] width 20 height 17
type input "[DATE] 02:29 PM"
click at [729, 426] on span "Split Group" at bounding box center [716, 423] width 40 height 9
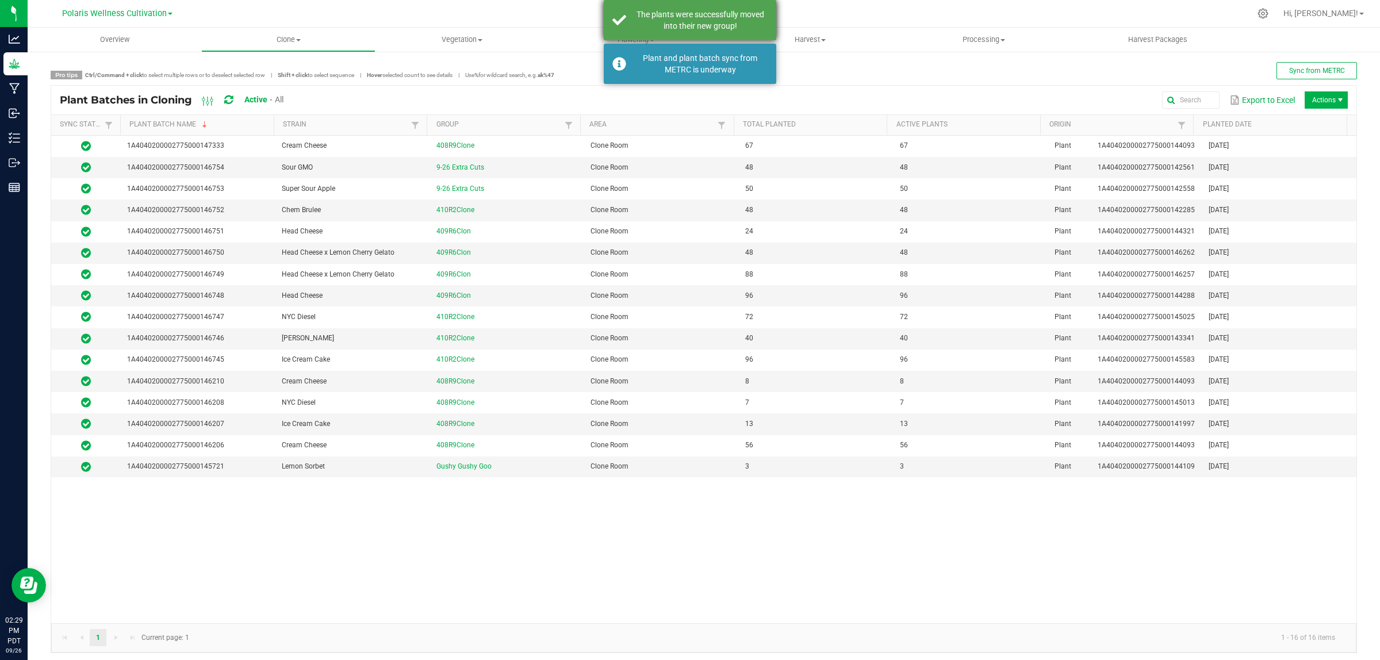
click at [692, 17] on div "The plants were successfully moved into their new group!" at bounding box center [700, 20] width 135 height 23
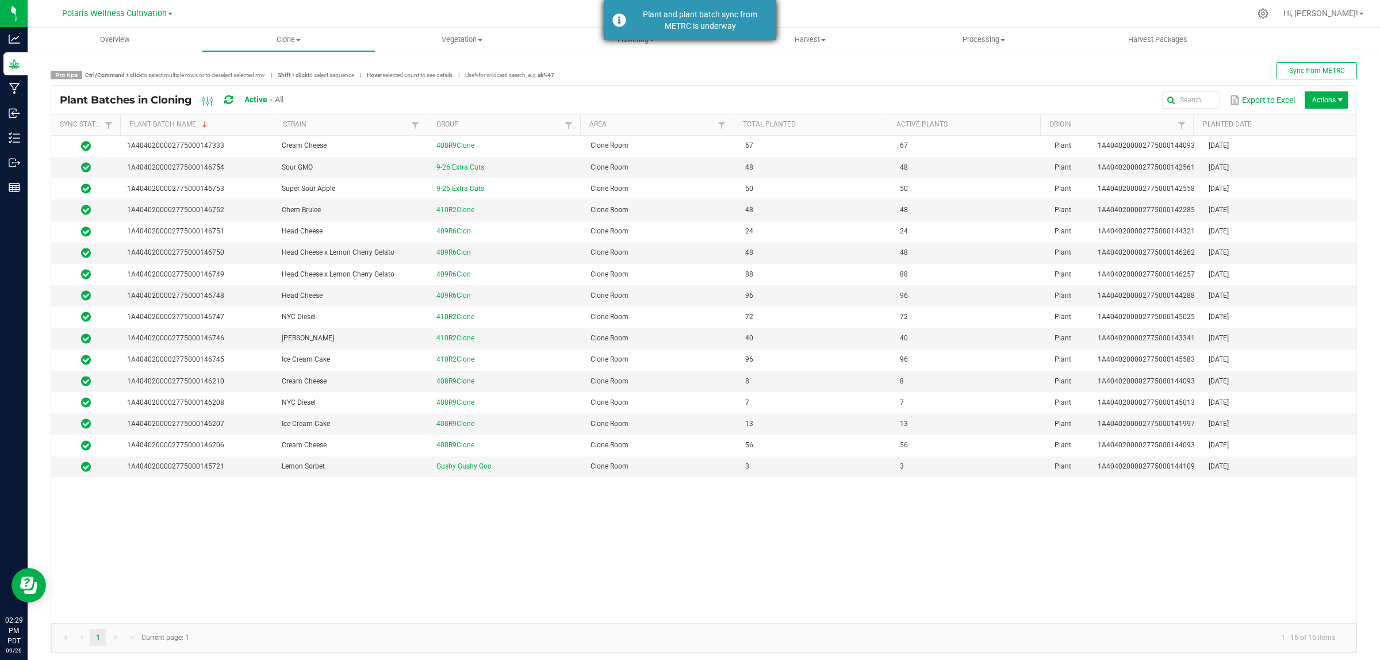
click at [692, 21] on div "Plant and plant batch sync from METRC is underway" at bounding box center [700, 20] width 135 height 23
click at [288, 36] on span "Clone" at bounding box center [288, 40] width 173 height 10
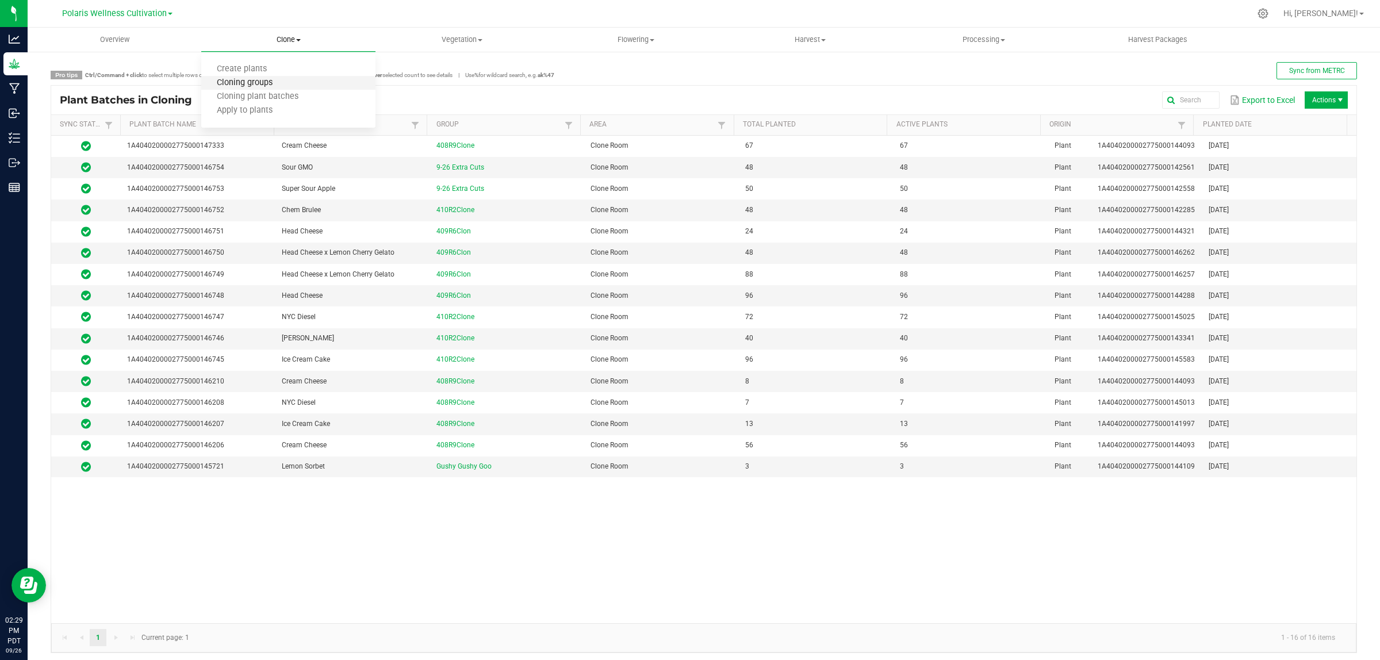
click at [268, 79] on span "Cloning groups" at bounding box center [244, 83] width 87 height 10
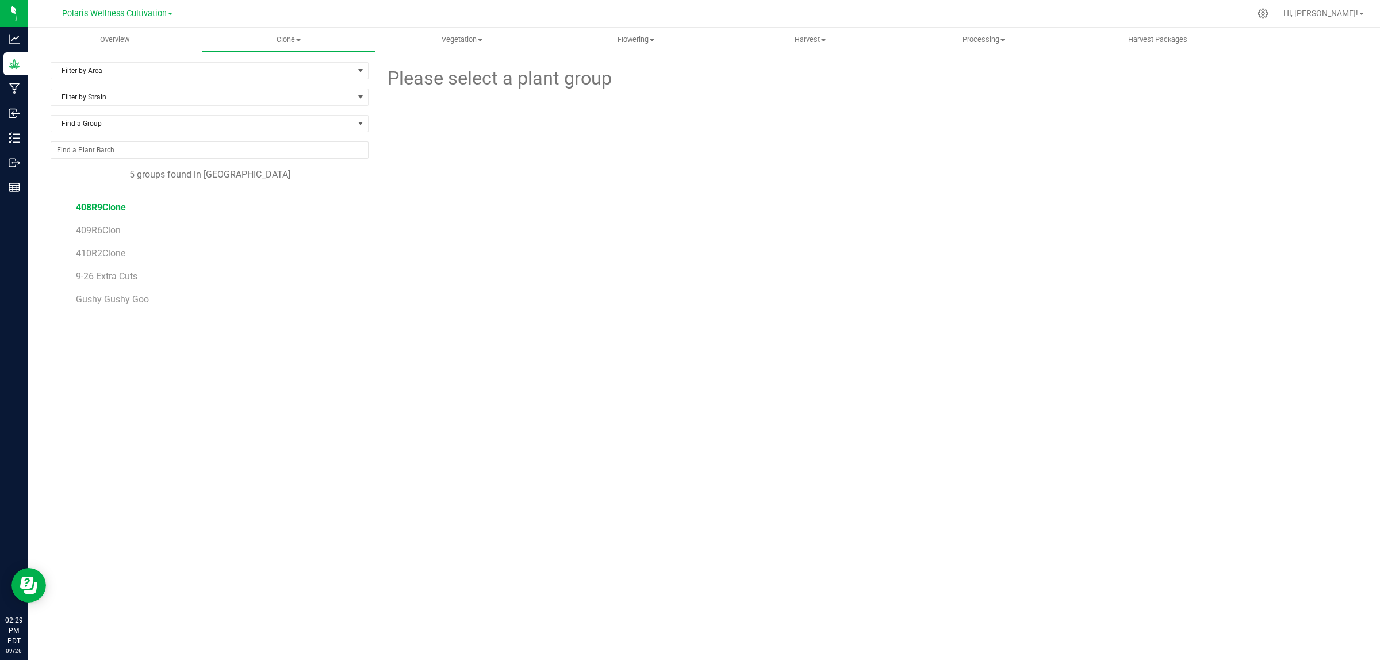
click at [110, 207] on span "408R9Clone" at bounding box center [101, 207] width 50 height 11
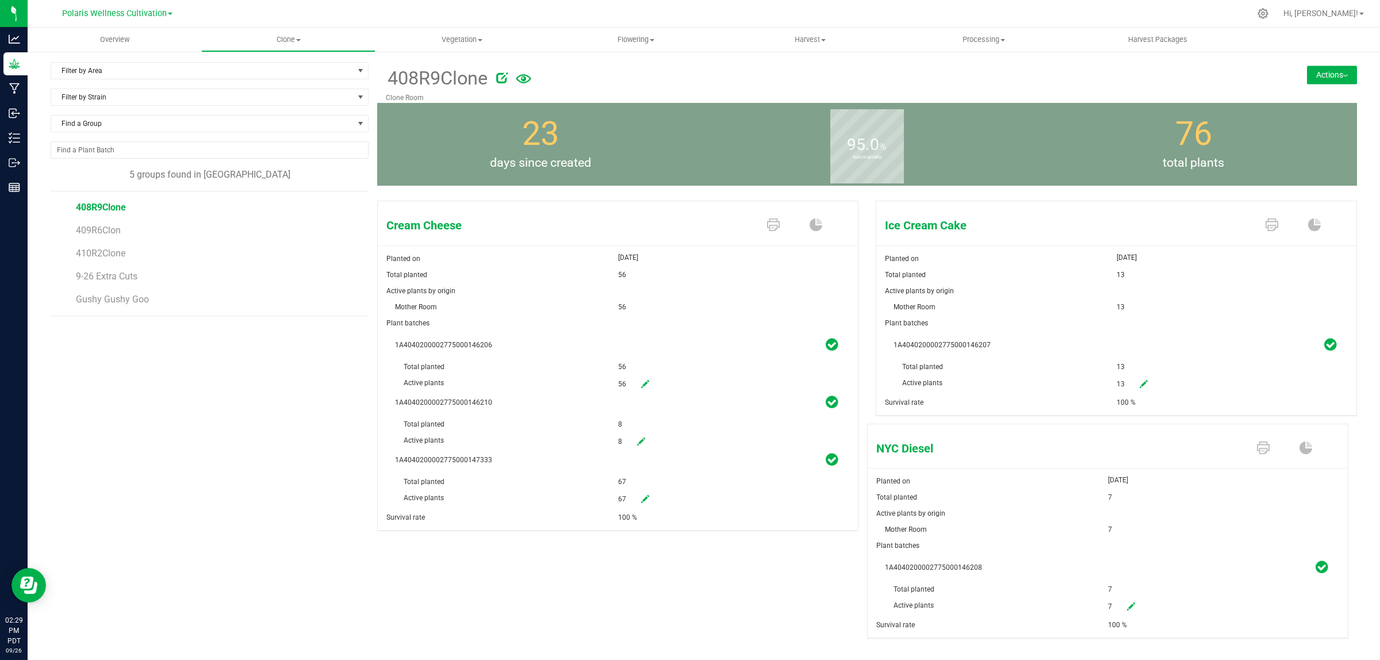
click at [1331, 70] on button "Actions" at bounding box center [1332, 75] width 50 height 18
click at [1294, 128] on span "Split group" at bounding box center [1294, 129] width 34 height 8
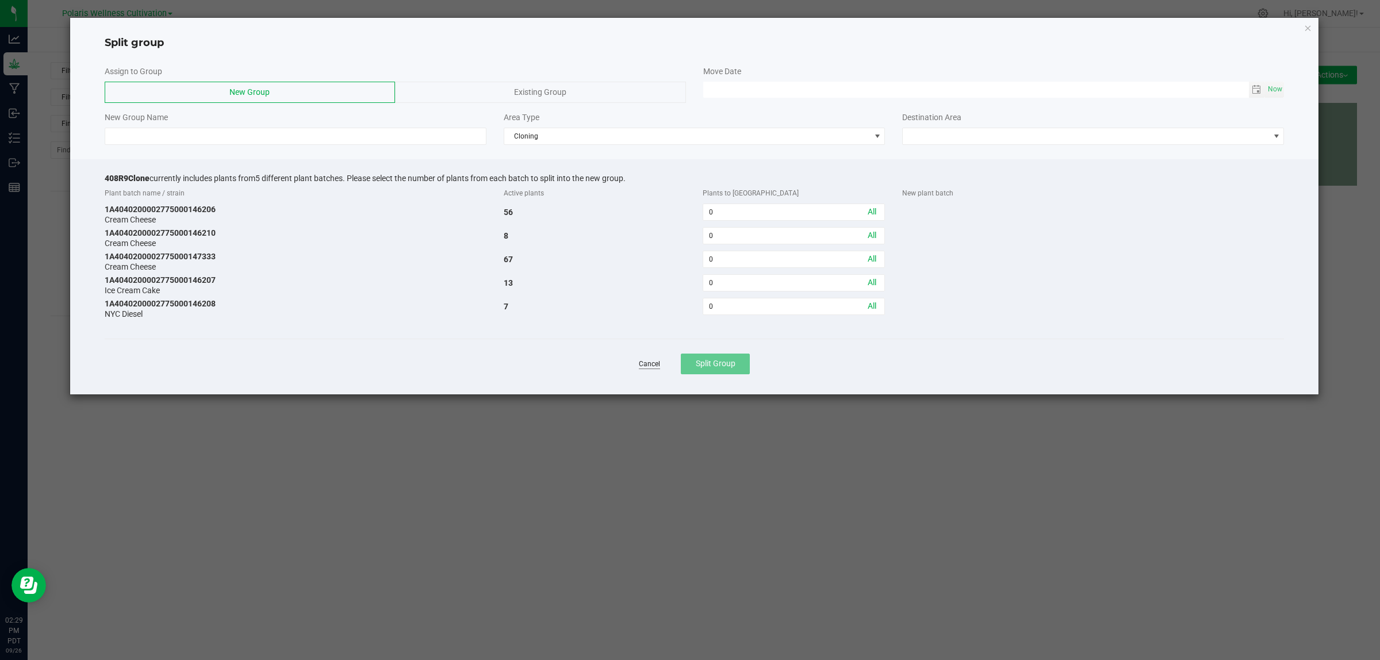
click at [650, 362] on link "Cancel" at bounding box center [649, 364] width 21 height 10
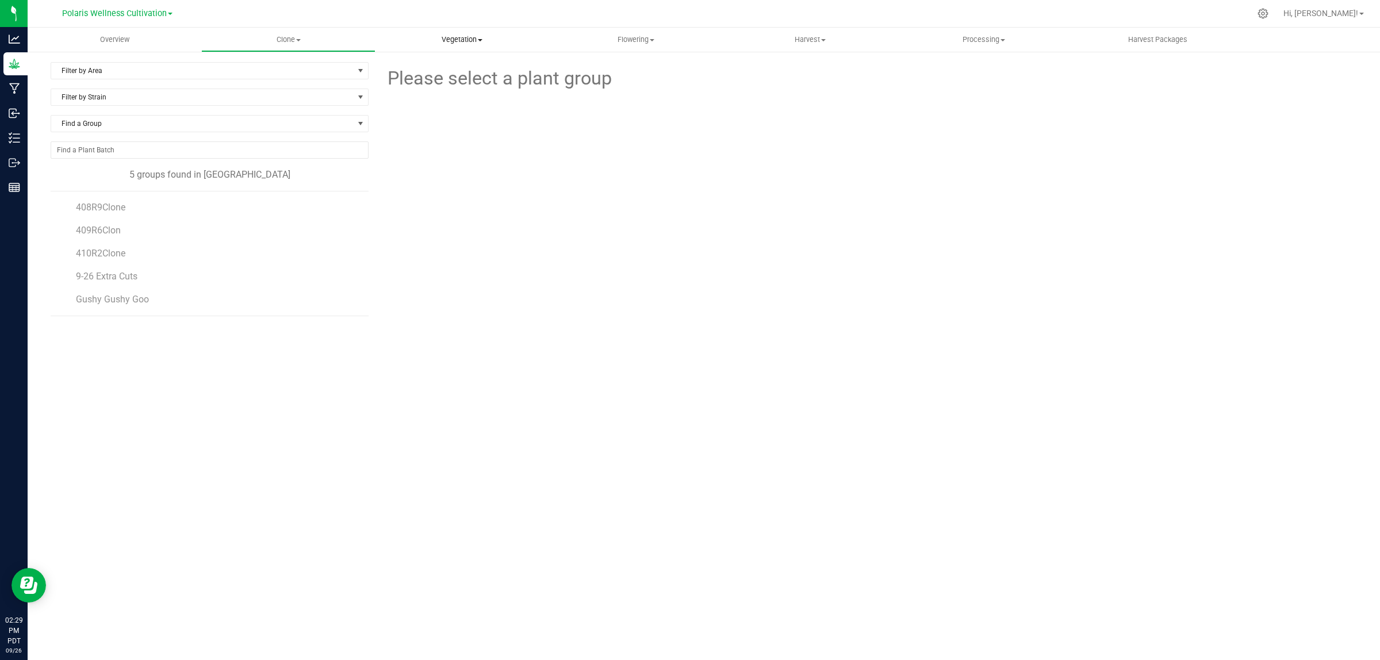
click at [457, 35] on span "Vegetation" at bounding box center [462, 40] width 173 height 10
click at [439, 64] on span "Veg groups" at bounding box center [411, 69] width 73 height 10
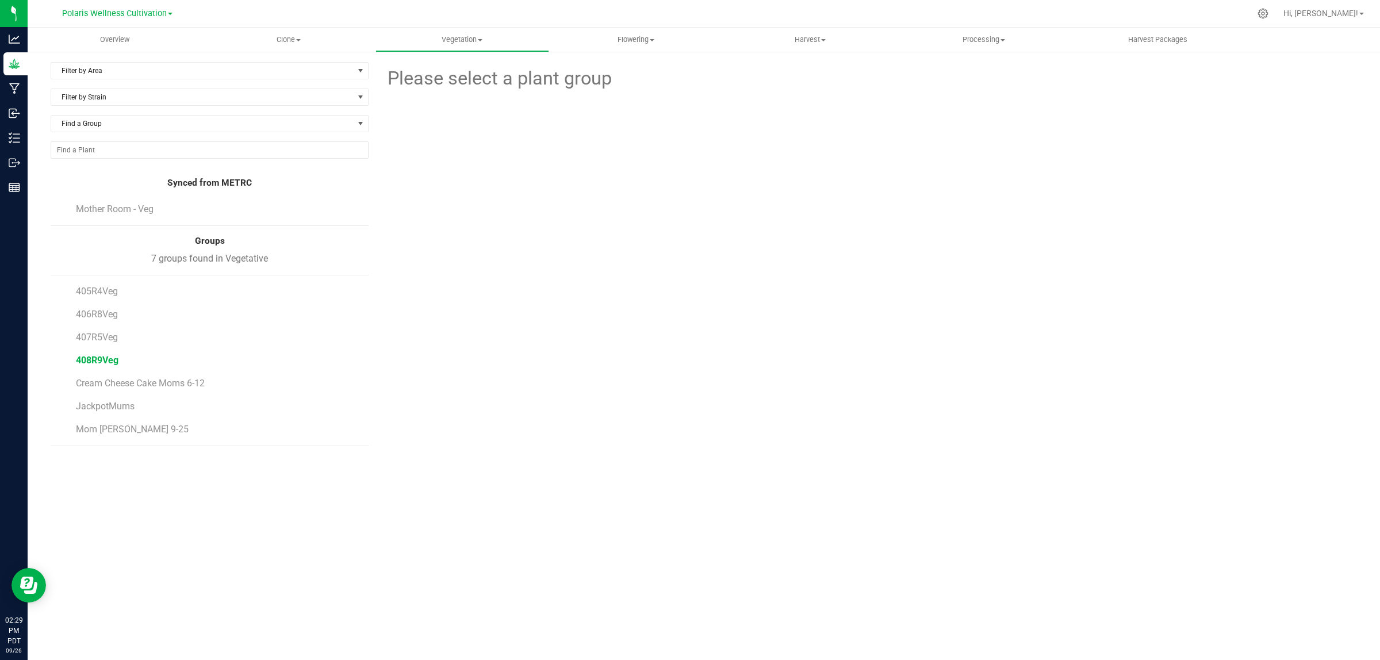
click at [95, 362] on span "408R9Veg" at bounding box center [97, 360] width 43 height 11
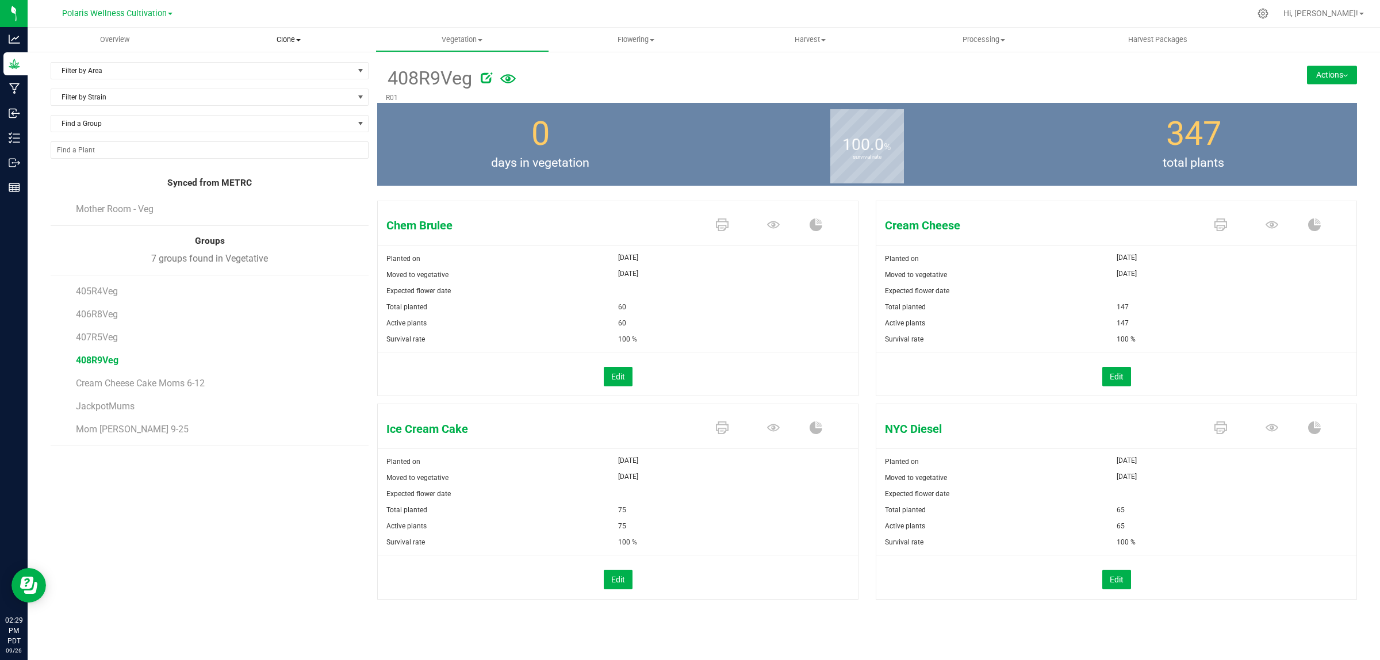
click at [289, 39] on span "Clone" at bounding box center [288, 40] width 173 height 10
click at [259, 83] on span "Cloning groups" at bounding box center [244, 83] width 87 height 10
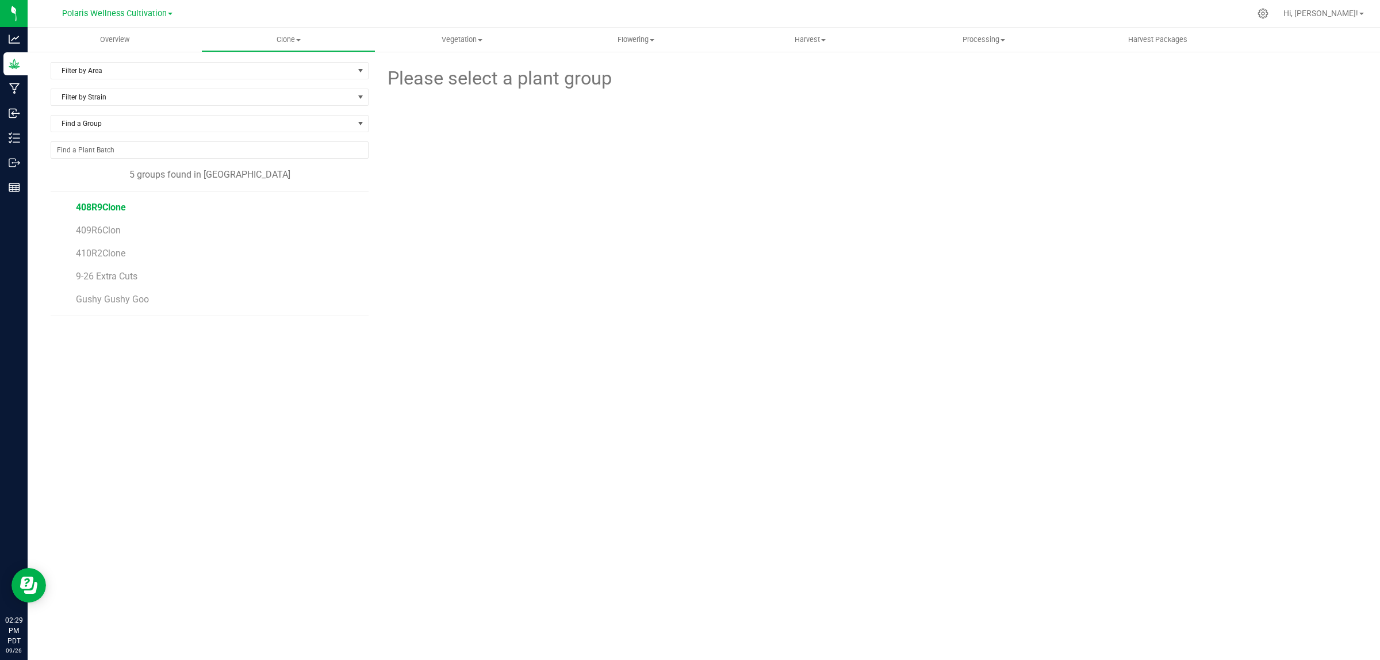
click at [102, 207] on span "408R9Clone" at bounding box center [101, 207] width 50 height 11
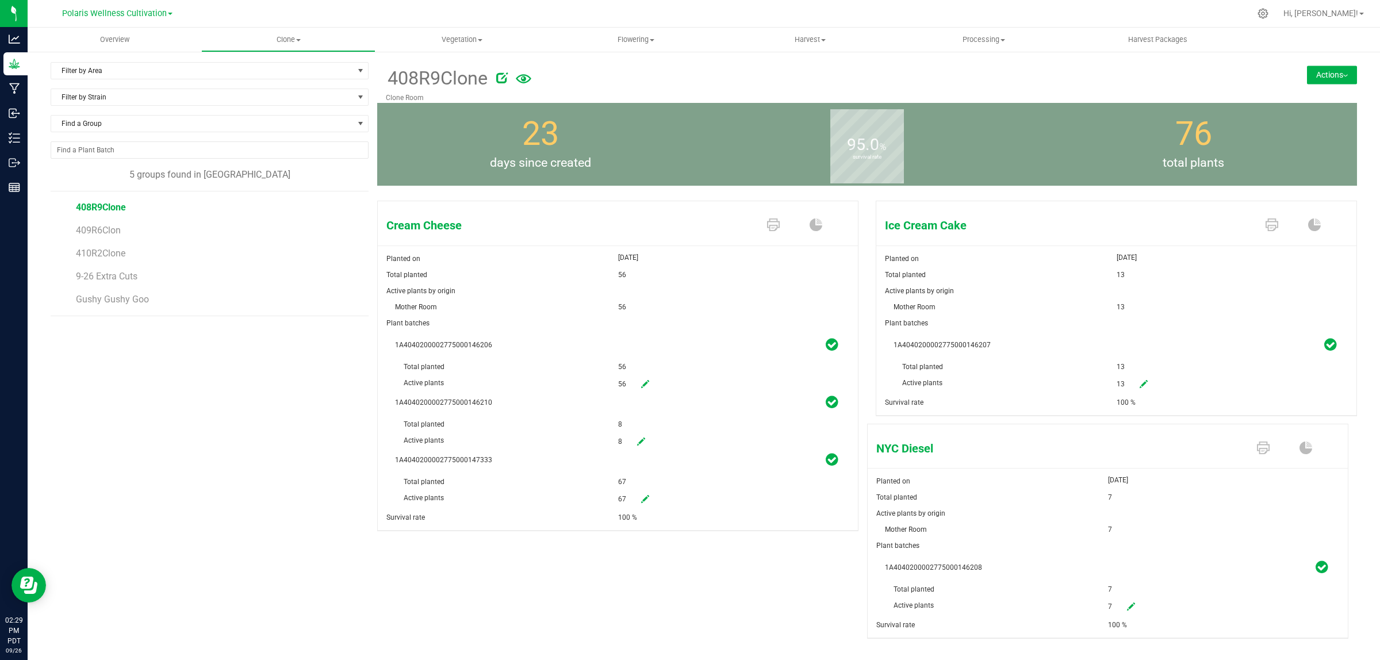
click at [1140, 384] on icon at bounding box center [1144, 384] width 8 height 8
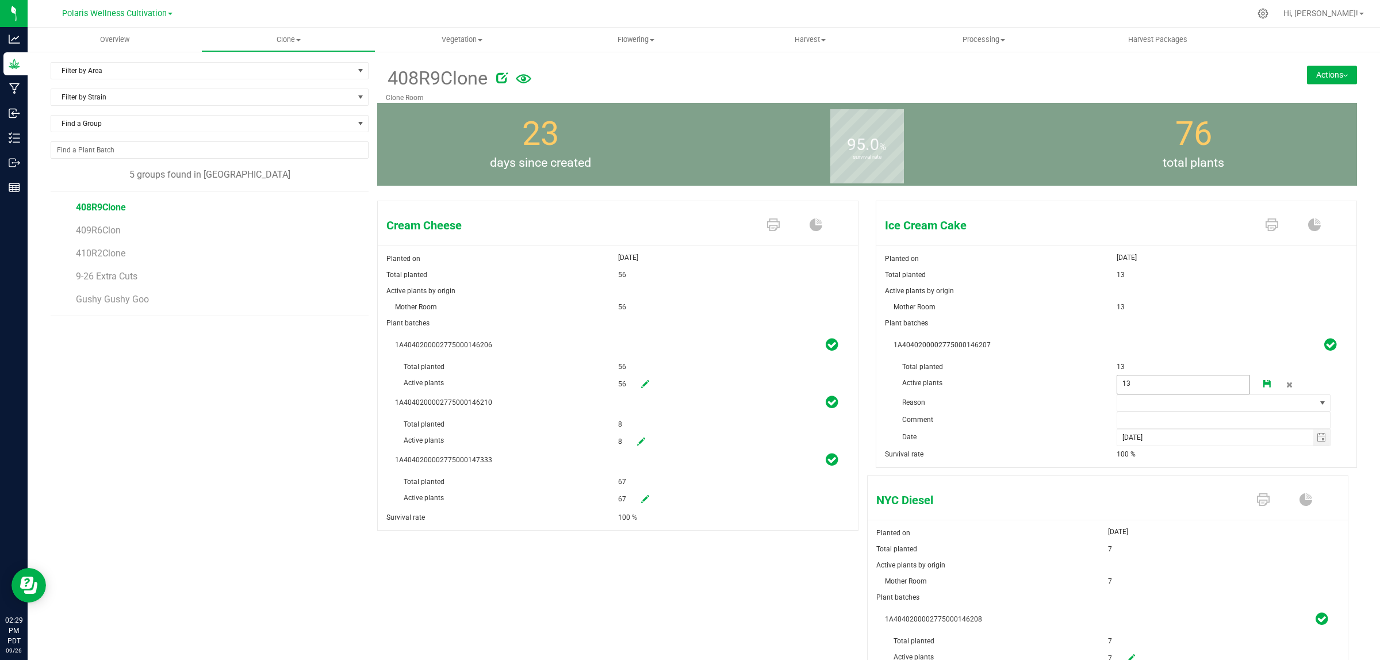
click at [1124, 387] on span "13 13" at bounding box center [1184, 385] width 134 height 20
click at [1124, 387] on input "13" at bounding box center [1183, 383] width 133 height 16
type input "0"
click at [1129, 405] on span at bounding box center [1216, 403] width 199 height 16
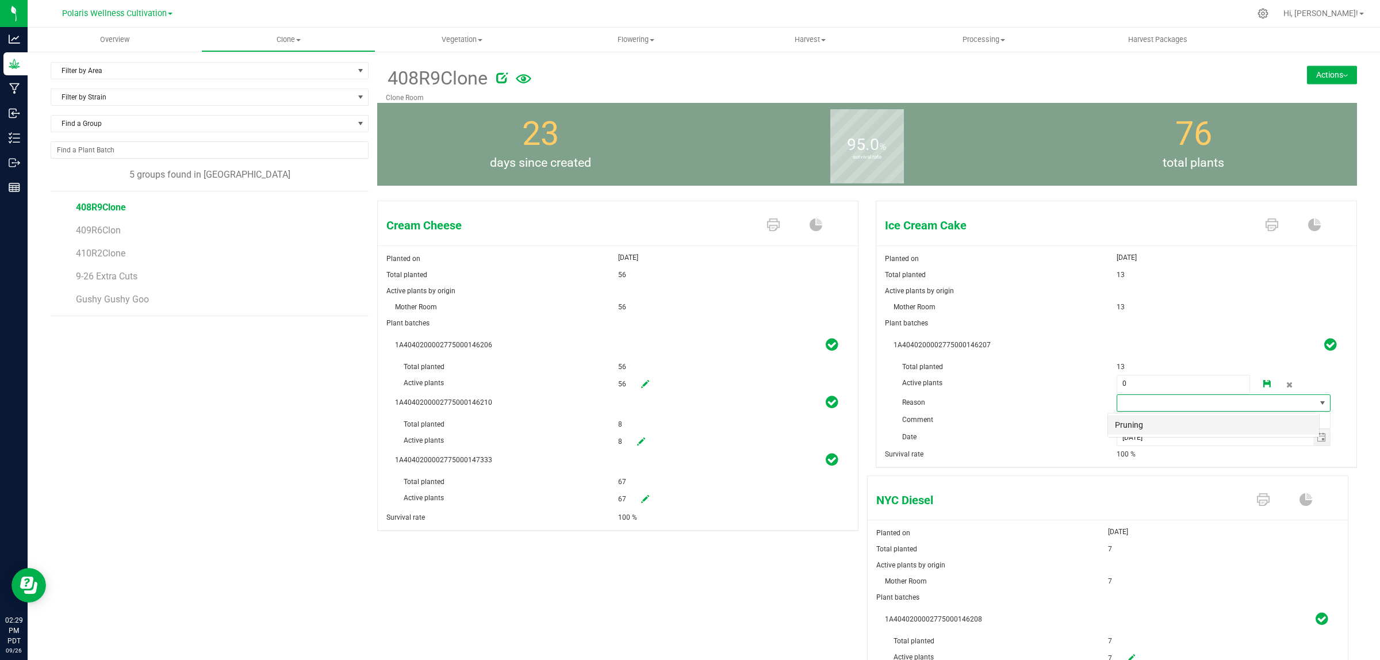
scroll to position [18, 212]
click at [1137, 426] on li "Pruning" at bounding box center [1213, 425] width 211 height 20
click at [1136, 426] on input "text" at bounding box center [1224, 420] width 214 height 17
type input "extra"
click at [1263, 382] on icon at bounding box center [1267, 384] width 8 height 8
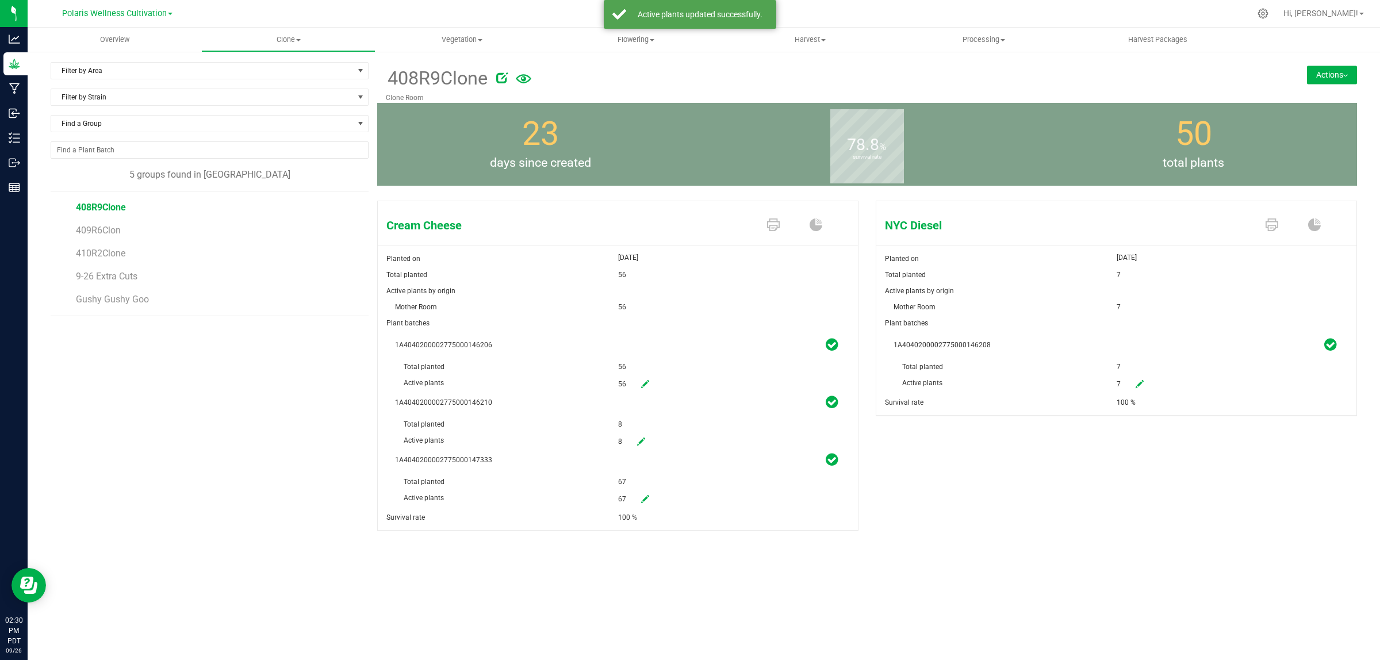
click at [1136, 385] on icon at bounding box center [1140, 384] width 8 height 8
click at [1134, 386] on span "7 7" at bounding box center [1184, 385] width 134 height 20
click at [1134, 386] on input "7" at bounding box center [1183, 383] width 133 height 16
type input "0"
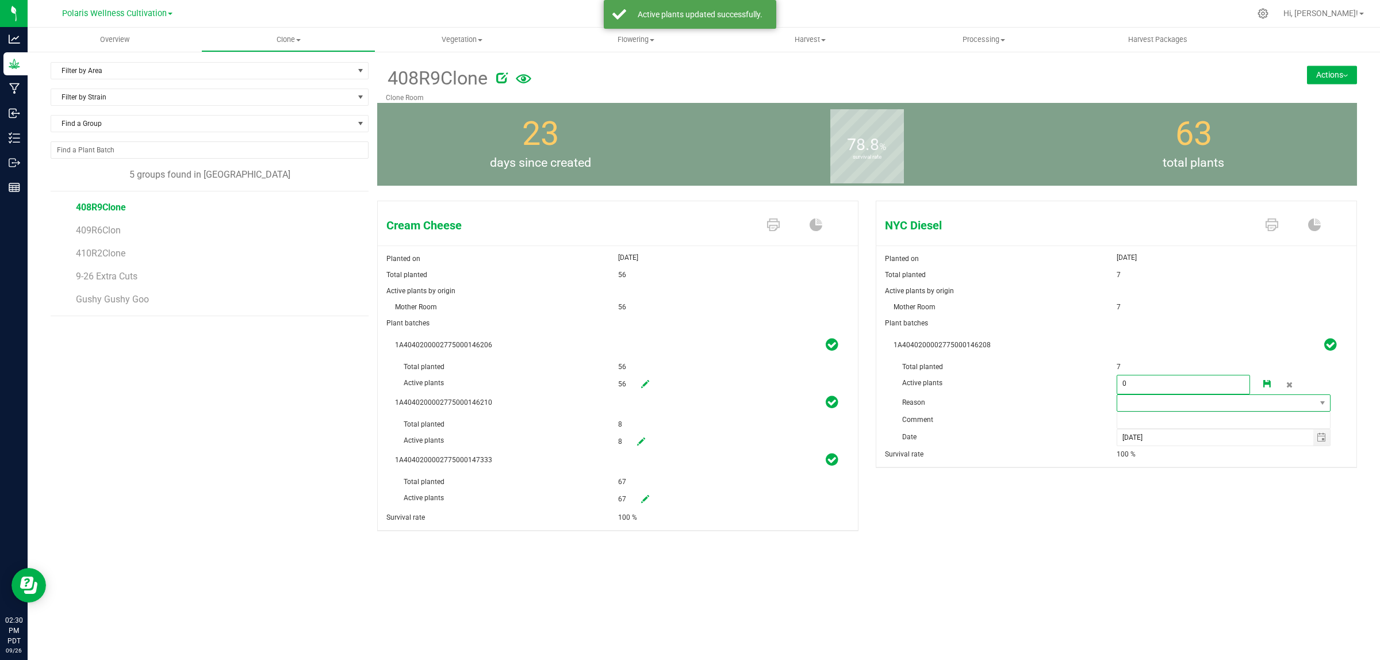
click at [1177, 407] on span at bounding box center [1216, 403] width 199 height 16
click at [1176, 420] on li "Pruning" at bounding box center [1223, 425] width 213 height 20
click at [1176, 420] on input "text" at bounding box center [1224, 420] width 214 height 17
type input "extra"
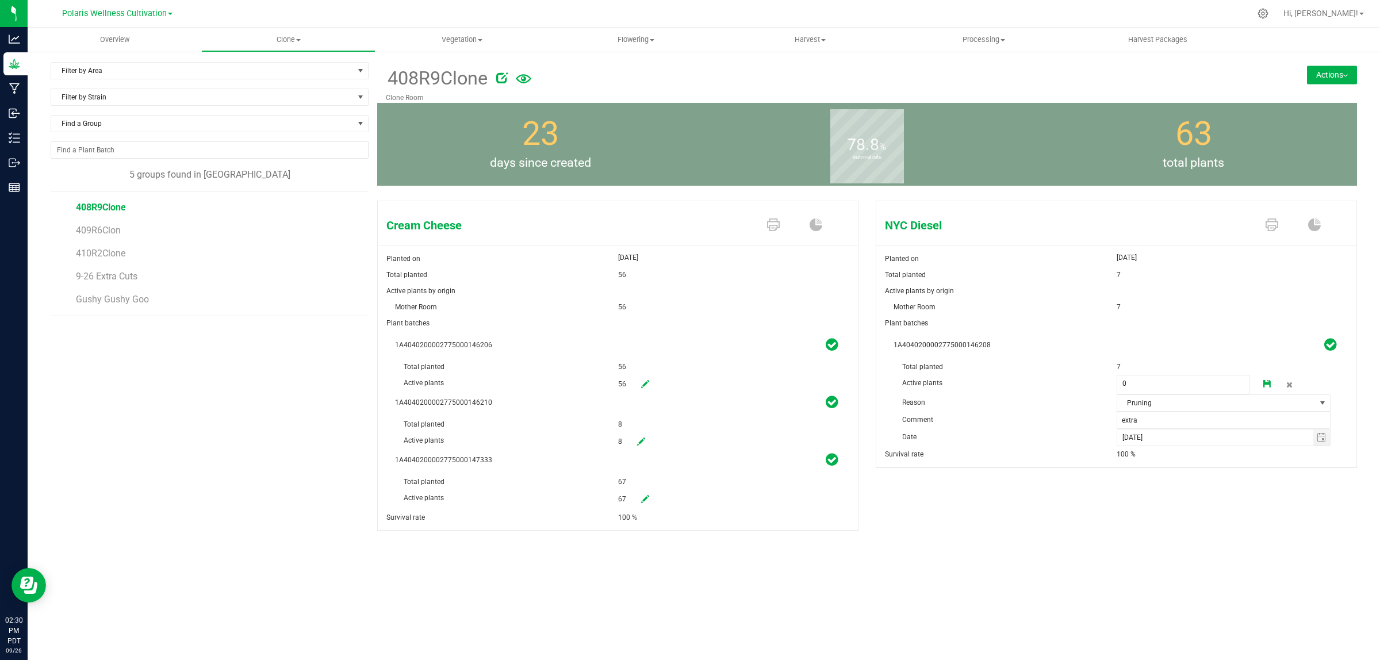
click at [1267, 383] on icon at bounding box center [1267, 384] width 8 height 8
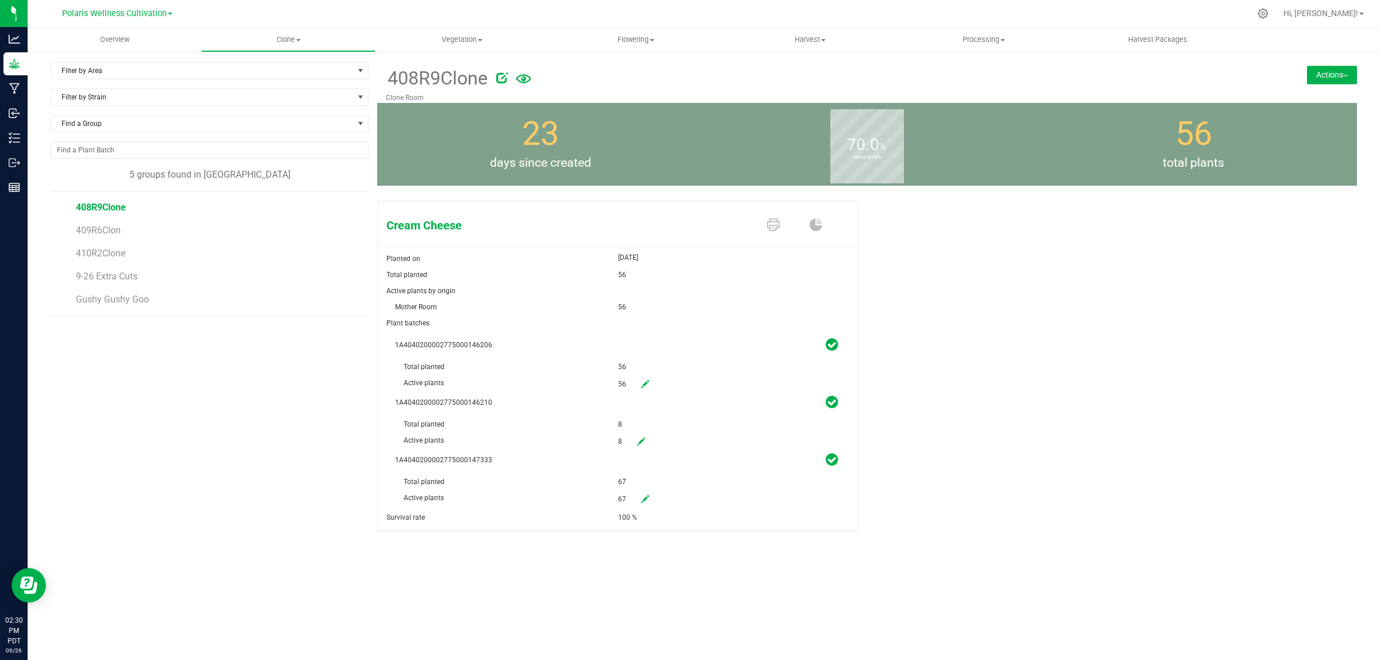
click at [1330, 76] on button "Actions" at bounding box center [1332, 75] width 50 height 18
click at [1304, 128] on span "Split group" at bounding box center [1294, 129] width 34 height 8
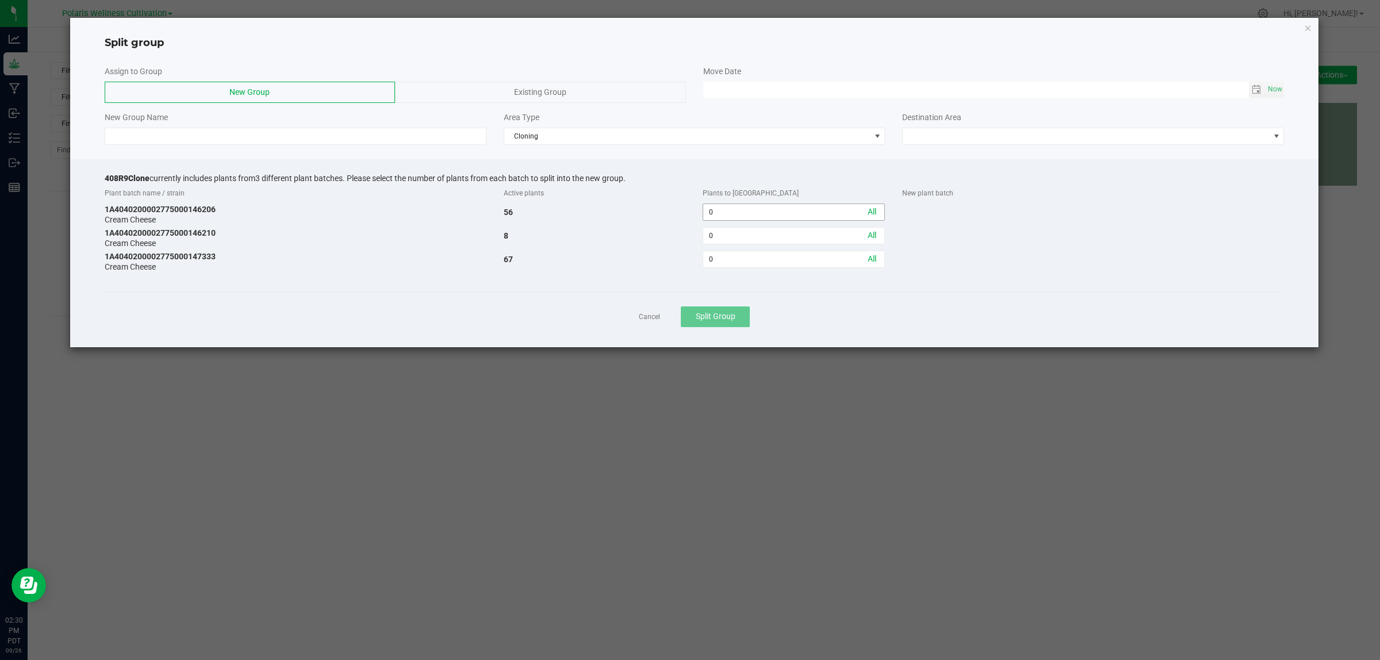
click at [785, 221] on span "0" at bounding box center [794, 212] width 182 height 17
click at [785, 214] on input "0" at bounding box center [793, 212] width 181 height 16
type input "8"
click at [562, 139] on span "Cloning" at bounding box center [687, 136] width 366 height 16
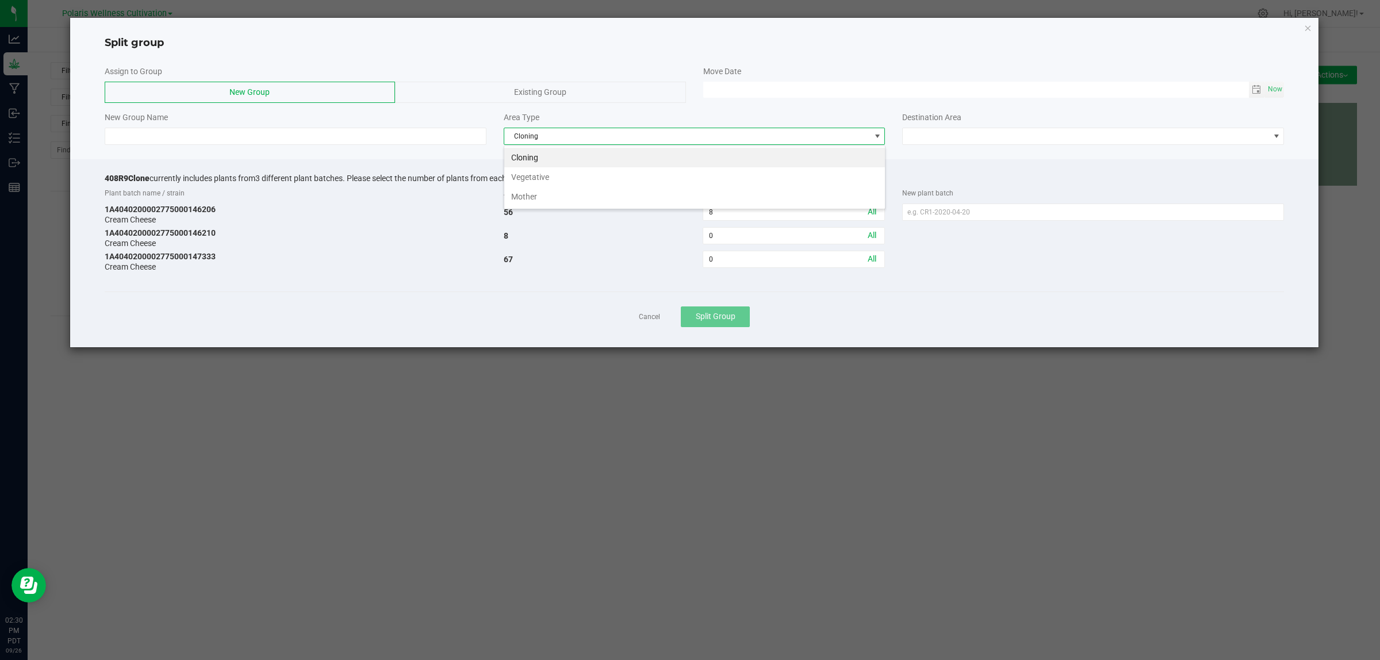
scroll to position [18, 381]
click at [545, 177] on li "Vegetative" at bounding box center [694, 177] width 381 height 20
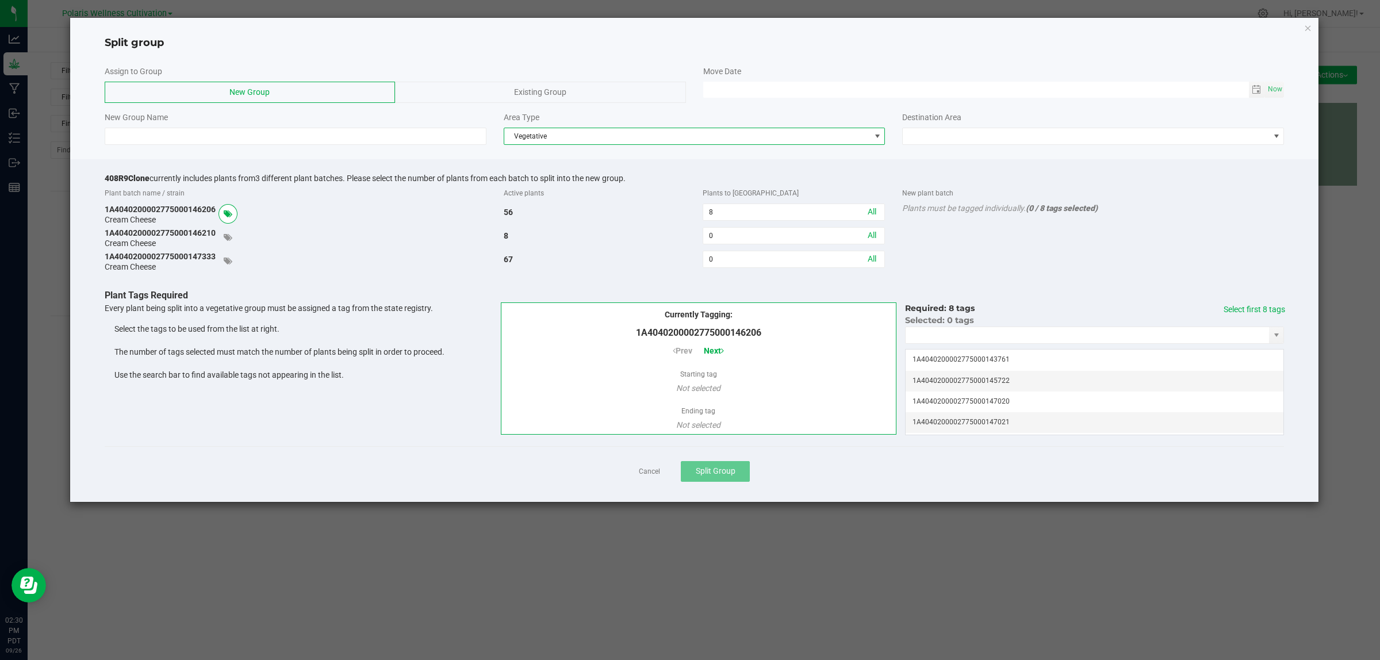
click at [539, 90] on span "Existing Group" at bounding box center [540, 91] width 52 height 9
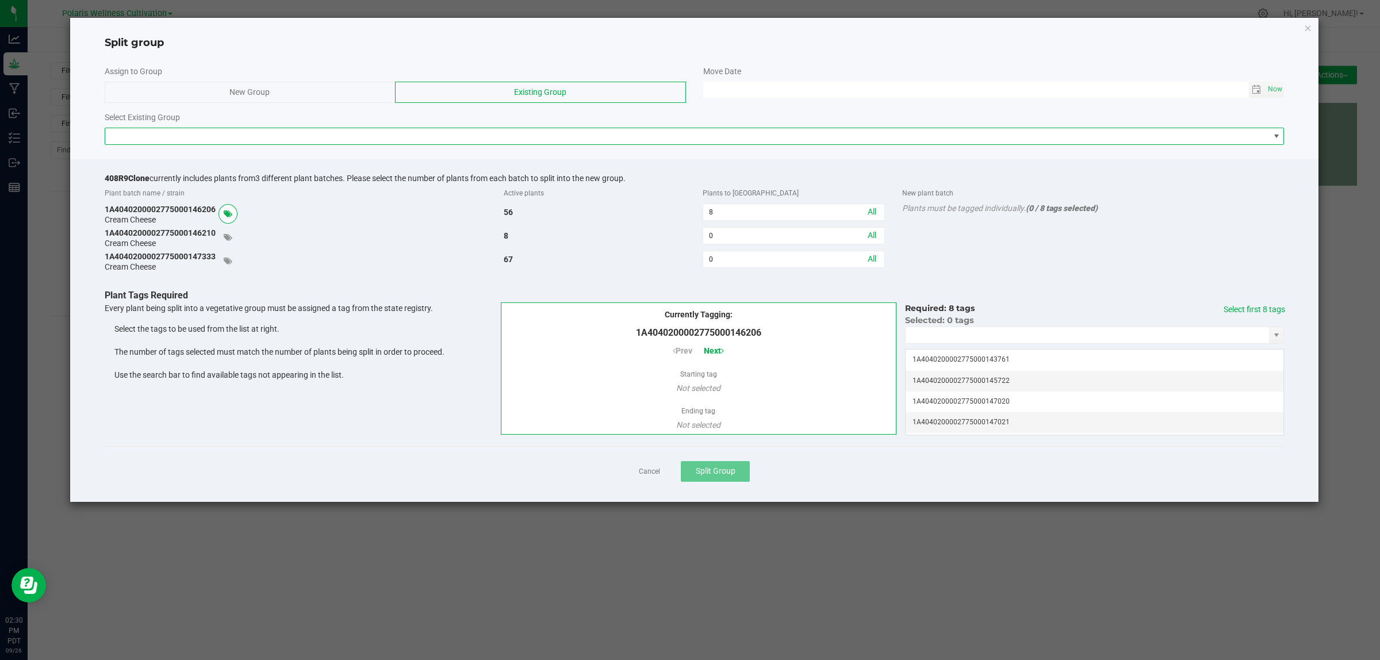
click at [503, 142] on span at bounding box center [687, 136] width 1164 height 16
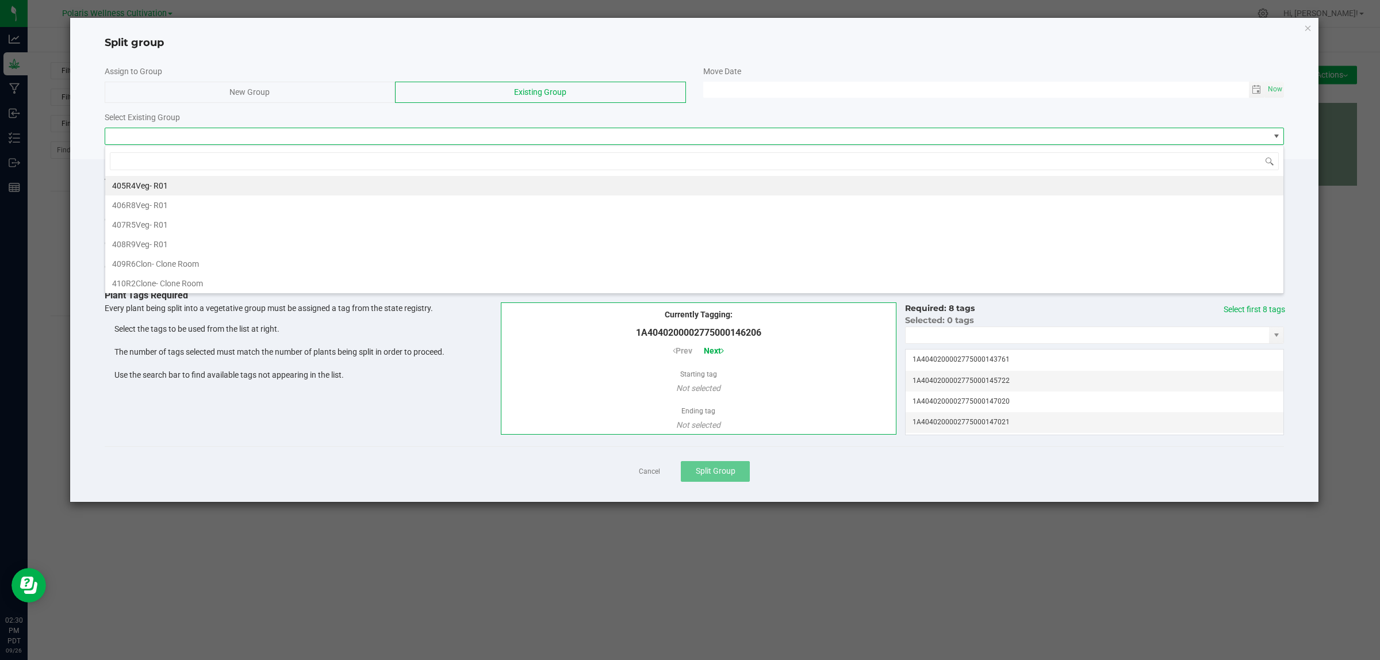
scroll to position [18, 1179]
click at [147, 243] on span "408R9Veg" at bounding box center [130, 244] width 37 height 9
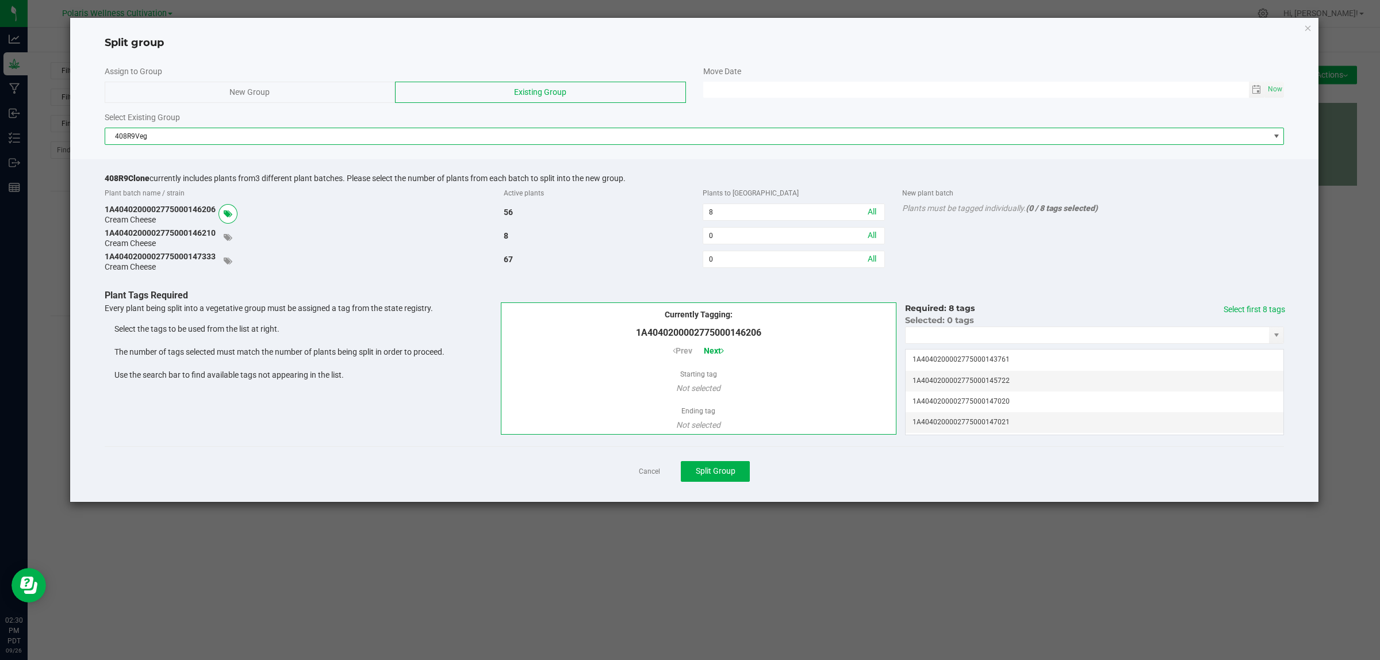
click at [1027, 348] on div "Selected: 0 tags 1A4040200002775000143761 1A4040200002775000145722 1A4040200002…" at bounding box center [1094, 358] width 379 height 87
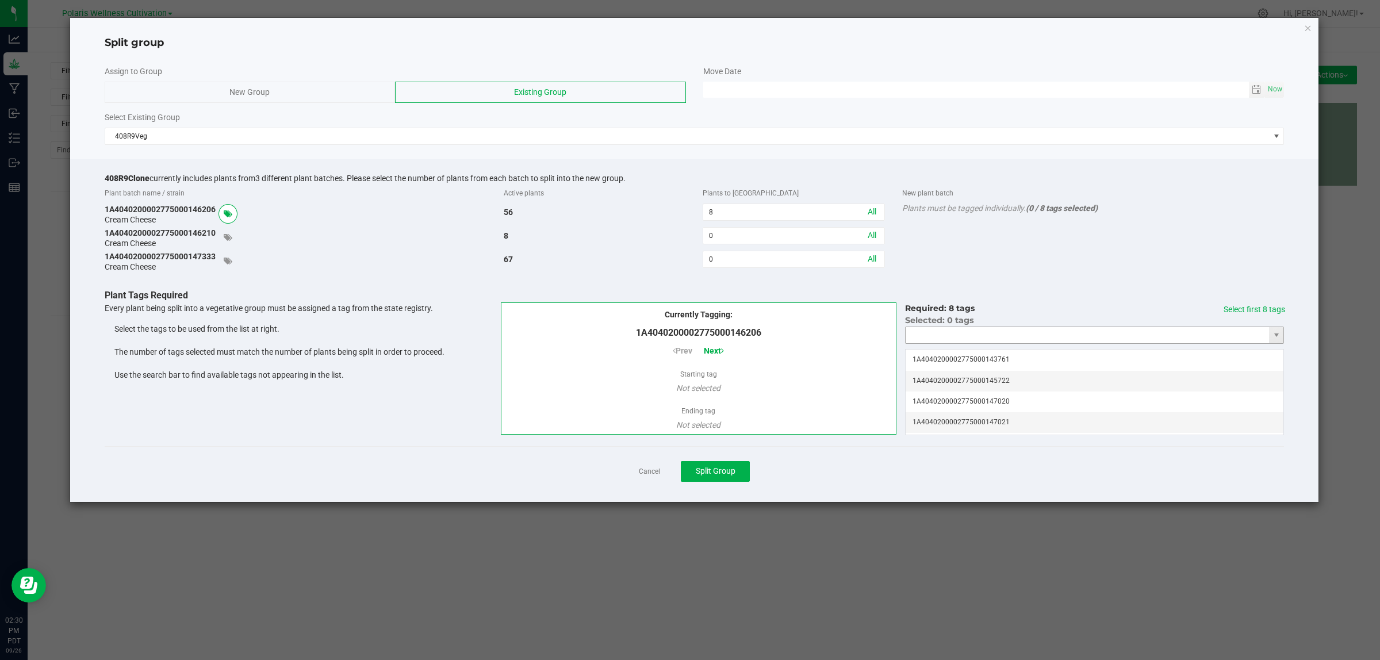
click at [1031, 342] on input "NO DATA FOUND" at bounding box center [1087, 335] width 363 height 16
click at [1018, 359] on li "1A4040200002775000147020" at bounding box center [1095, 358] width 378 height 20
type input "1A4040200002775000147020"
click at [1237, 312] on link "Select first 8 tags" at bounding box center [1255, 309] width 62 height 9
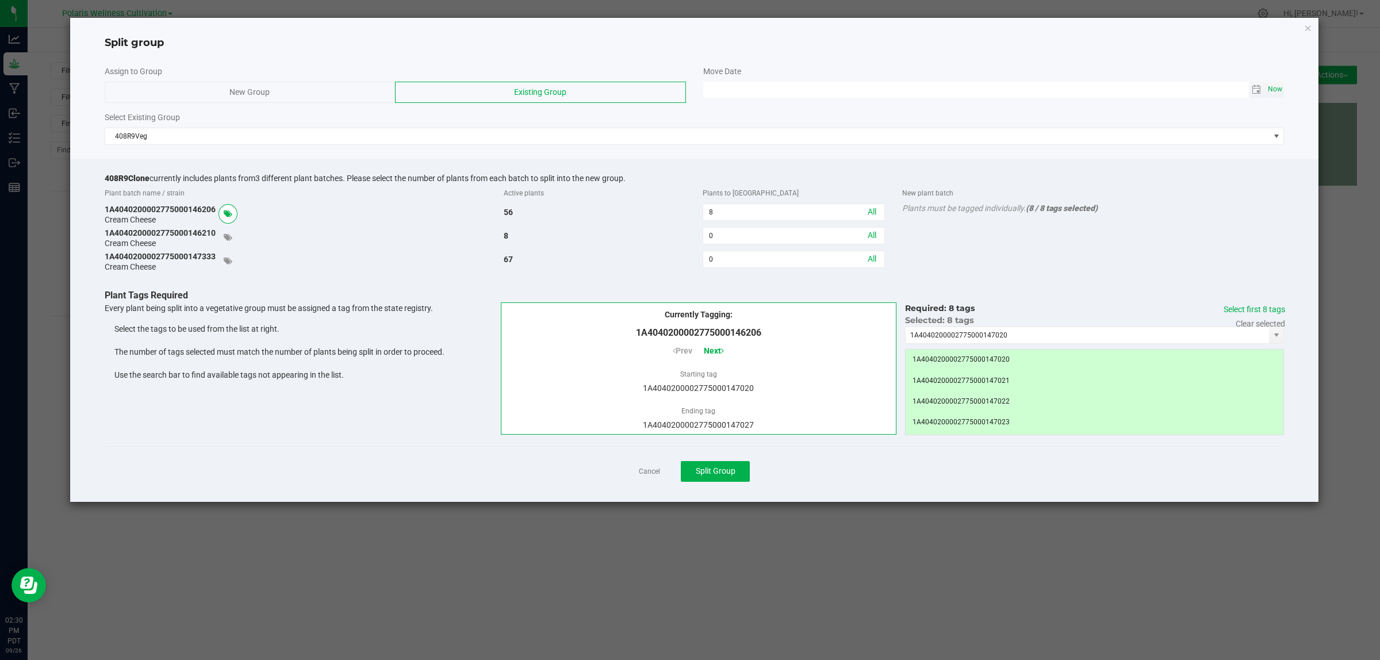
click at [1269, 87] on span "Now" at bounding box center [1276, 89] width 20 height 17
type input "[DATE] 02:30 PM"
click at [720, 473] on span "Split Group" at bounding box center [716, 470] width 40 height 9
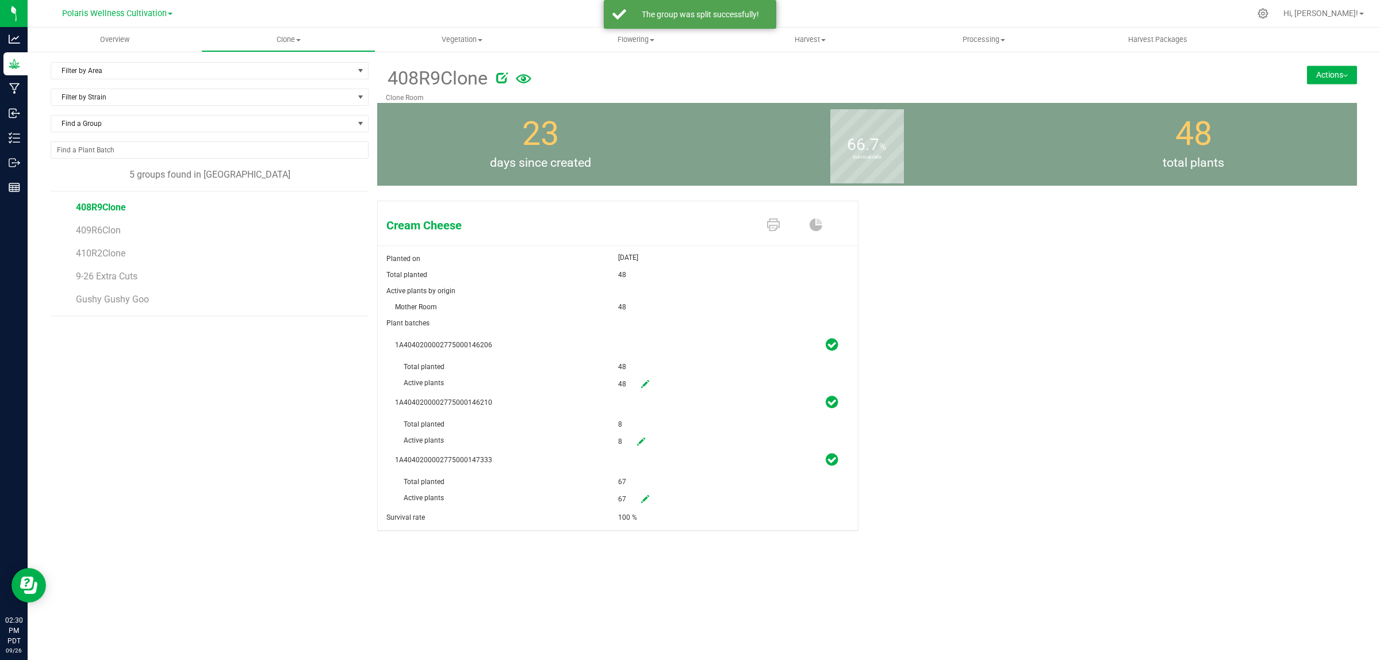
click at [642, 383] on icon at bounding box center [645, 384] width 8 height 8
click at [650, 387] on span "48 48" at bounding box center [685, 385] width 134 height 20
click at [650, 387] on input "48" at bounding box center [685, 383] width 133 height 16
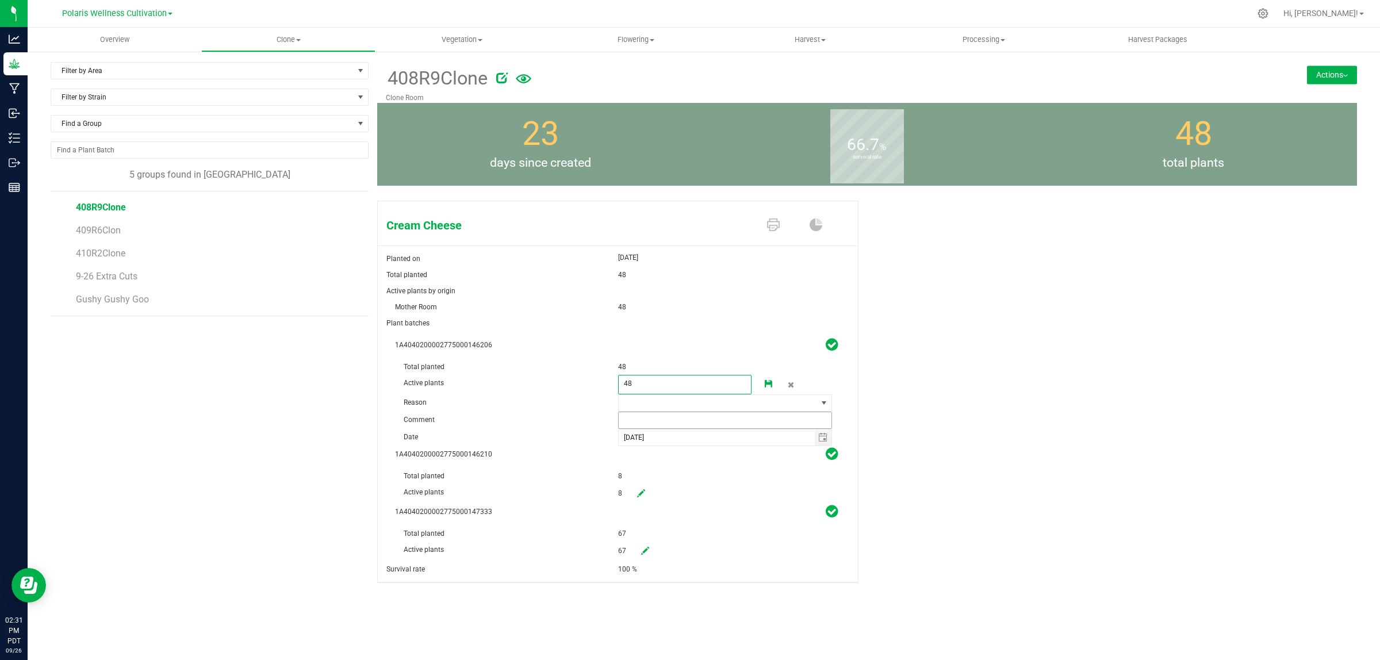
type input "0"
click at [656, 397] on span at bounding box center [718, 403] width 199 height 16
click at [654, 421] on li "Pruning" at bounding box center [724, 425] width 213 height 20
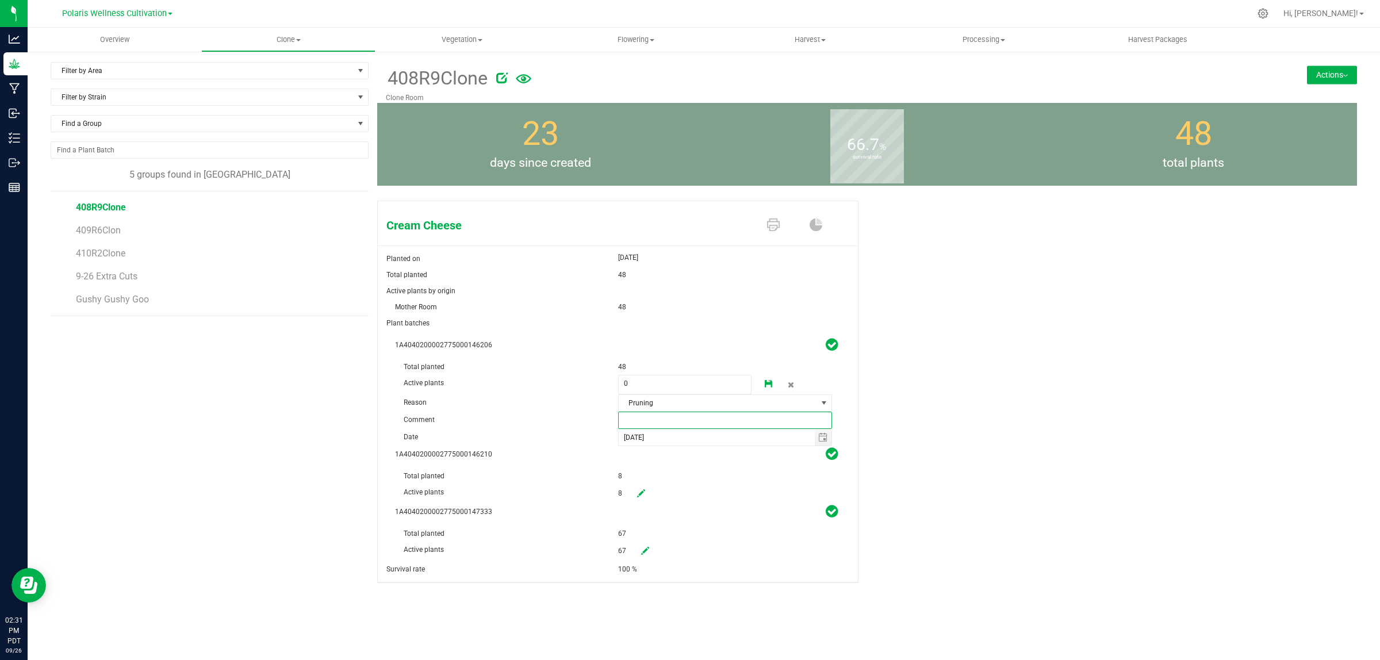
click at [653, 420] on input "text" at bounding box center [725, 420] width 214 height 17
type input "extra that werent planted"
click at [766, 384] on icon at bounding box center [769, 384] width 8 height 8
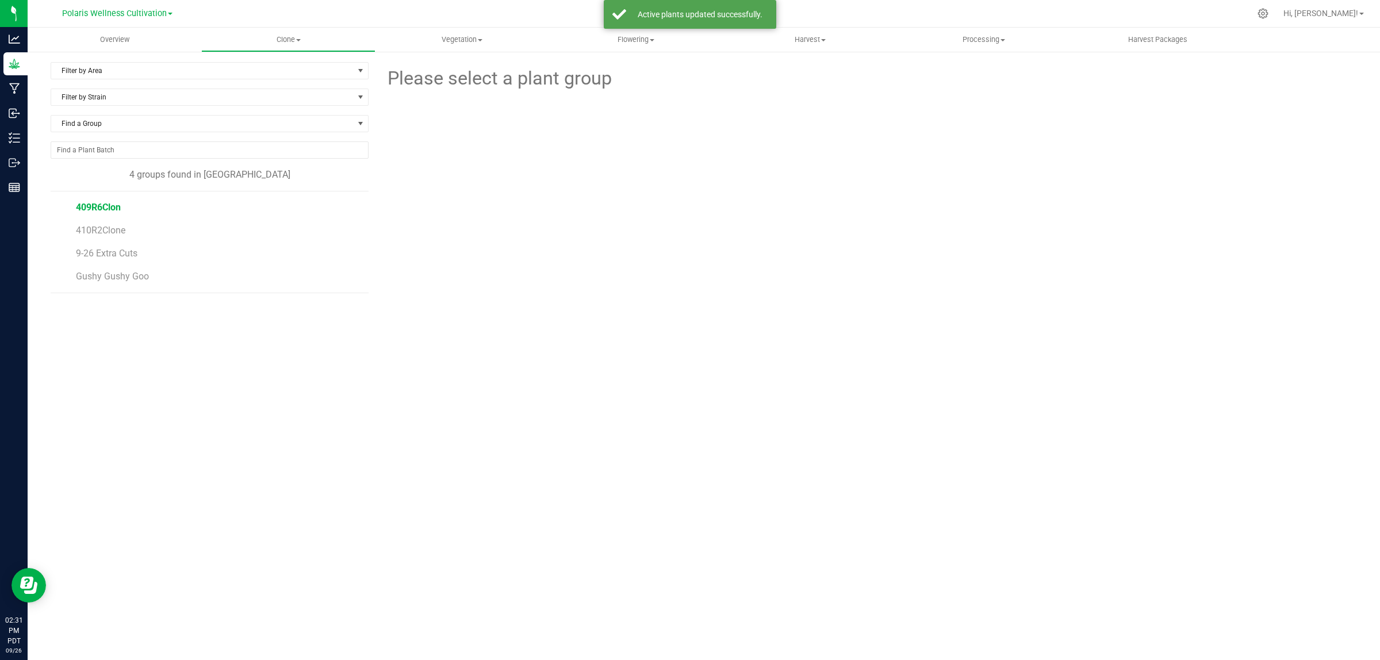
click at [101, 208] on span "409R6Clon" at bounding box center [98, 207] width 45 height 11
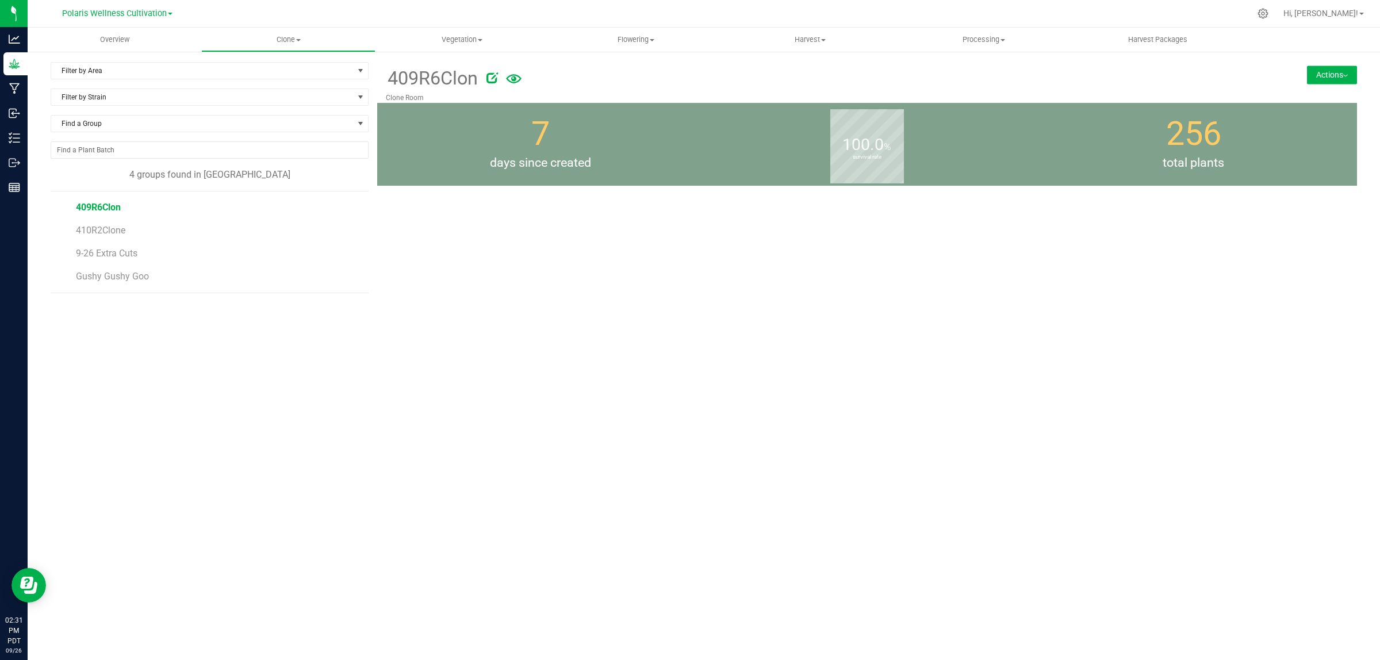
click at [603, 82] on div at bounding box center [839, 75] width 707 height 23
